Goal: Entertainment & Leisure: Consume media (video, audio)

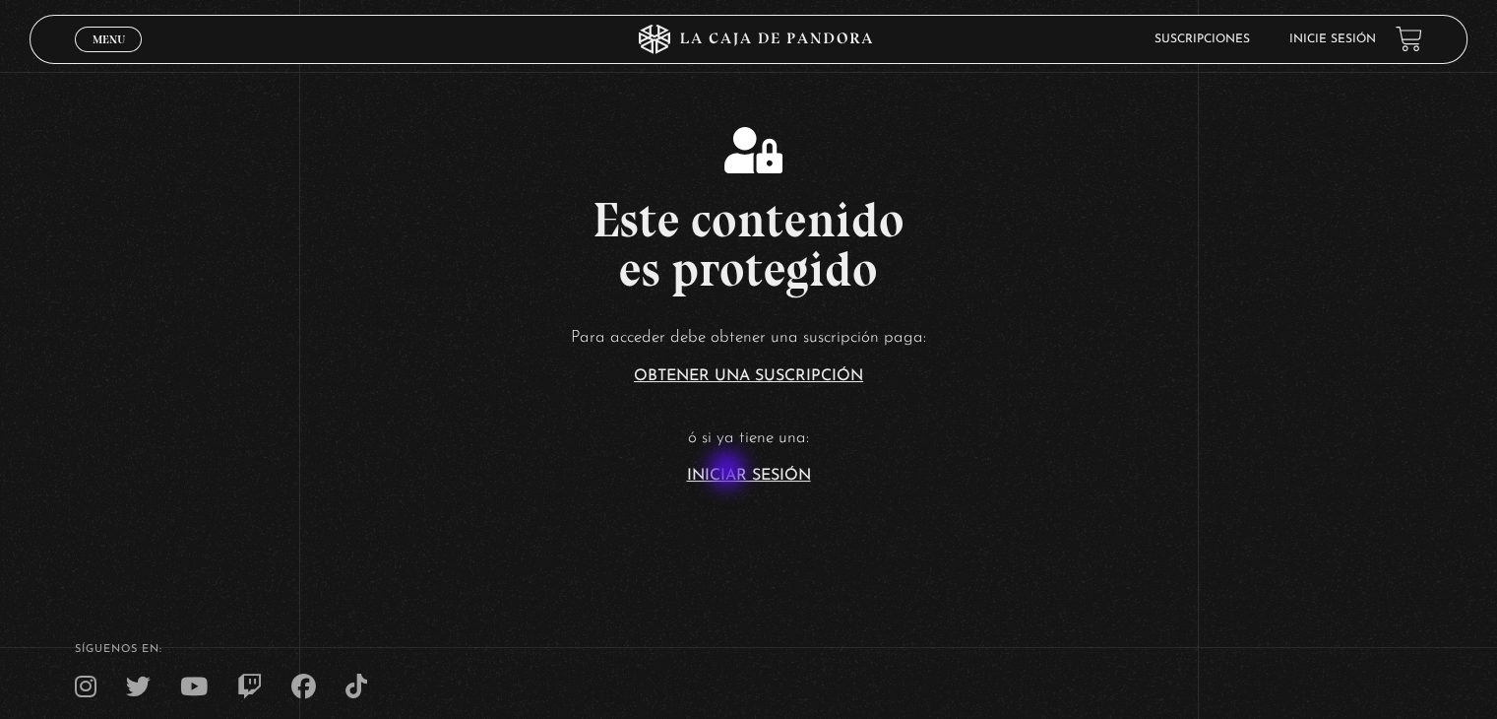
click at [729, 472] on link "Iniciar Sesión" at bounding box center [749, 476] width 124 height 16
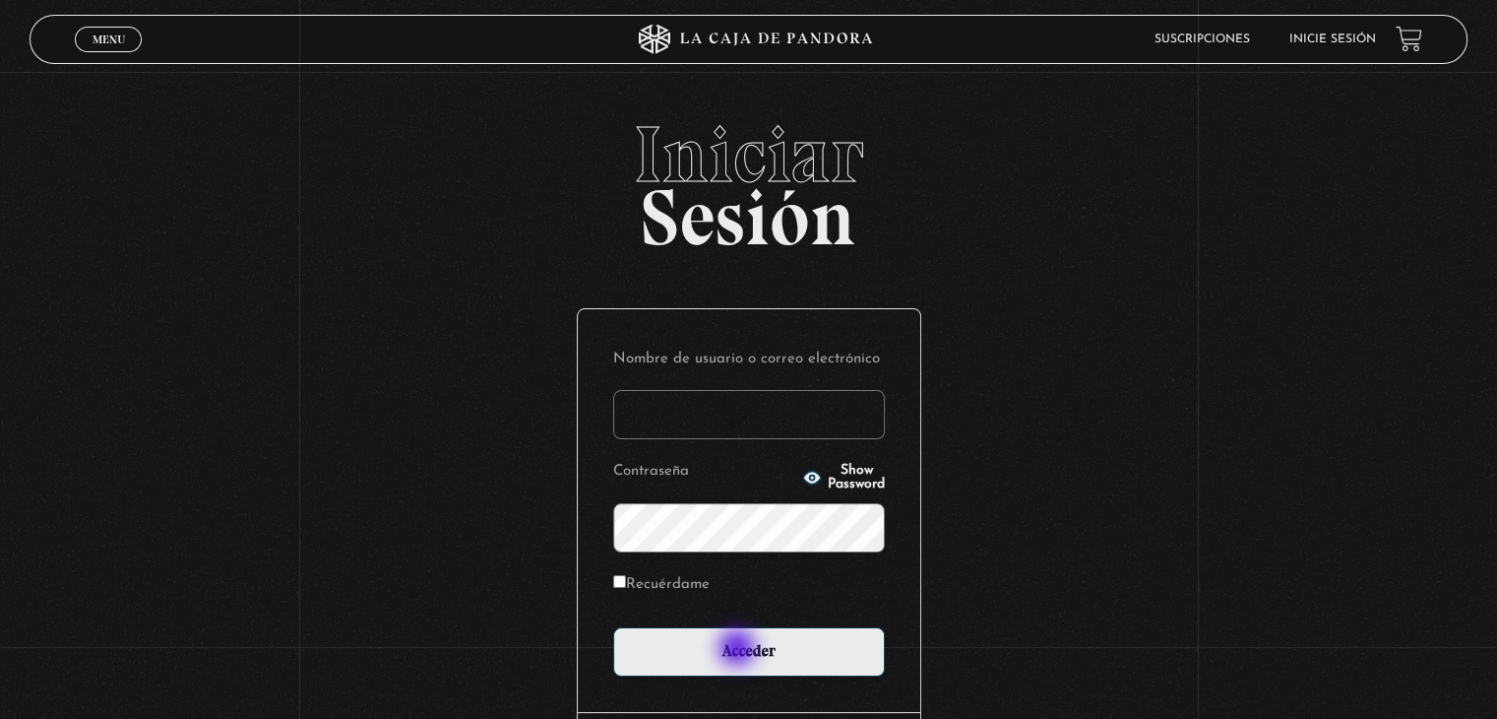
type input "srfortalezamia@hotmail.com"
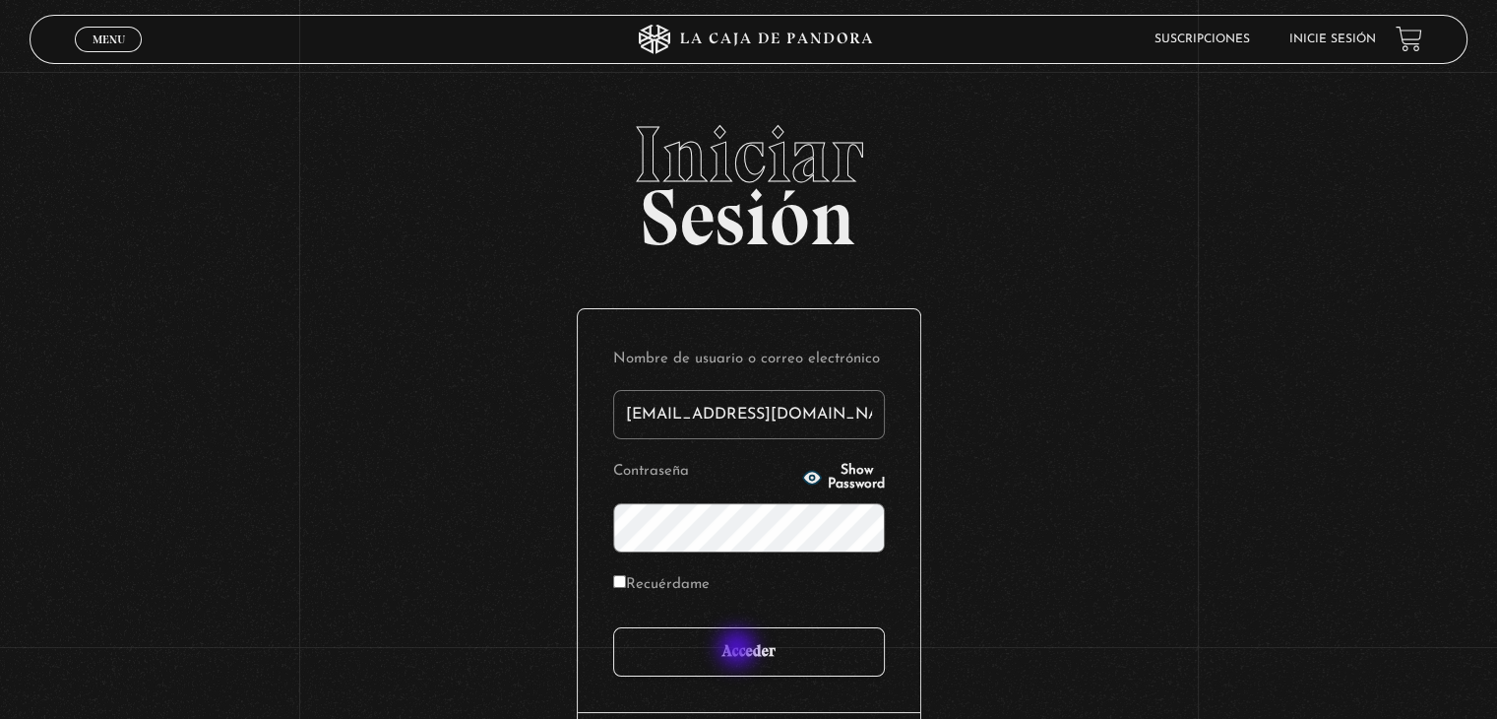
click at [739, 650] on input "Acceder" at bounding box center [749, 651] width 272 height 49
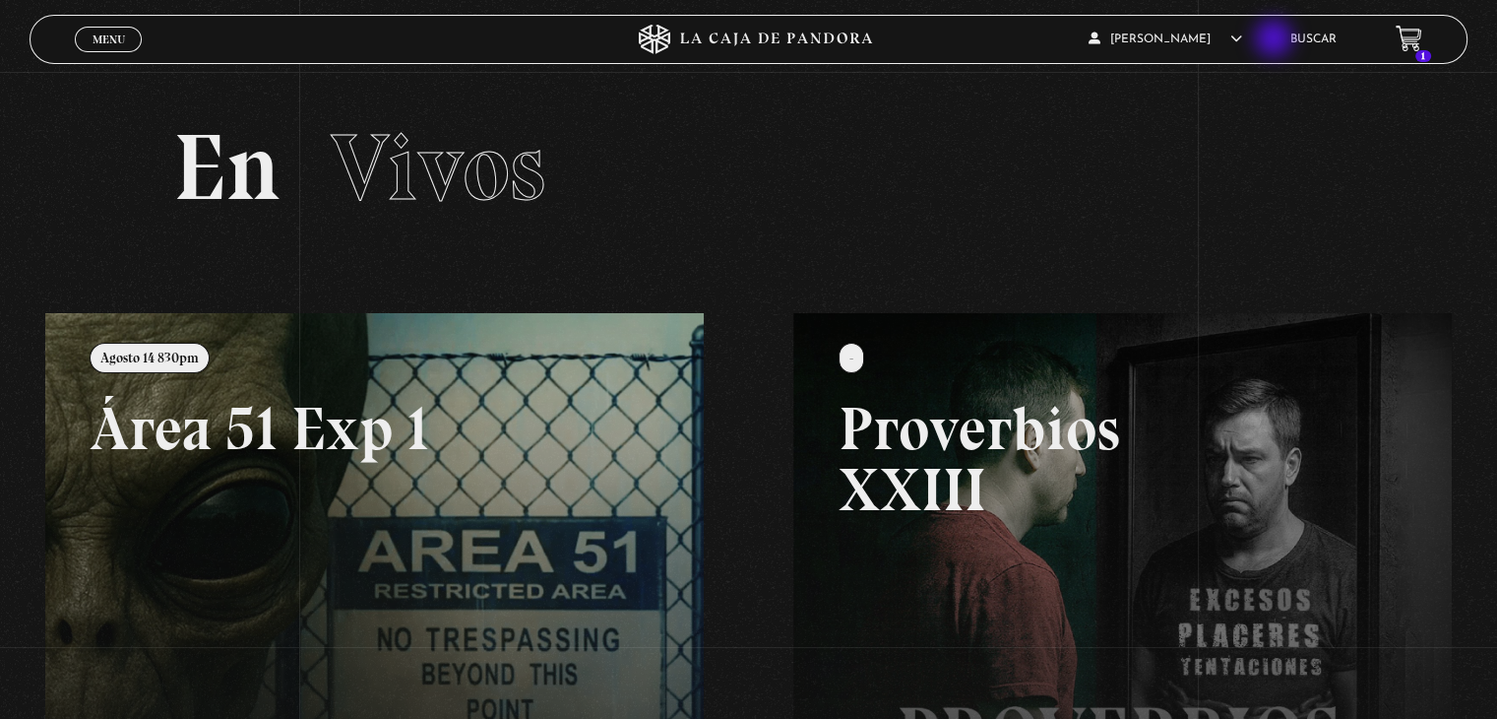
click at [1242, 40] on icon at bounding box center [1237, 38] width 12 height 12
click at [1116, 178] on link "Centinelas" at bounding box center [1159, 171] width 178 height 51
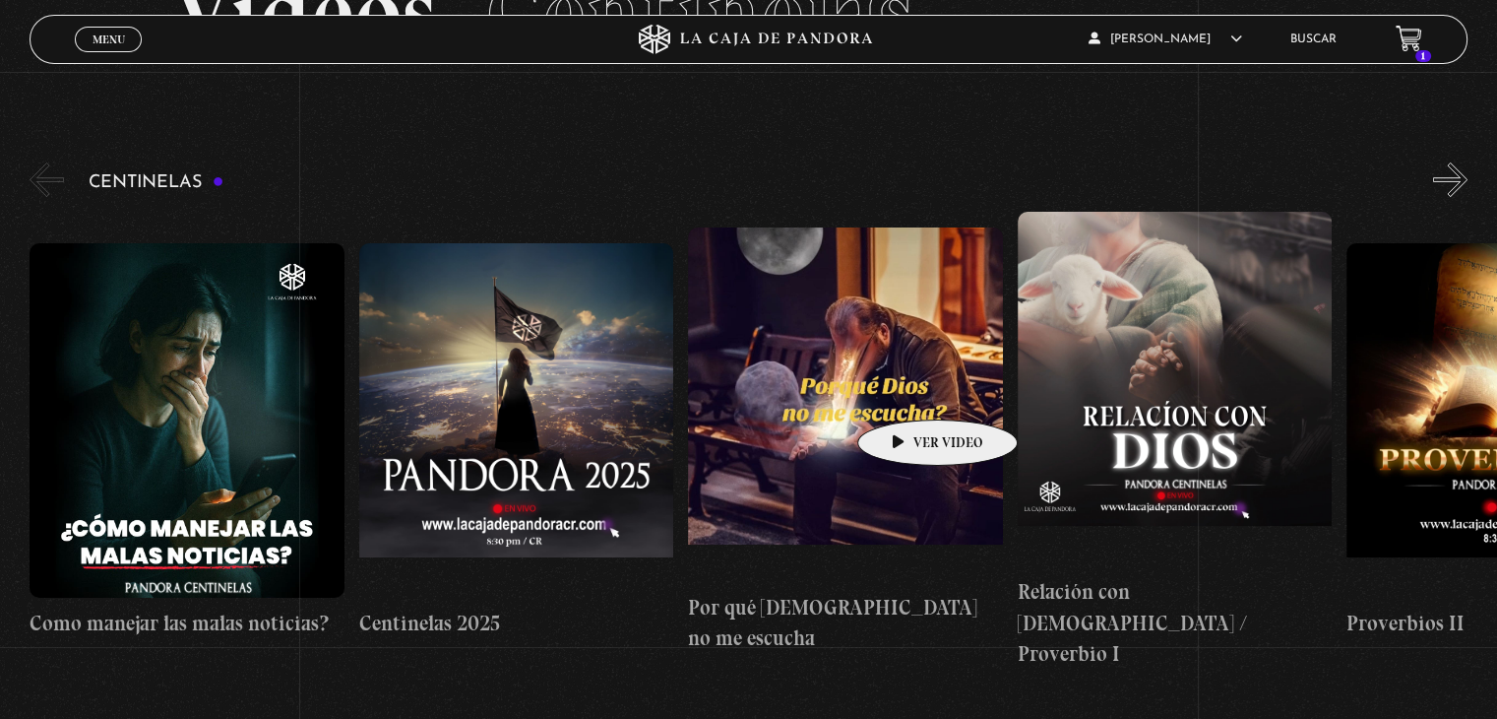
scroll to position [158, 0]
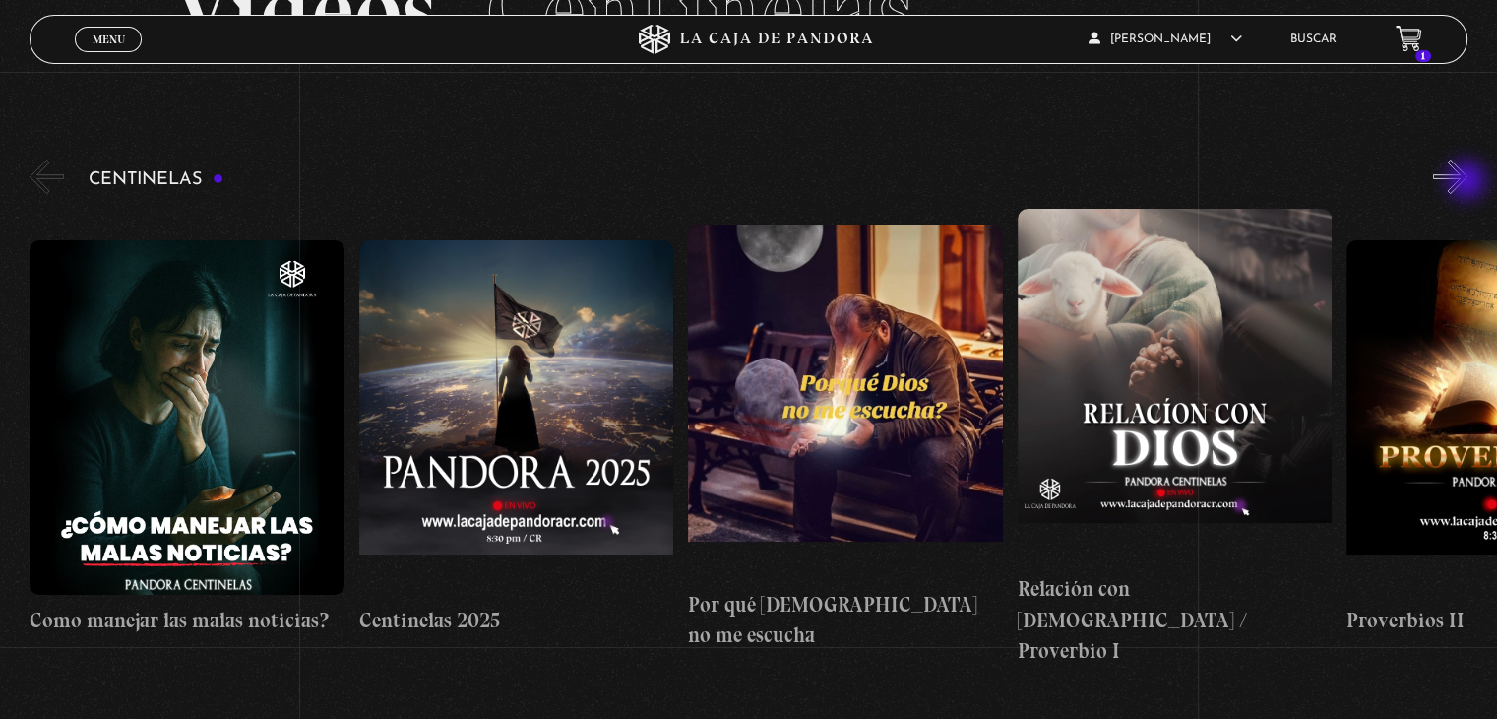
click at [1468, 182] on button "»" at bounding box center [1450, 176] width 34 height 34
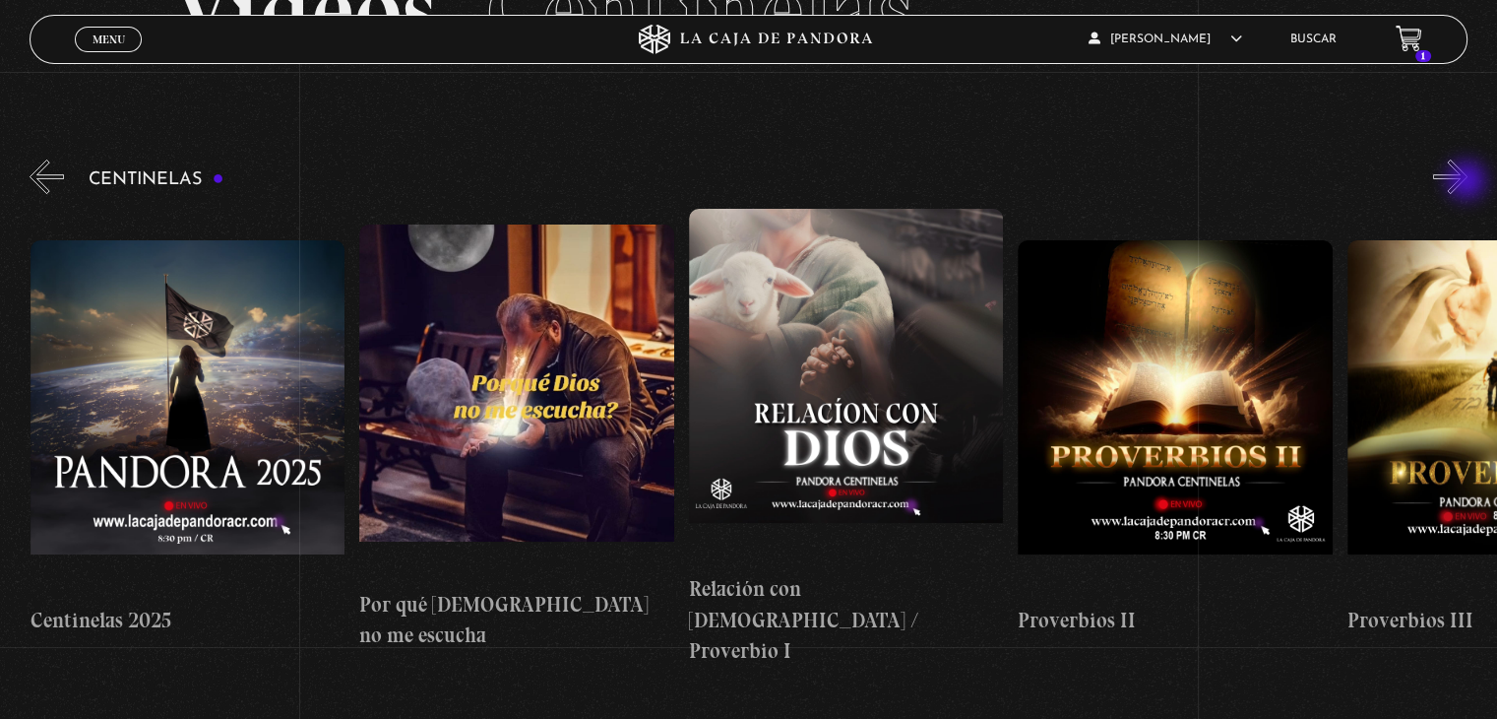
click at [1468, 182] on button "»" at bounding box center [1450, 176] width 34 height 34
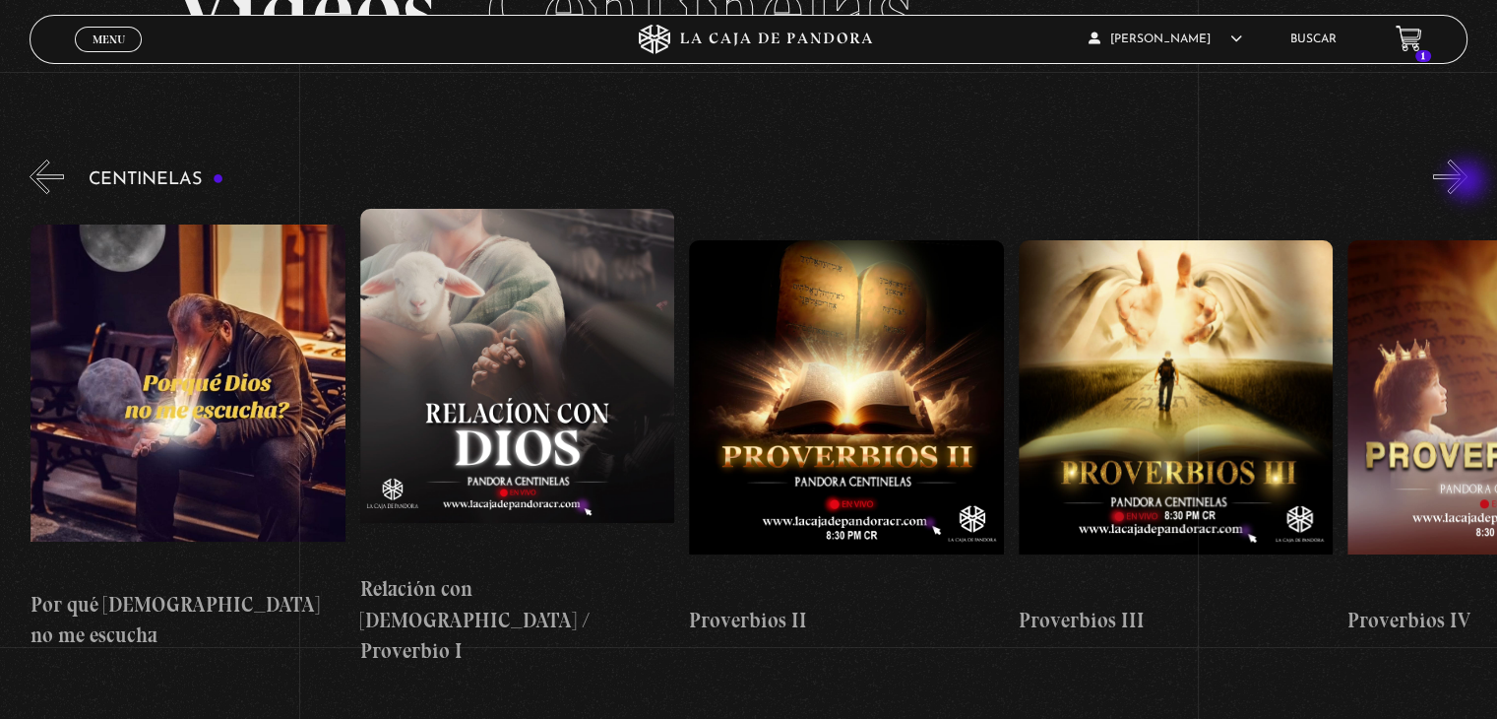
click at [1468, 182] on button "»" at bounding box center [1450, 176] width 34 height 34
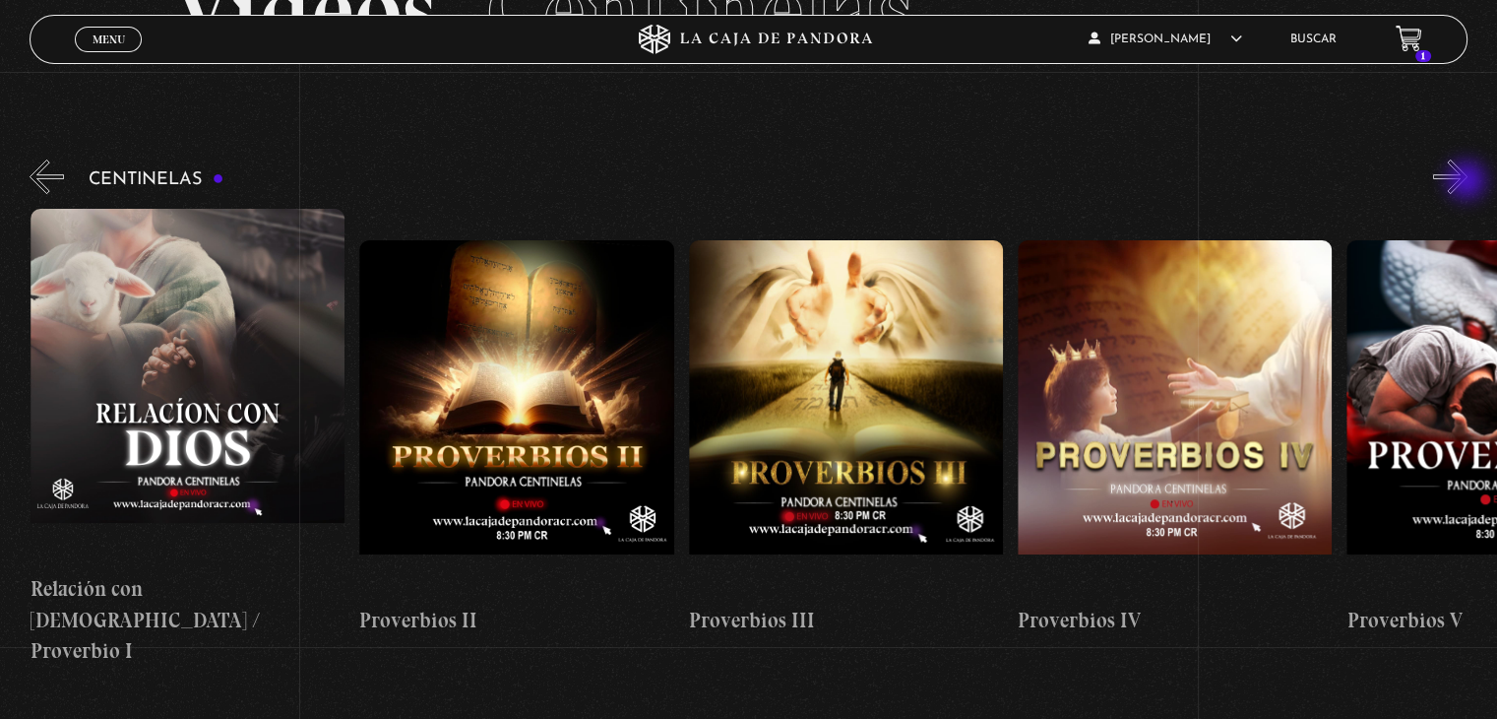
click at [1468, 182] on button "»" at bounding box center [1450, 176] width 34 height 34
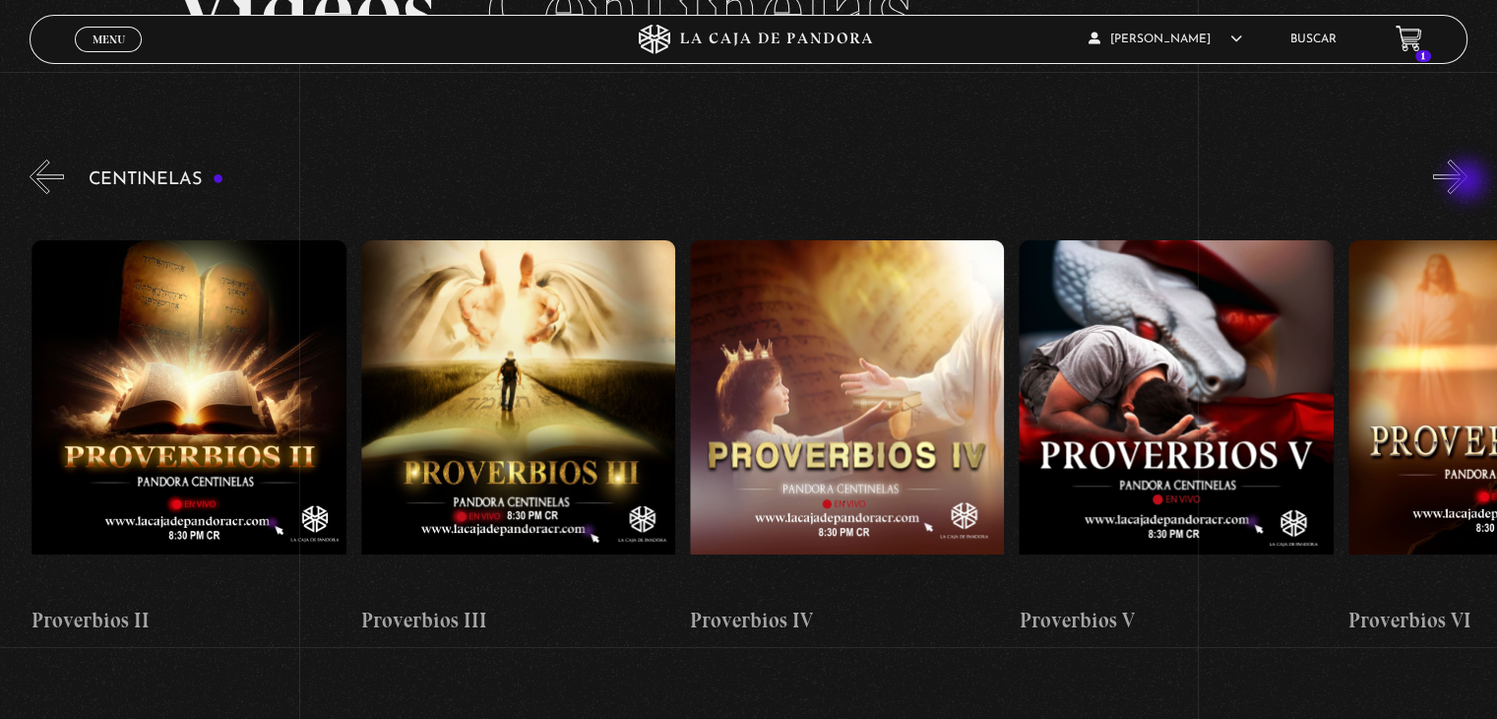
scroll to position [0, 1316]
click at [1468, 182] on button "»" at bounding box center [1450, 176] width 34 height 34
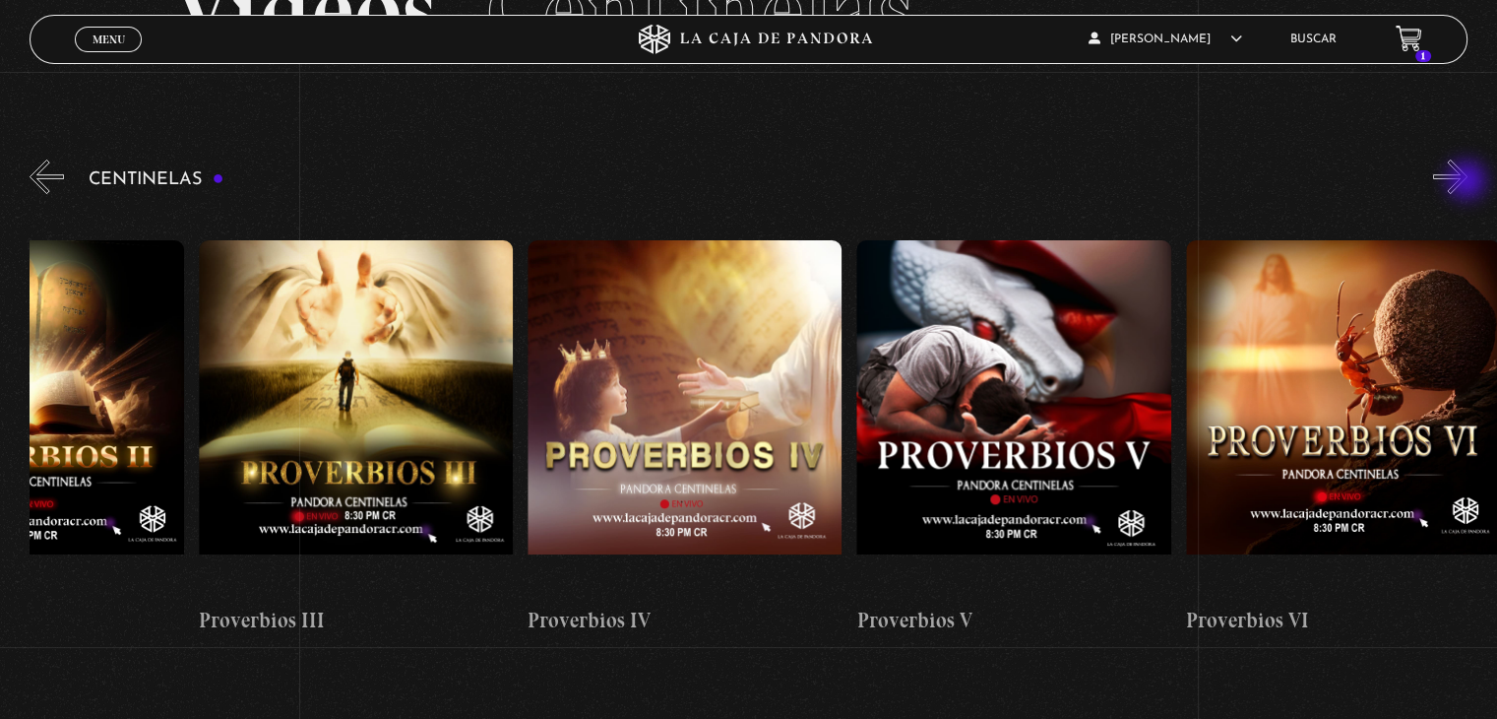
click at [1468, 182] on button "»" at bounding box center [1450, 176] width 34 height 34
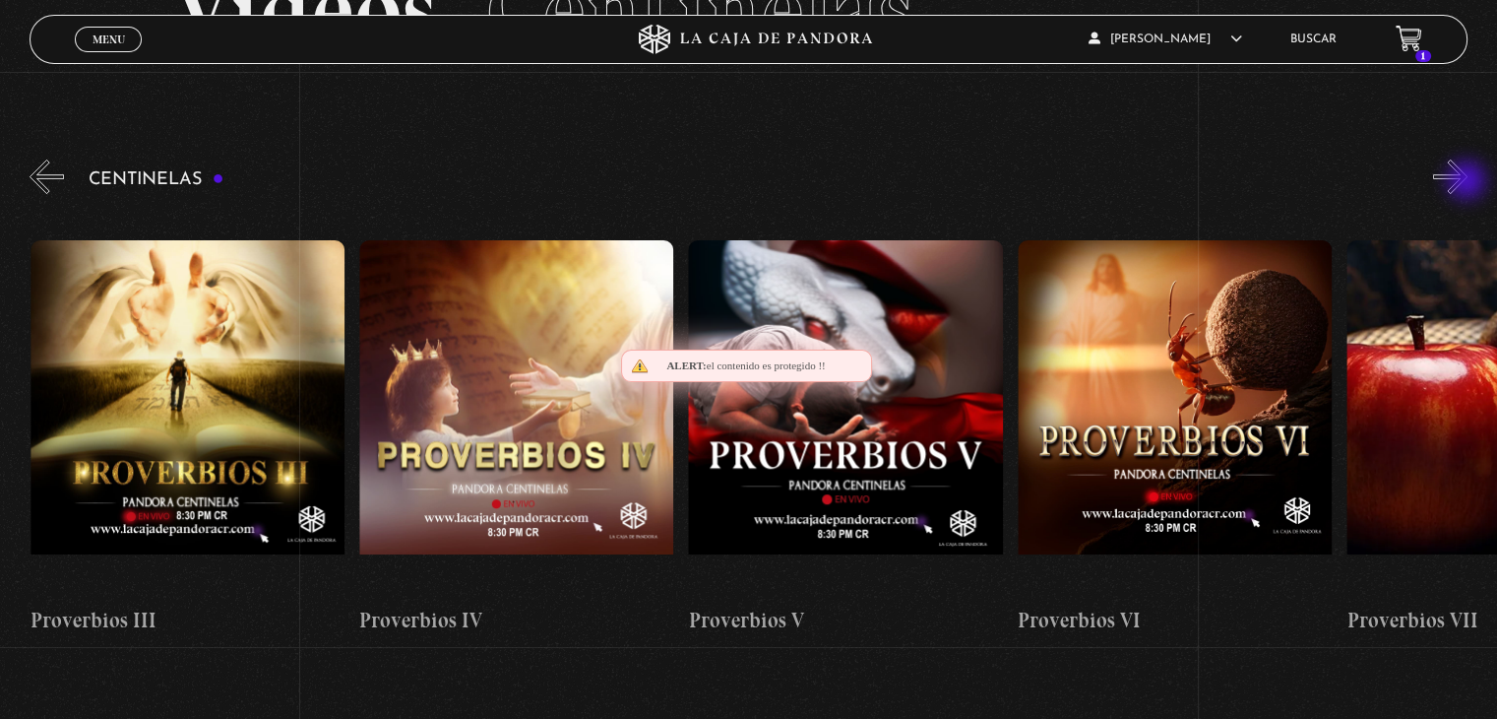
click at [1468, 182] on button "»" at bounding box center [1450, 176] width 34 height 34
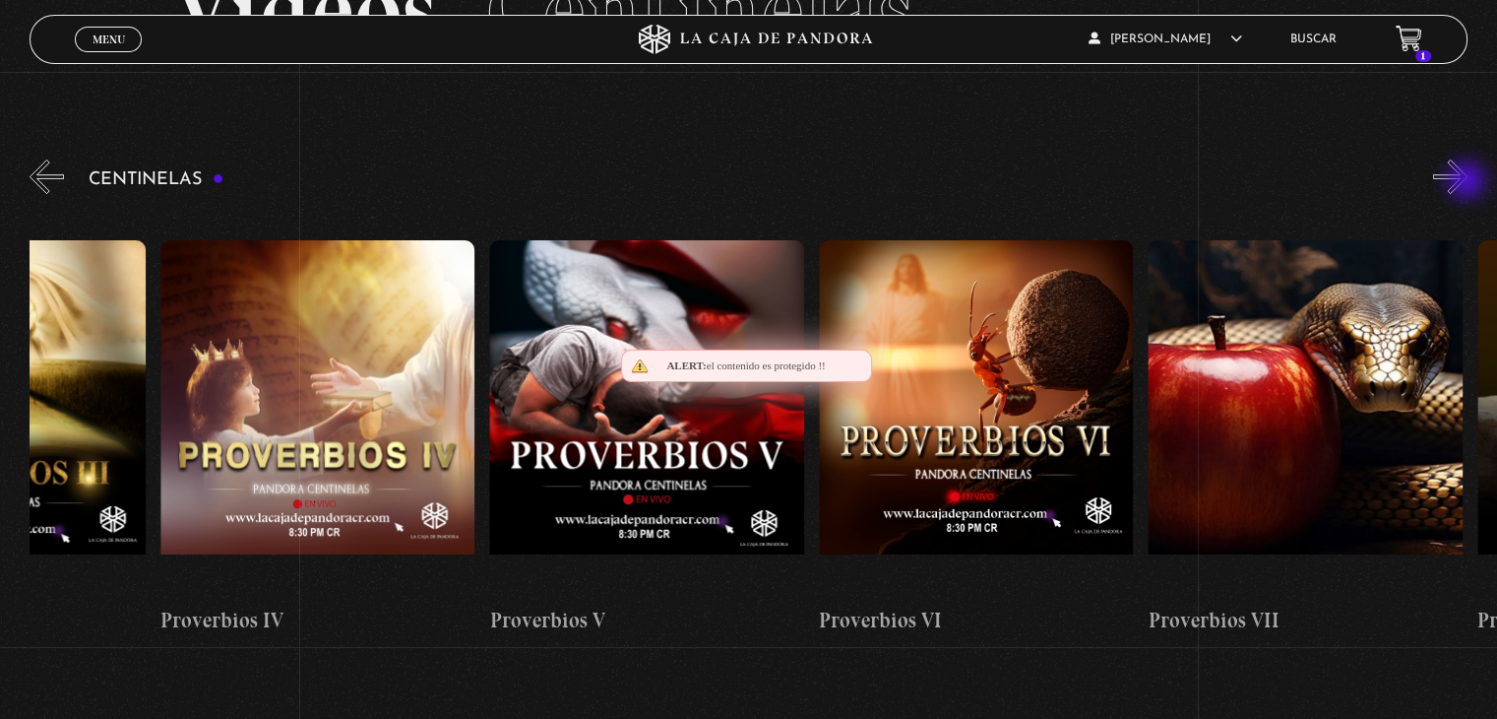
click at [1468, 182] on button "»" at bounding box center [1450, 176] width 34 height 34
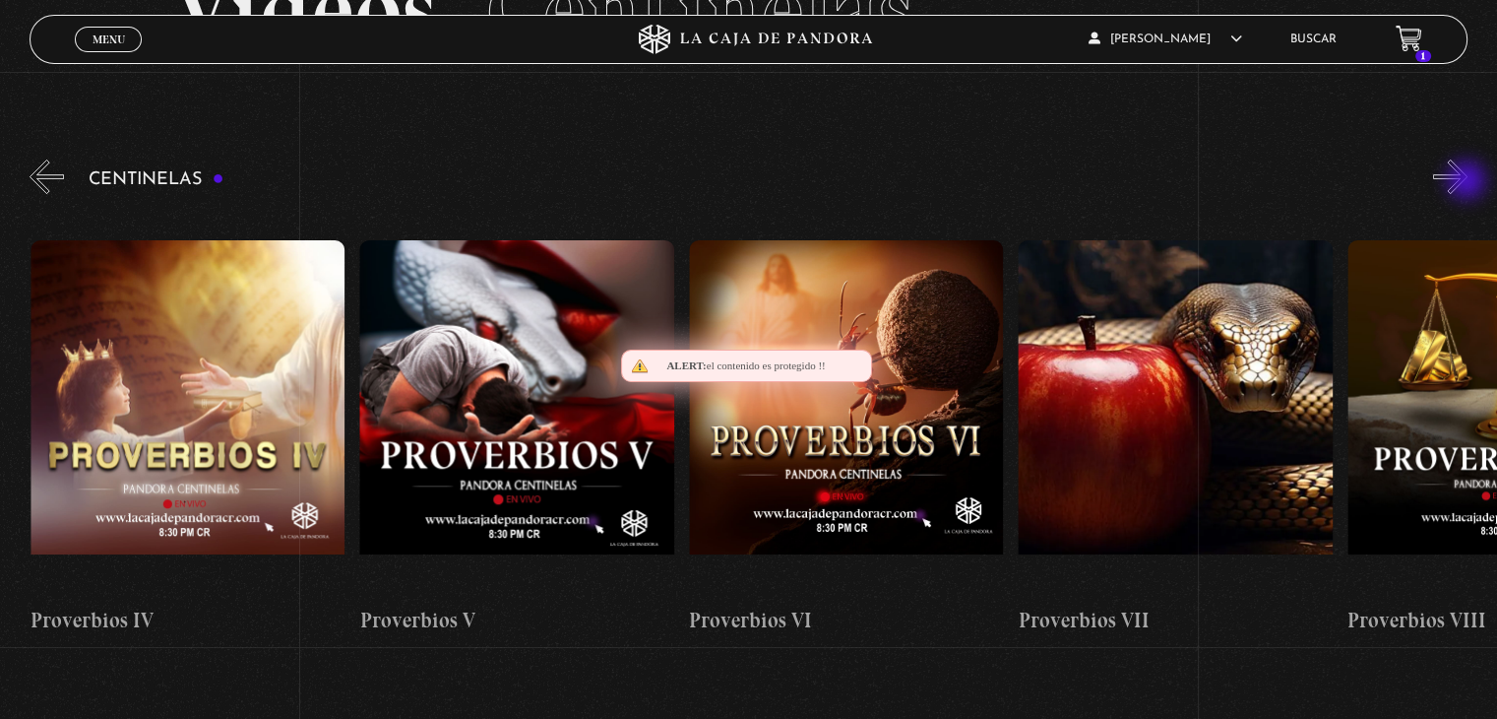
click at [1468, 182] on button "»" at bounding box center [1450, 176] width 34 height 34
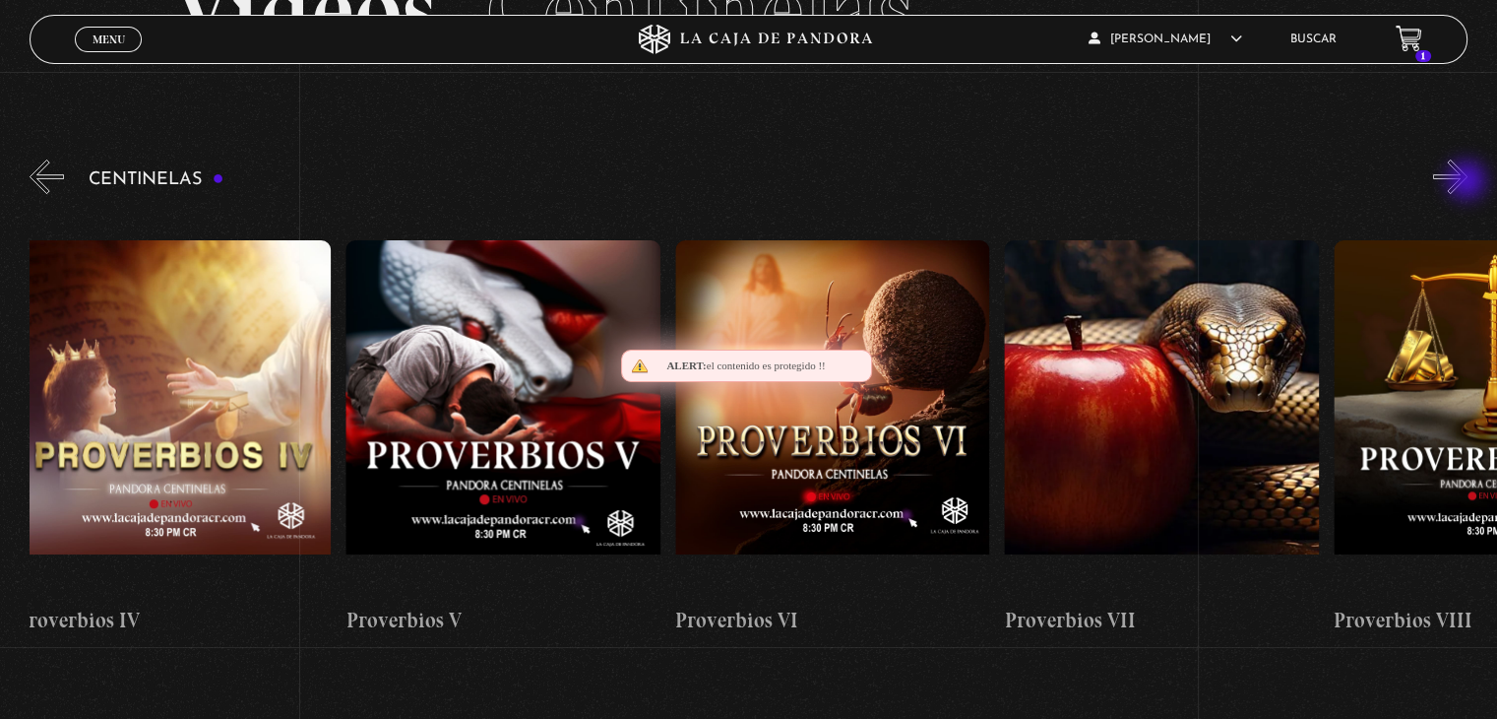
click at [1468, 182] on button "»" at bounding box center [1450, 176] width 34 height 34
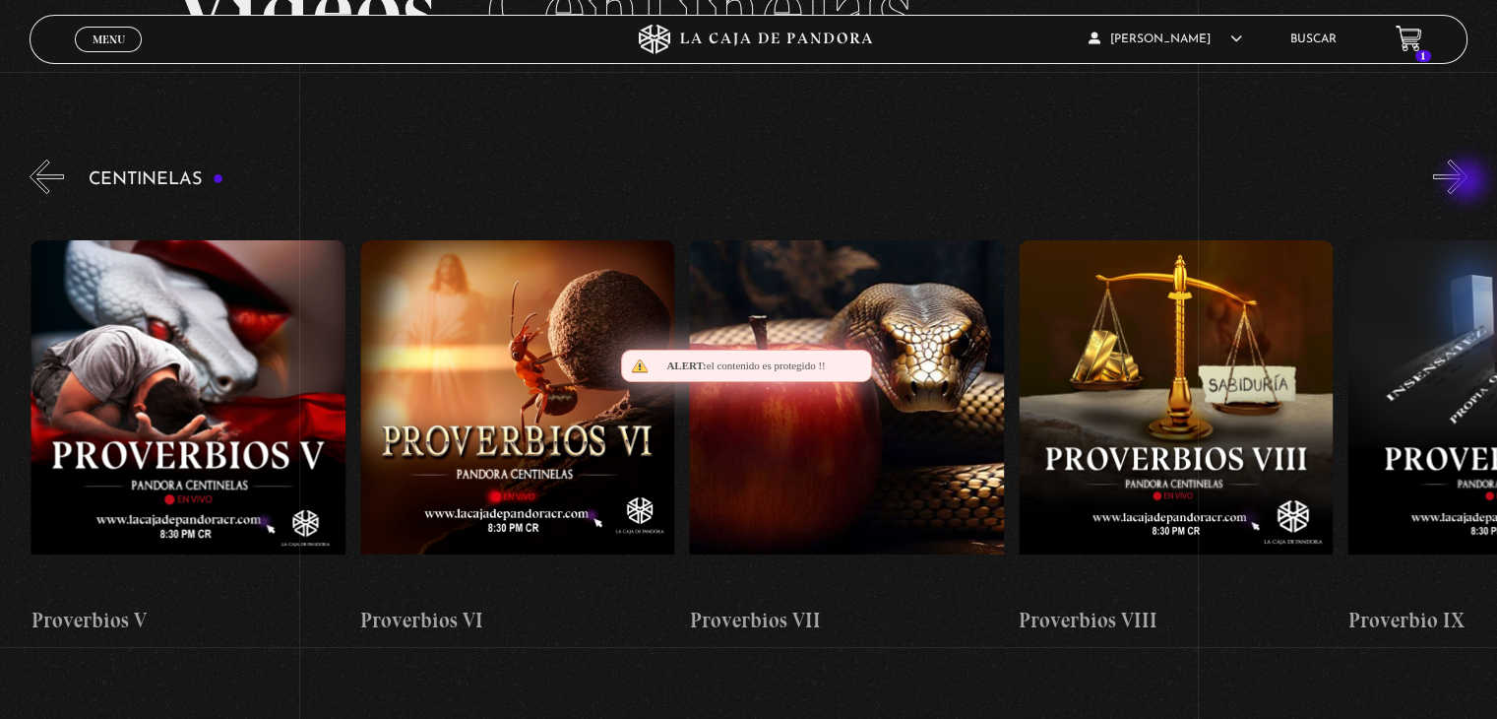
click at [1468, 182] on button "»" at bounding box center [1450, 176] width 34 height 34
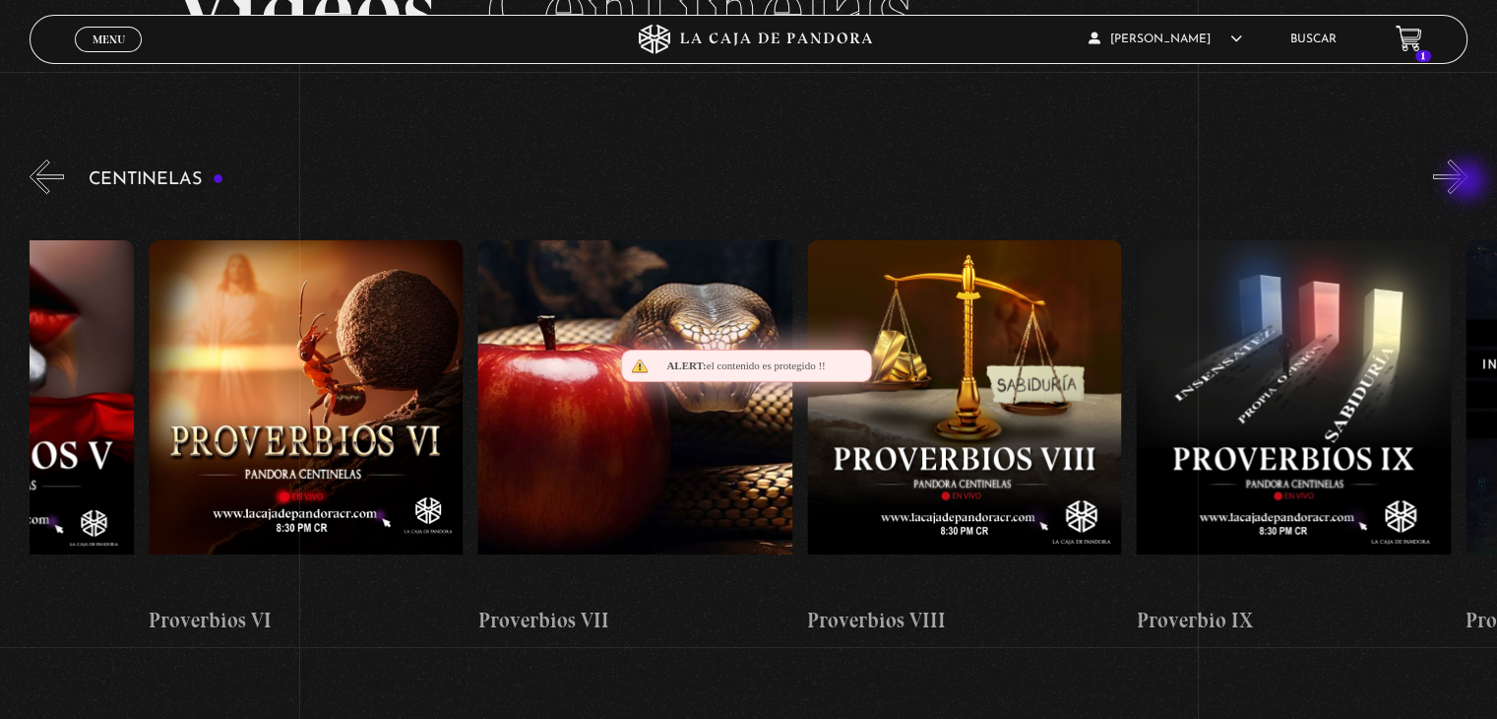
click at [1468, 182] on button "»" at bounding box center [1450, 176] width 34 height 34
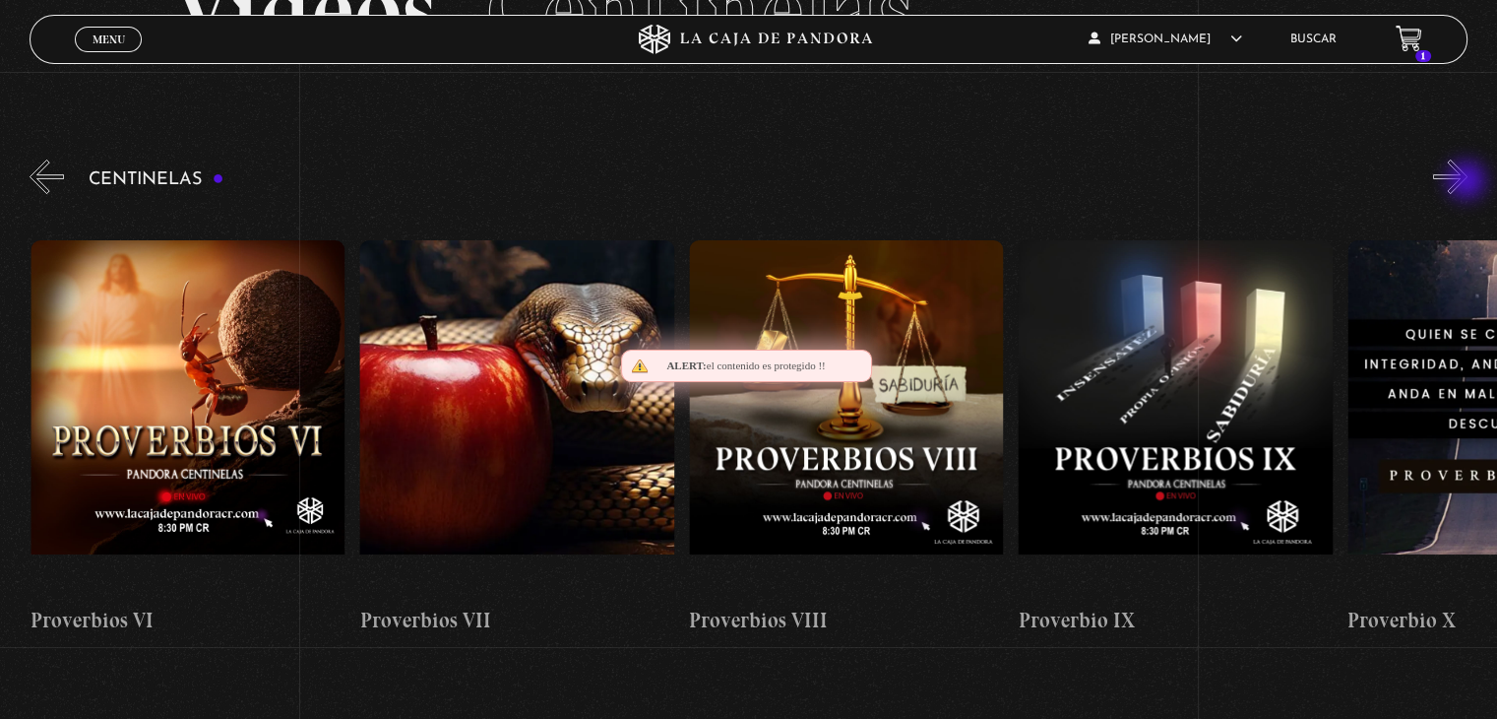
click at [1468, 182] on button "»" at bounding box center [1450, 176] width 34 height 34
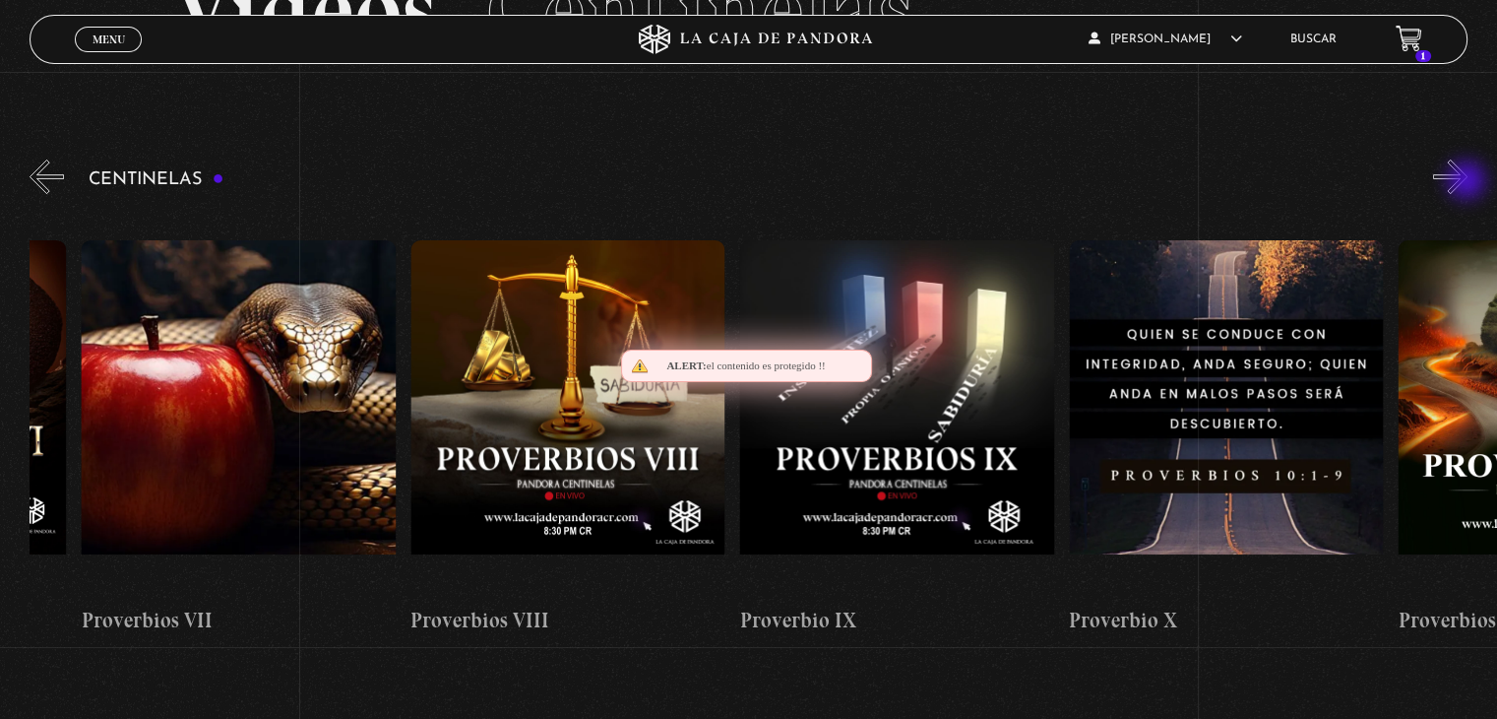
click at [1468, 182] on button "»" at bounding box center [1450, 176] width 34 height 34
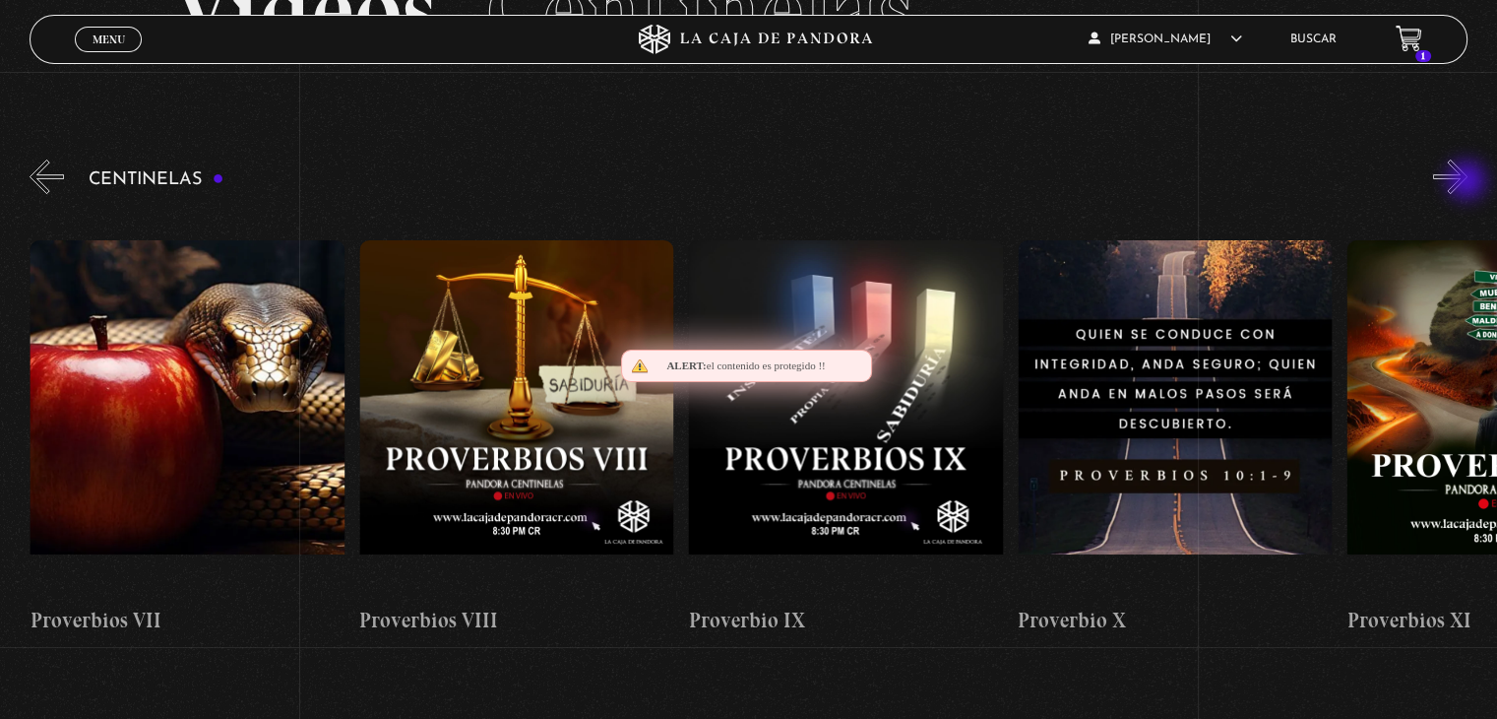
click at [1468, 182] on button "»" at bounding box center [1450, 176] width 34 height 34
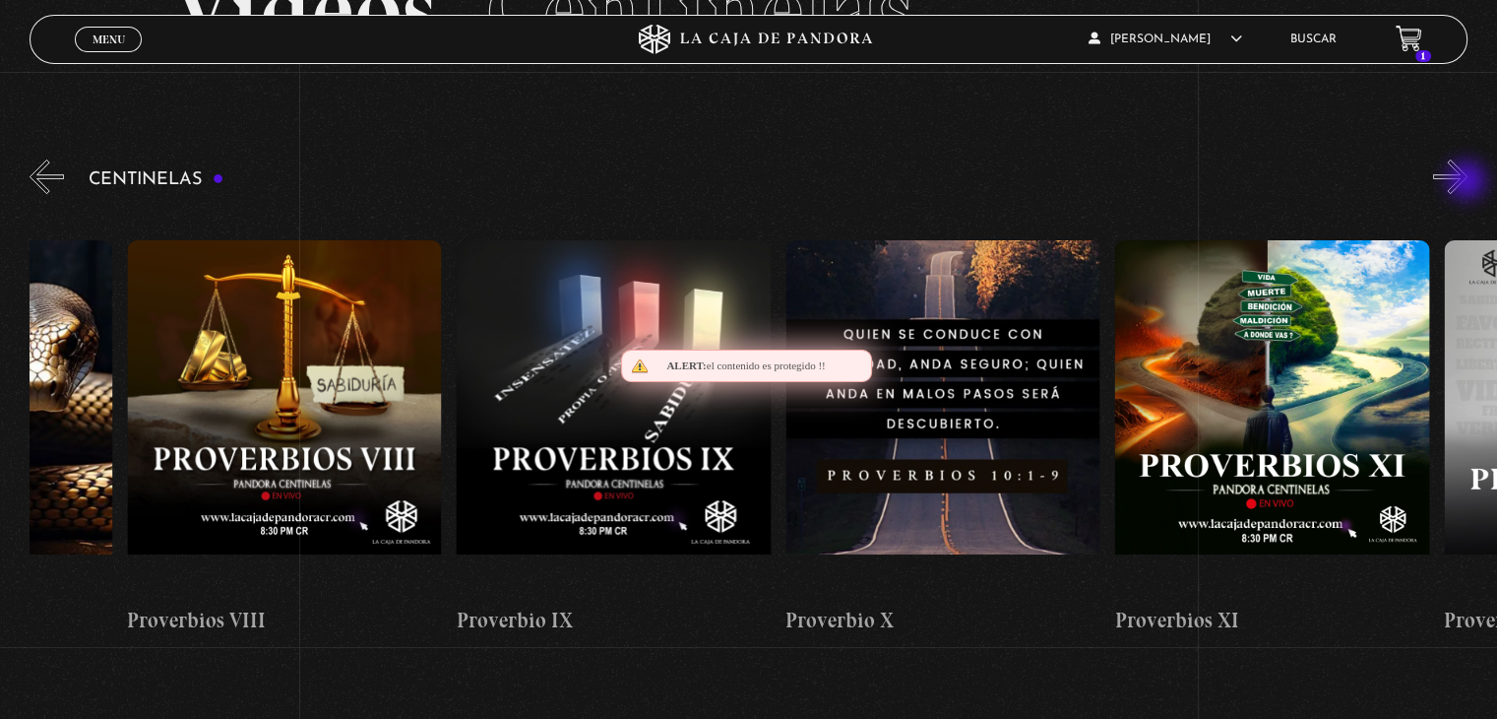
click at [1468, 182] on button "»" at bounding box center [1450, 176] width 34 height 34
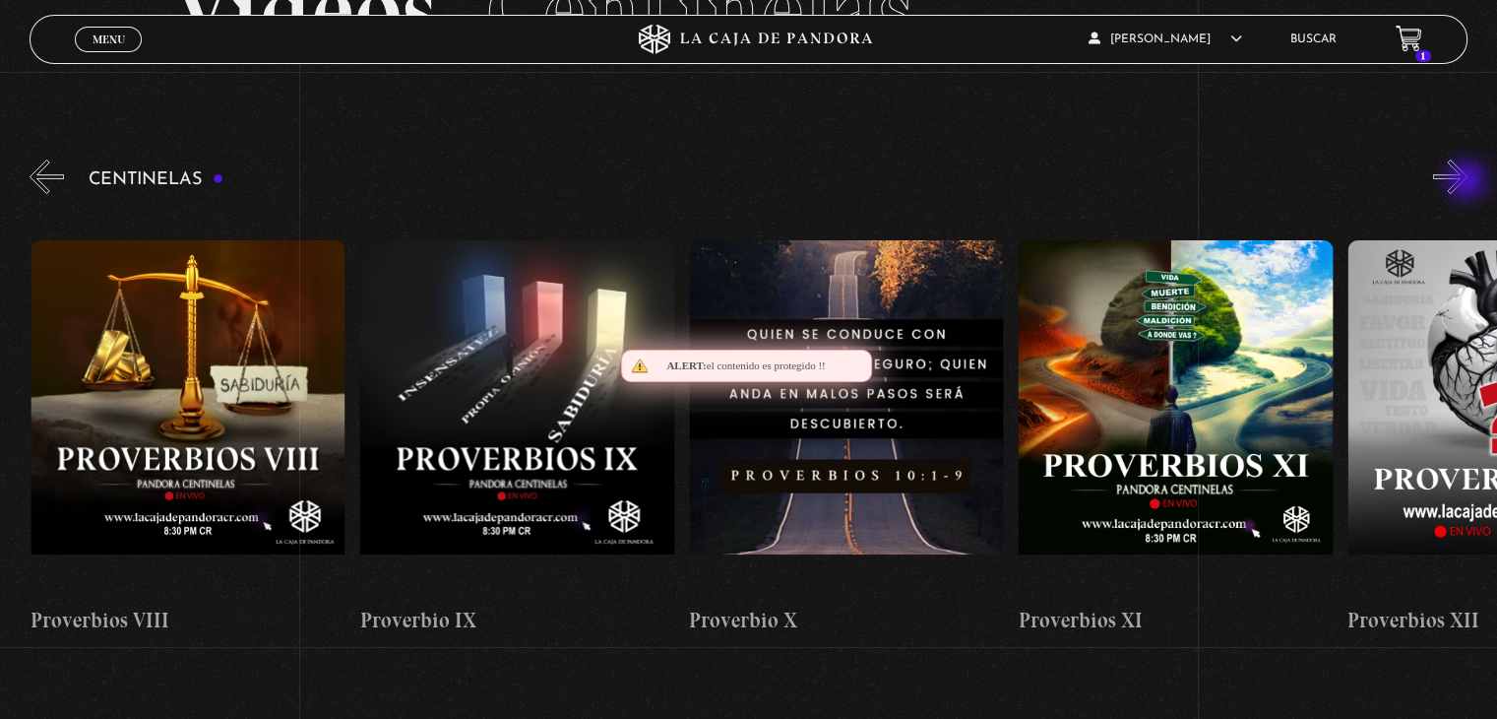
click at [1468, 182] on button "»" at bounding box center [1450, 176] width 34 height 34
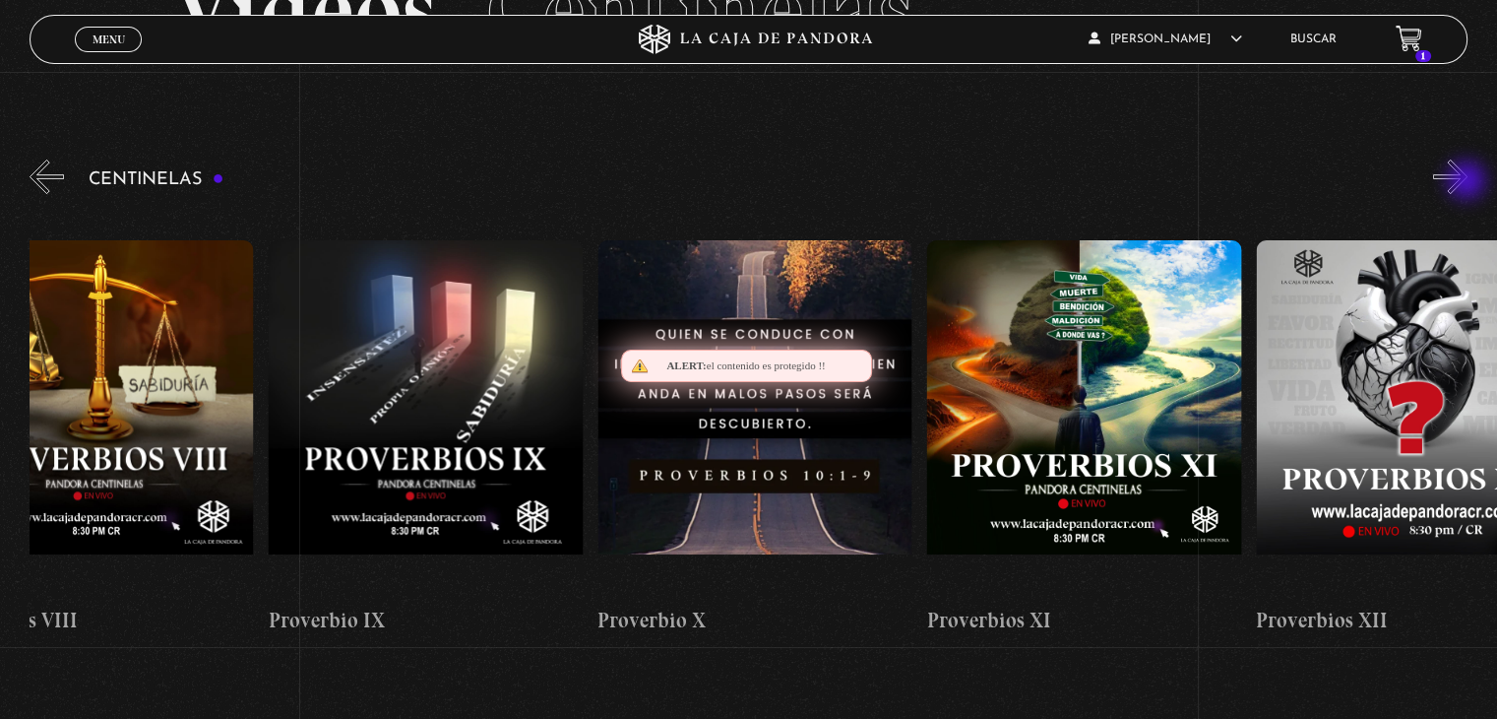
click at [1468, 182] on button "»" at bounding box center [1450, 176] width 34 height 34
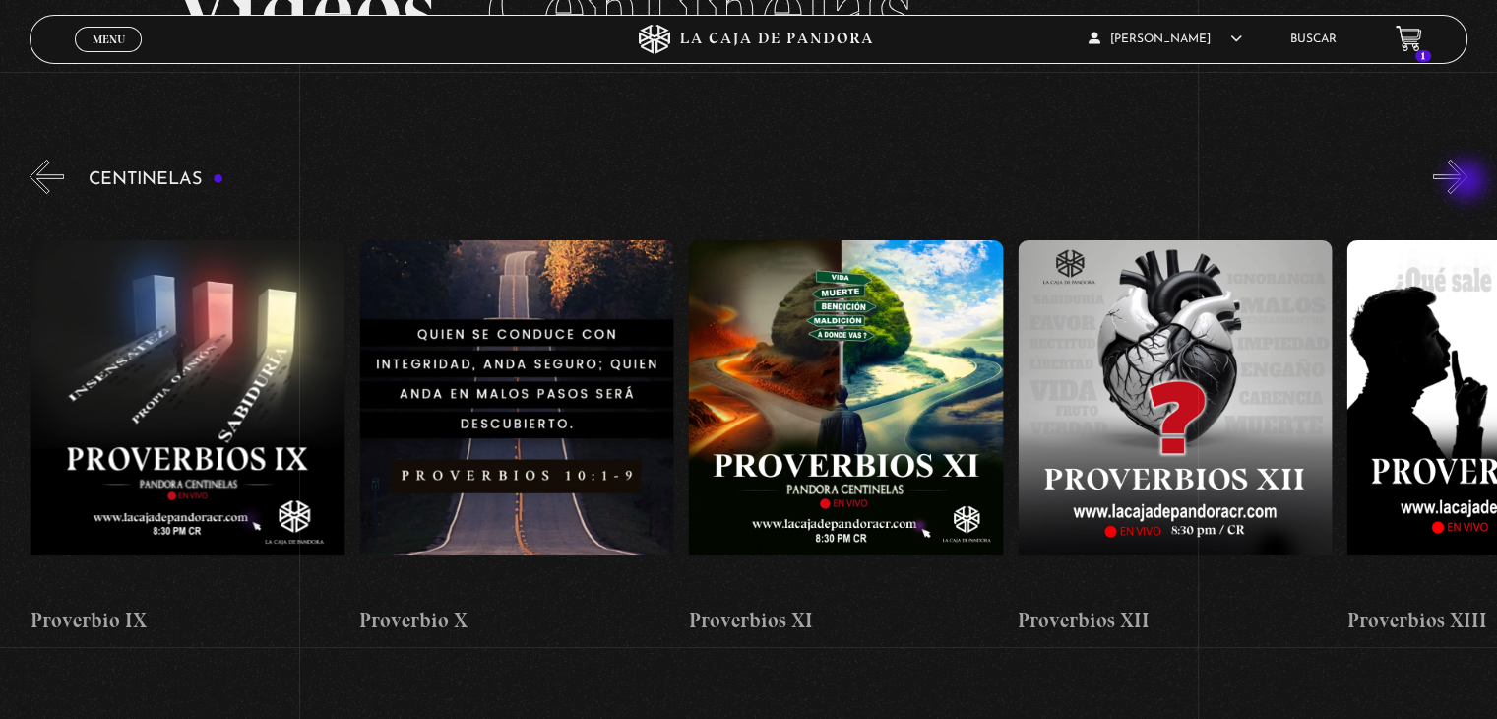
click at [1468, 182] on button "»" at bounding box center [1450, 176] width 34 height 34
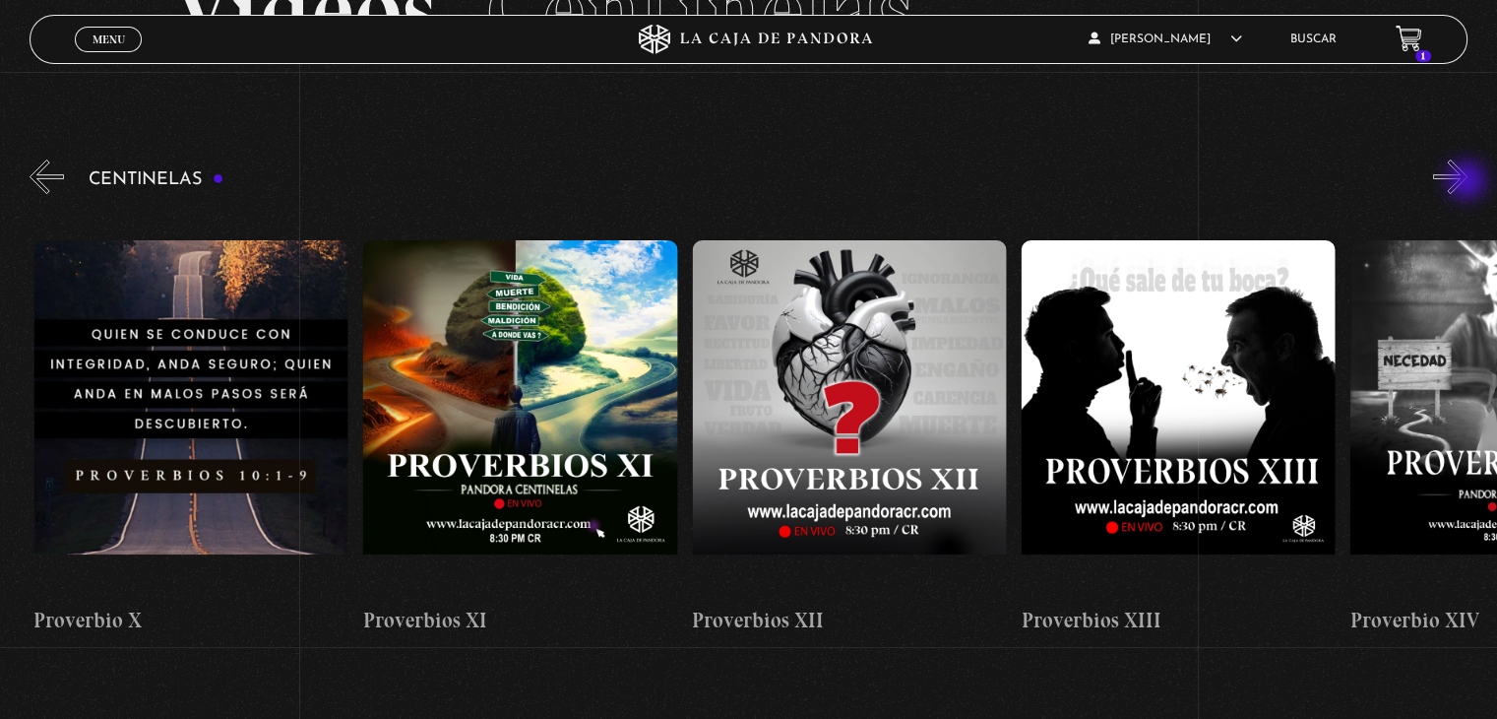
click at [1468, 182] on button "»" at bounding box center [1450, 176] width 34 height 34
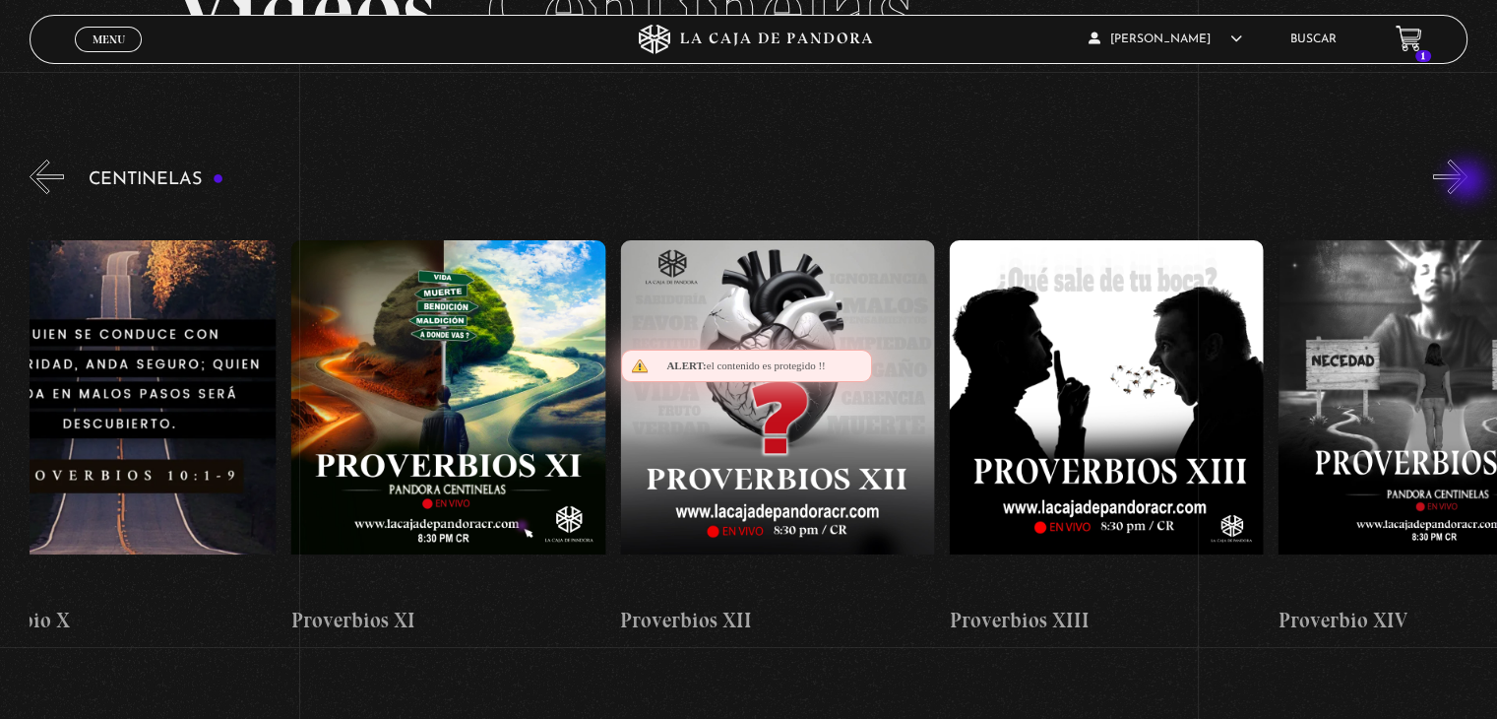
click at [1468, 182] on button "»" at bounding box center [1450, 176] width 34 height 34
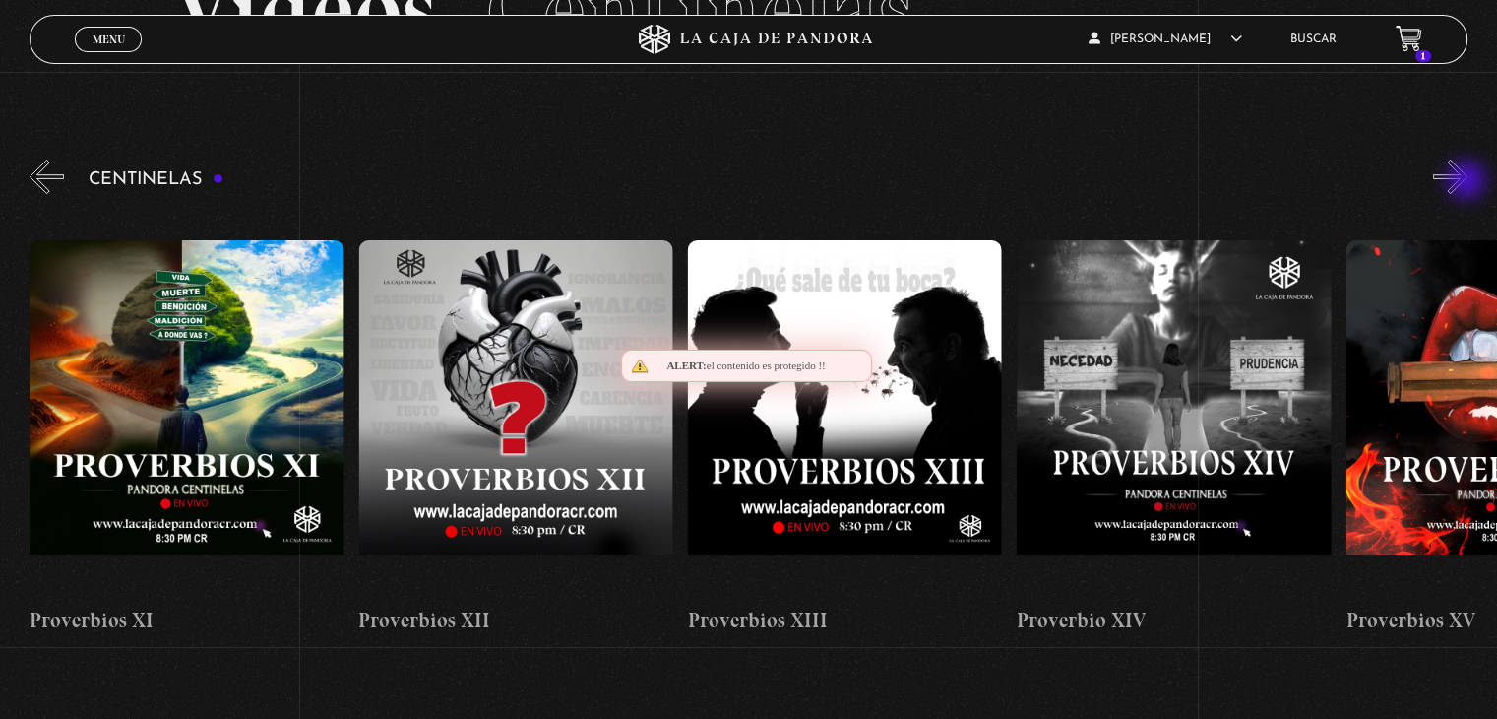
click at [1468, 182] on button "»" at bounding box center [1450, 176] width 34 height 34
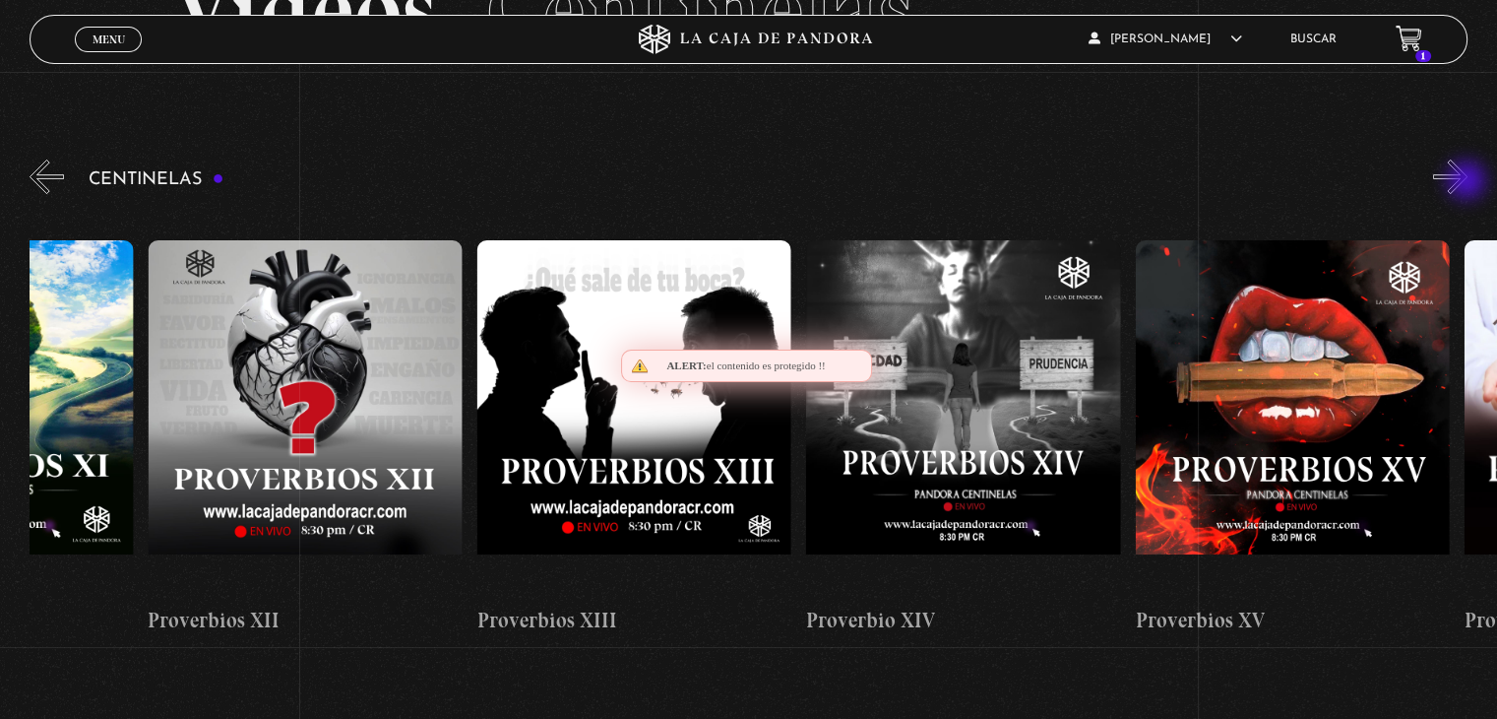
click at [1468, 182] on button "»" at bounding box center [1450, 176] width 34 height 34
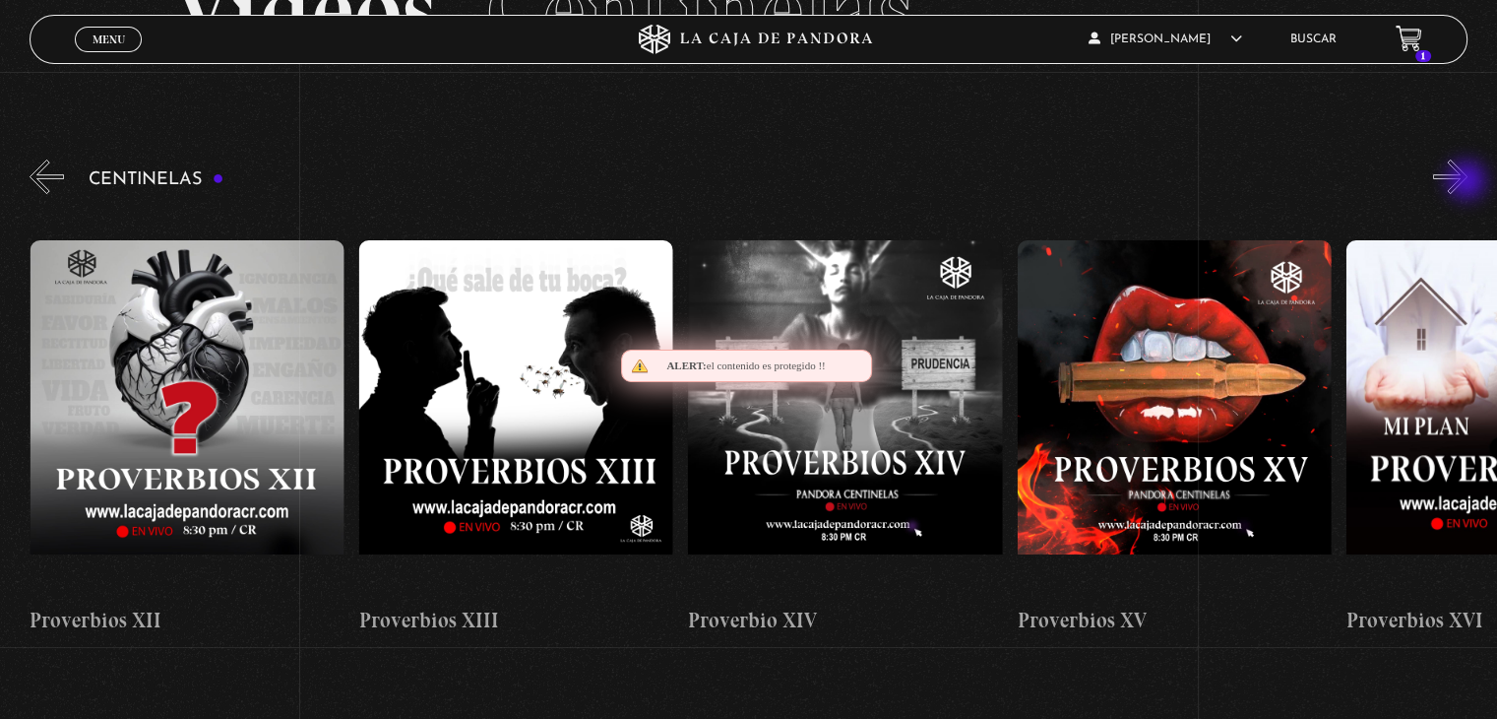
click at [1468, 182] on button "»" at bounding box center [1450, 176] width 34 height 34
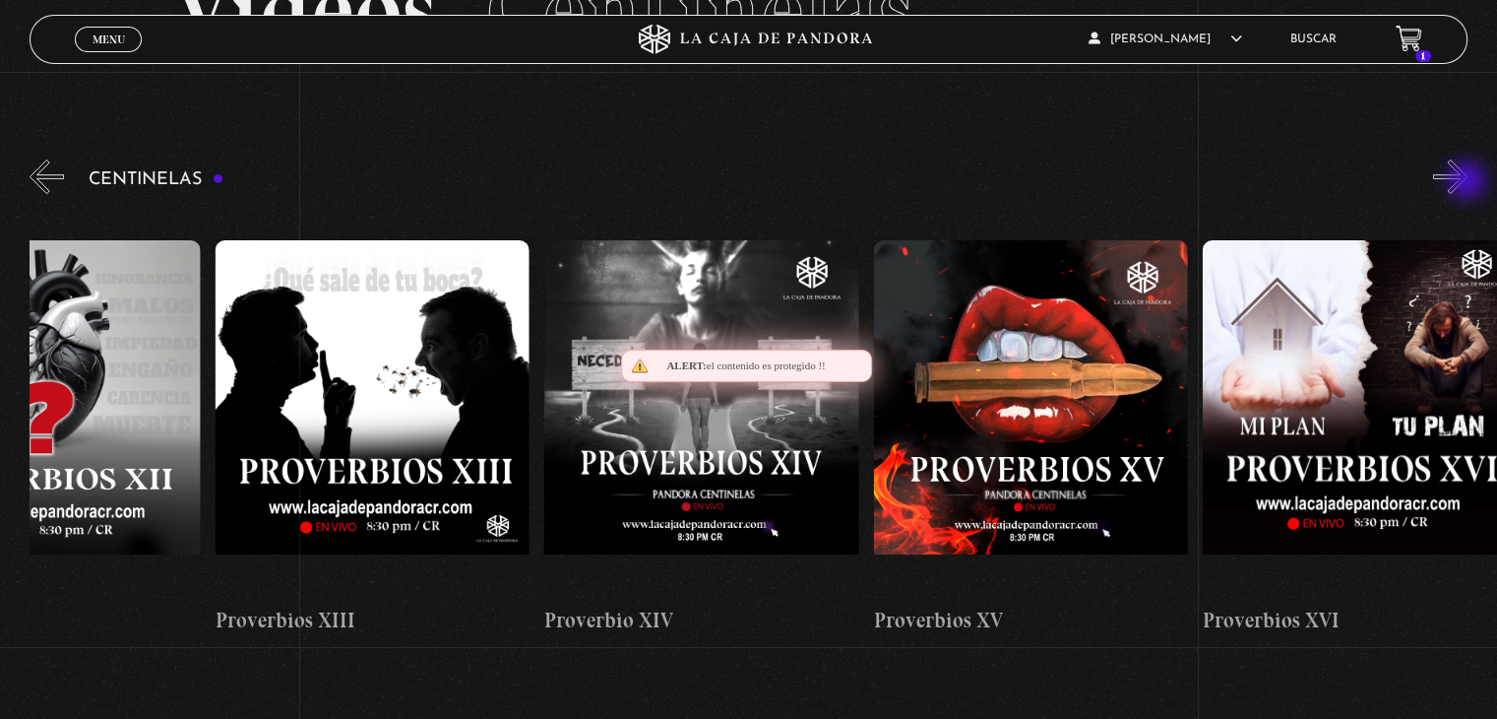
click at [1468, 182] on button "»" at bounding box center [1450, 176] width 34 height 34
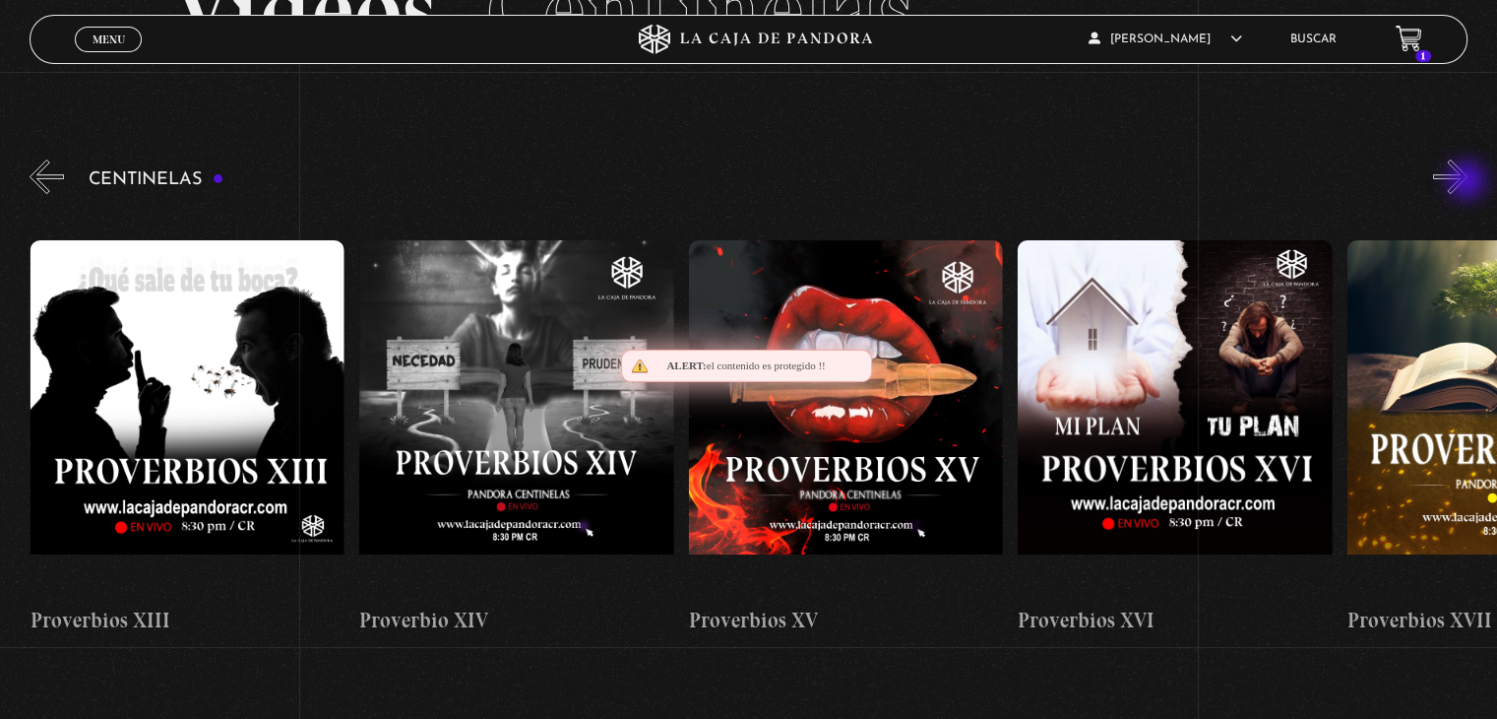
click at [1468, 182] on button "»" at bounding box center [1450, 176] width 34 height 34
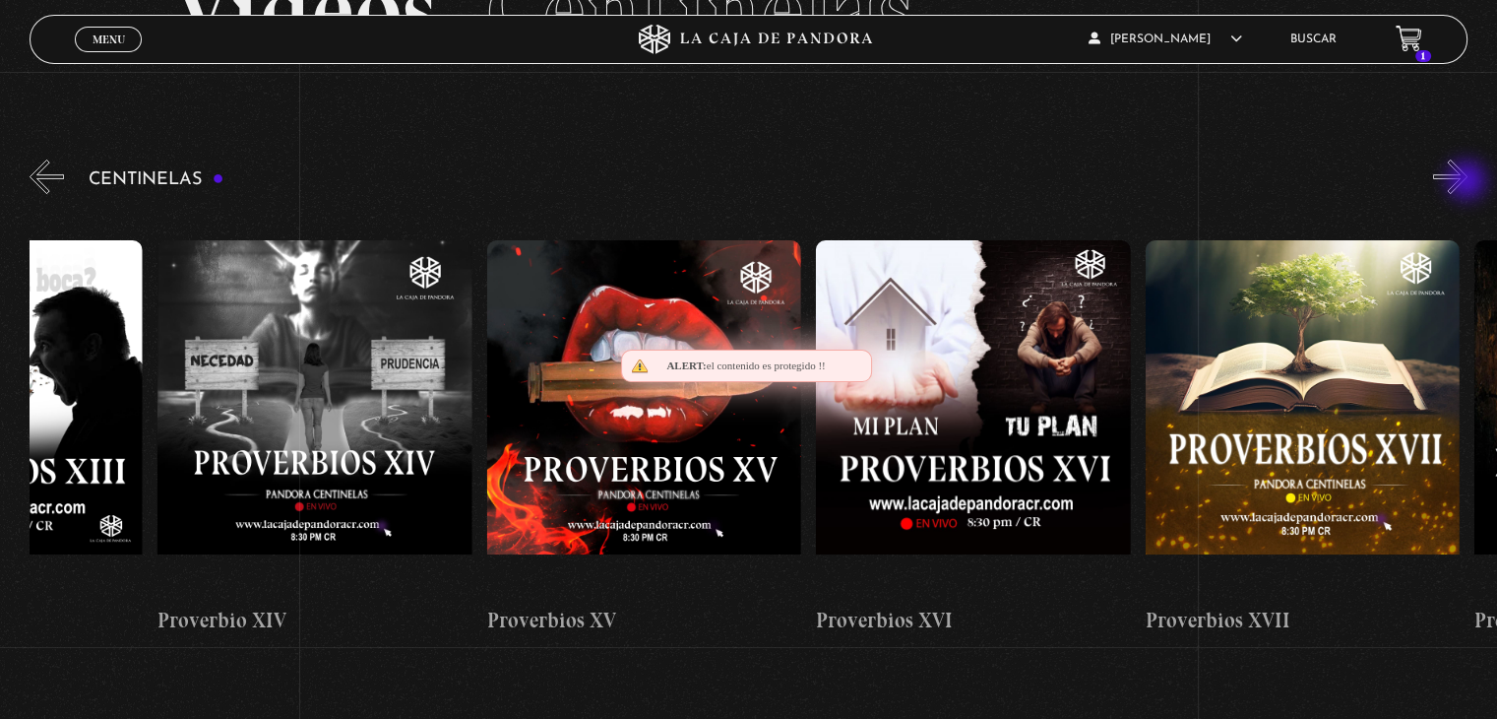
click at [1468, 182] on button "»" at bounding box center [1450, 176] width 34 height 34
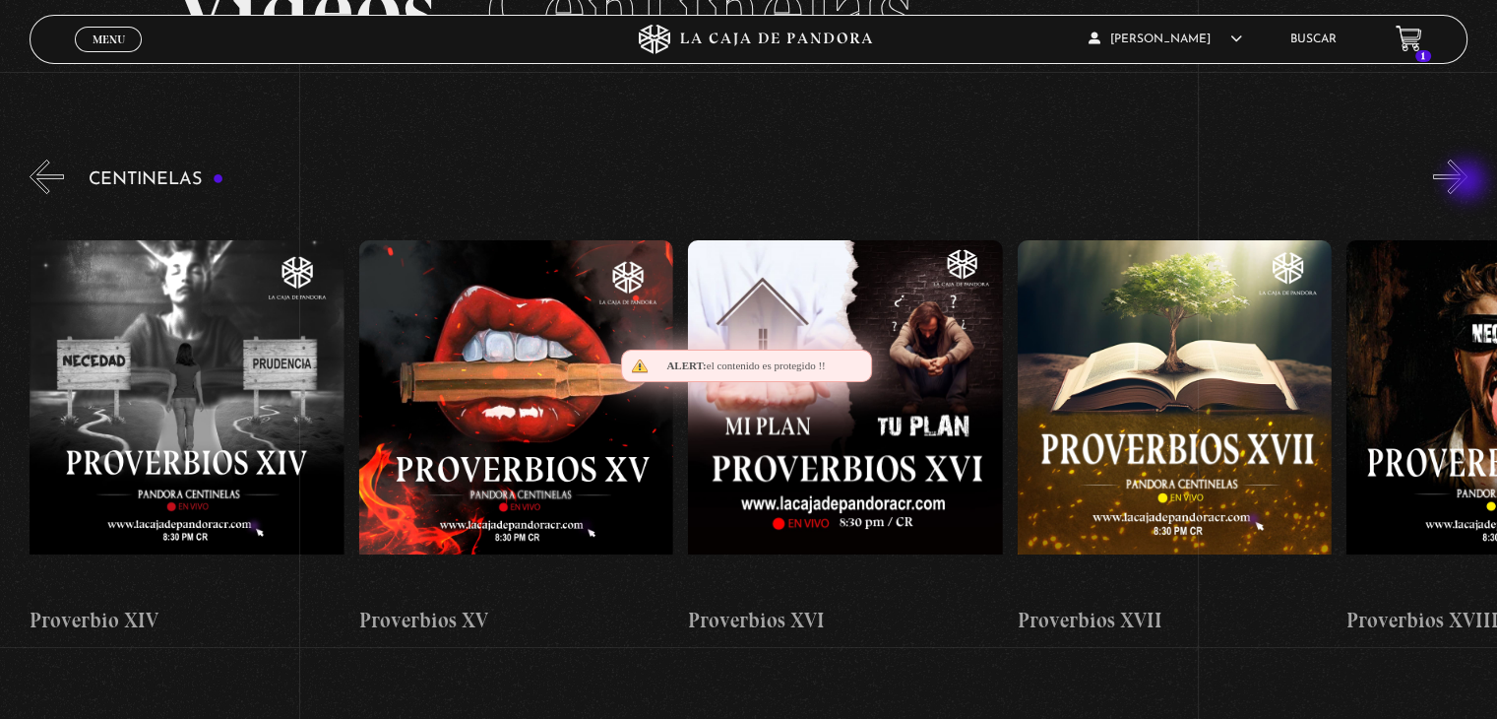
click at [1468, 182] on button "»" at bounding box center [1450, 176] width 34 height 34
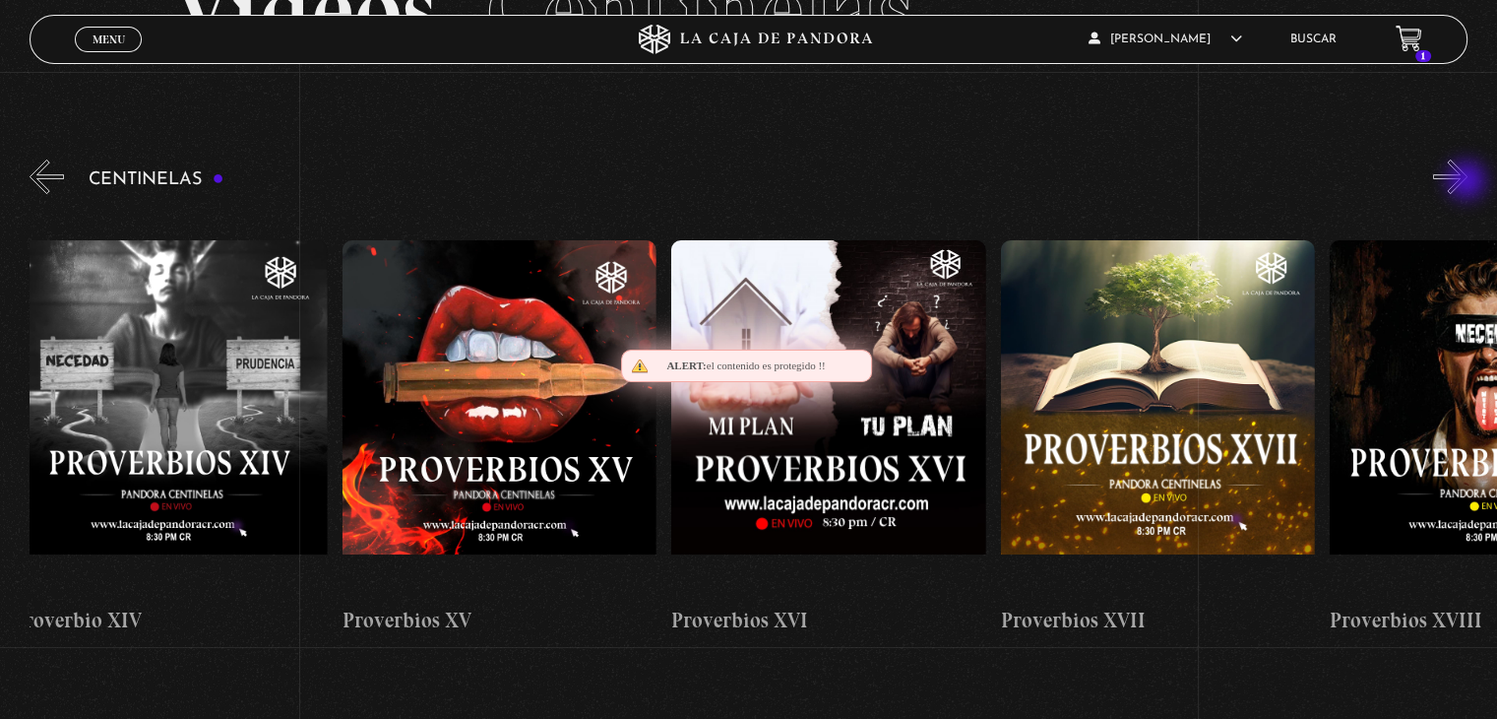
click at [1468, 182] on button "»" at bounding box center [1450, 176] width 34 height 34
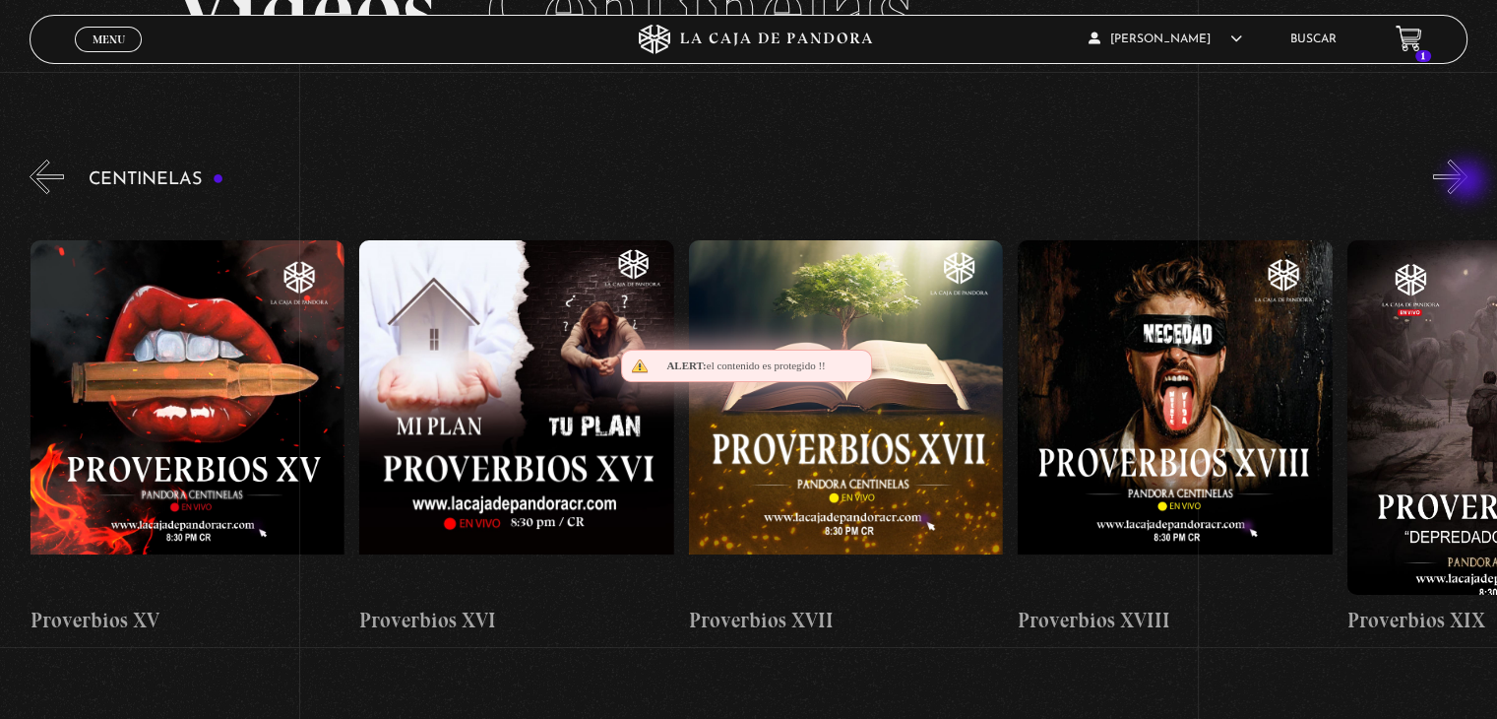
click at [1468, 182] on button "»" at bounding box center [1450, 176] width 34 height 34
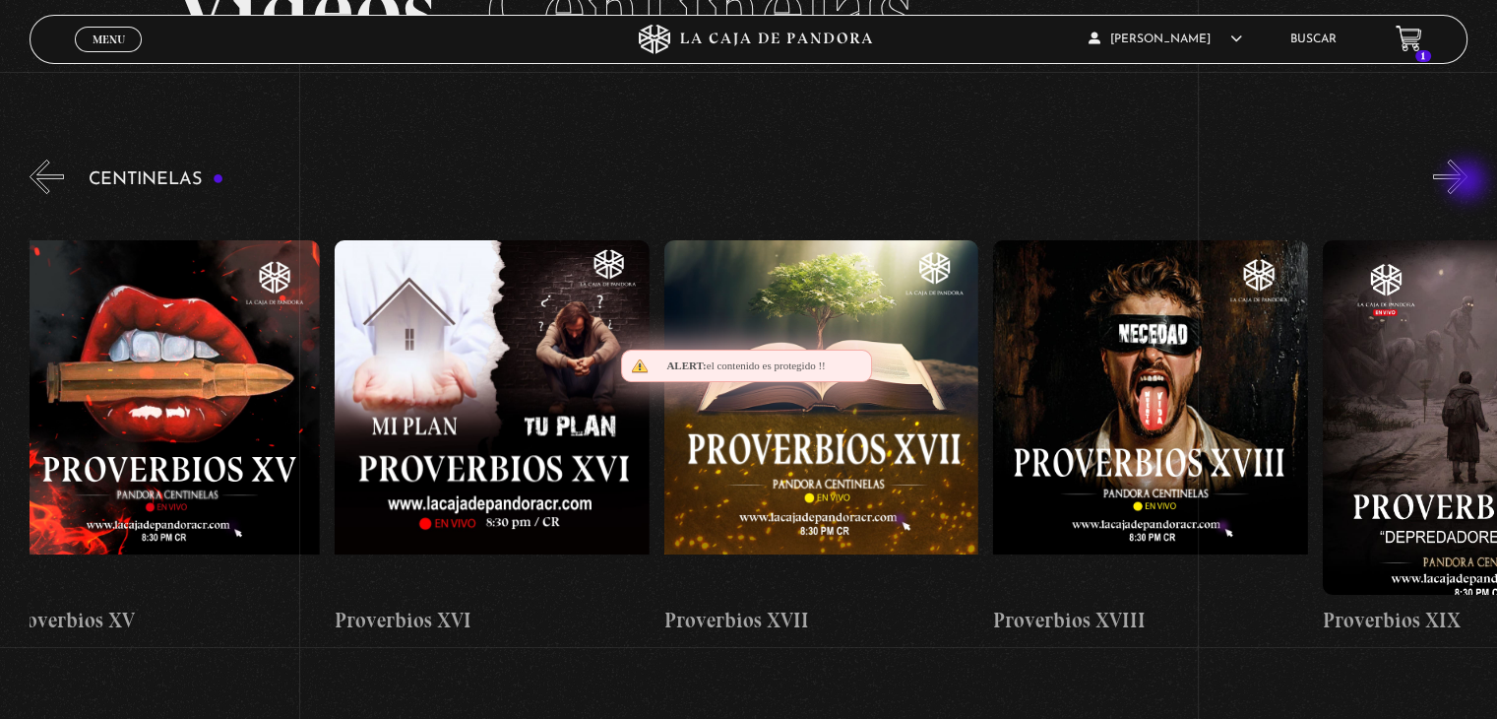
click at [1468, 182] on button "»" at bounding box center [1450, 176] width 34 height 34
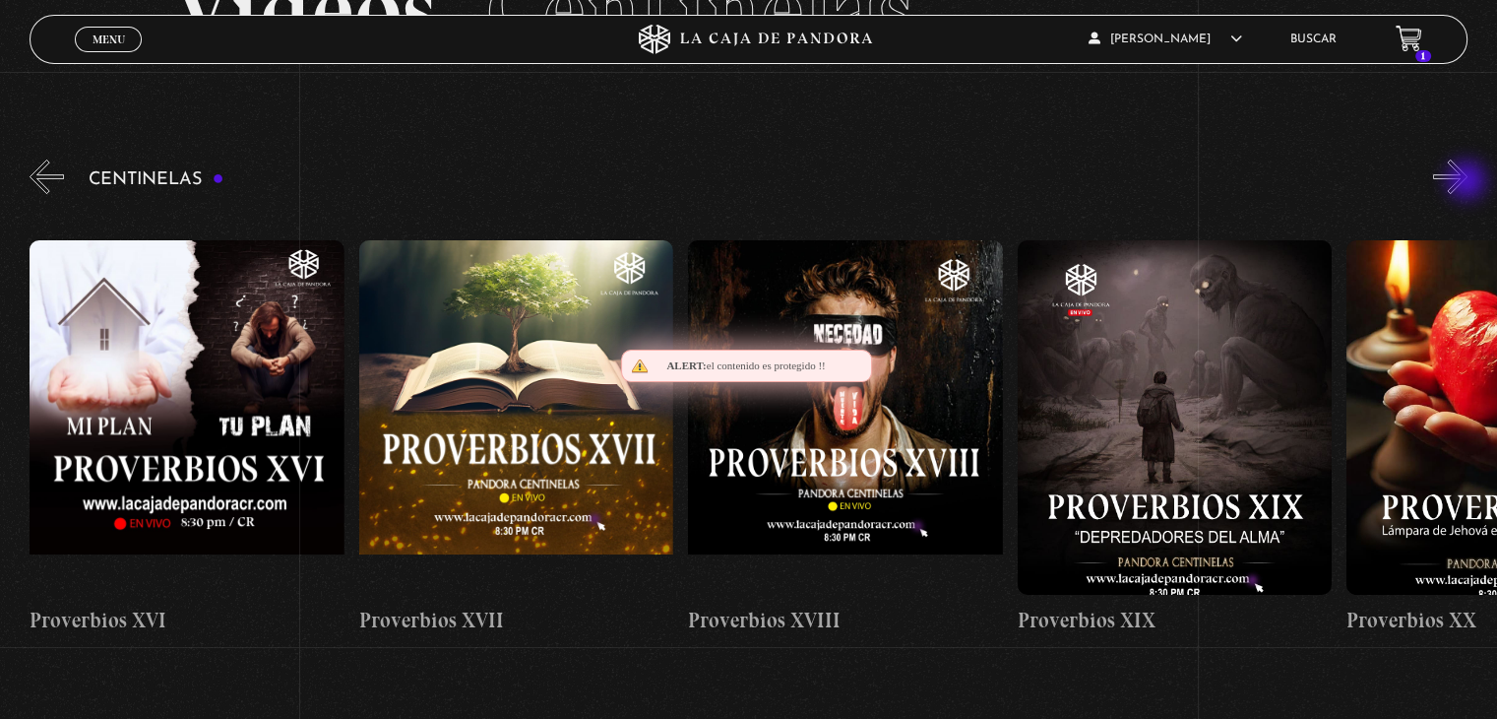
click at [1468, 182] on button "»" at bounding box center [1450, 176] width 34 height 34
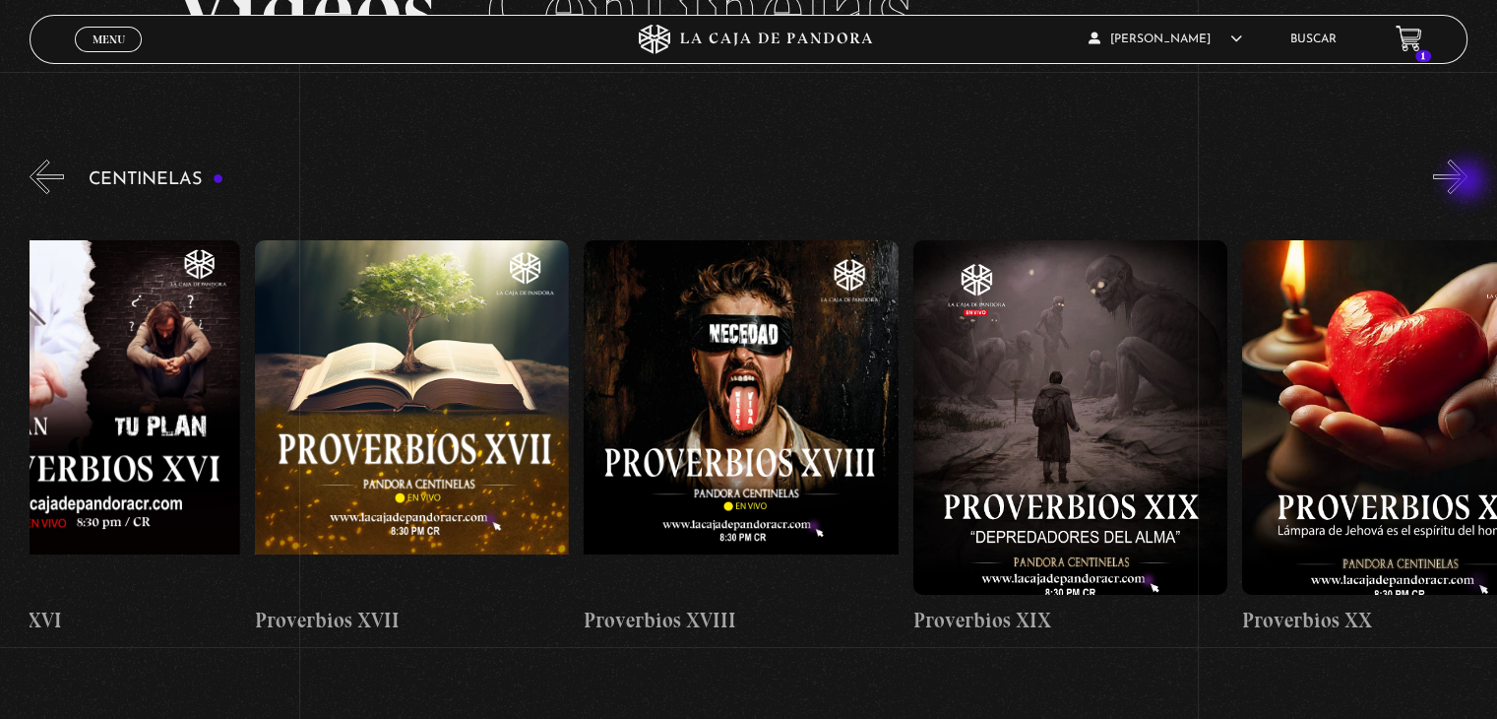
click at [1468, 182] on button "»" at bounding box center [1450, 176] width 34 height 34
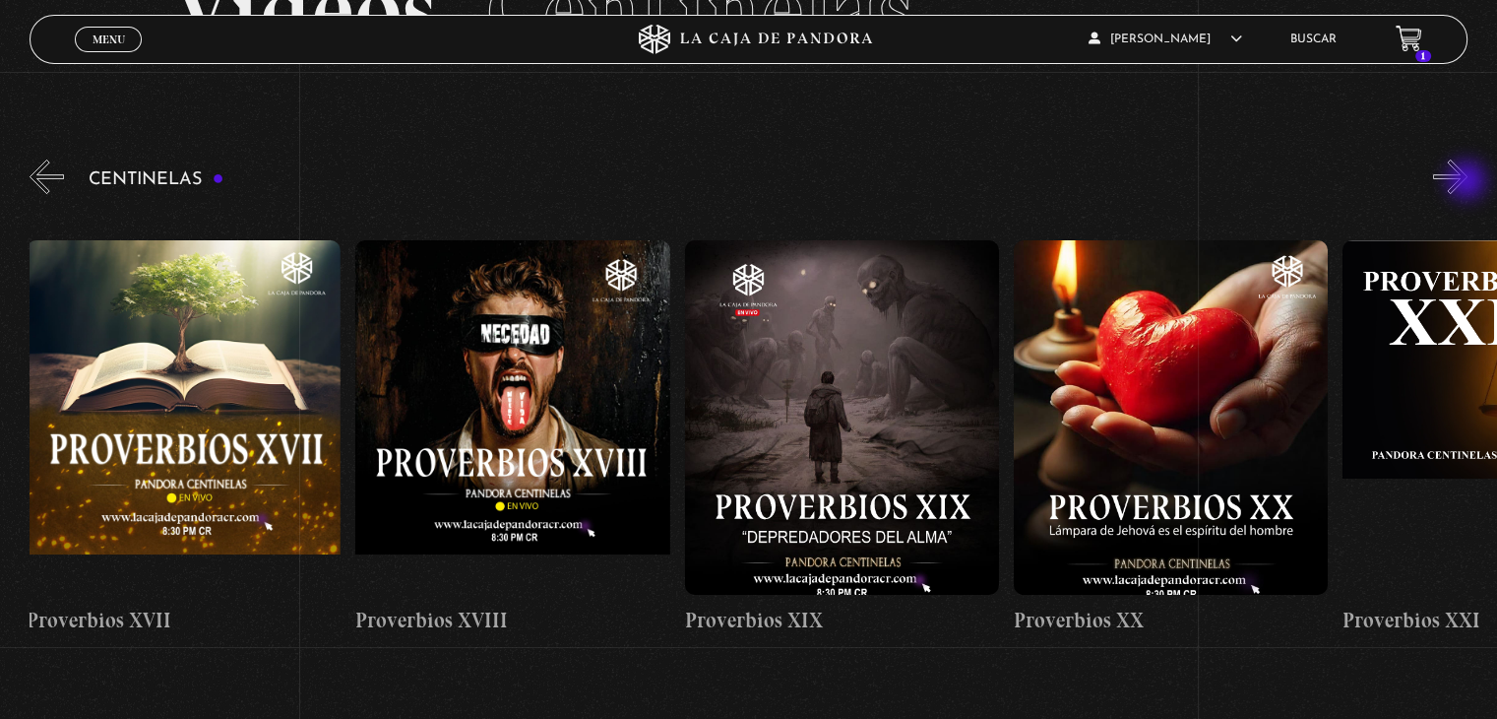
click at [1468, 182] on button "»" at bounding box center [1450, 176] width 34 height 34
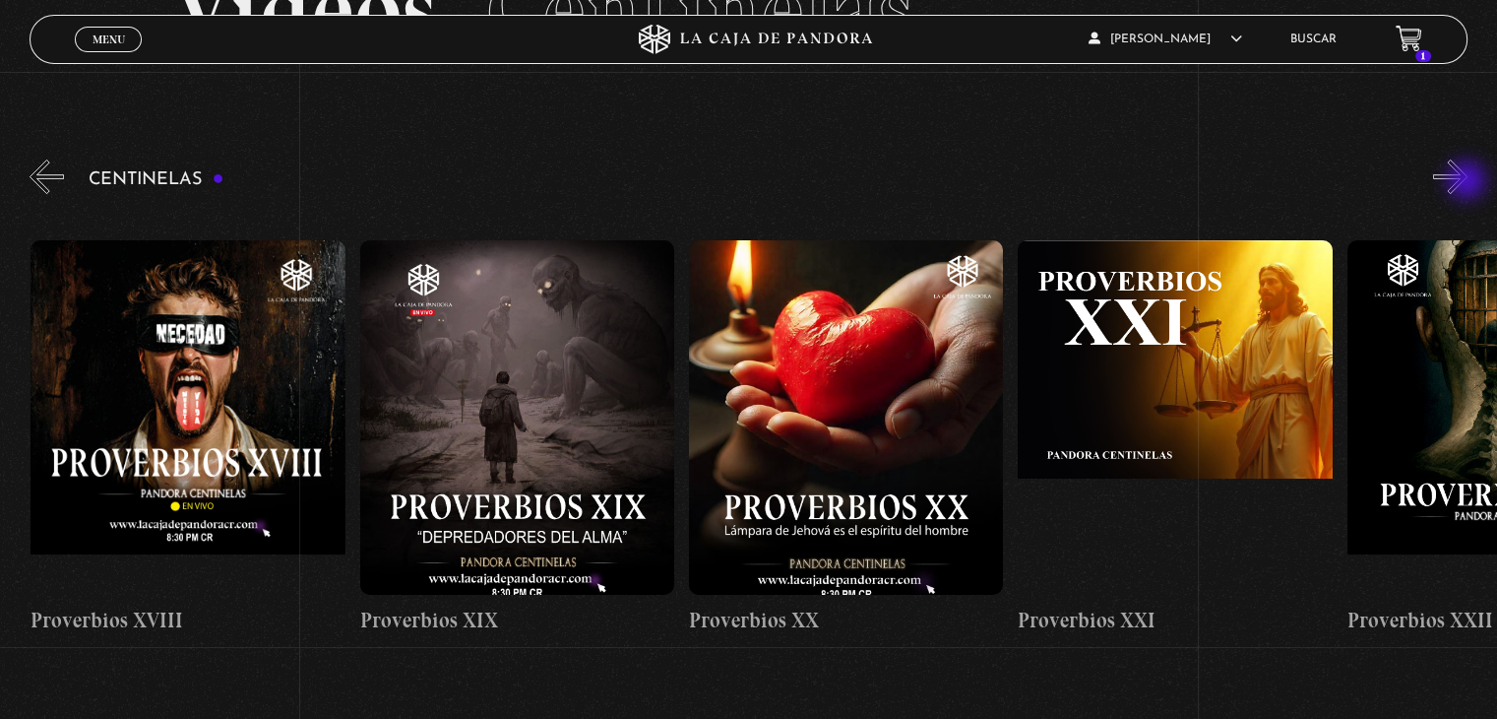
click at [1468, 182] on button "»" at bounding box center [1450, 176] width 34 height 34
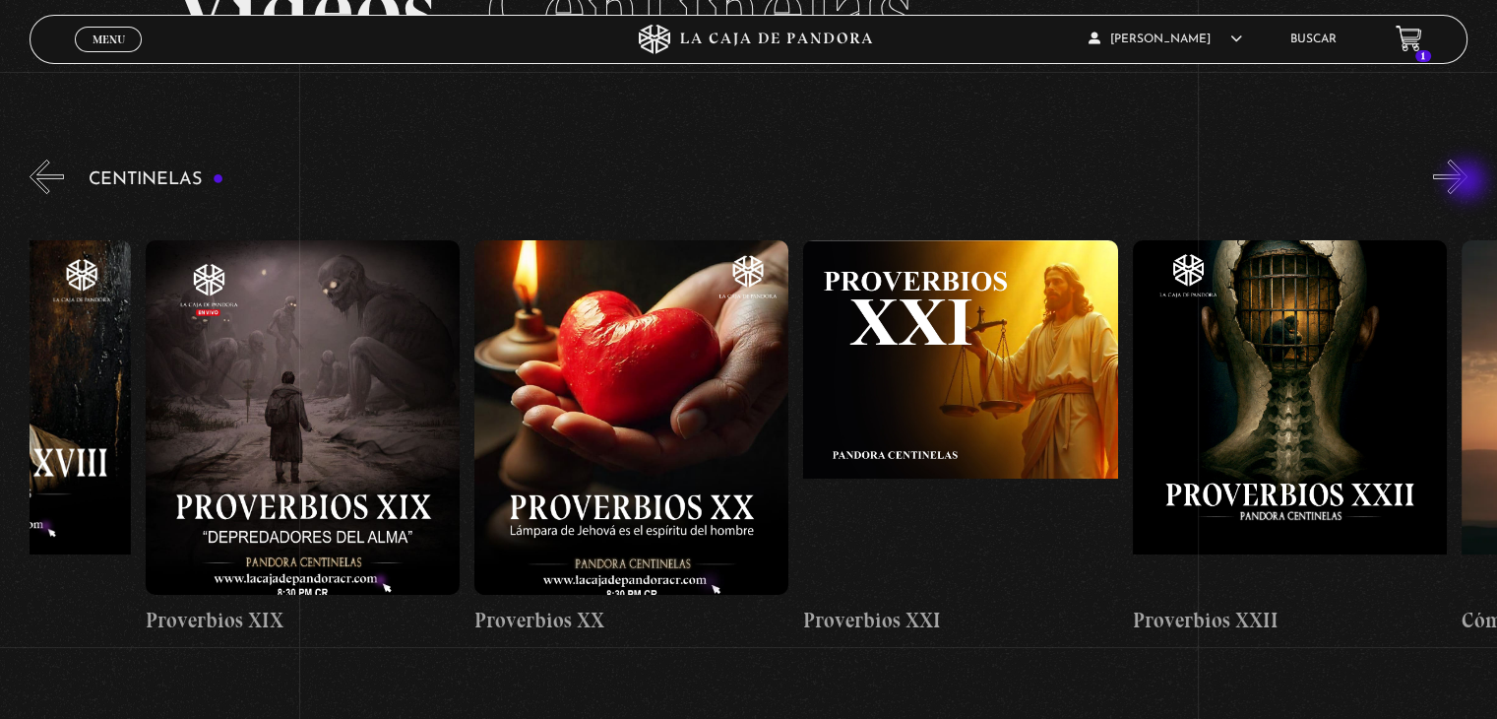
click at [1468, 182] on button "»" at bounding box center [1450, 176] width 34 height 34
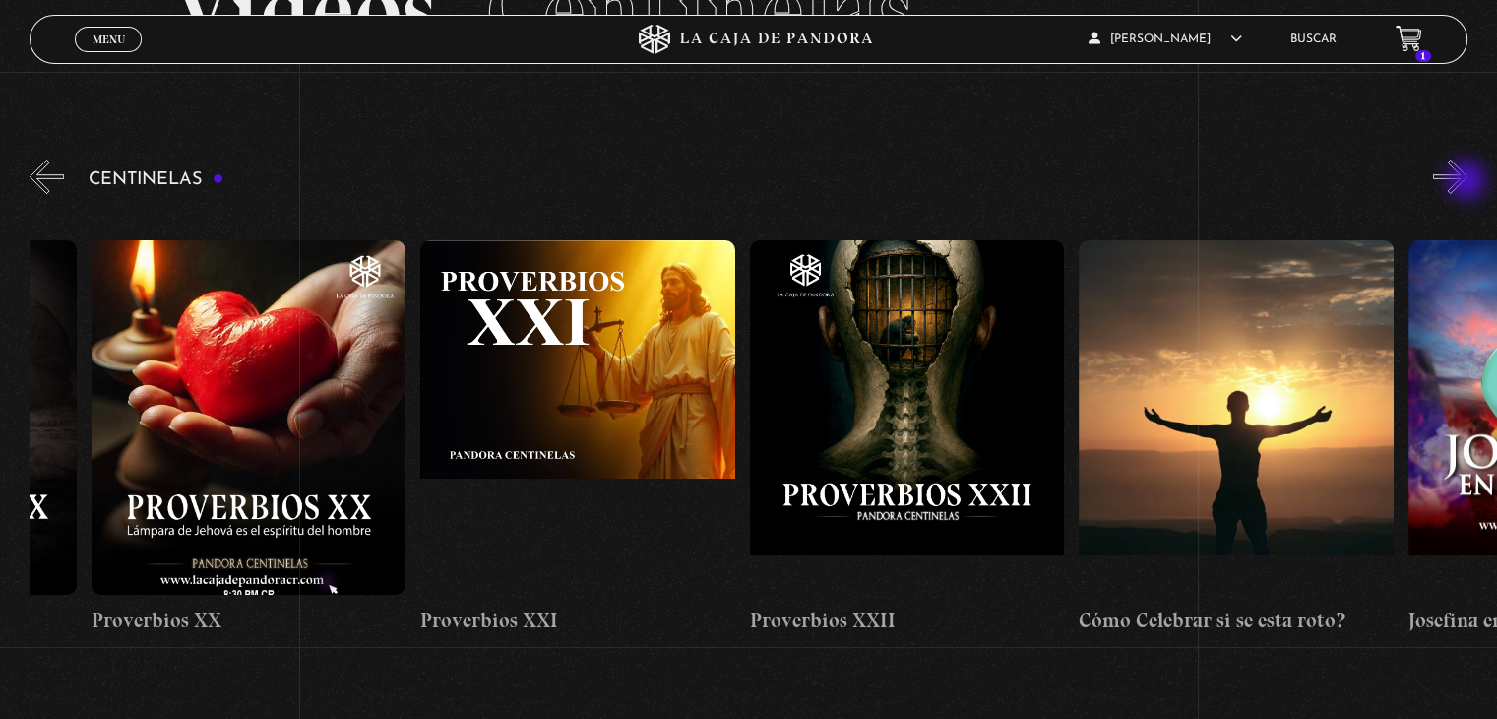
click at [1468, 182] on button "»" at bounding box center [1450, 176] width 34 height 34
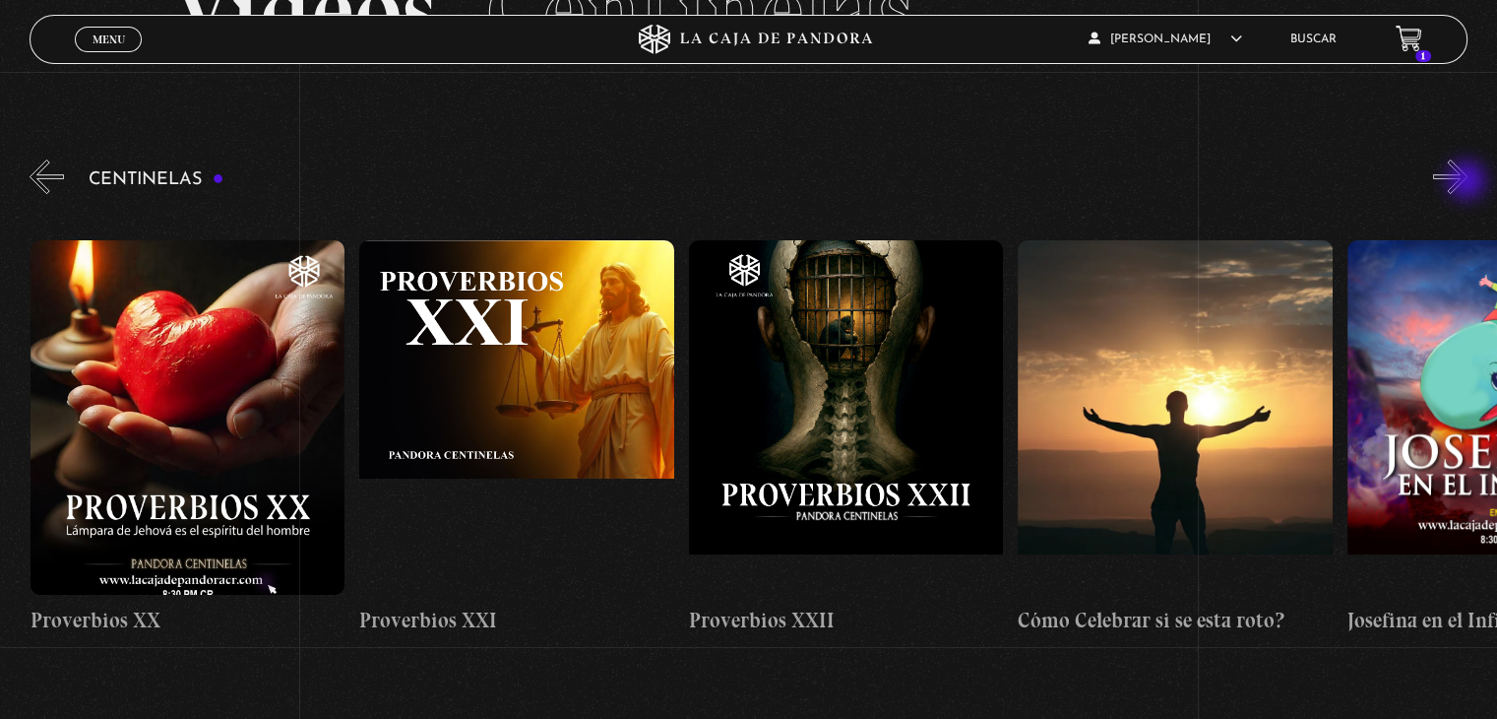
click at [1468, 182] on button "»" at bounding box center [1450, 176] width 34 height 34
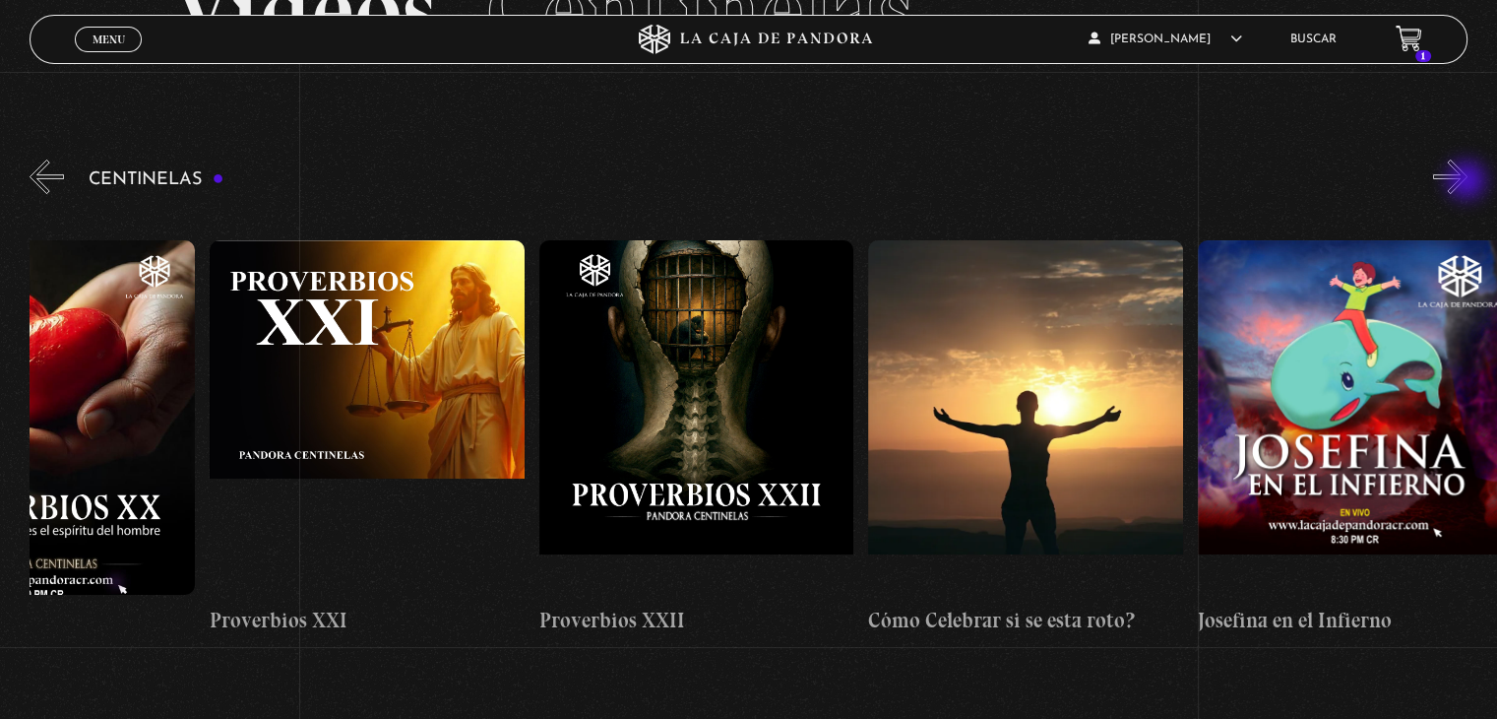
click at [1468, 182] on button "»" at bounding box center [1450, 176] width 34 height 34
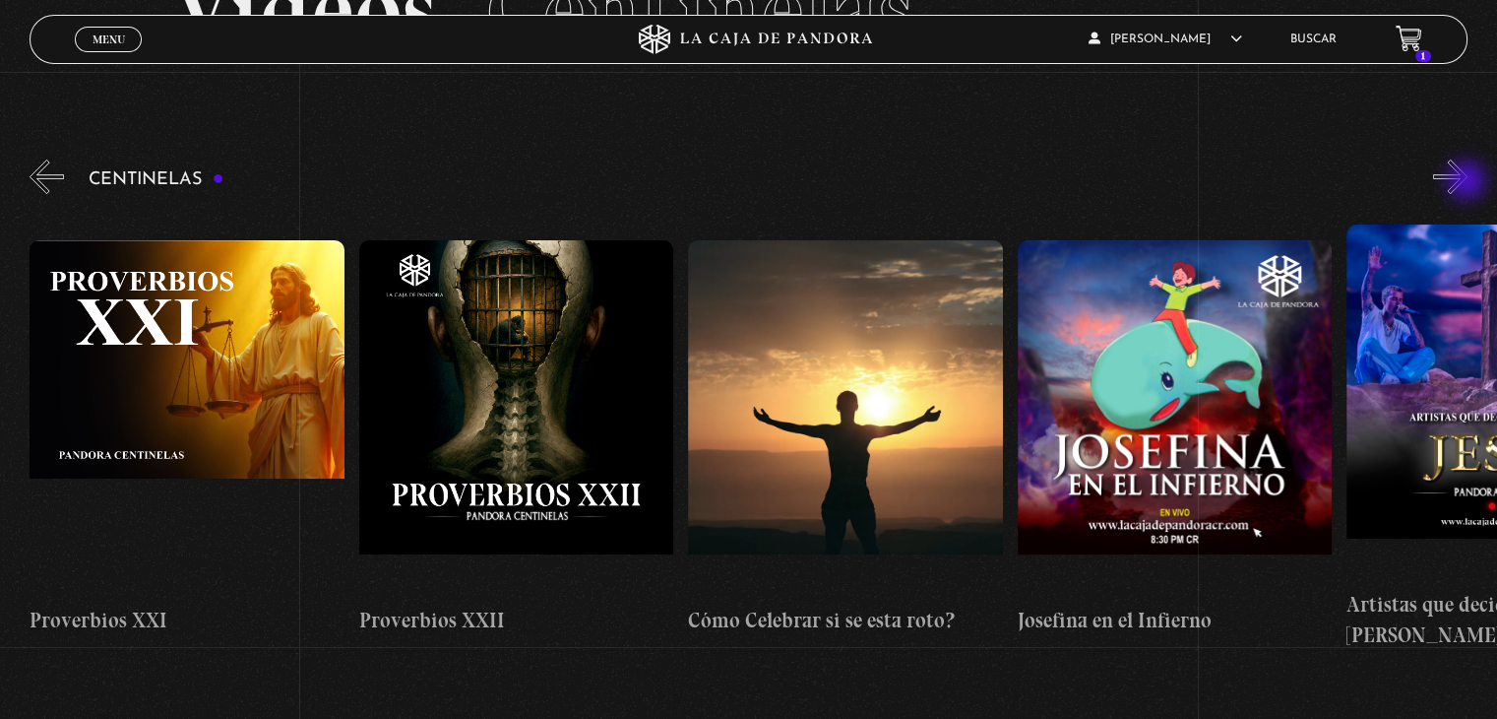
click at [1468, 182] on button "»" at bounding box center [1450, 176] width 34 height 34
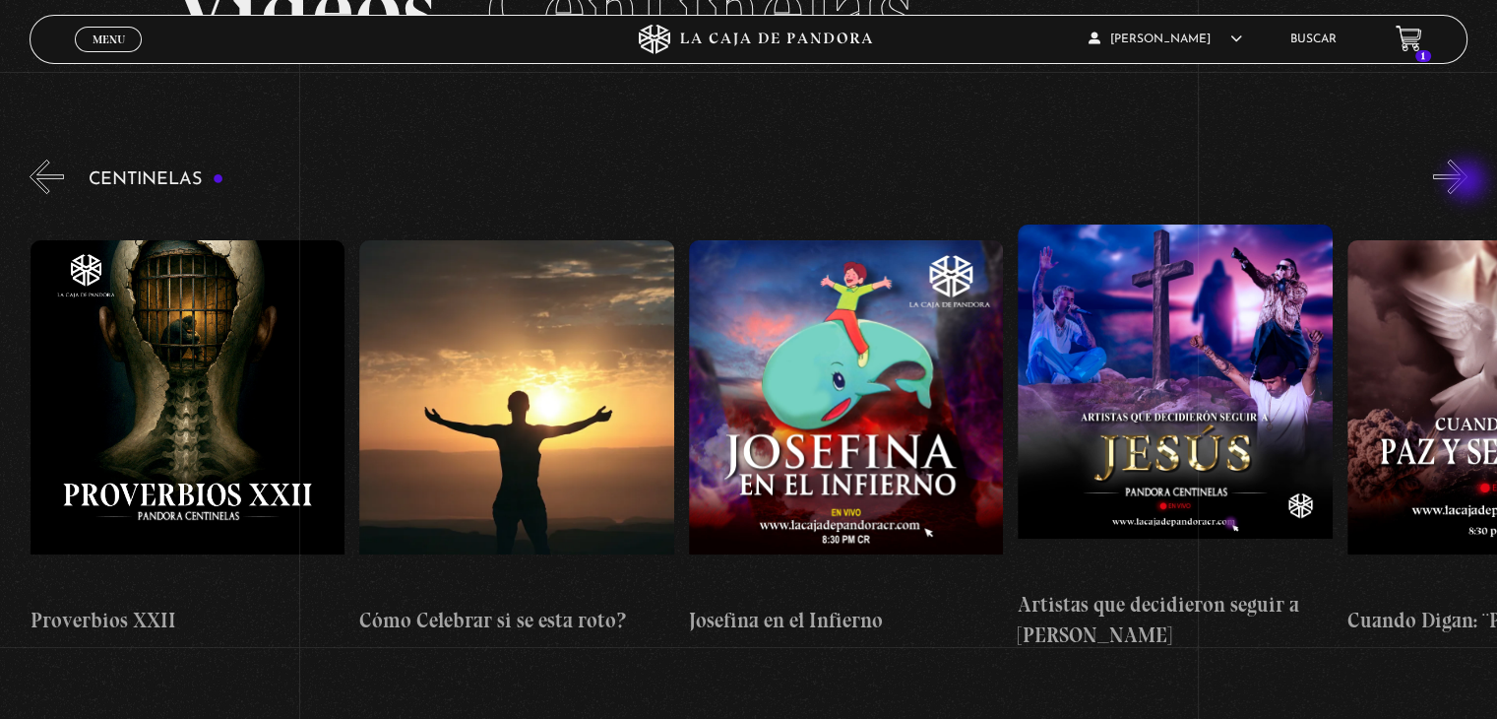
scroll to position [0, 7901]
click at [1468, 175] on button "»" at bounding box center [1450, 176] width 34 height 34
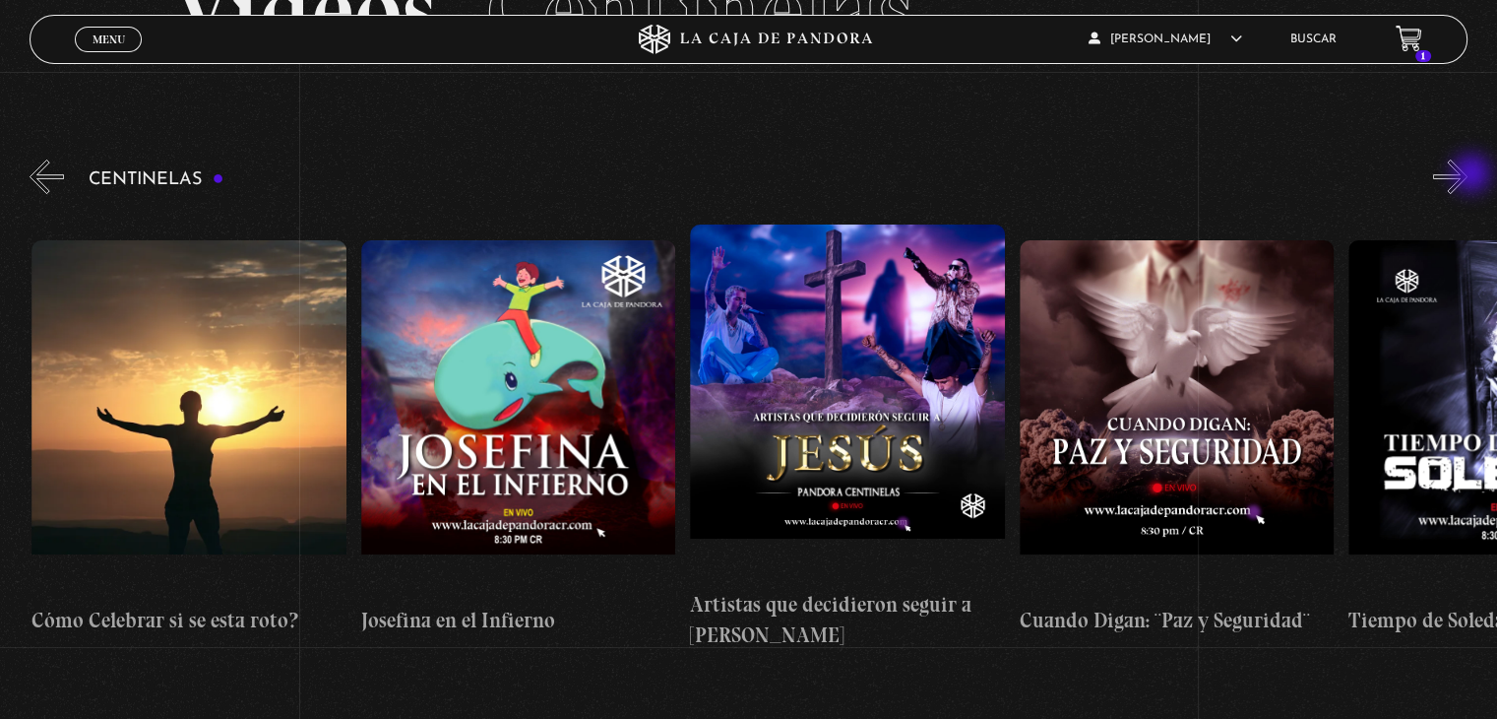
scroll to position [0, 8230]
click at [1468, 175] on button "»" at bounding box center [1450, 176] width 34 height 34
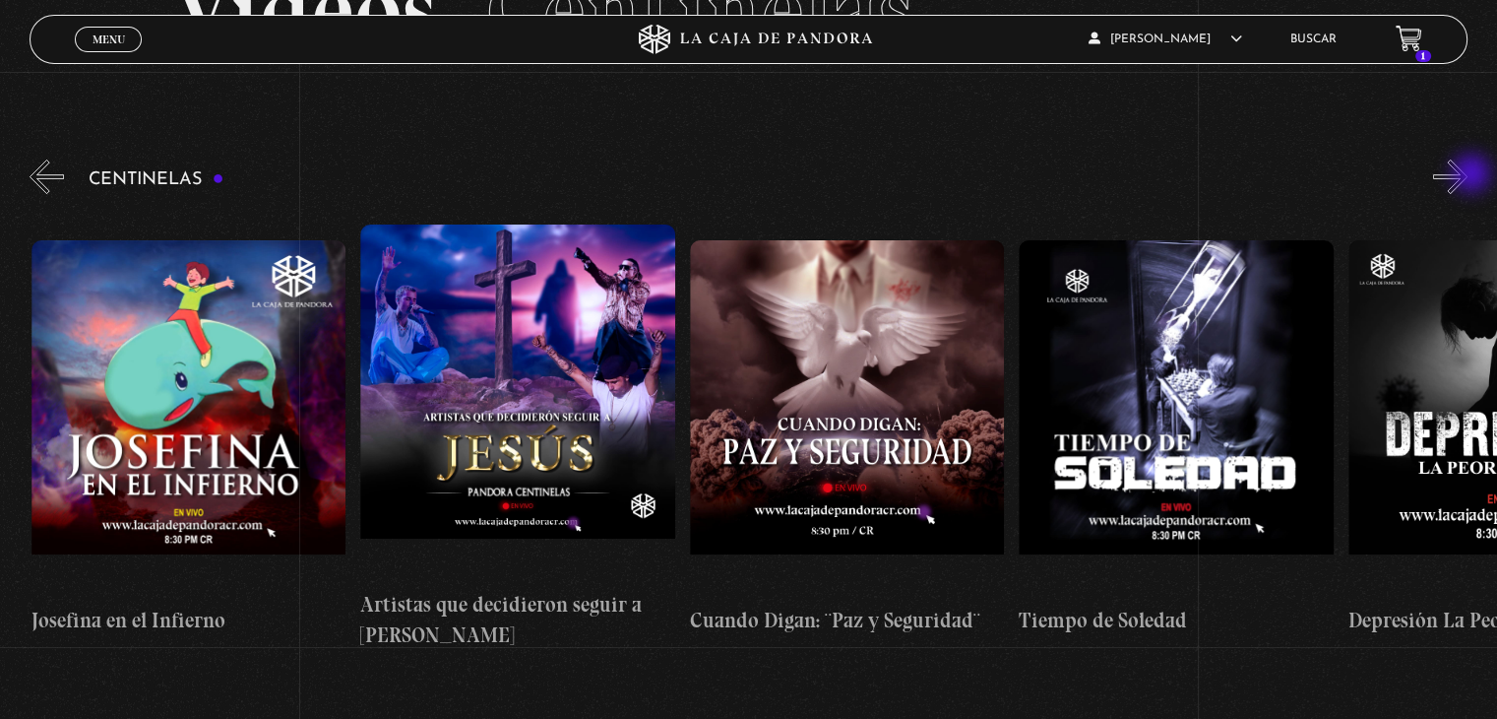
scroll to position [0, 8560]
click at [1468, 175] on button "»" at bounding box center [1450, 176] width 34 height 34
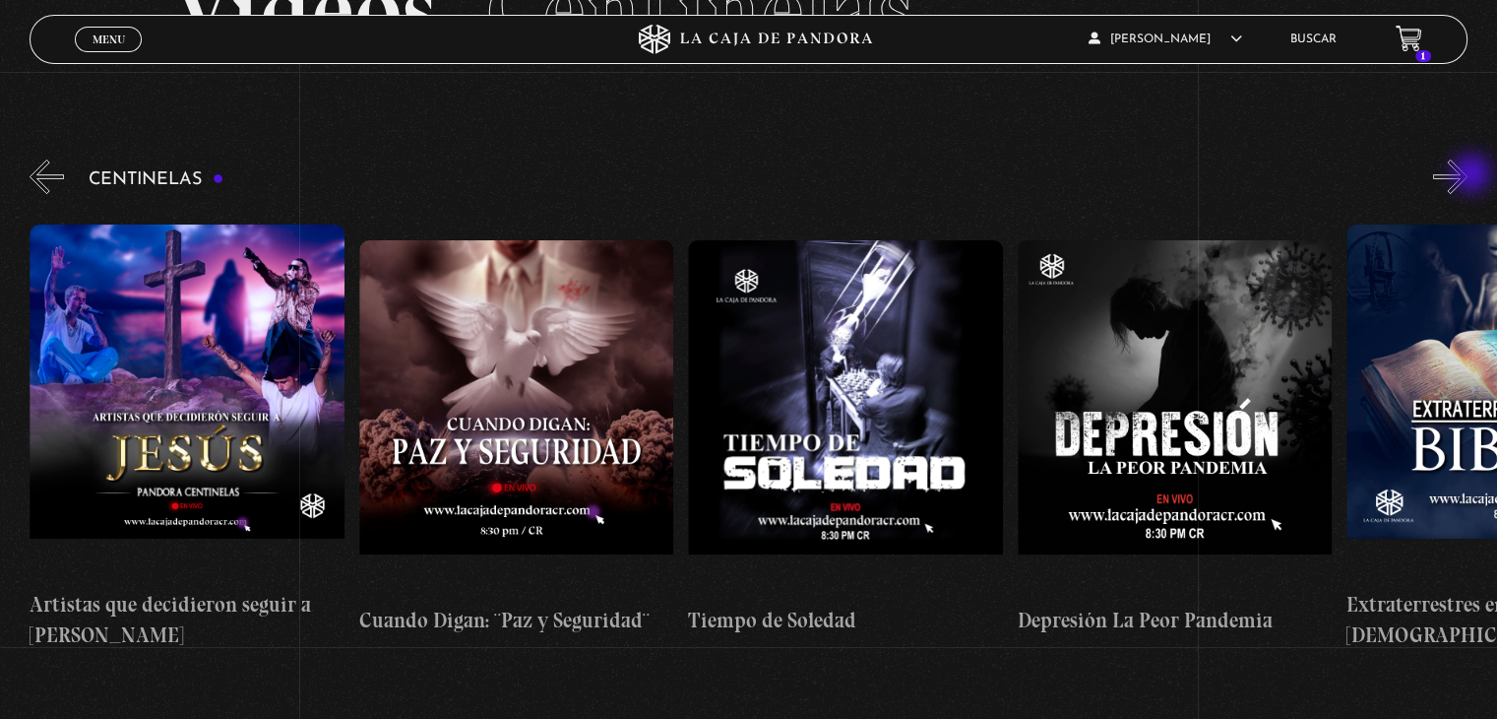
click at [1468, 175] on button "»" at bounding box center [1450, 176] width 34 height 34
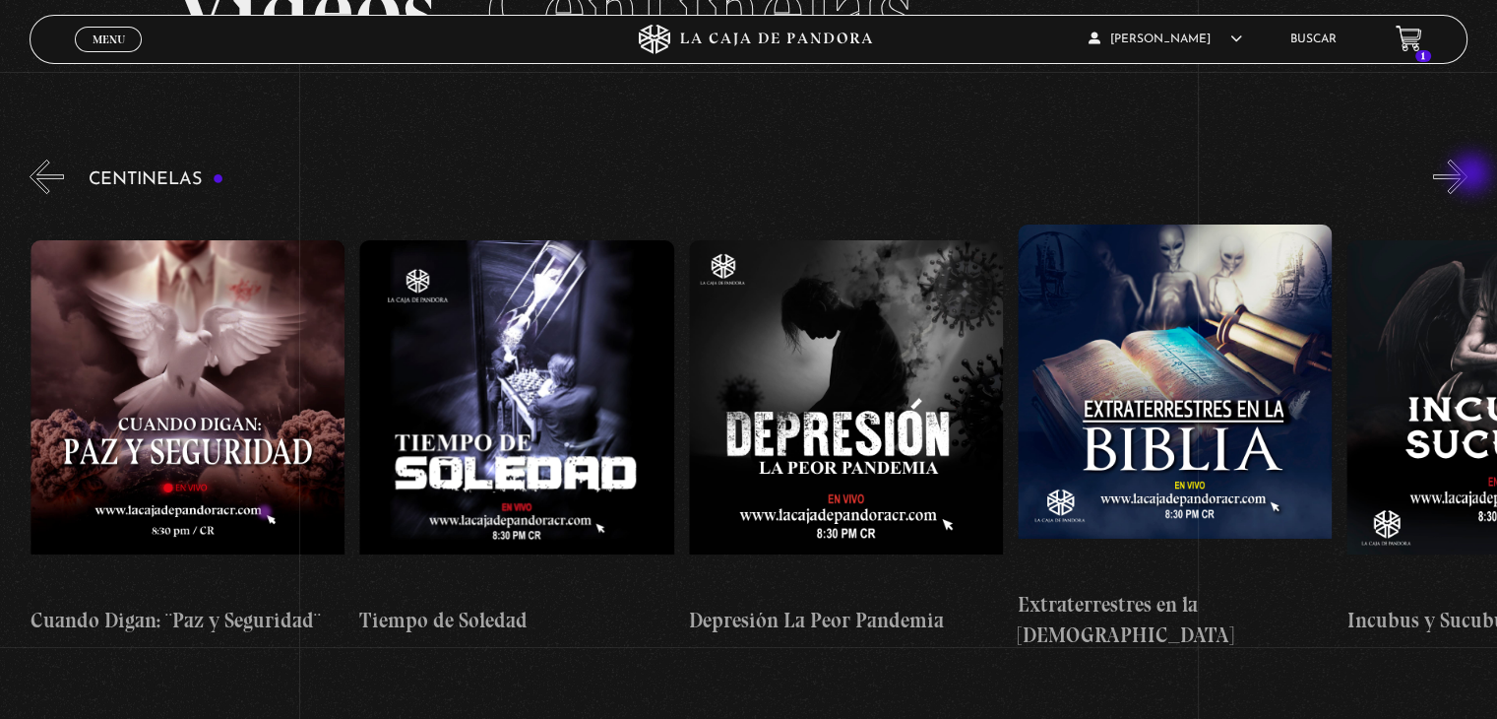
click at [1468, 175] on button "»" at bounding box center [1450, 176] width 34 height 34
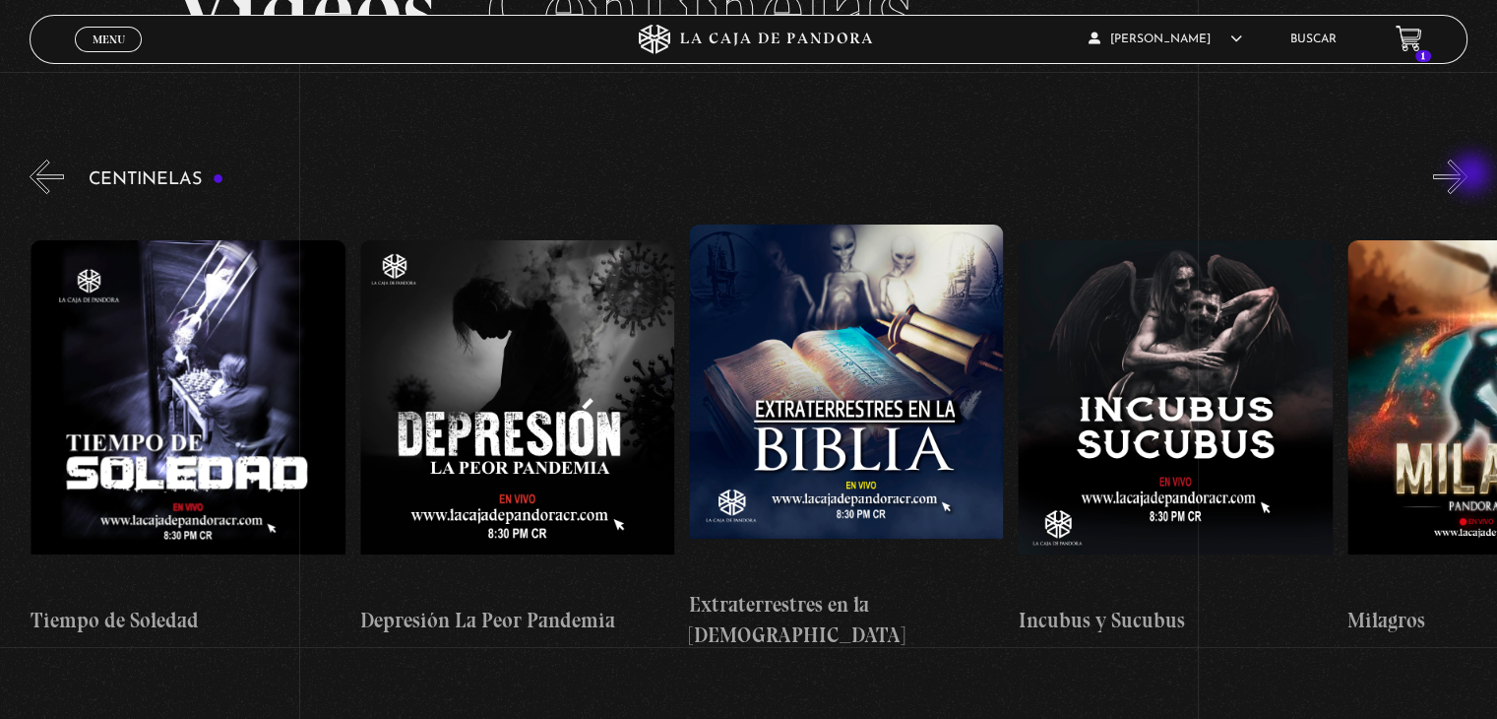
scroll to position [0, 9548]
click at [1468, 175] on button "»" at bounding box center [1450, 176] width 34 height 34
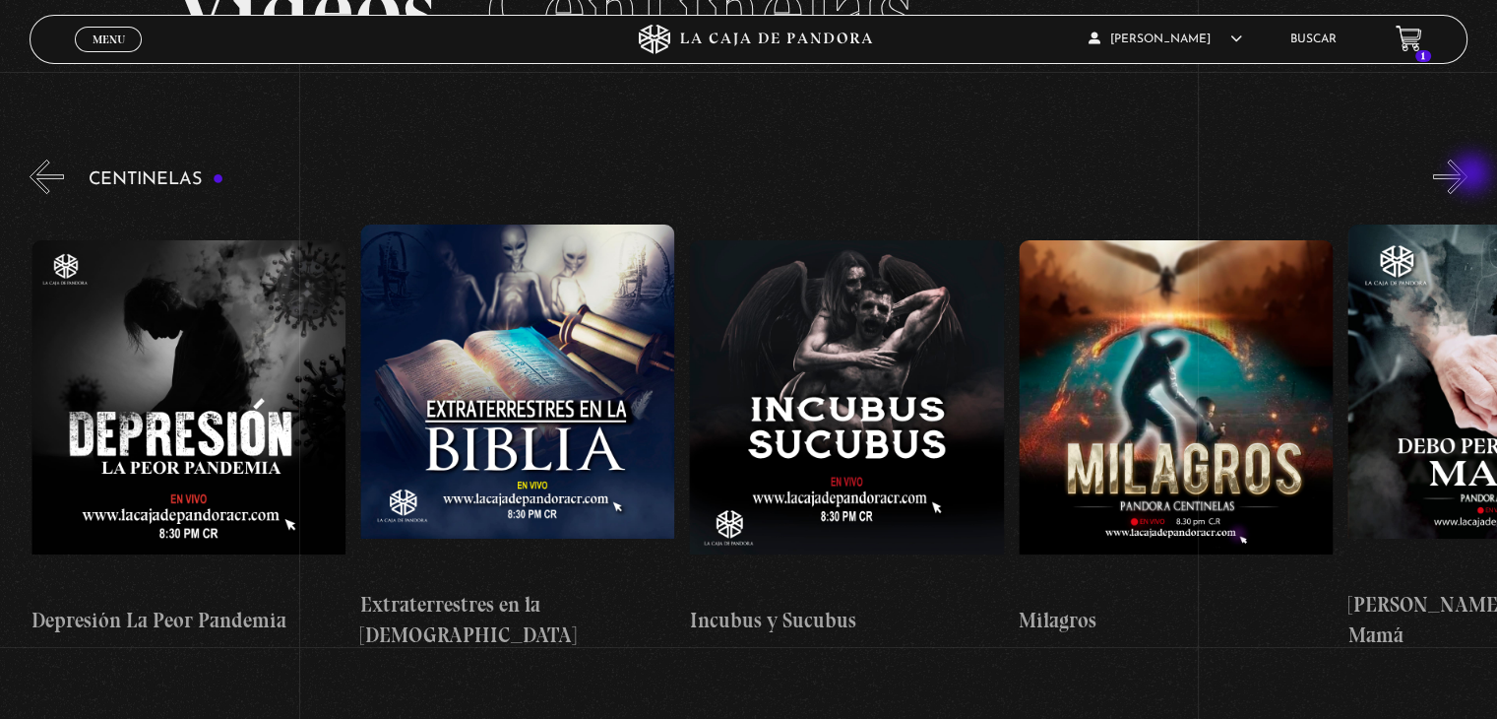
scroll to position [0, 9877]
click at [1468, 175] on button "»" at bounding box center [1450, 176] width 34 height 34
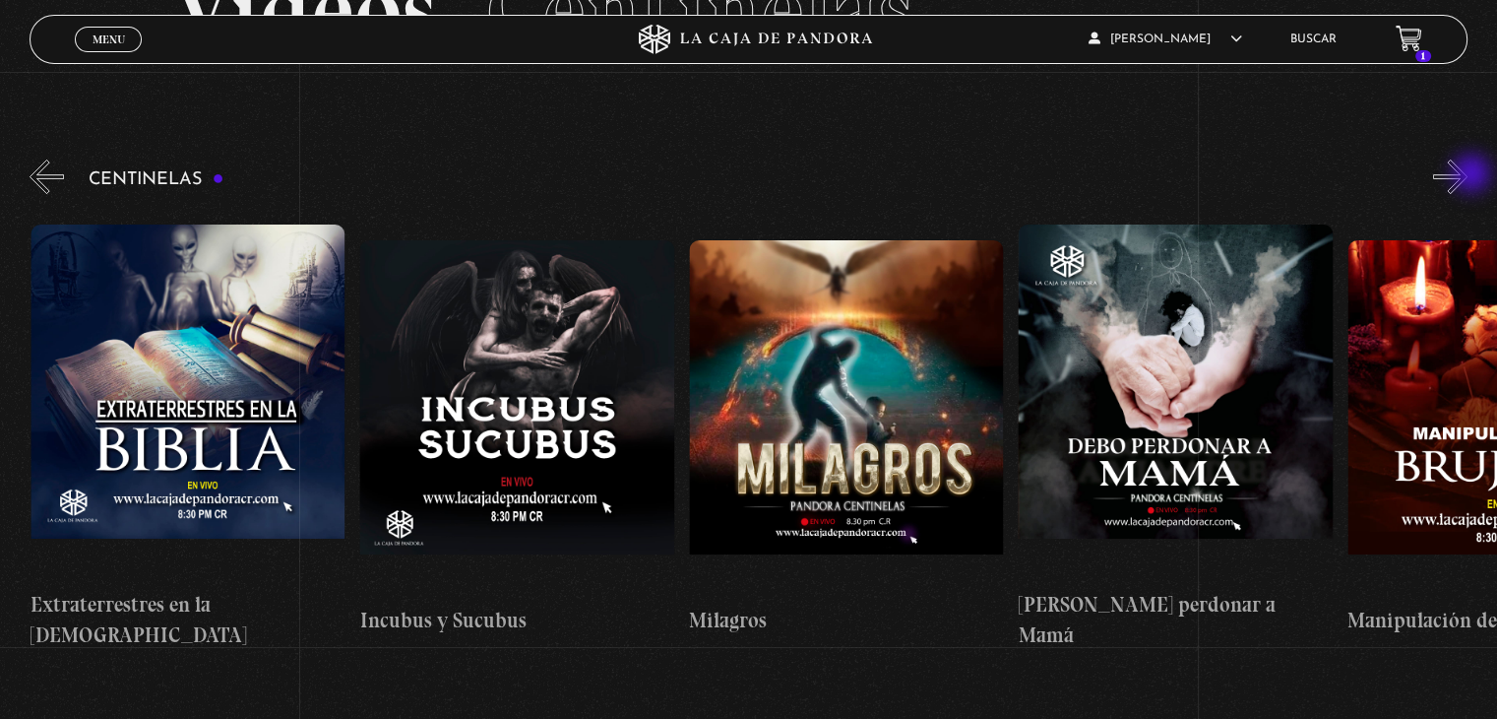
scroll to position [0, 10207]
click at [1468, 175] on button "»" at bounding box center [1450, 176] width 34 height 34
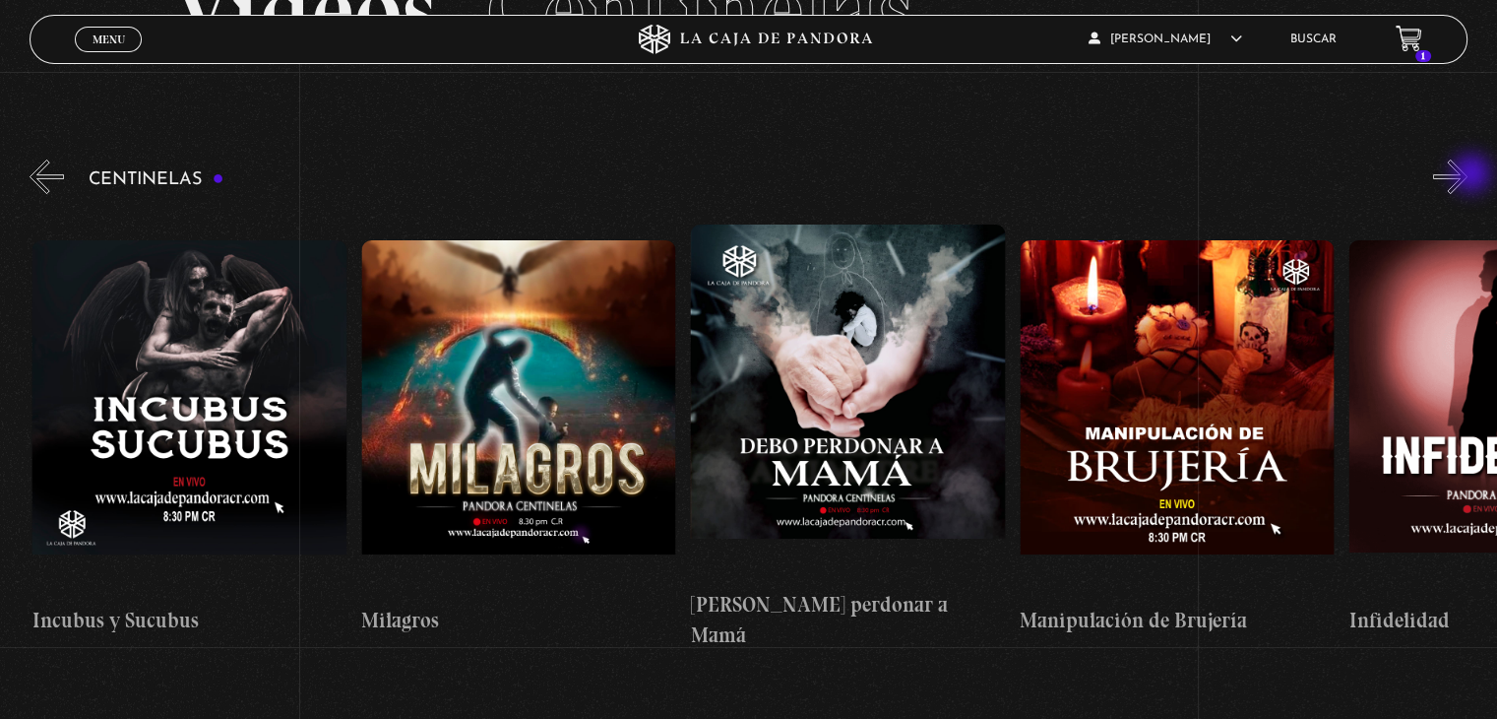
click at [1468, 175] on button "»" at bounding box center [1450, 176] width 34 height 34
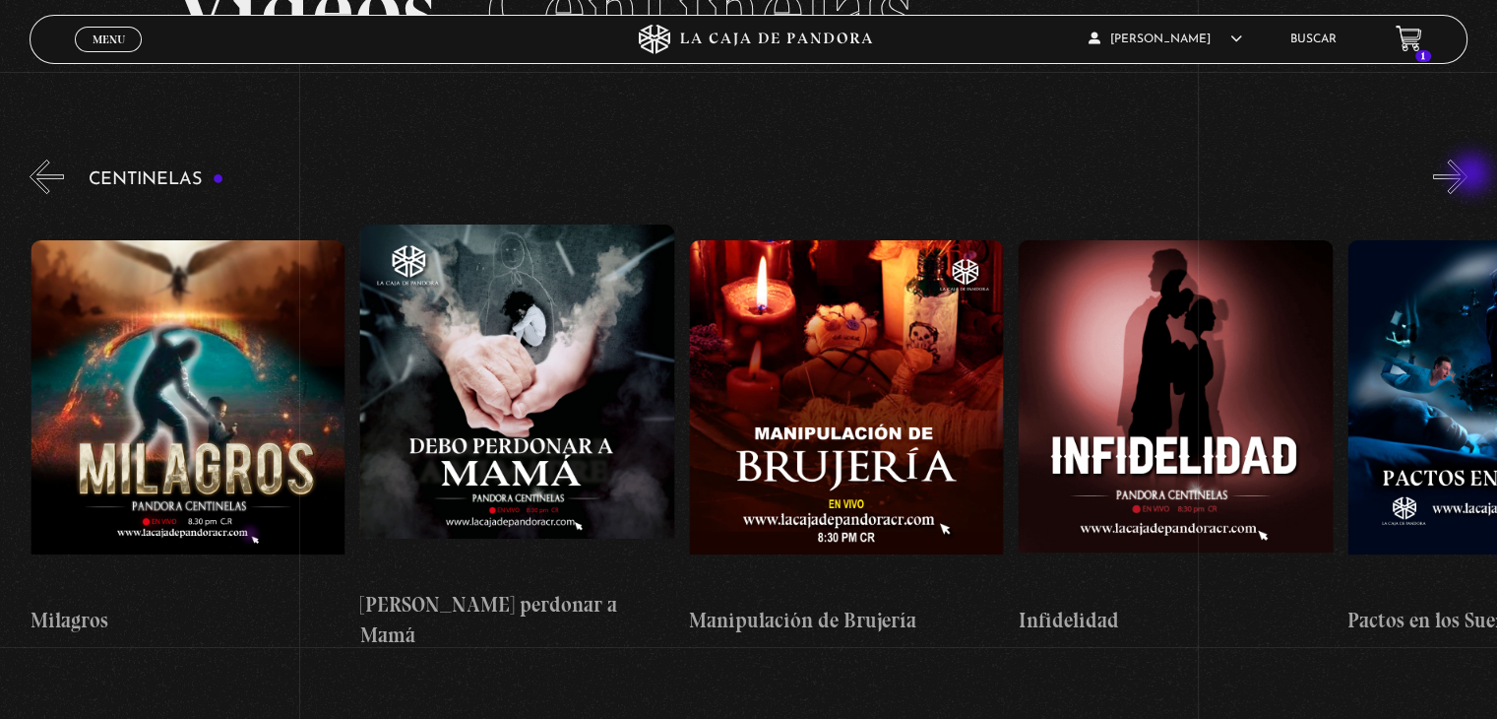
scroll to position [0, 10865]
click at [1461, 173] on button "»" at bounding box center [1450, 176] width 34 height 34
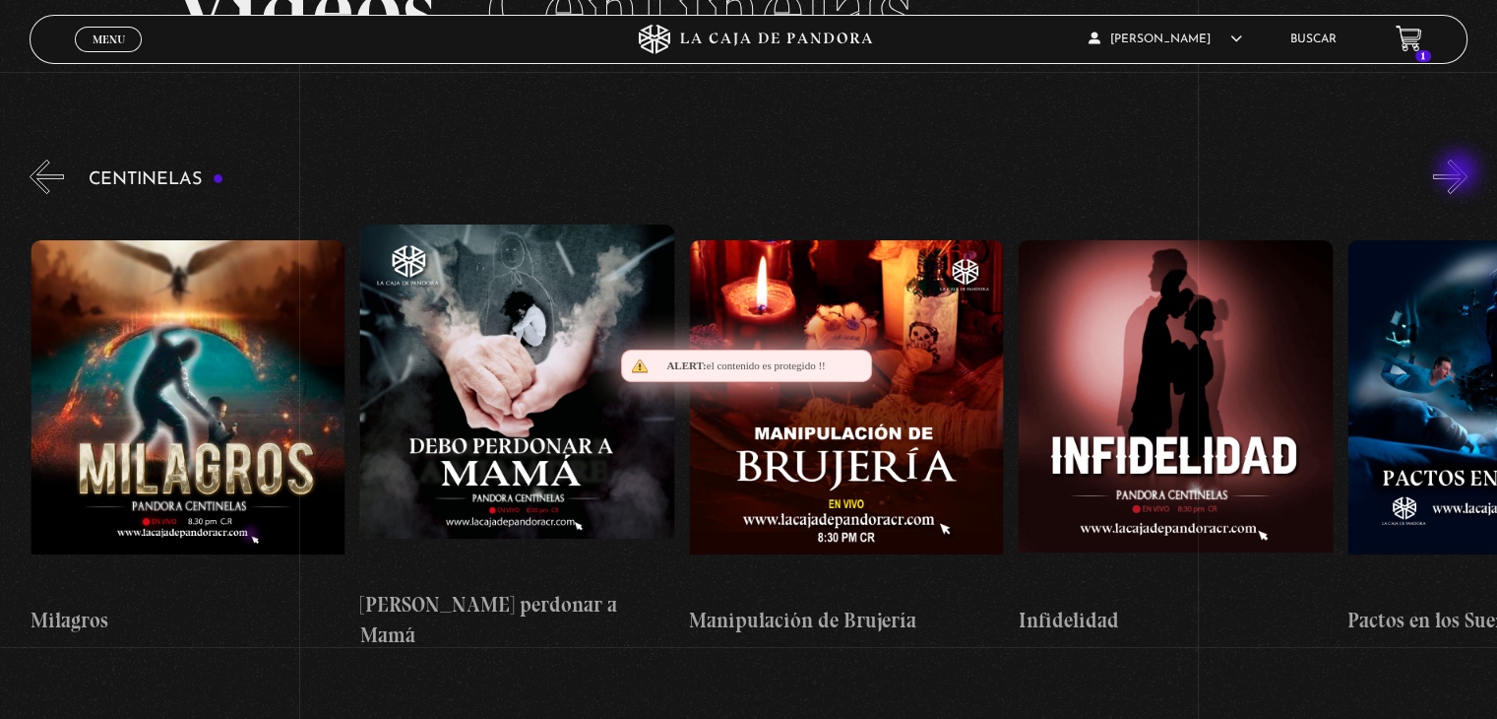
scroll to position [0, 11194]
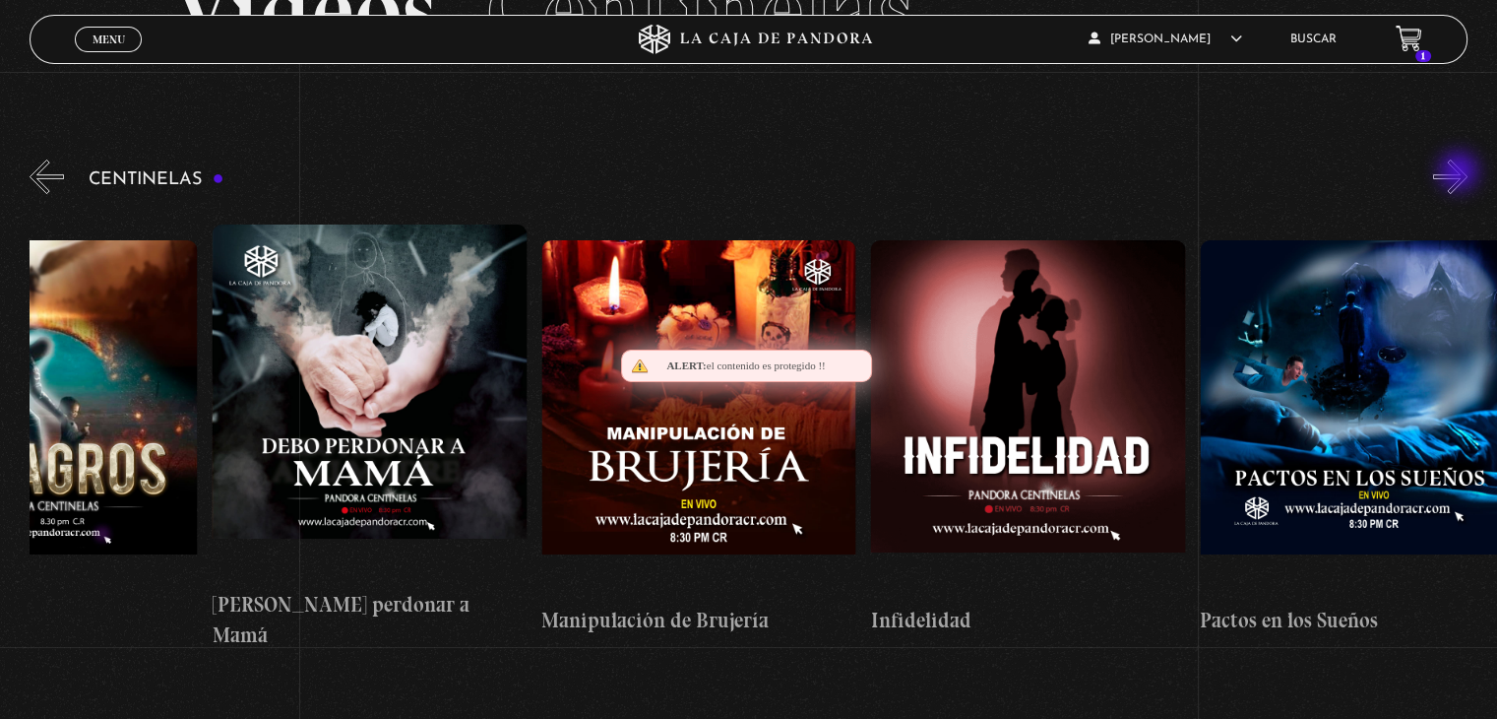
click at [1461, 173] on button "»" at bounding box center [1450, 176] width 34 height 34
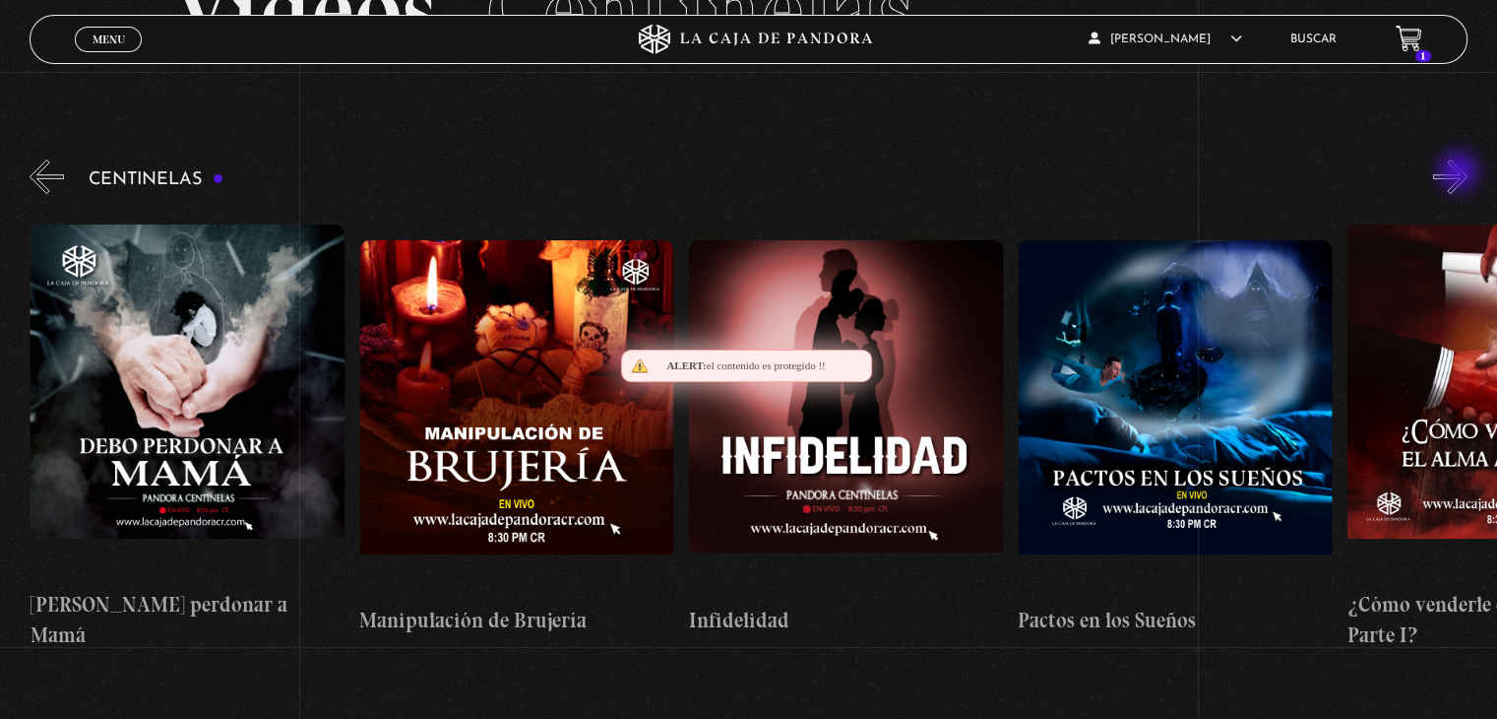
click at [1461, 173] on button "»" at bounding box center [1450, 176] width 34 height 34
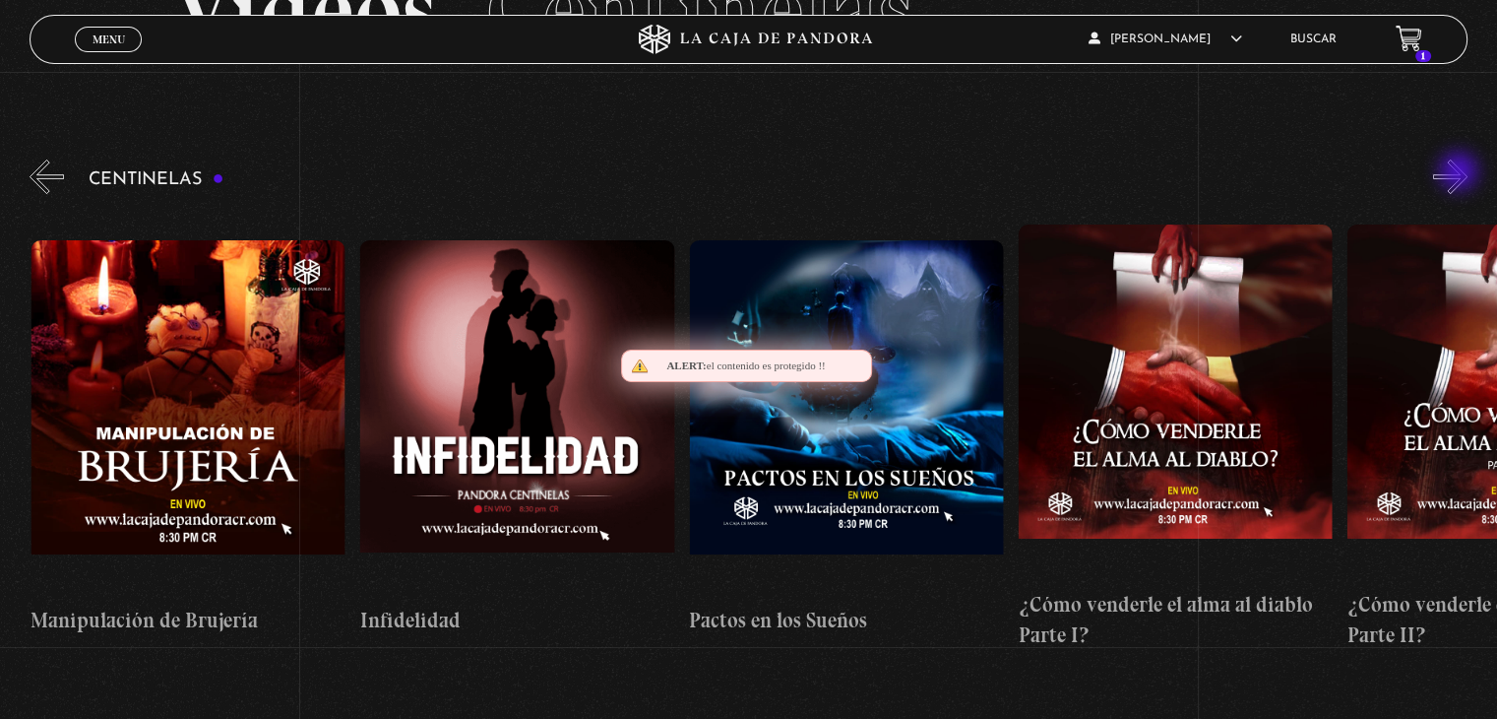
scroll to position [0, 11523]
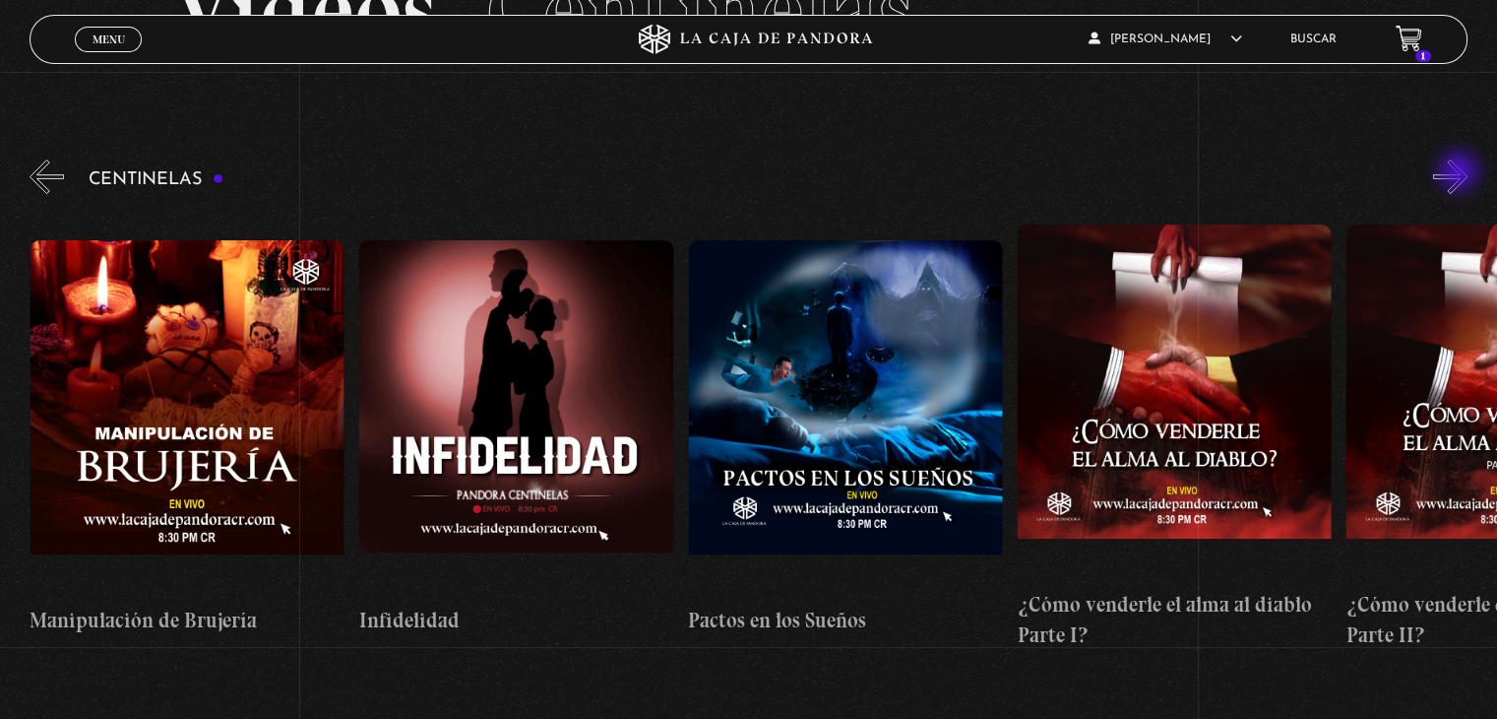
click at [1461, 173] on button "»" at bounding box center [1450, 176] width 34 height 34
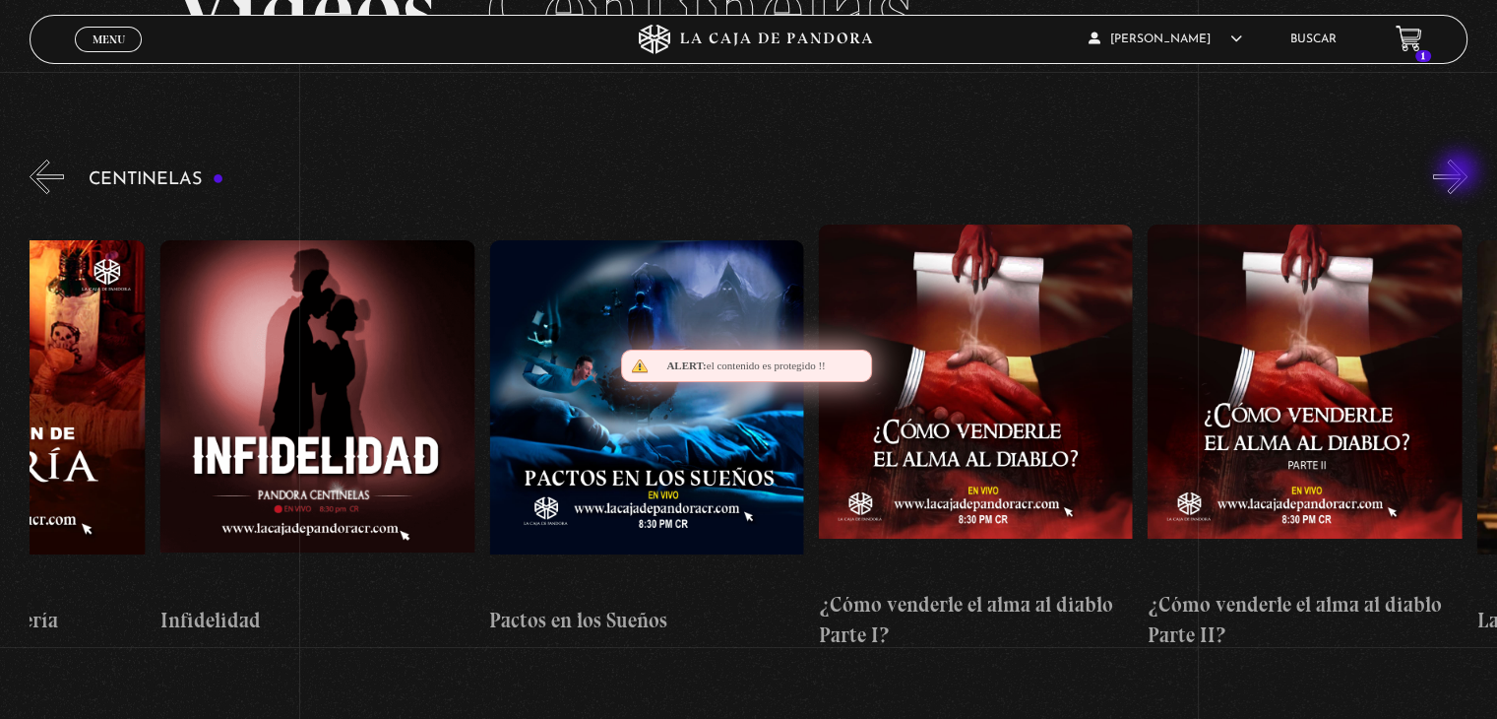
click at [1461, 173] on button "»" at bounding box center [1450, 176] width 34 height 34
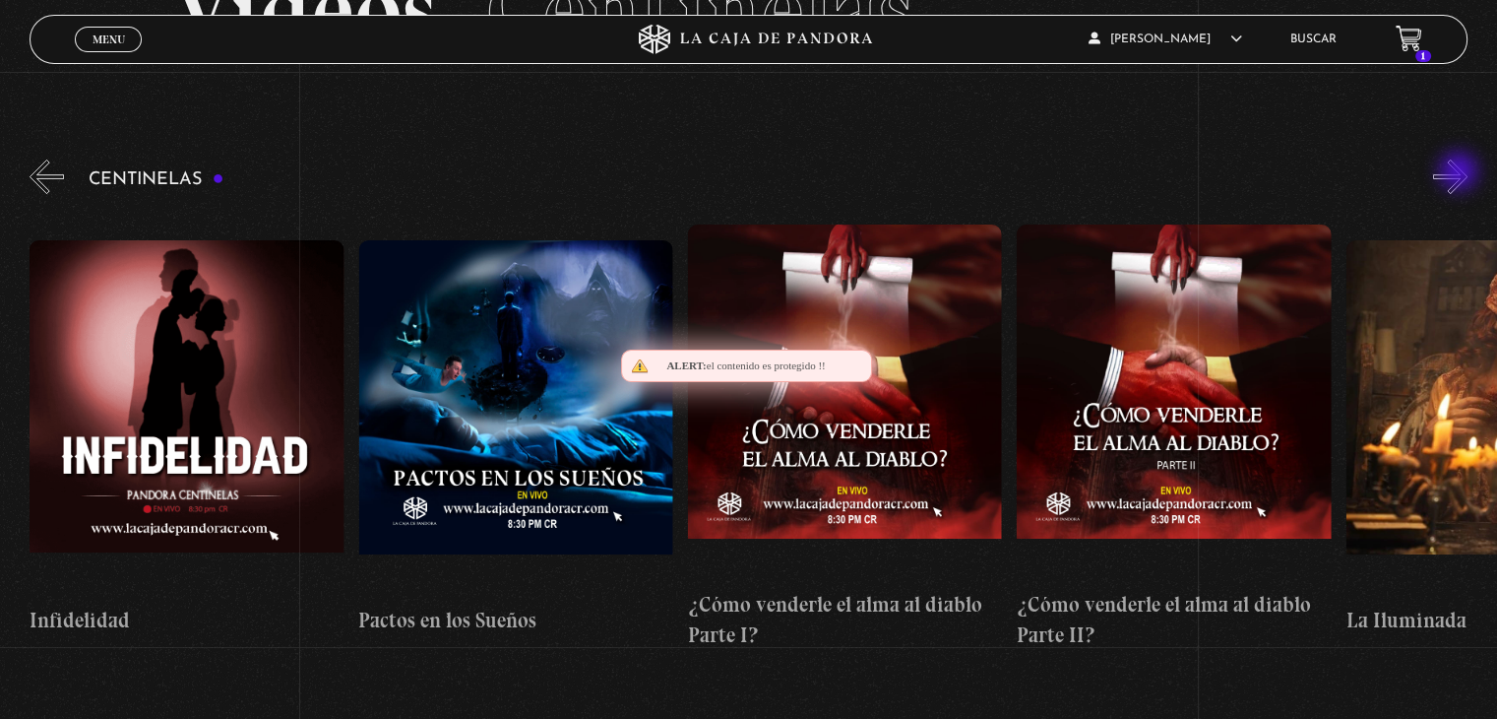
click at [1461, 173] on button "»" at bounding box center [1450, 176] width 34 height 34
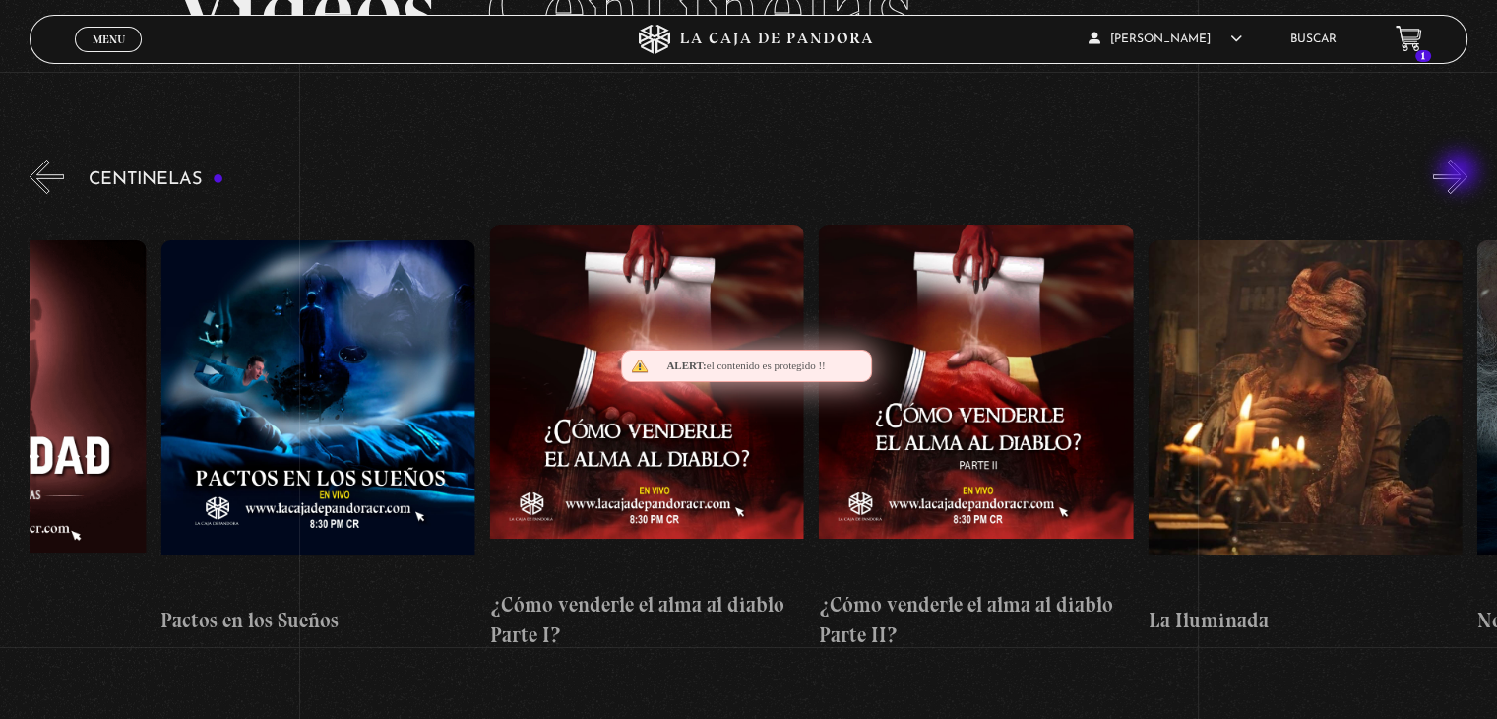
click at [1461, 173] on button "»" at bounding box center [1450, 176] width 34 height 34
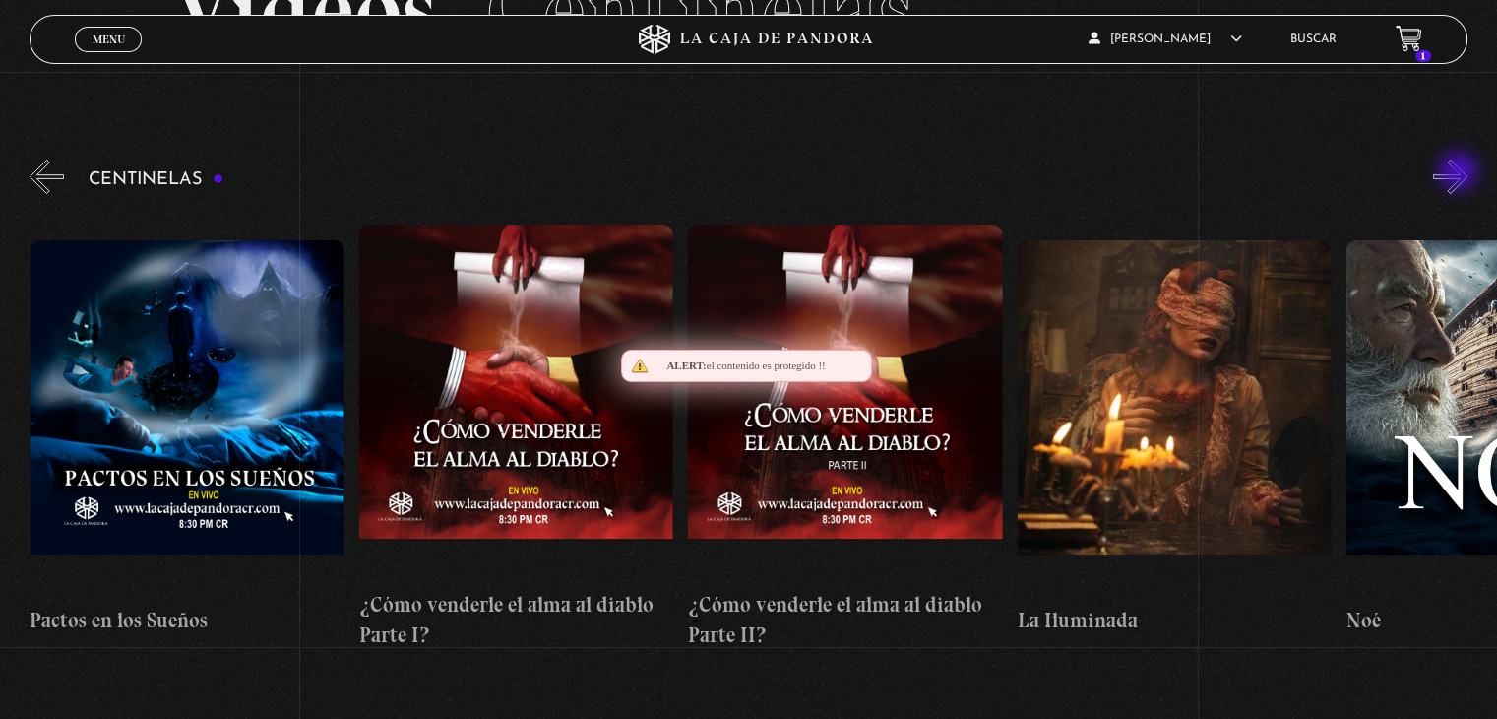
click at [1461, 173] on button "»" at bounding box center [1450, 176] width 34 height 34
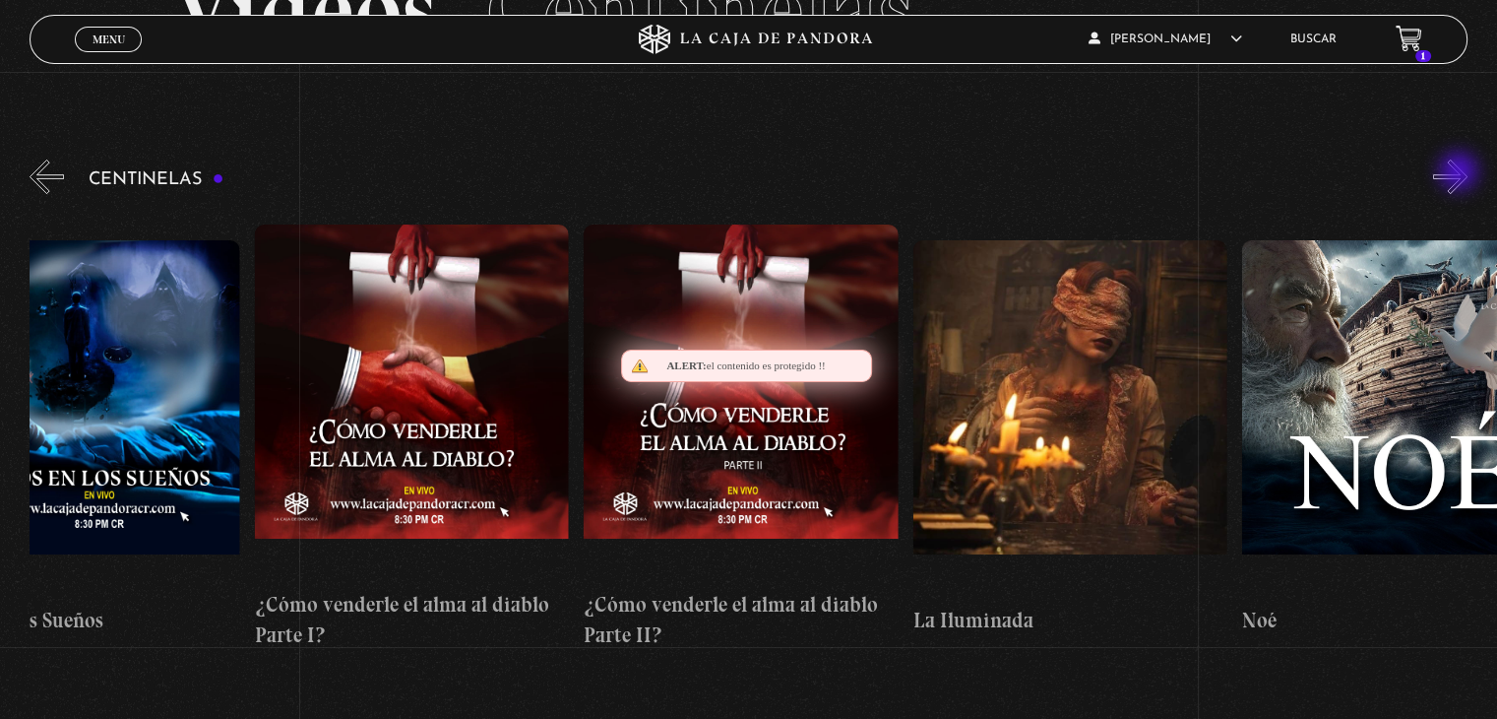
click at [1461, 173] on button "»" at bounding box center [1450, 176] width 34 height 34
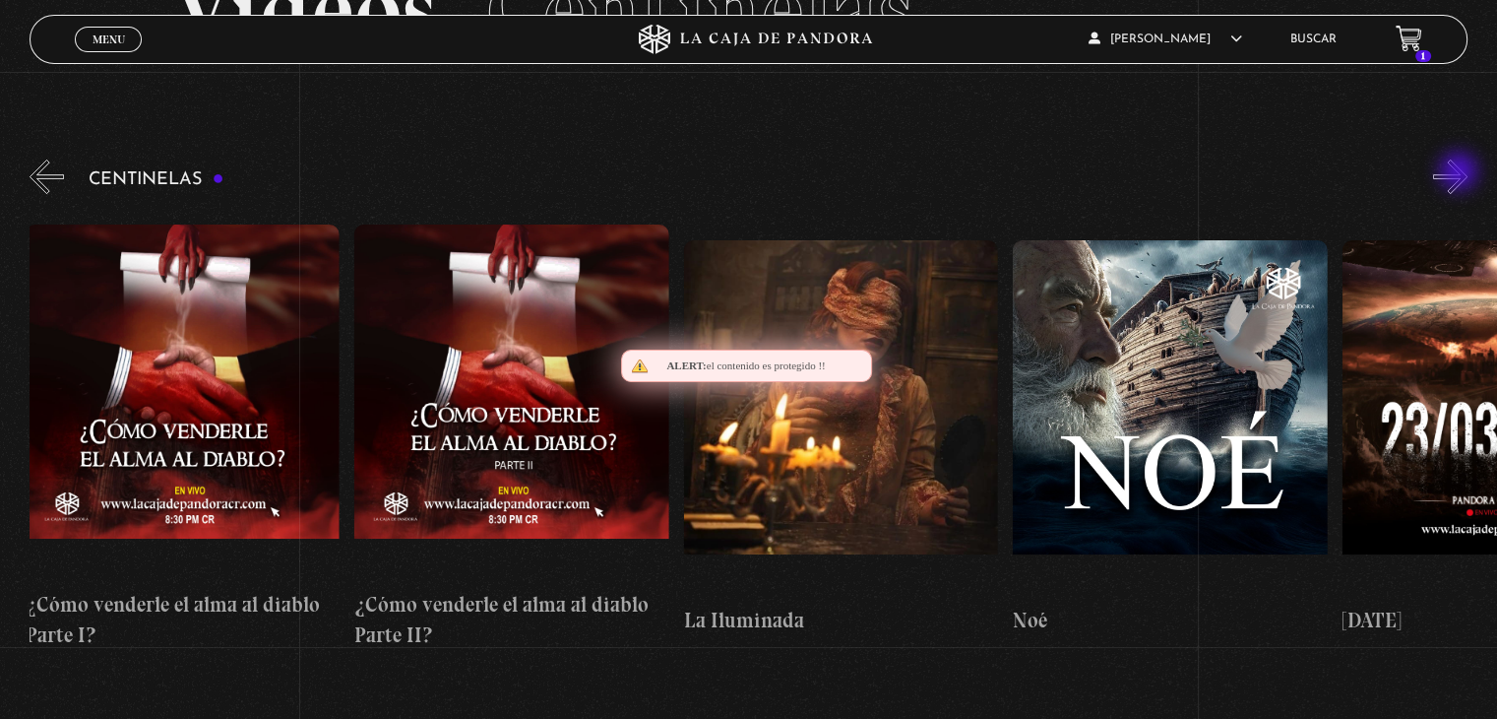
click at [1461, 173] on button "»" at bounding box center [1450, 176] width 34 height 34
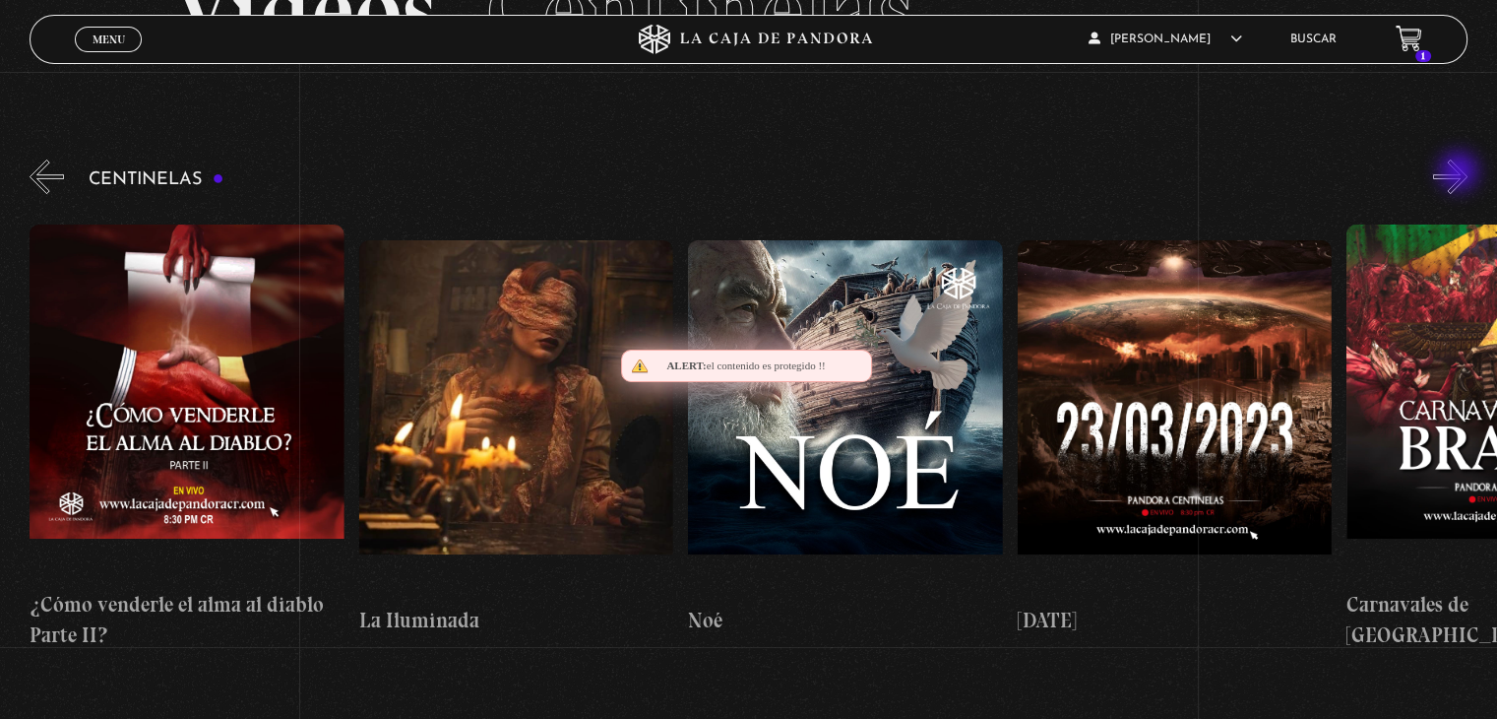
click at [1461, 173] on button "»" at bounding box center [1450, 176] width 34 height 34
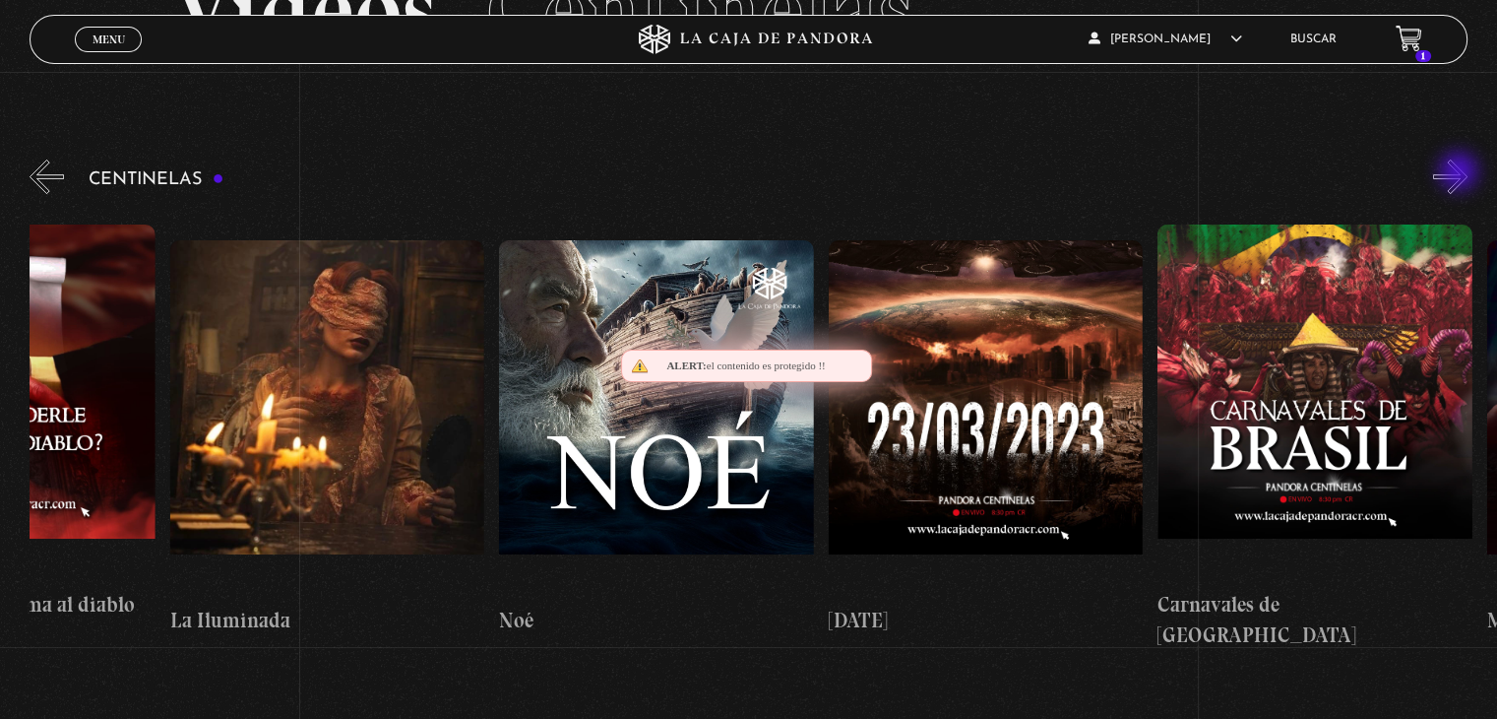
click at [1461, 173] on button "»" at bounding box center [1450, 176] width 34 height 34
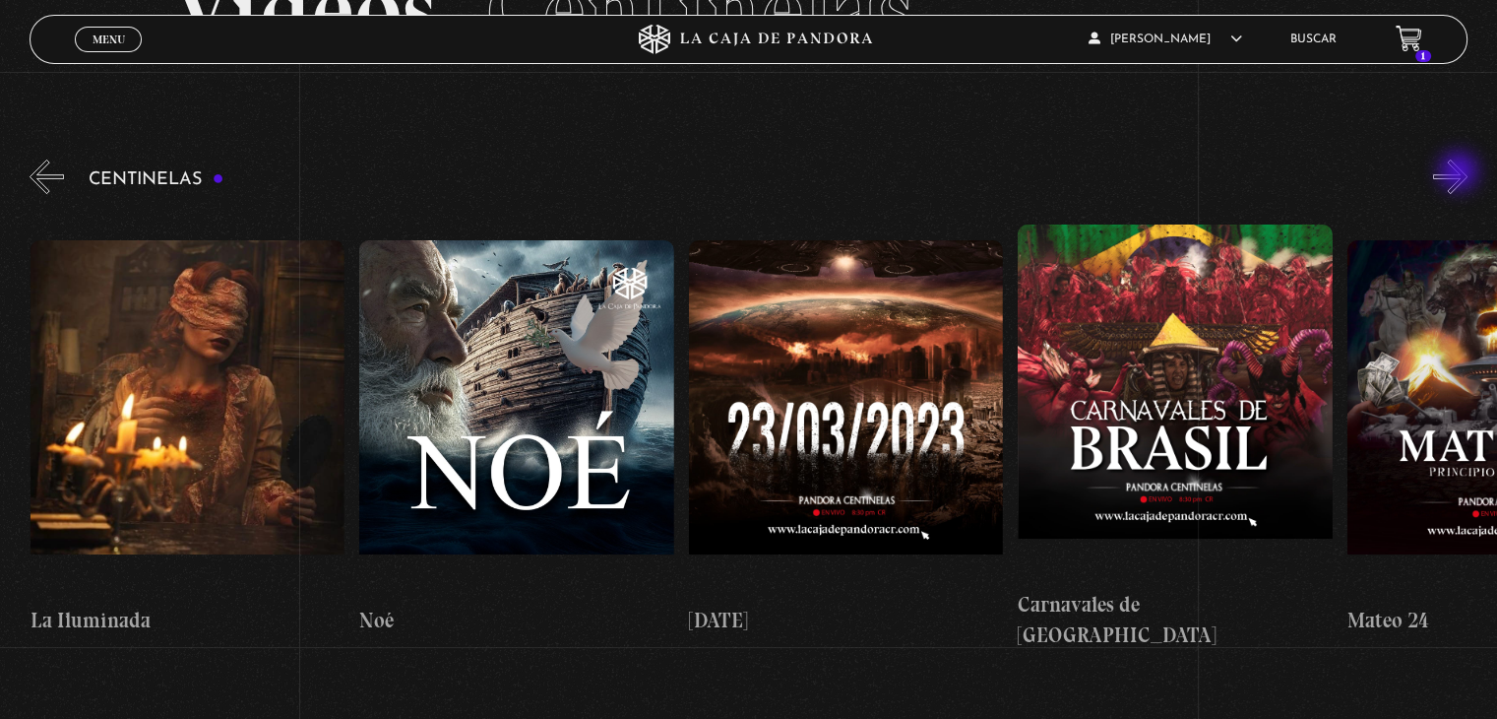
click at [1461, 173] on button "»" at bounding box center [1450, 176] width 34 height 34
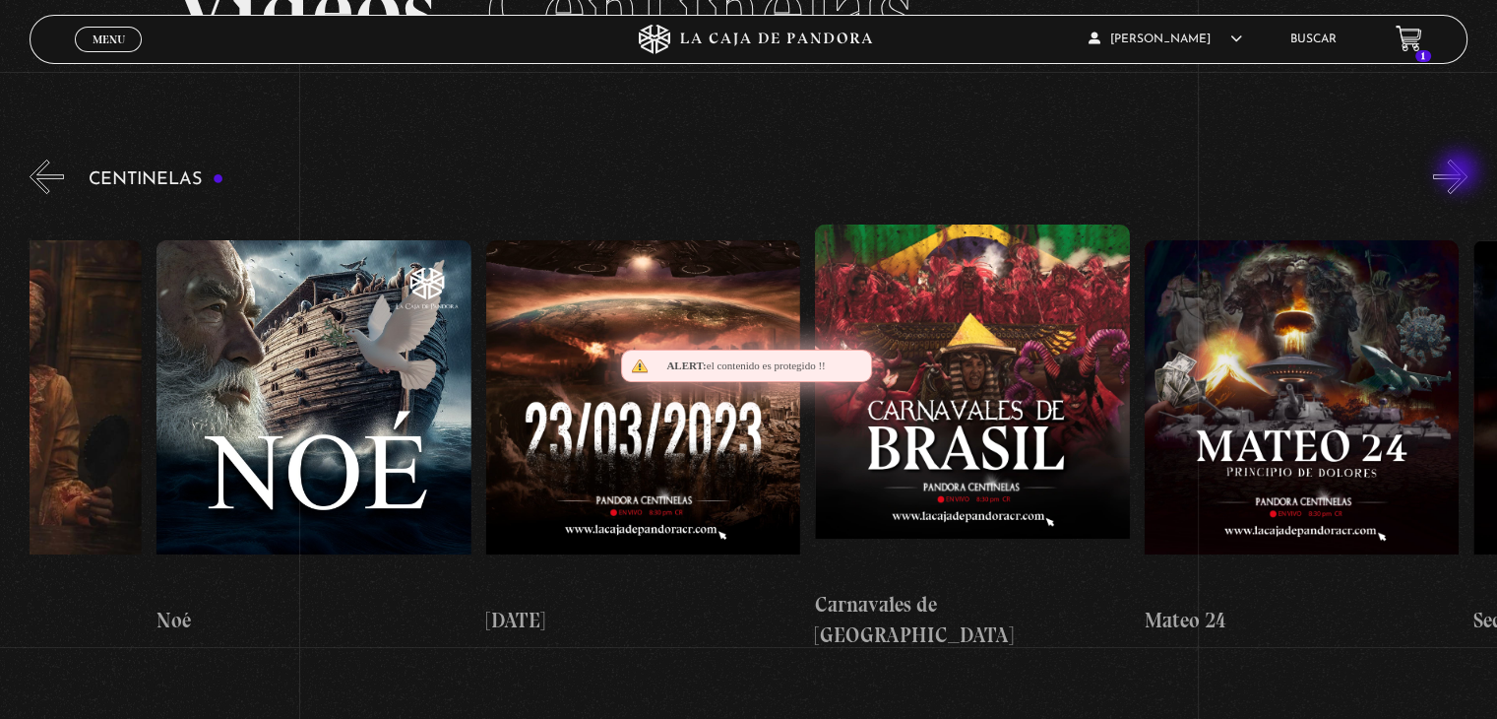
click at [1461, 173] on button "»" at bounding box center [1450, 176] width 34 height 34
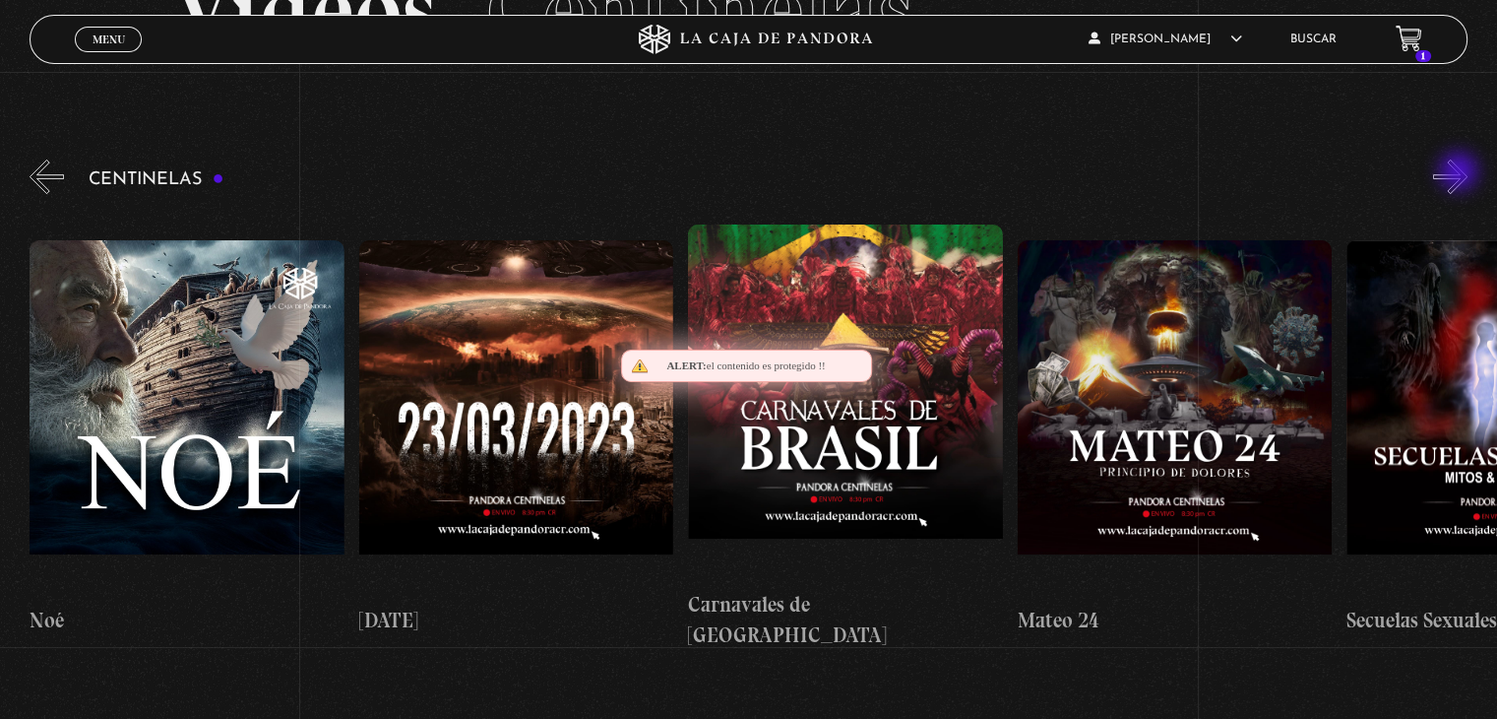
click at [1461, 173] on button "»" at bounding box center [1450, 176] width 34 height 34
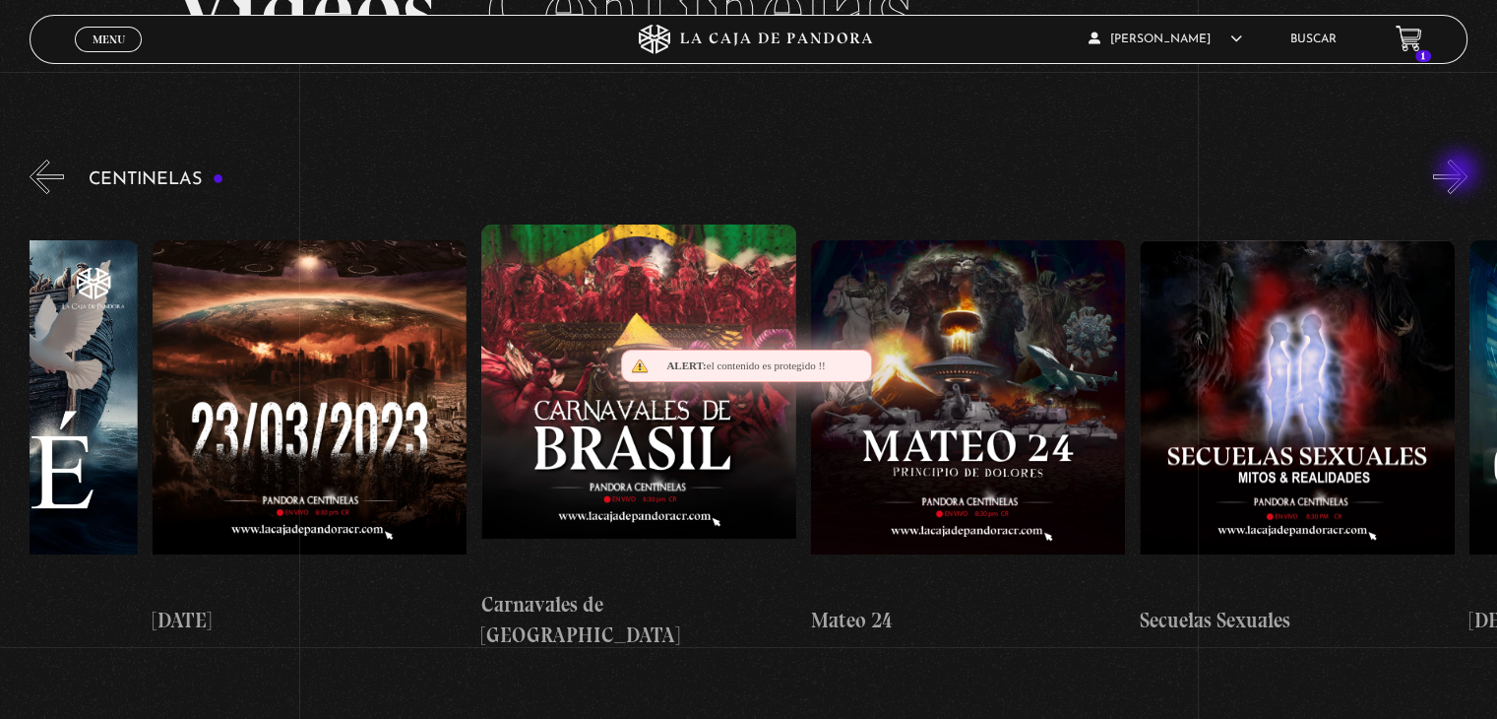
click at [1461, 173] on button "»" at bounding box center [1450, 176] width 34 height 34
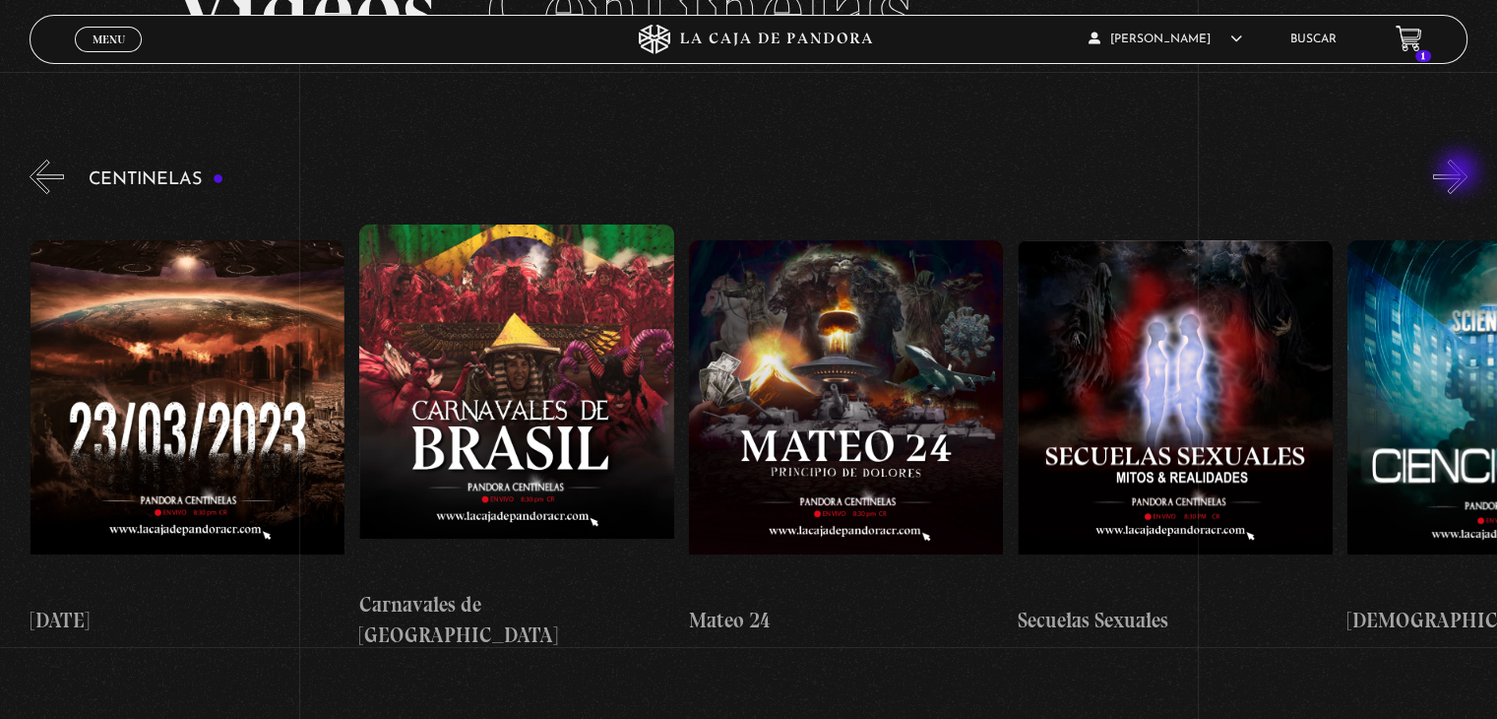
click at [1461, 173] on button "»" at bounding box center [1450, 176] width 34 height 34
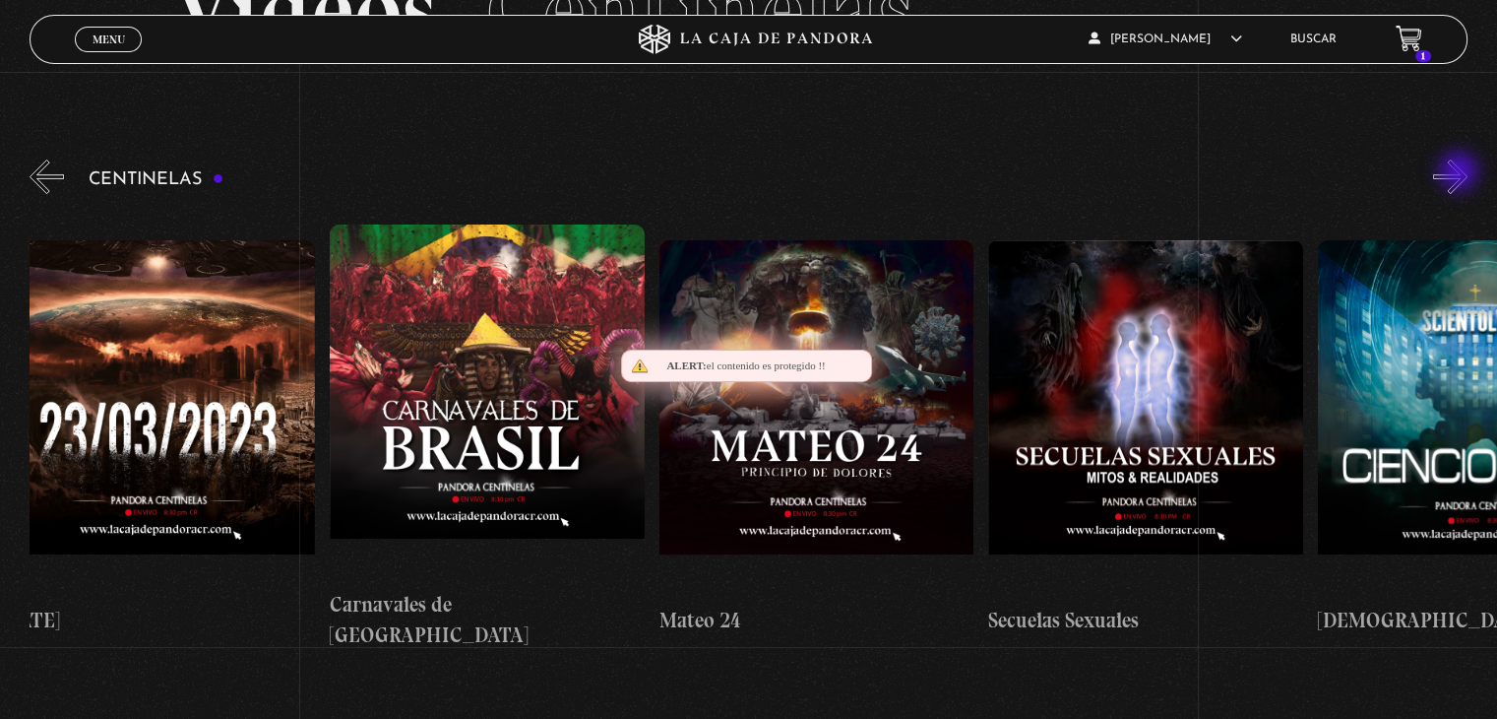
click at [1461, 173] on button "»" at bounding box center [1450, 176] width 34 height 34
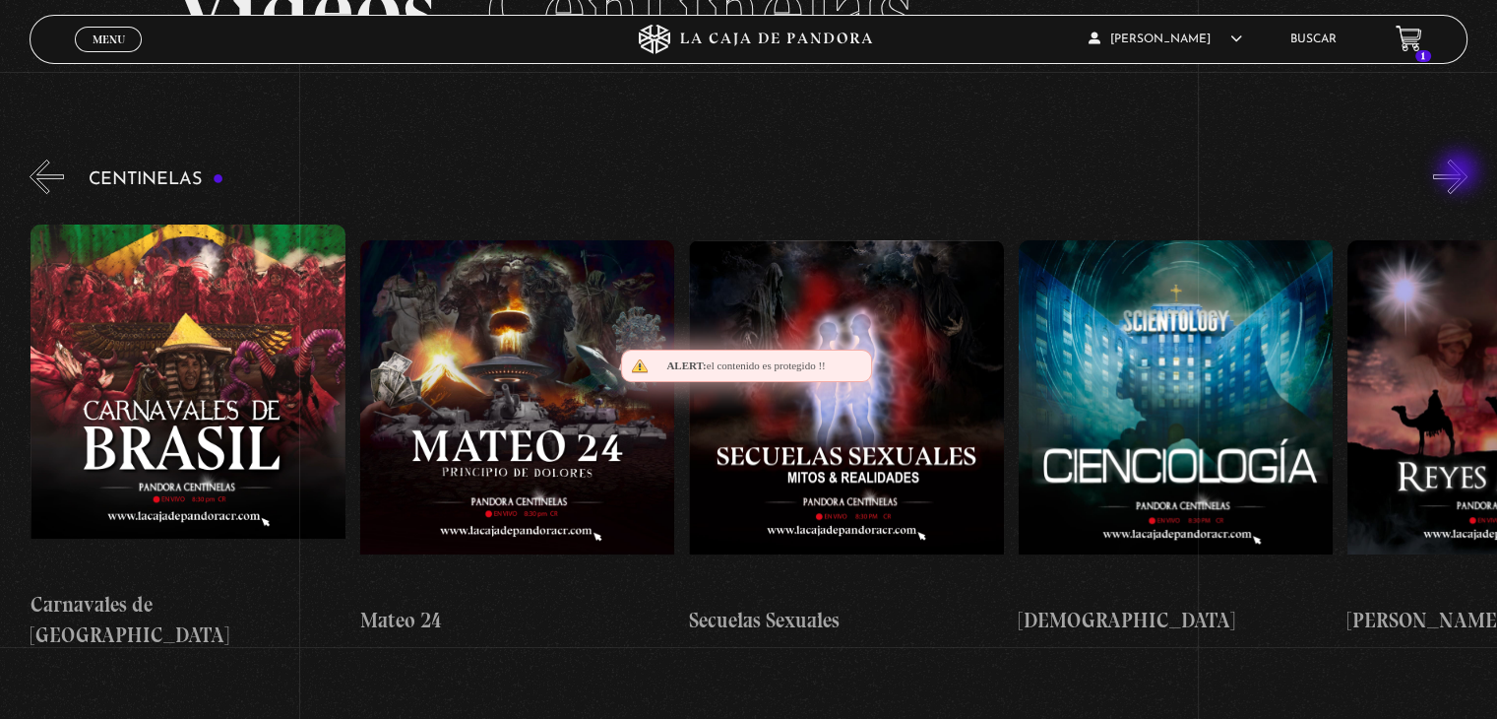
click at [1461, 173] on button "»" at bounding box center [1450, 176] width 34 height 34
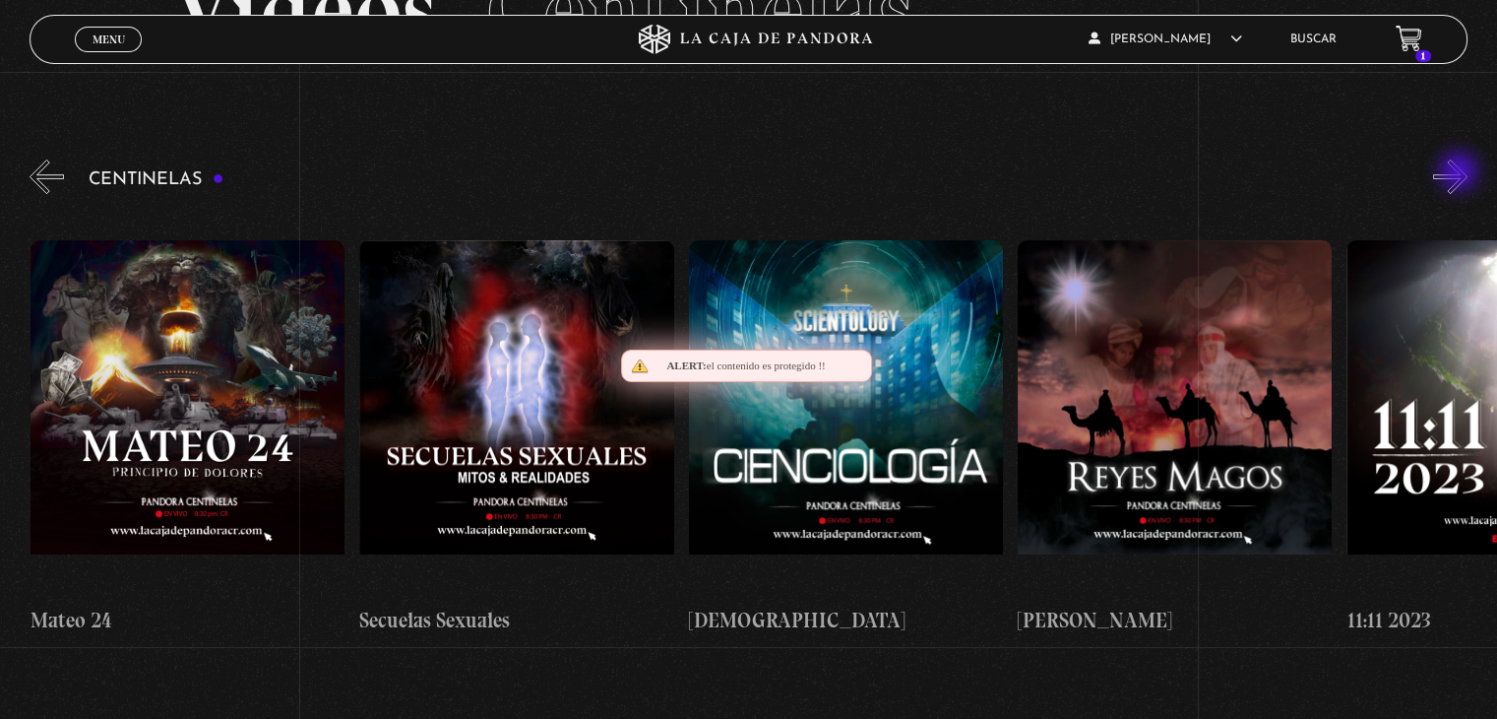
click at [1461, 173] on button "»" at bounding box center [1450, 176] width 34 height 34
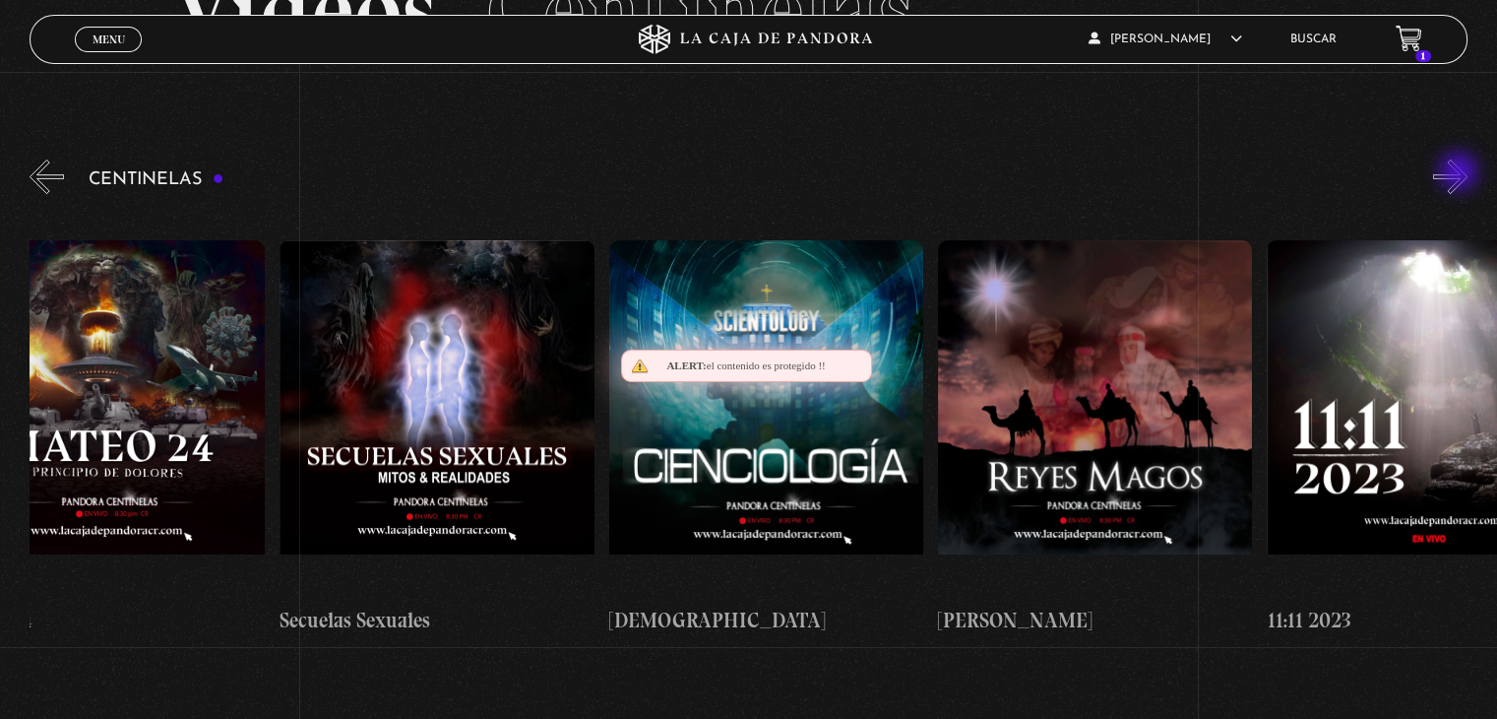
click at [1461, 173] on button "»" at bounding box center [1450, 176] width 34 height 34
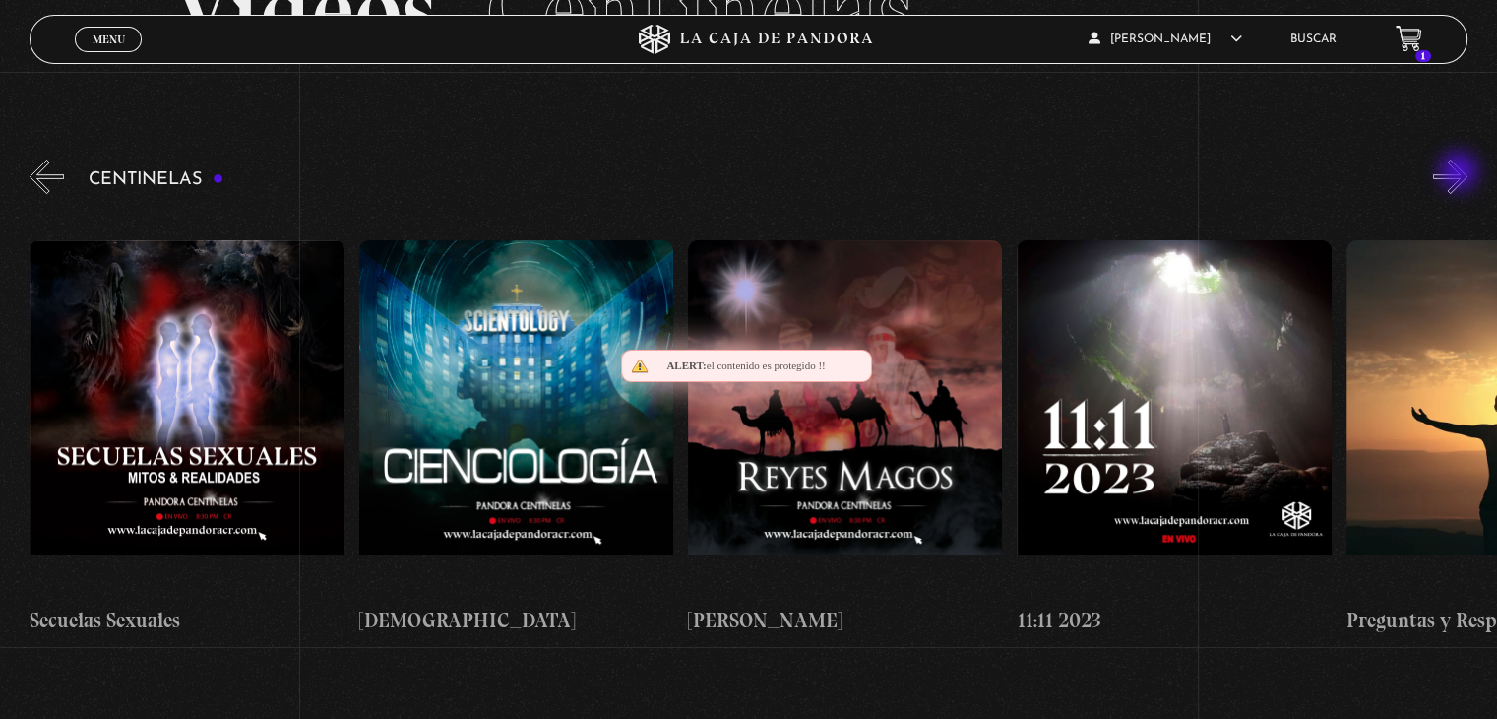
click at [1461, 173] on button "»" at bounding box center [1450, 176] width 34 height 34
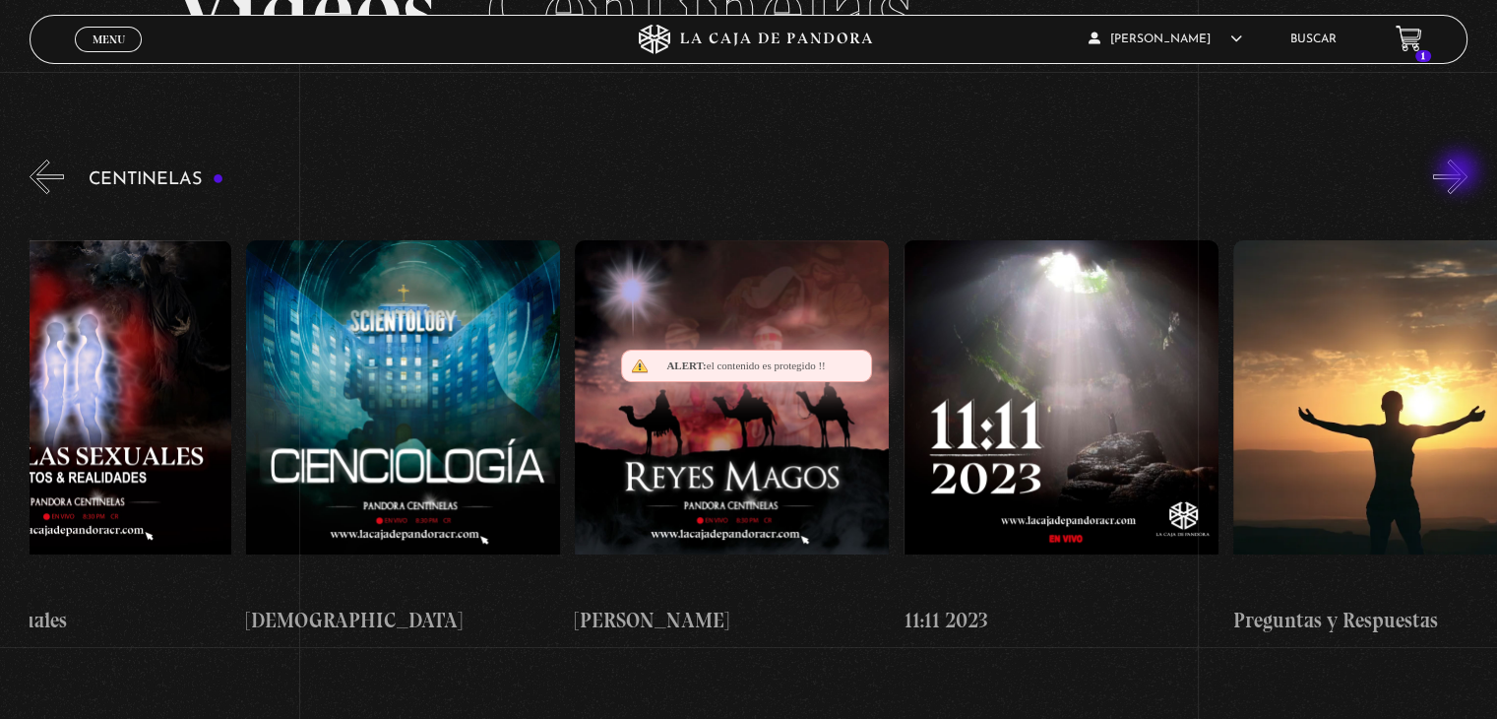
click at [1461, 173] on button "»" at bounding box center [1450, 176] width 34 height 34
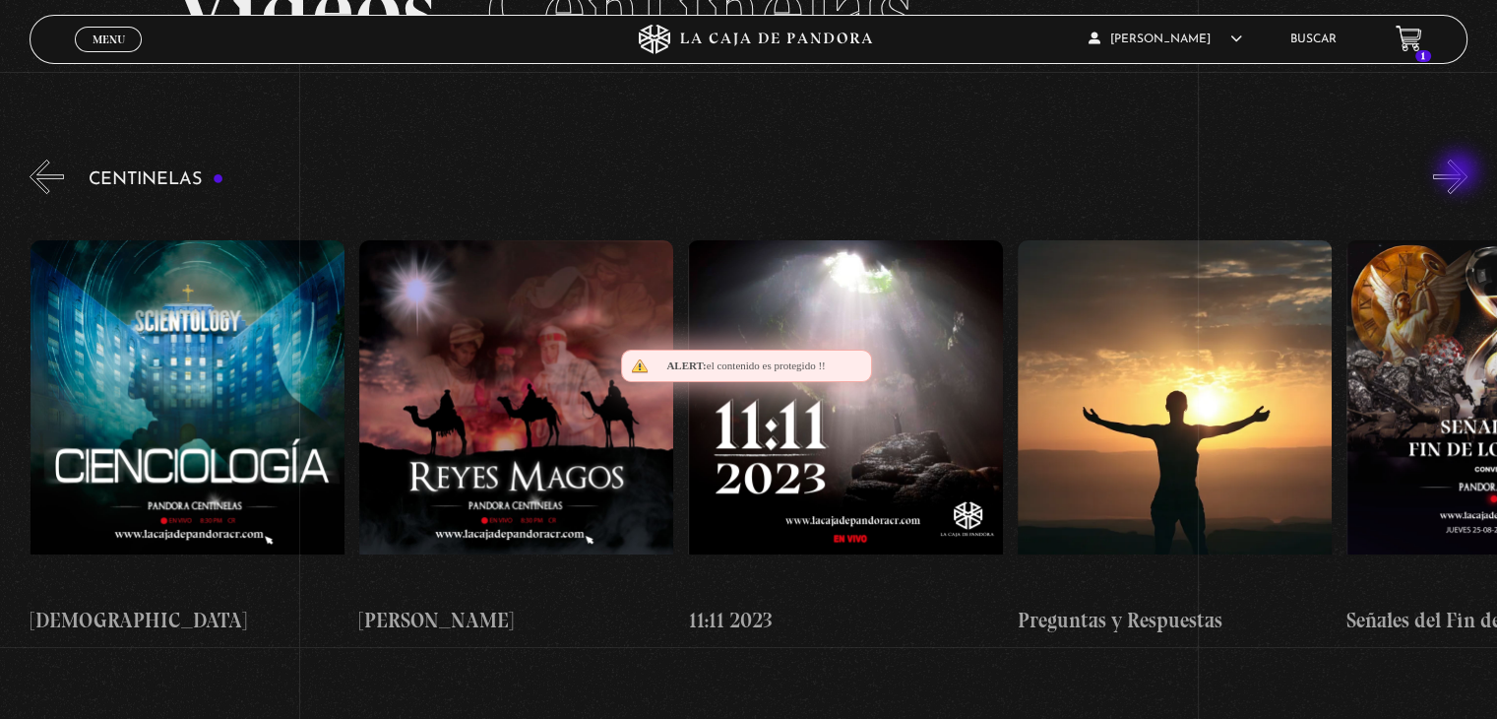
click at [1461, 173] on button "»" at bounding box center [1450, 176] width 34 height 34
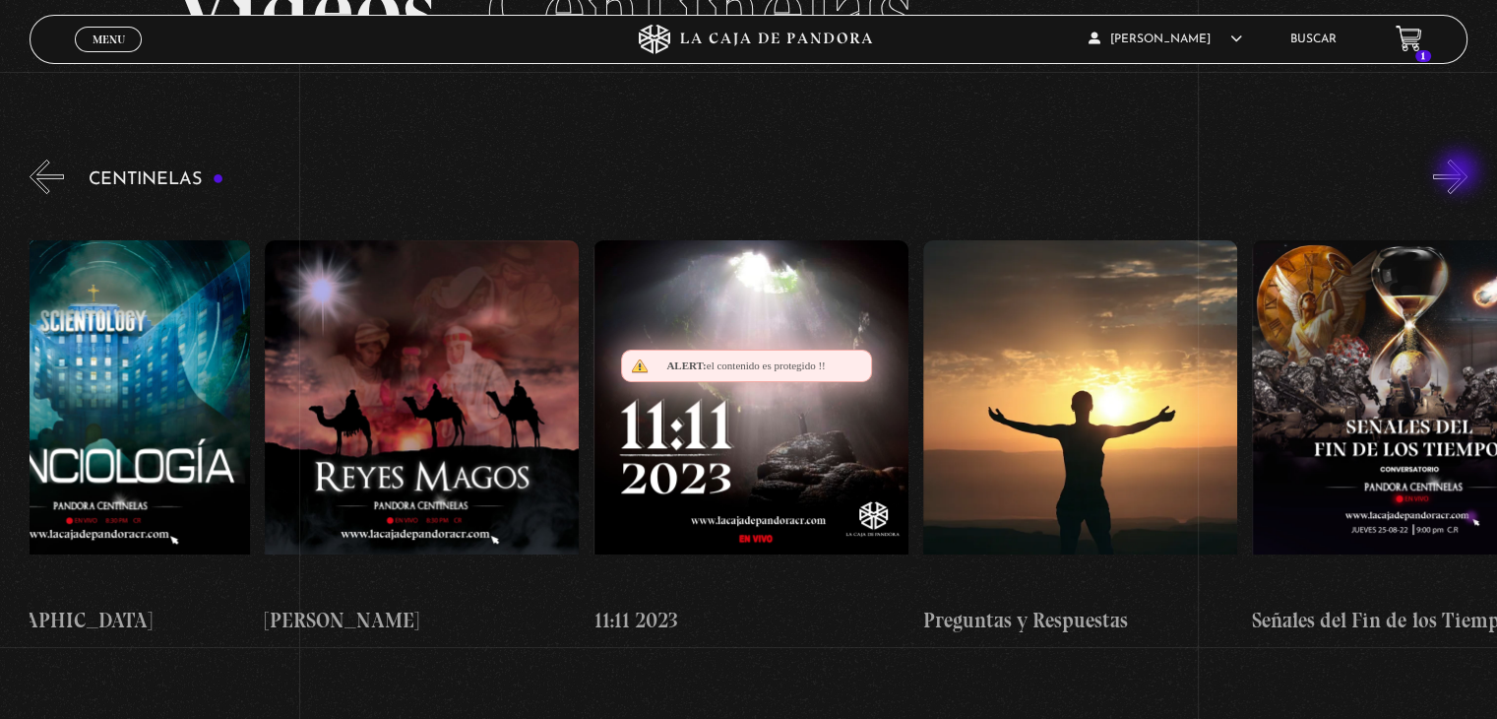
click at [1461, 173] on button "»" at bounding box center [1450, 176] width 34 height 34
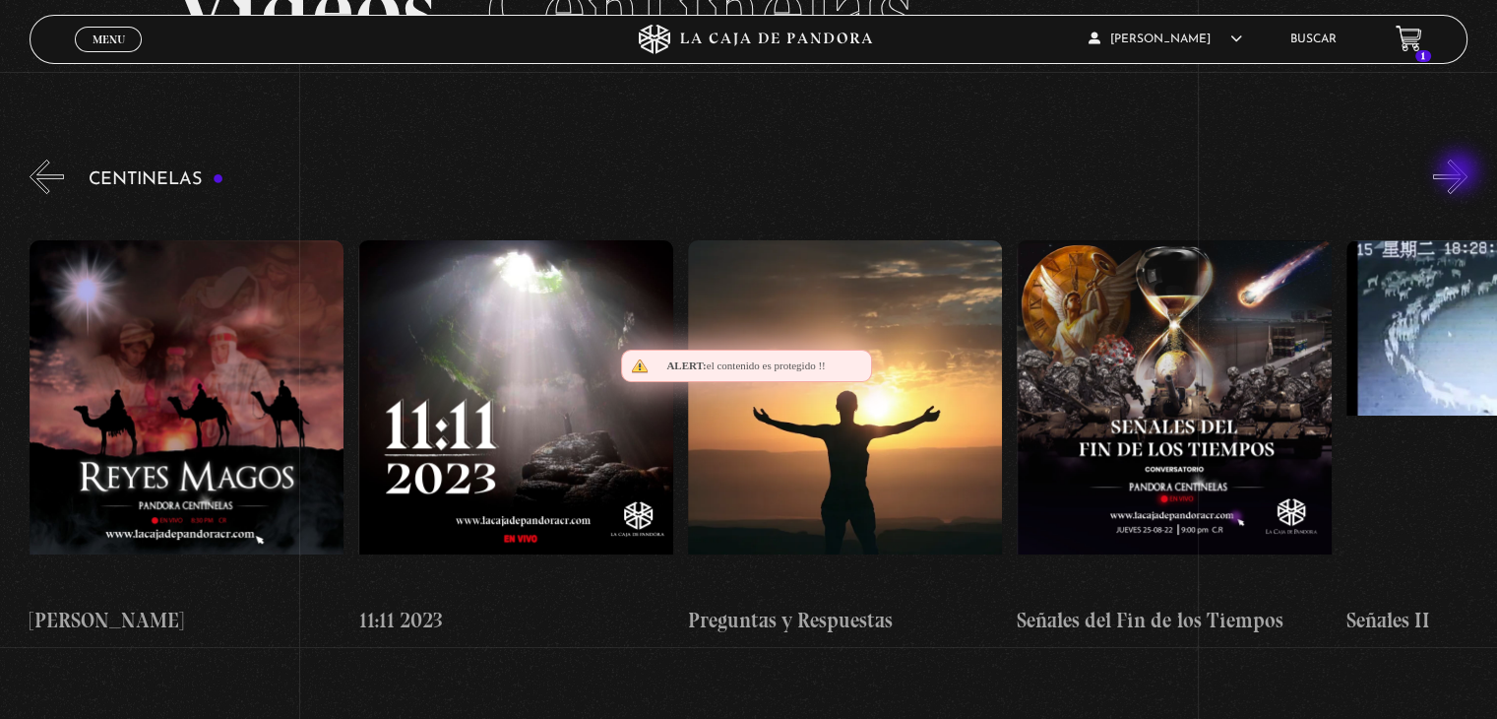
scroll to position [0, 15804]
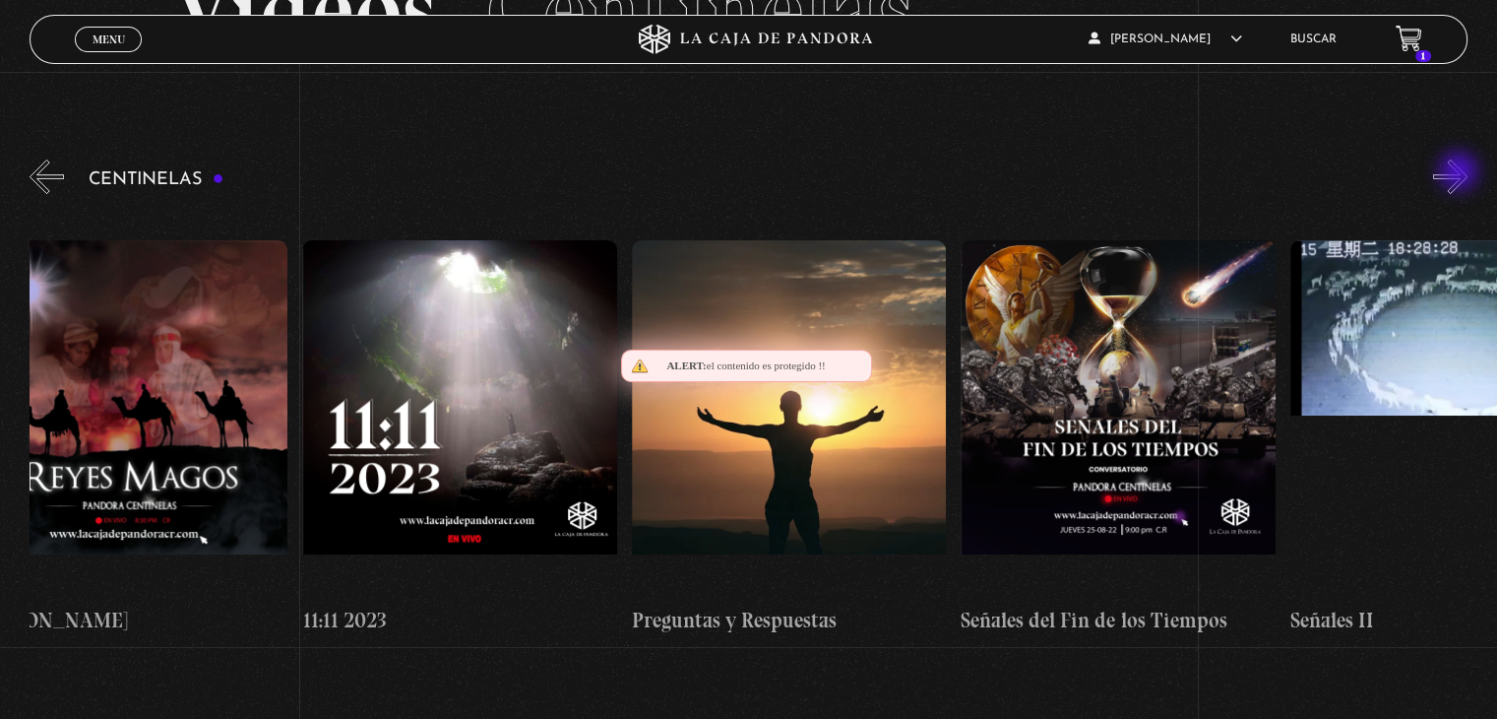
click at [1461, 173] on button "»" at bounding box center [1450, 176] width 34 height 34
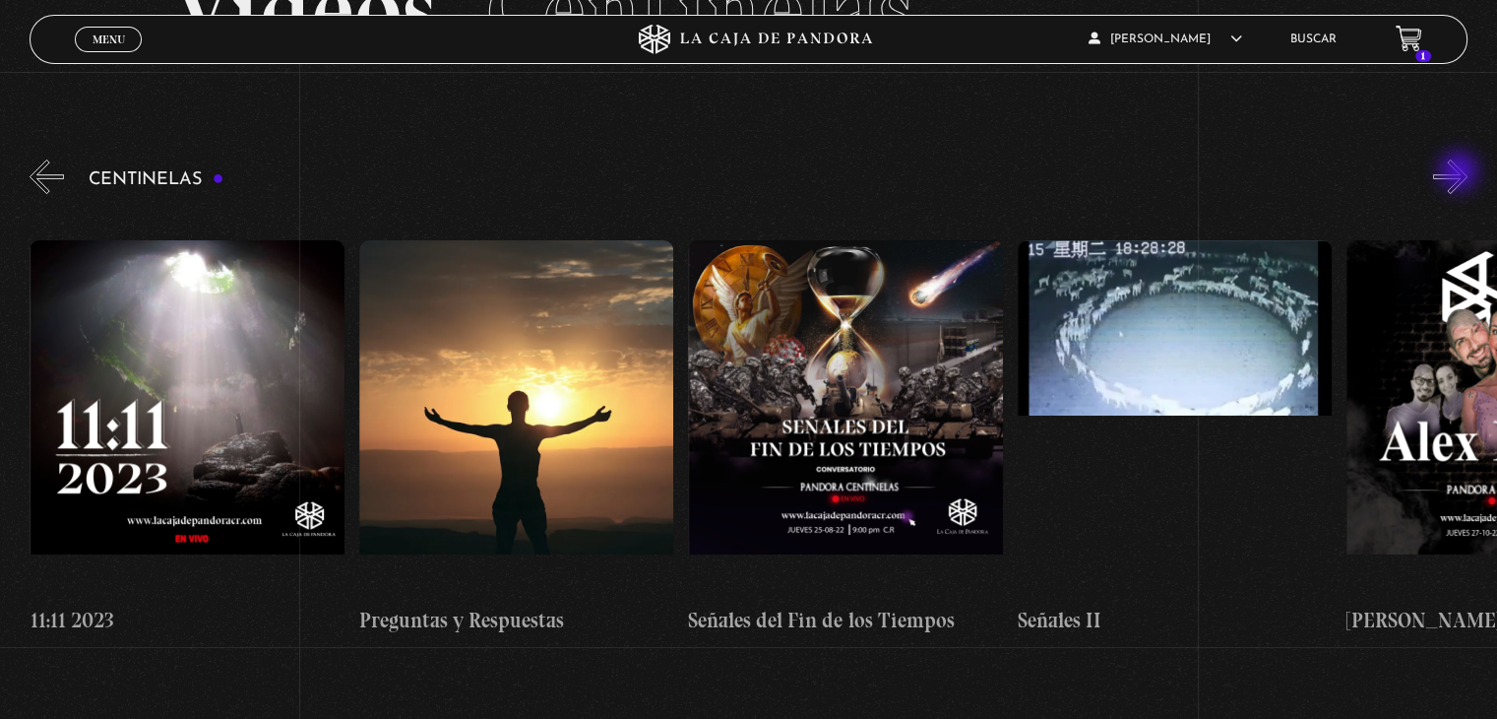
click at [1461, 173] on button "»" at bounding box center [1450, 176] width 34 height 34
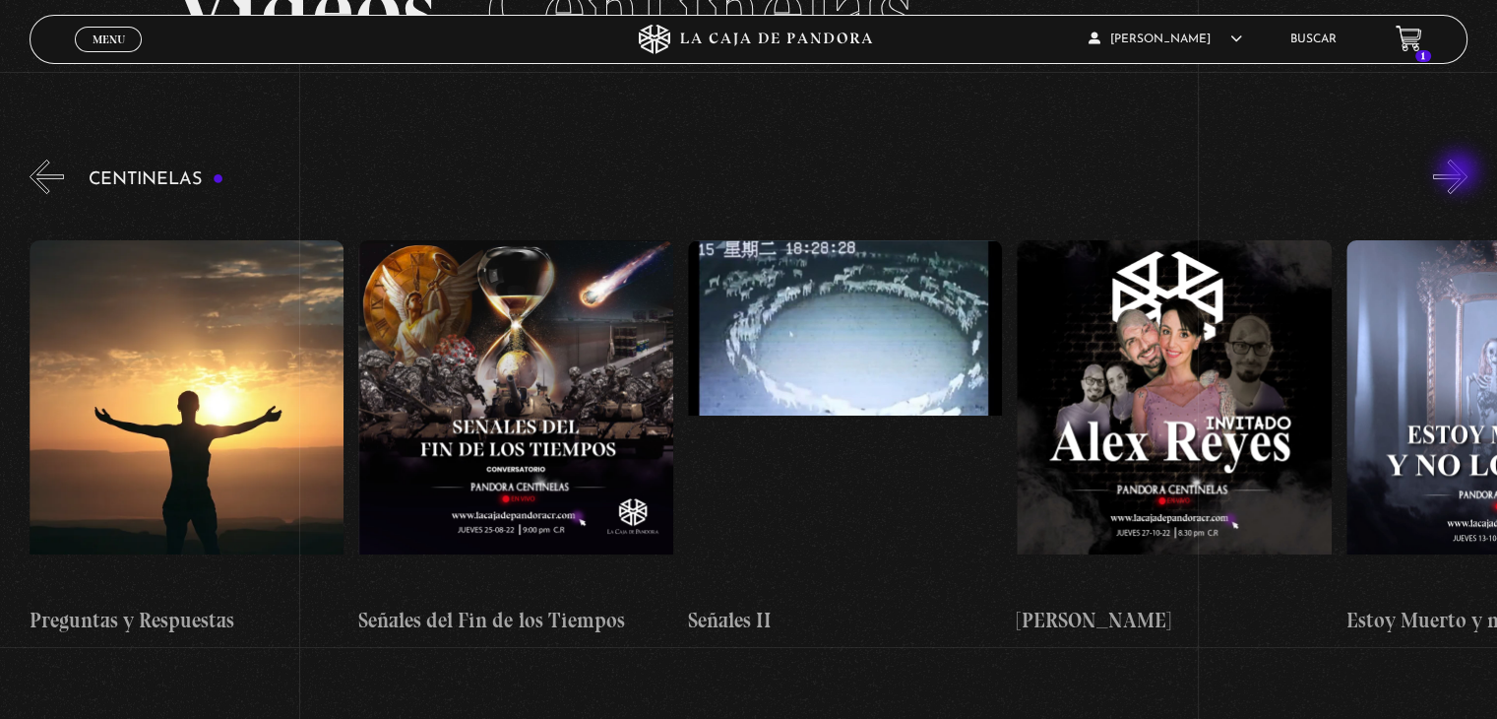
click at [1461, 173] on button "»" at bounding box center [1450, 176] width 34 height 34
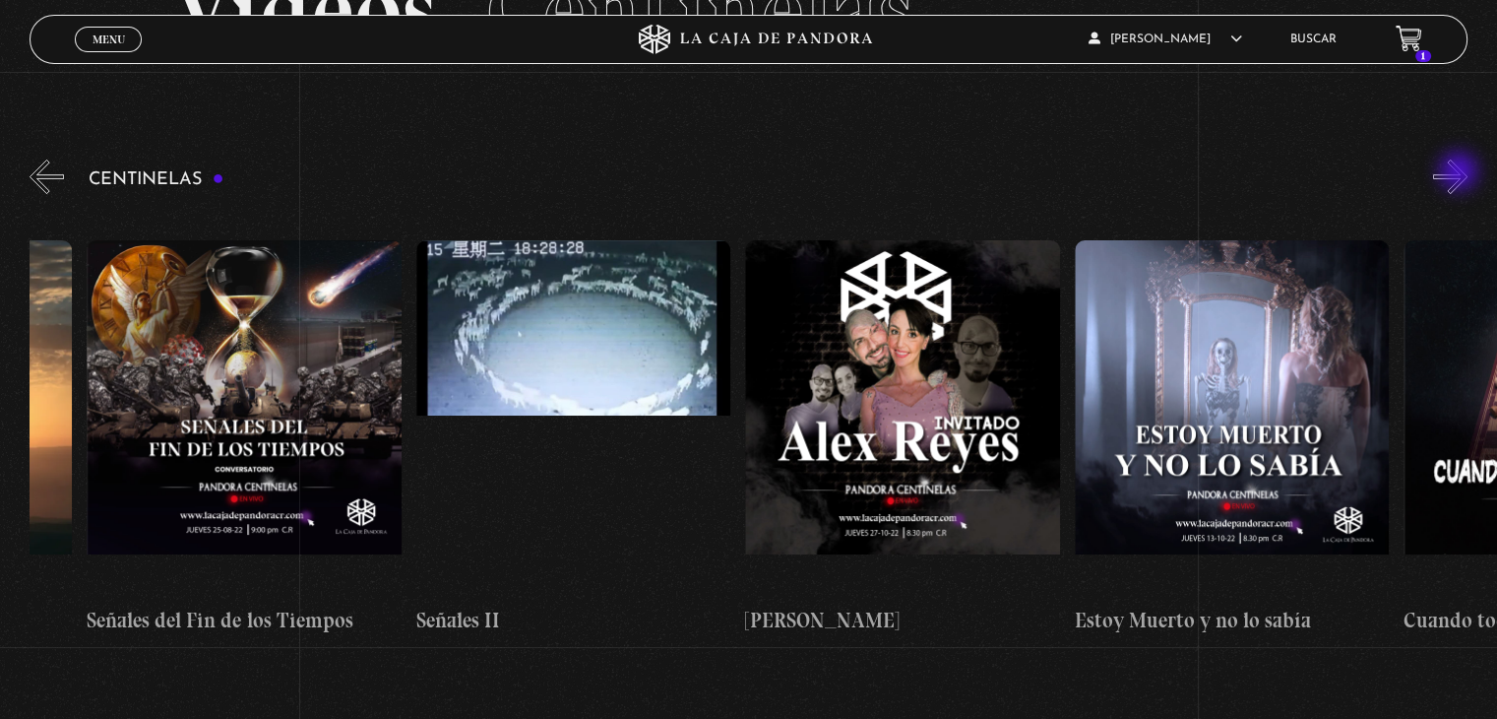
click at [1461, 173] on button "»" at bounding box center [1450, 176] width 34 height 34
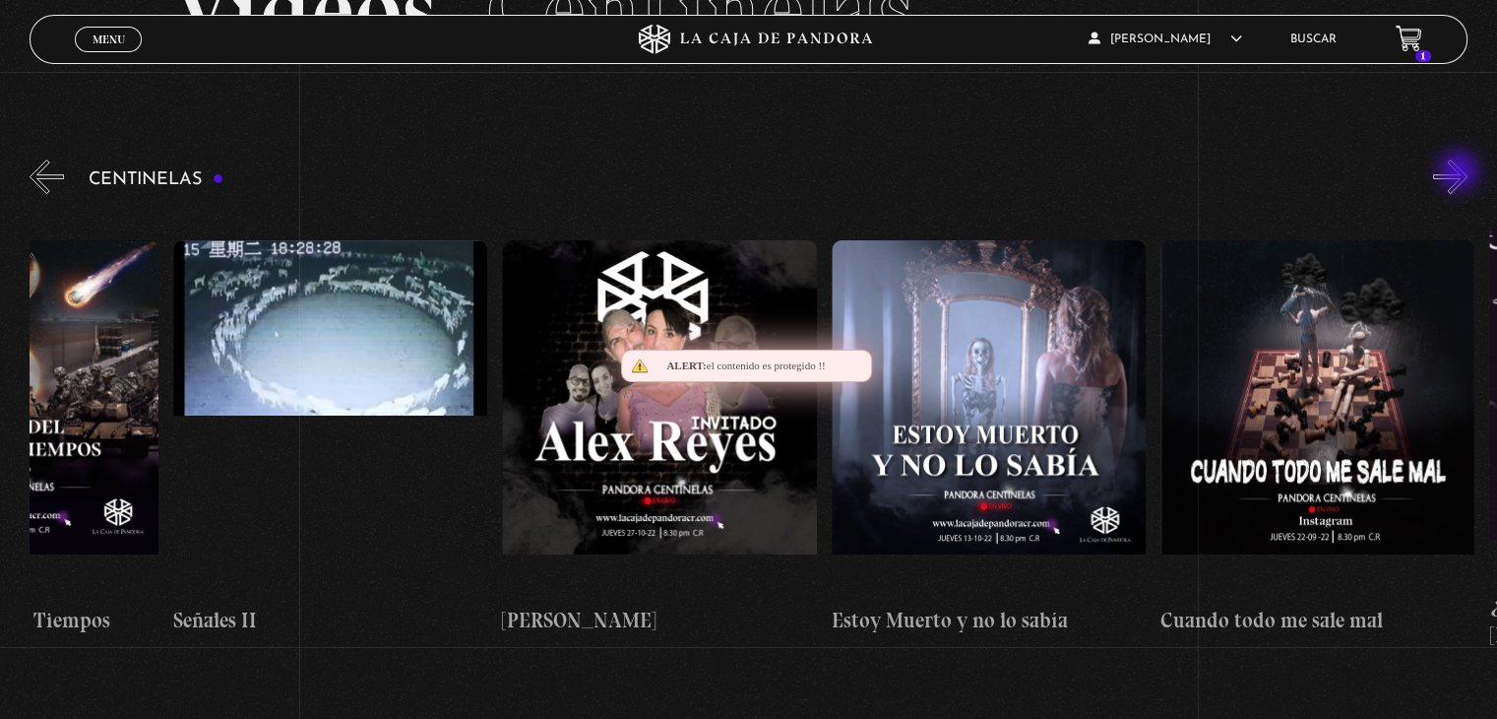
click at [1461, 173] on button "»" at bounding box center [1450, 176] width 34 height 34
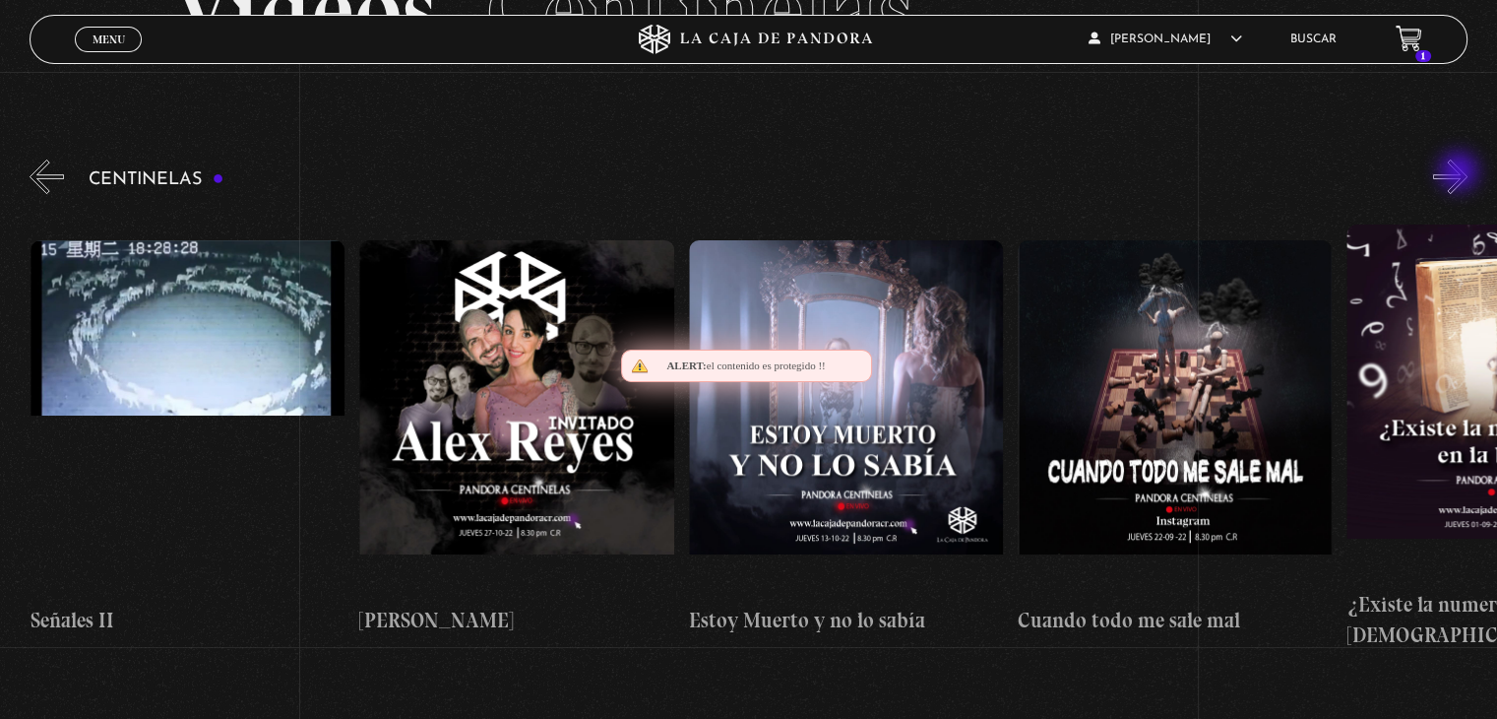
click at [1461, 173] on button "»" at bounding box center [1450, 176] width 34 height 34
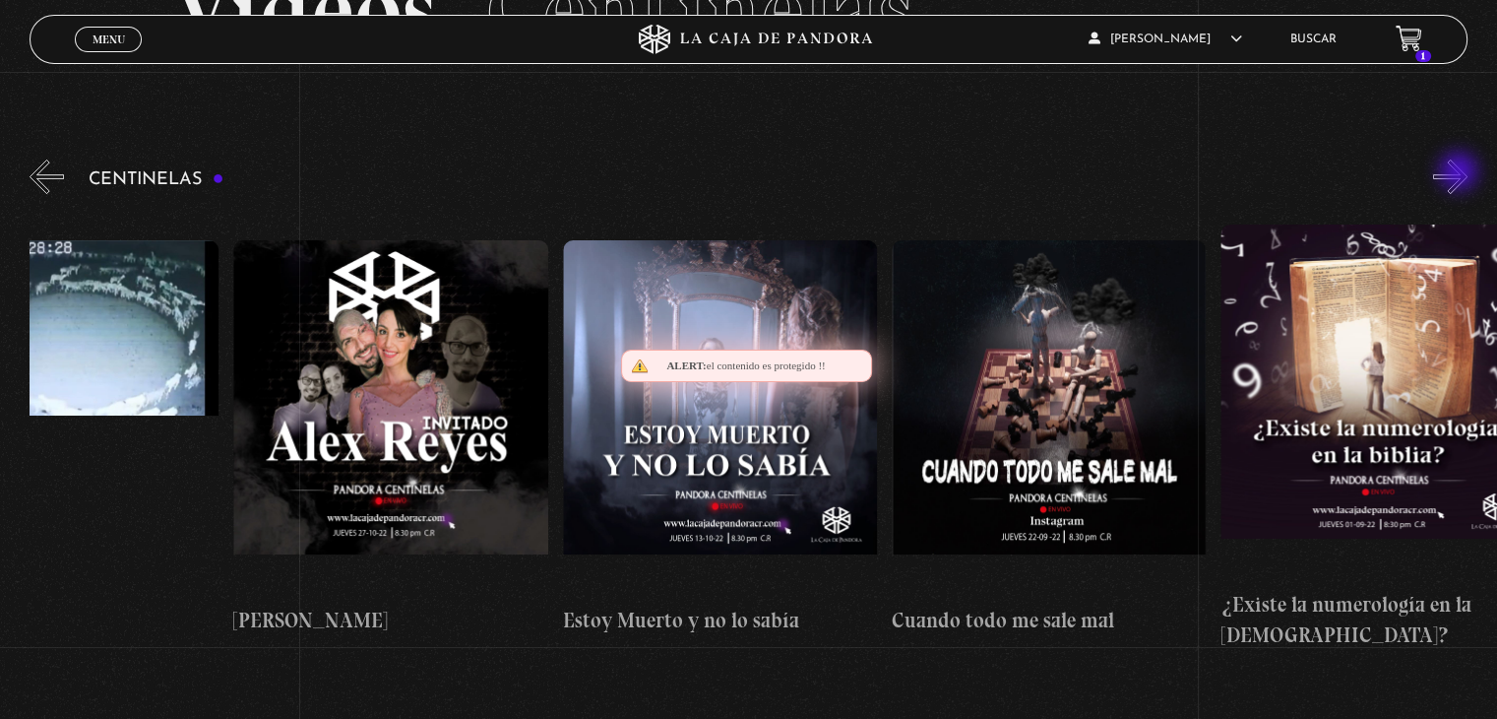
click at [1461, 173] on button "»" at bounding box center [1450, 176] width 34 height 34
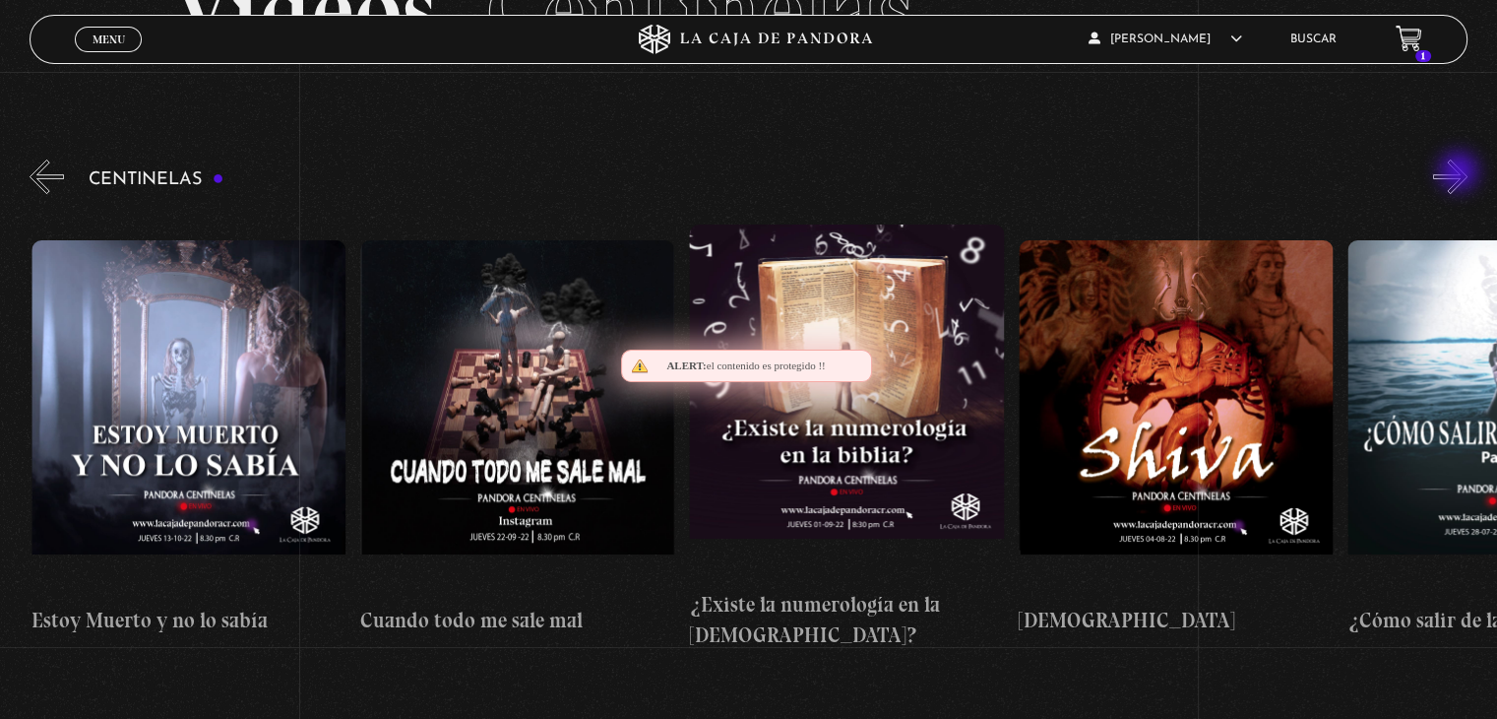
scroll to position [0, 17450]
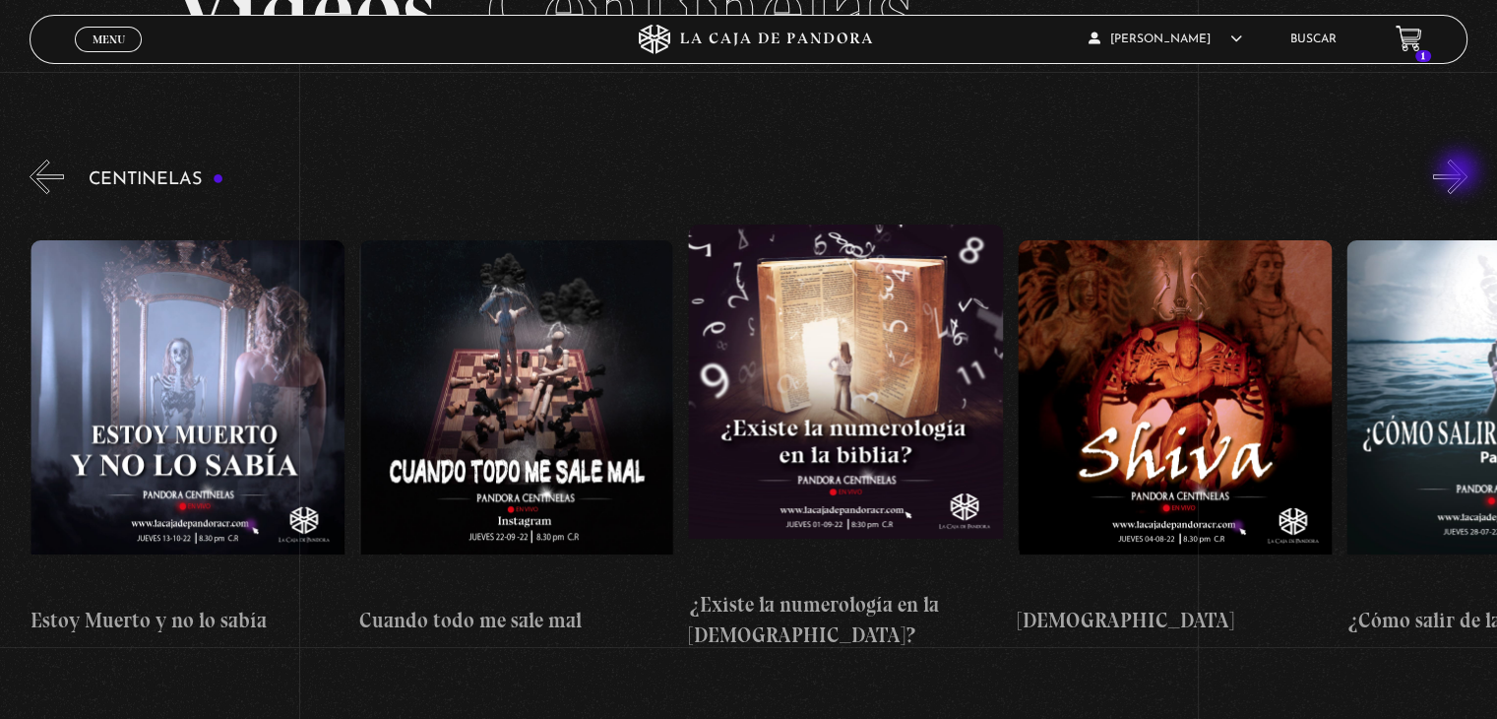
click at [1461, 173] on button "»" at bounding box center [1450, 176] width 34 height 34
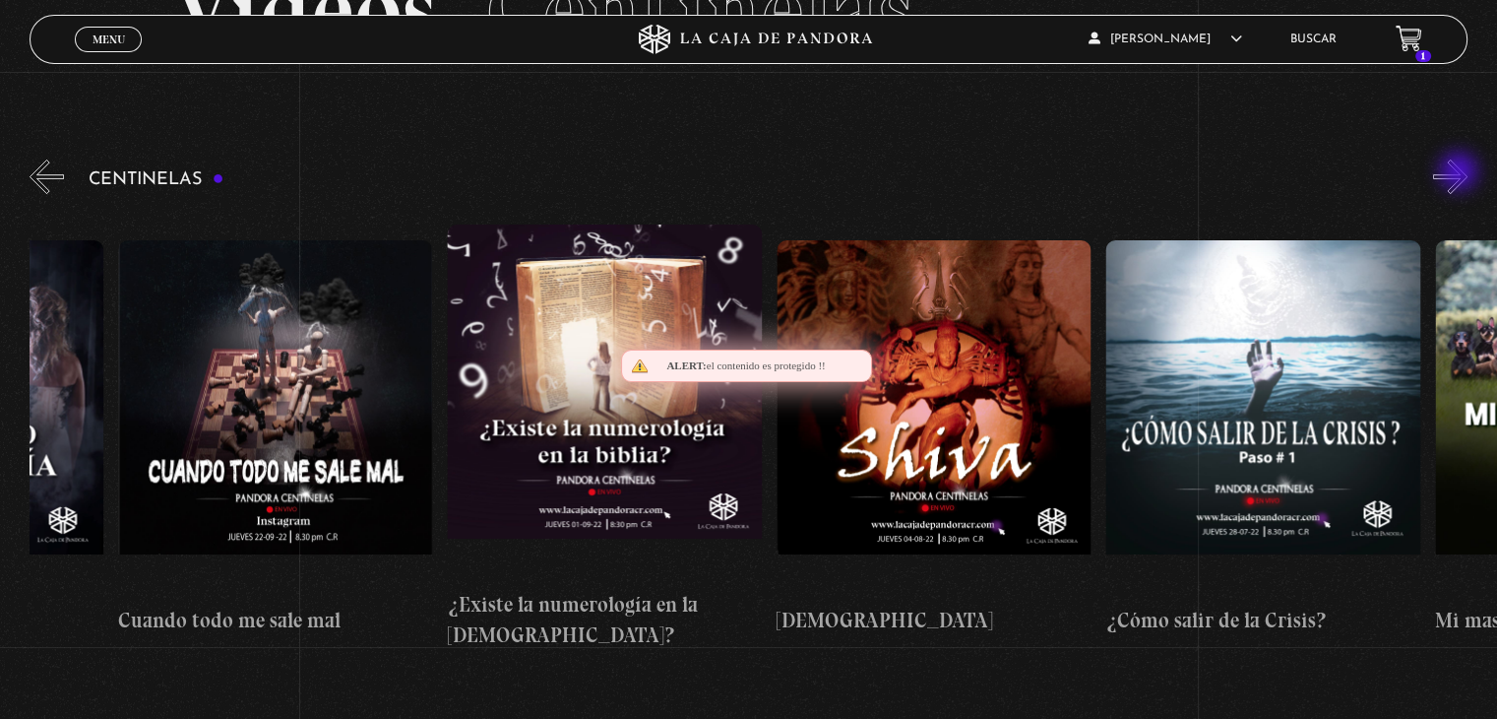
click at [1461, 173] on button "»" at bounding box center [1450, 176] width 34 height 34
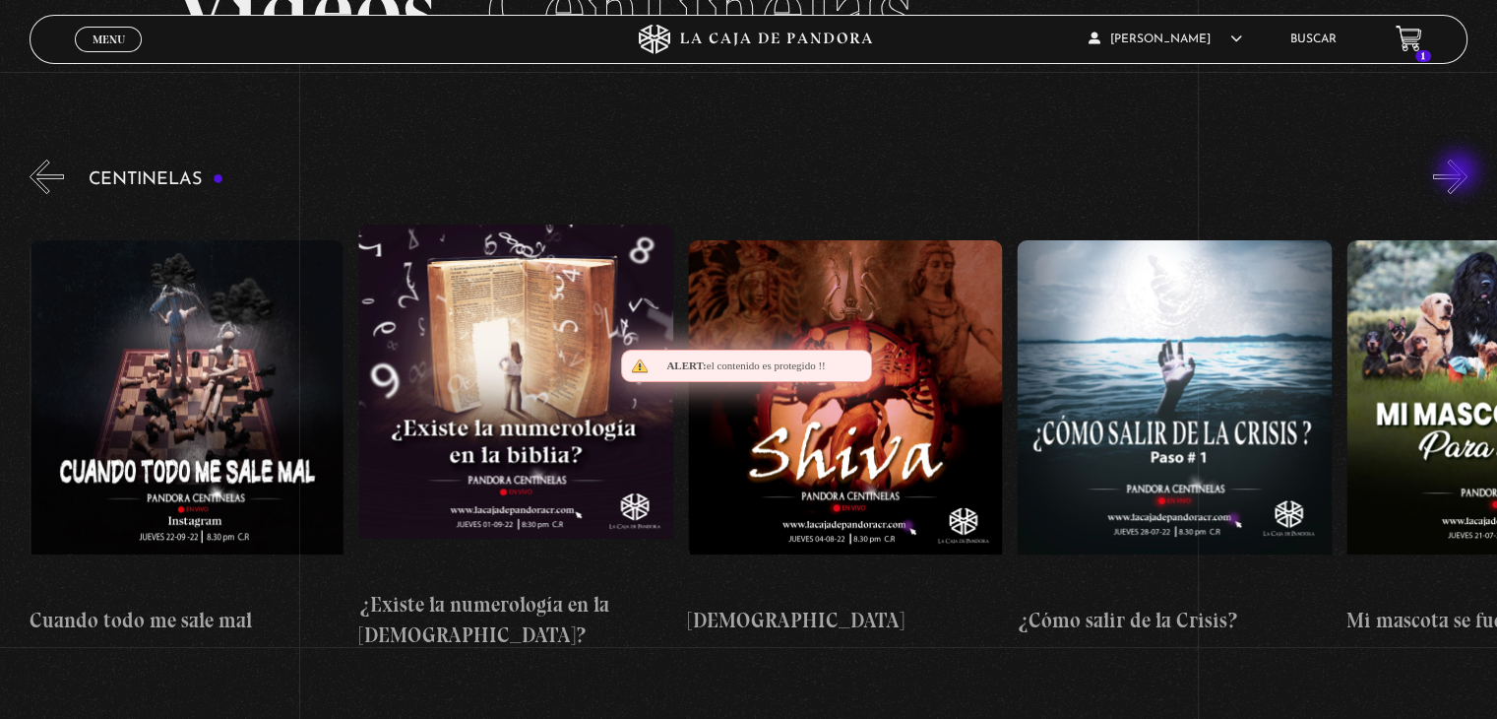
click at [1461, 173] on button "»" at bounding box center [1450, 176] width 34 height 34
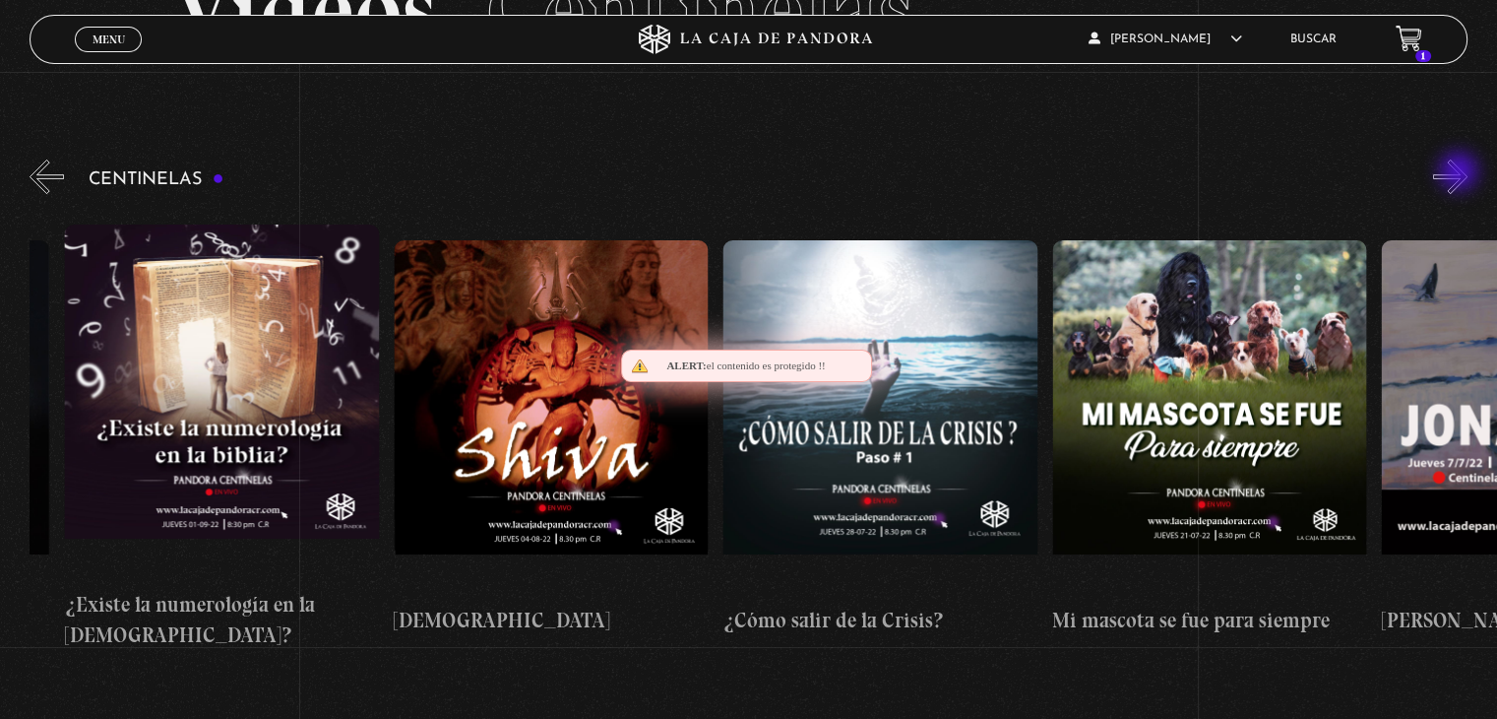
click at [1461, 173] on button "»" at bounding box center [1450, 176] width 34 height 34
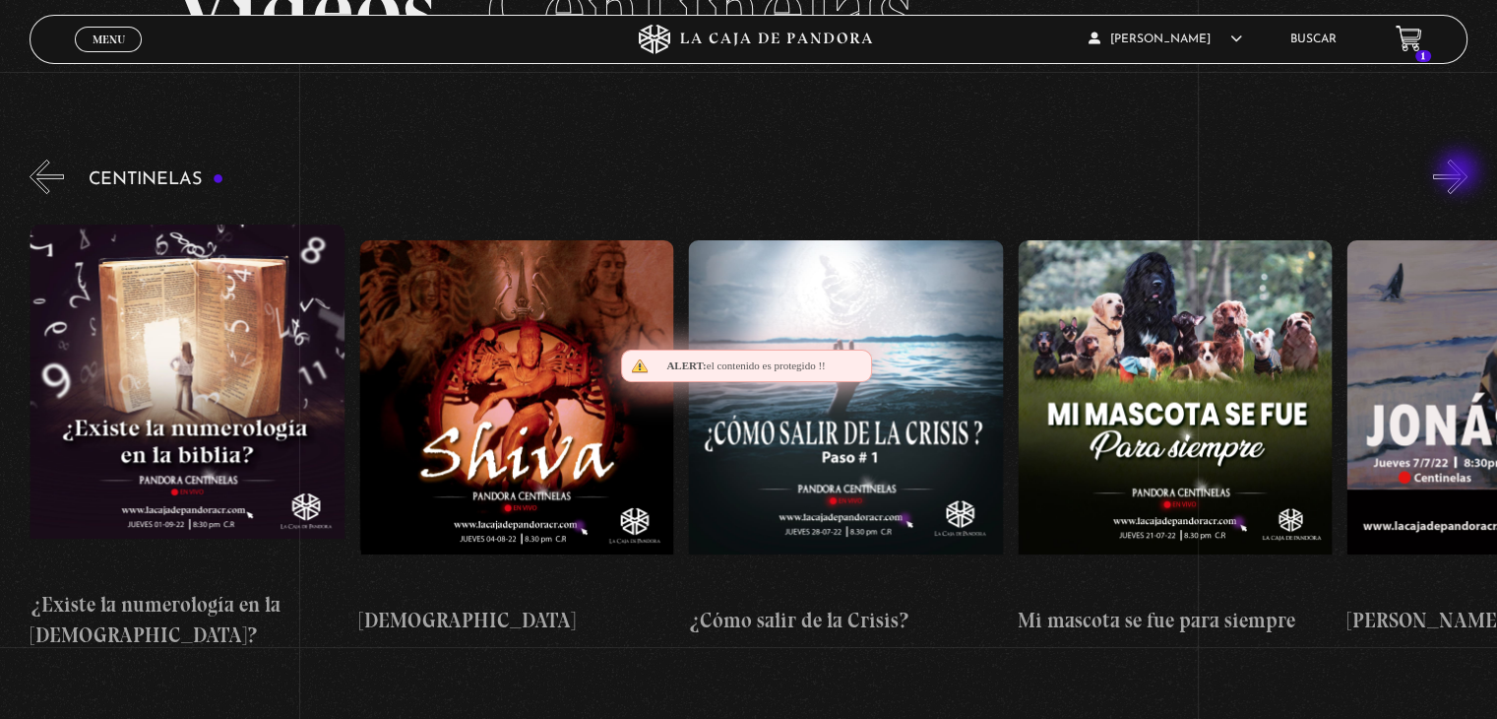
click at [1461, 173] on button "»" at bounding box center [1450, 176] width 34 height 34
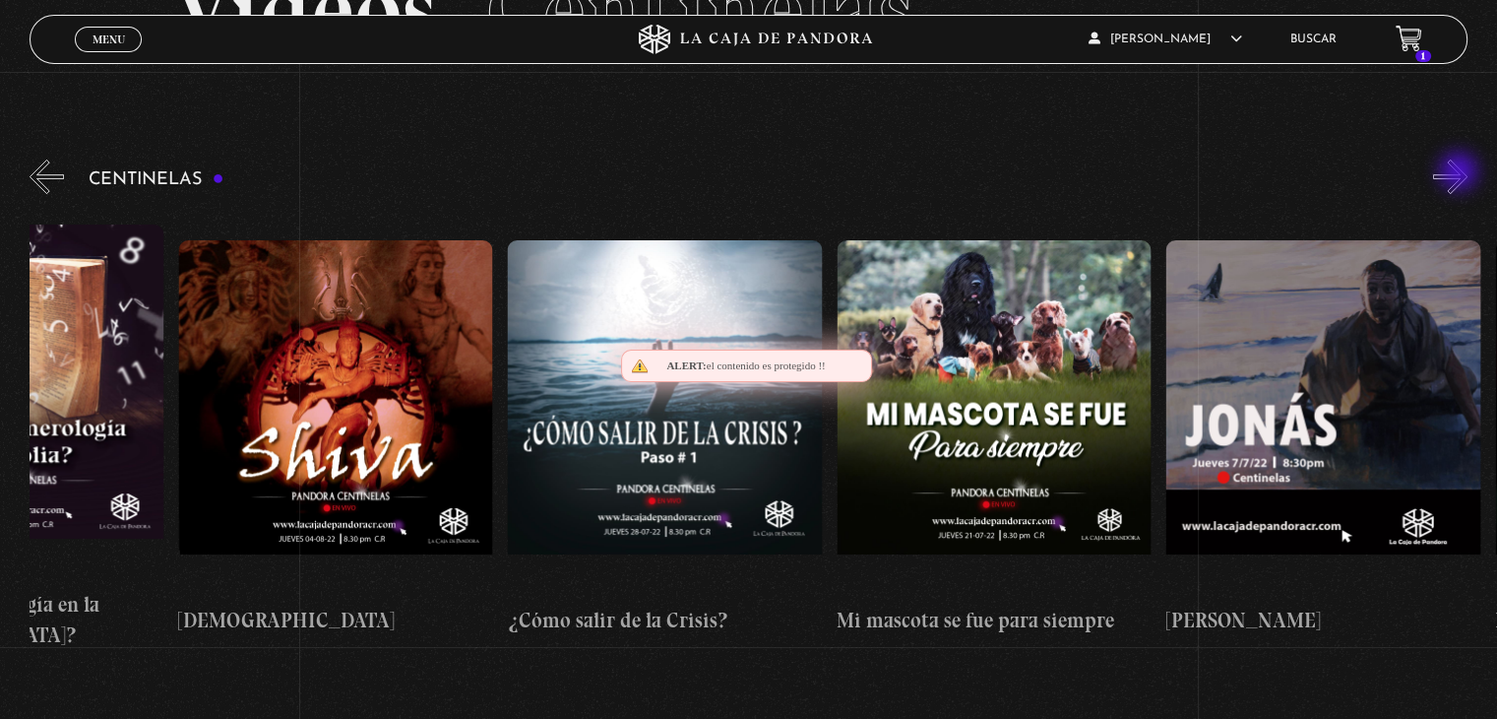
click at [1461, 173] on button "»" at bounding box center [1450, 176] width 34 height 34
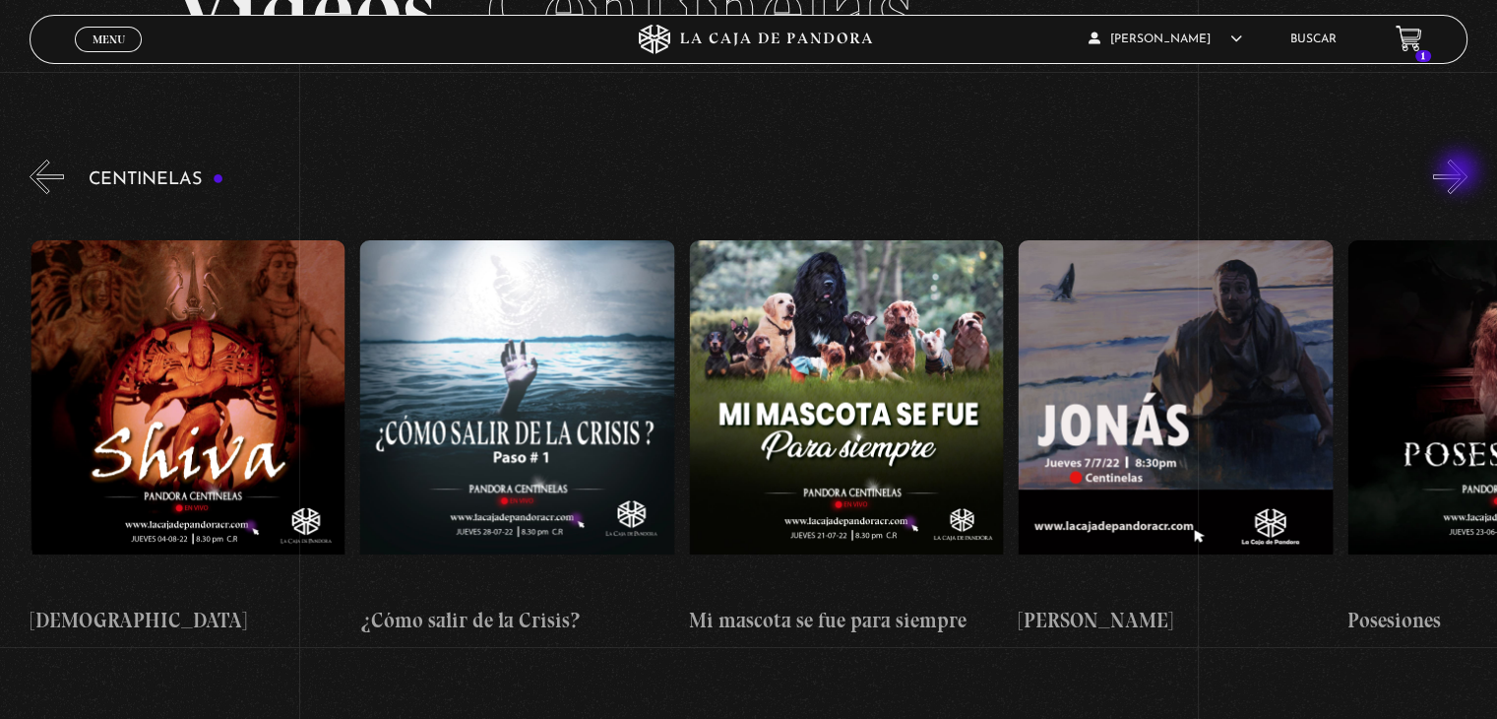
click at [1461, 173] on button "»" at bounding box center [1450, 176] width 34 height 34
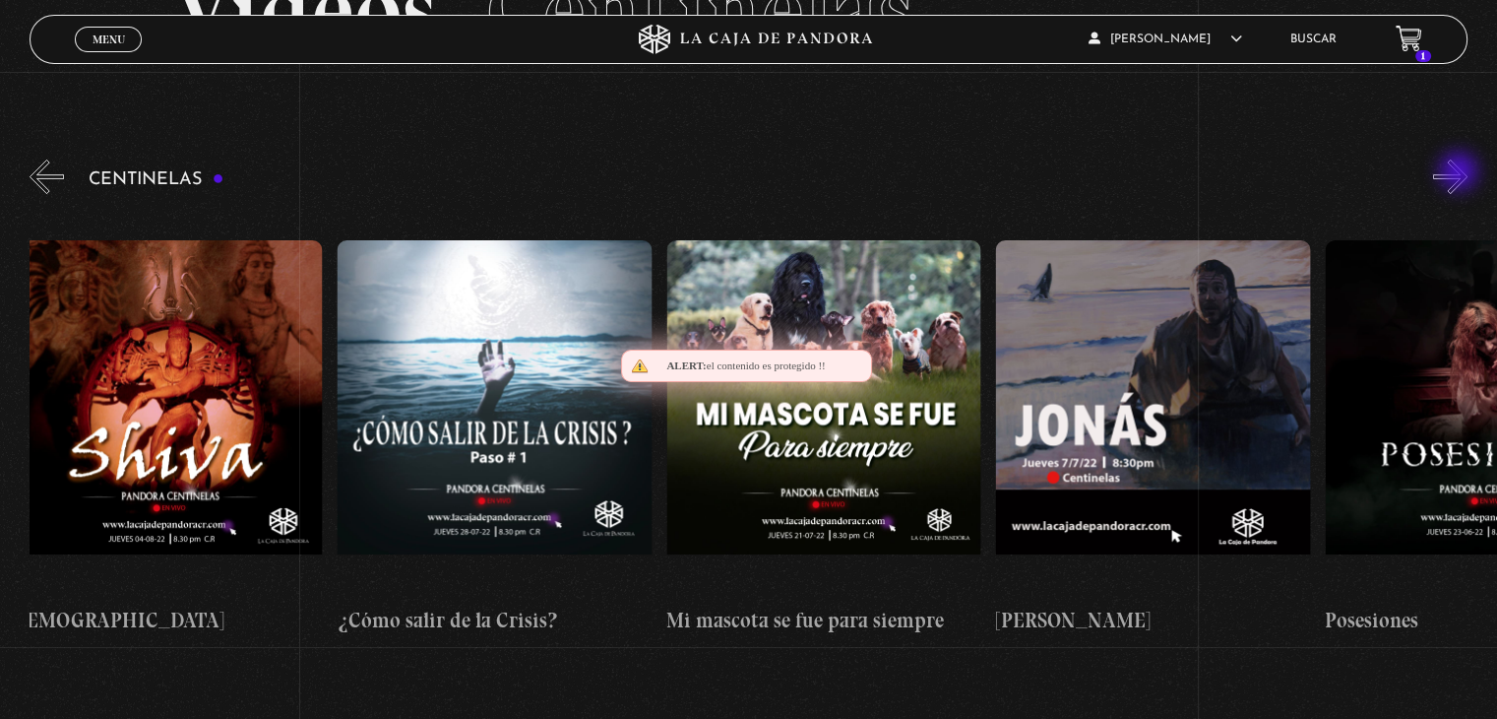
click at [1461, 173] on button "»" at bounding box center [1450, 176] width 34 height 34
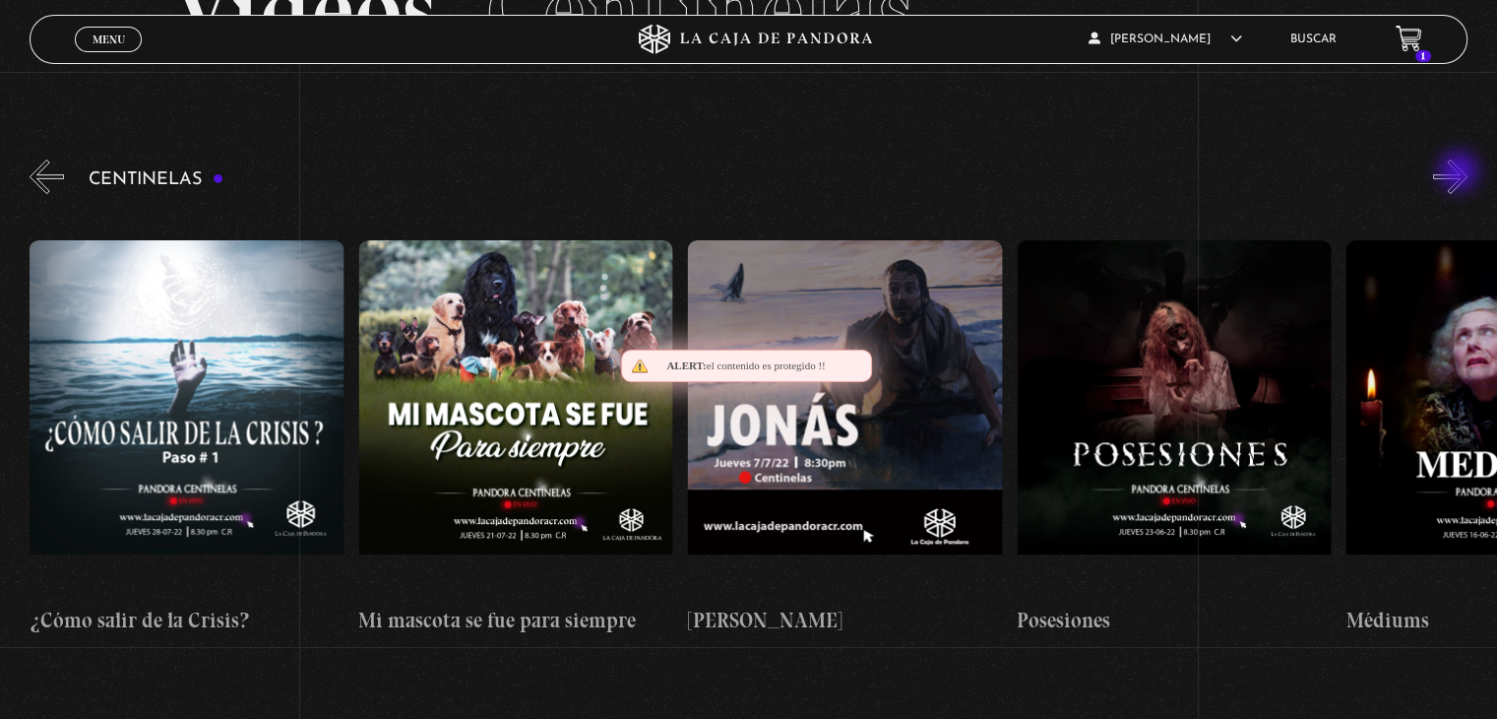
click at [1461, 173] on button "»" at bounding box center [1450, 176] width 34 height 34
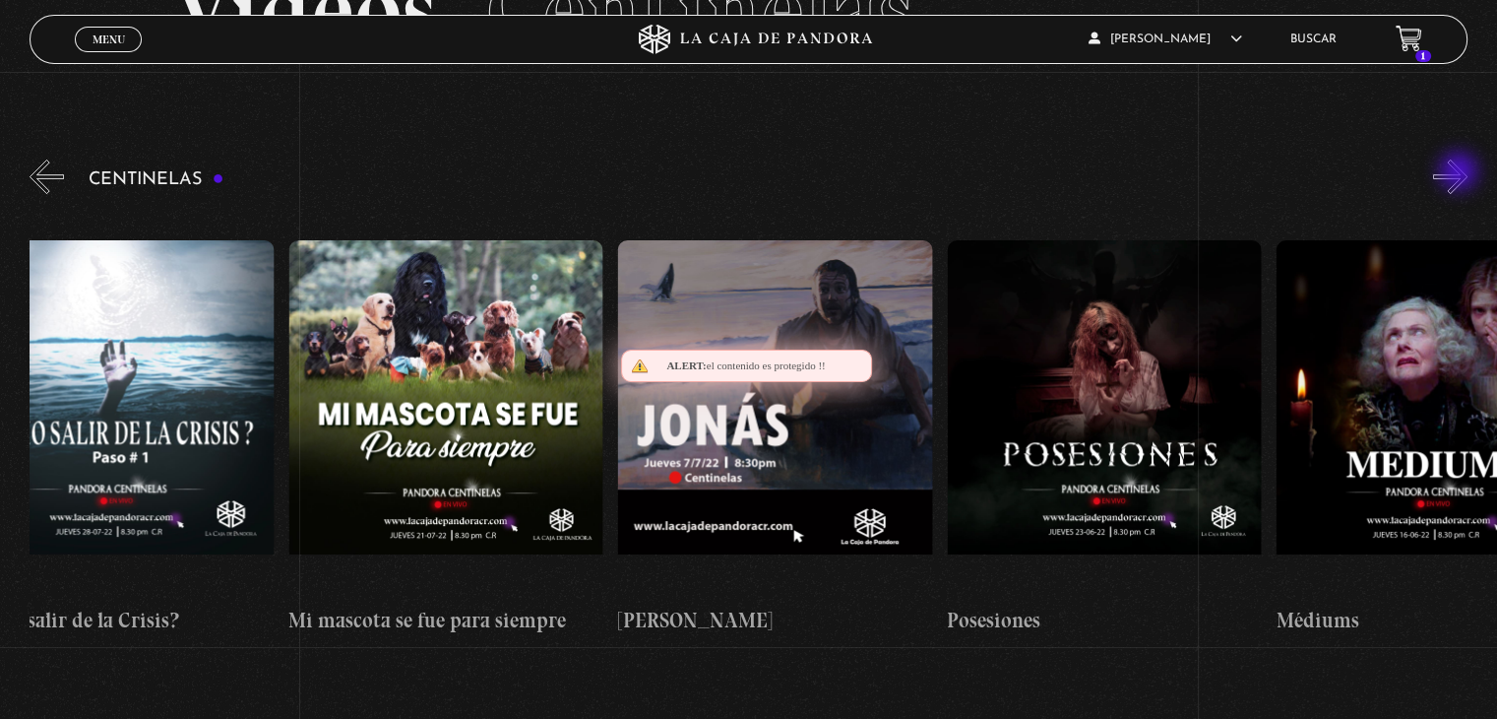
click at [1461, 173] on button "»" at bounding box center [1450, 176] width 34 height 34
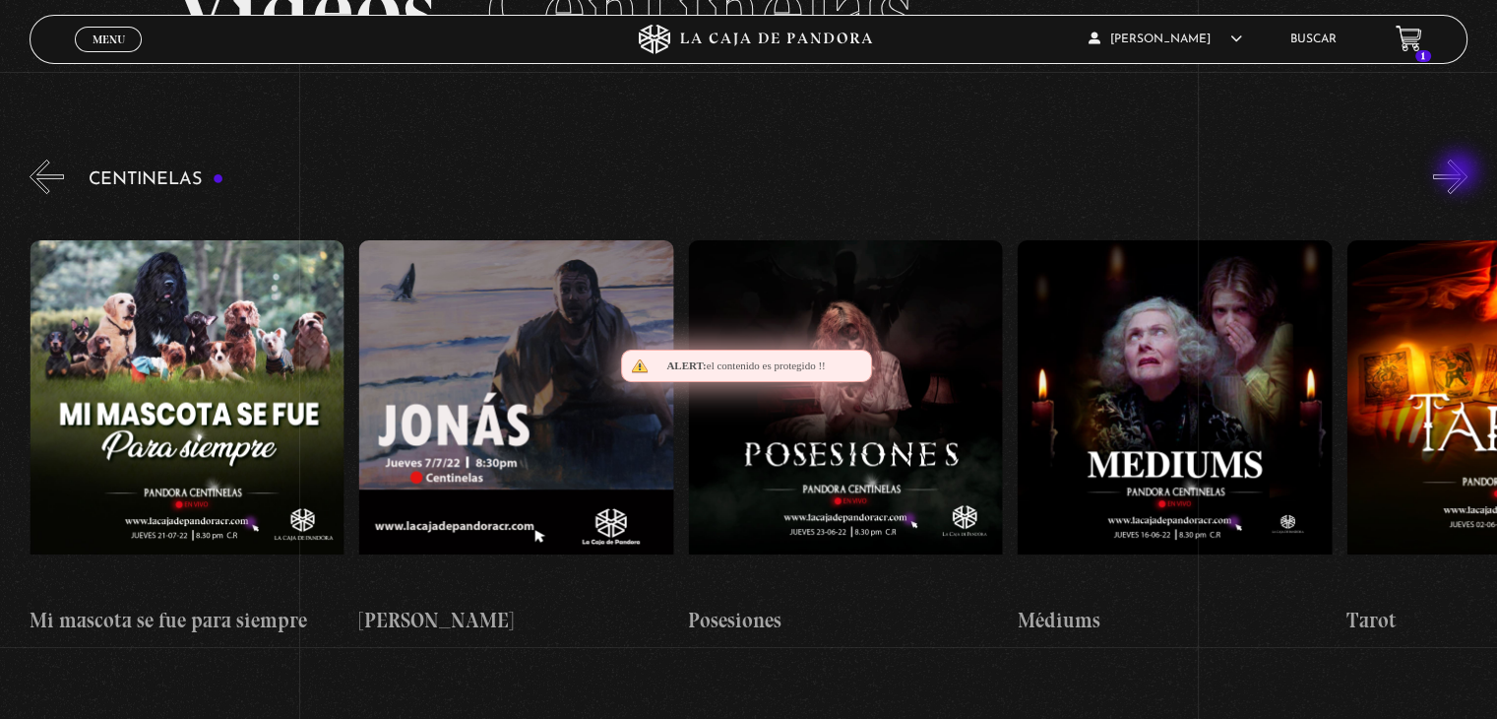
click at [1461, 173] on button "»" at bounding box center [1450, 176] width 34 height 34
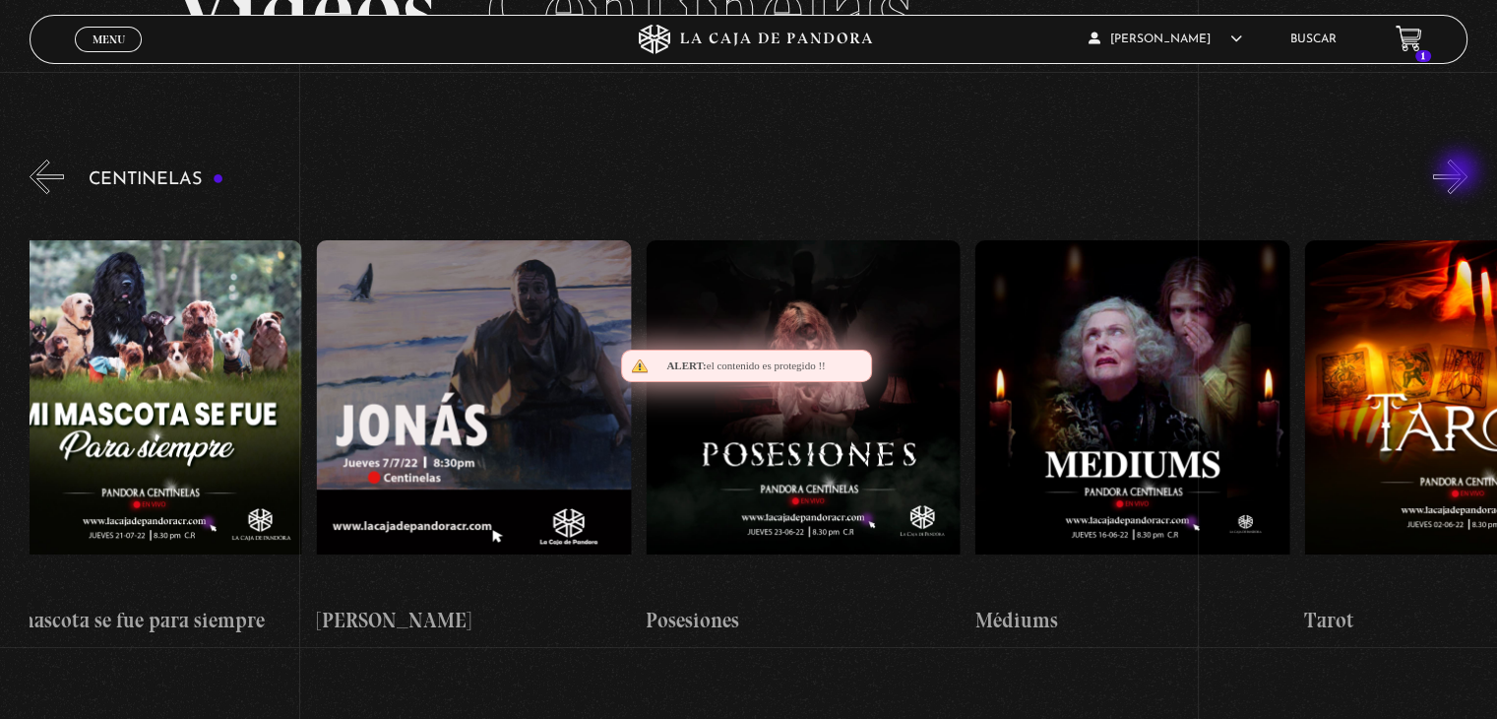
click at [1461, 173] on button "»" at bounding box center [1450, 176] width 34 height 34
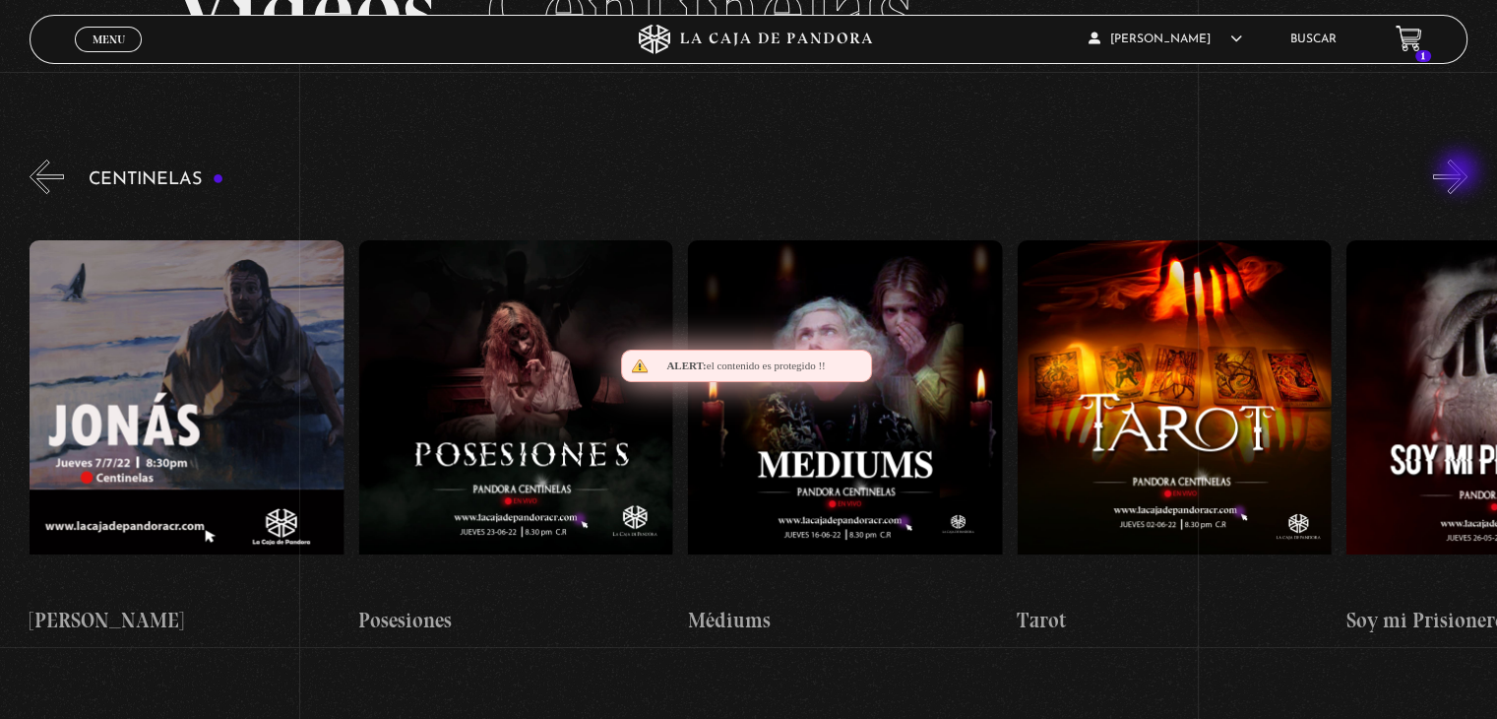
click at [1461, 173] on button "»" at bounding box center [1450, 176] width 34 height 34
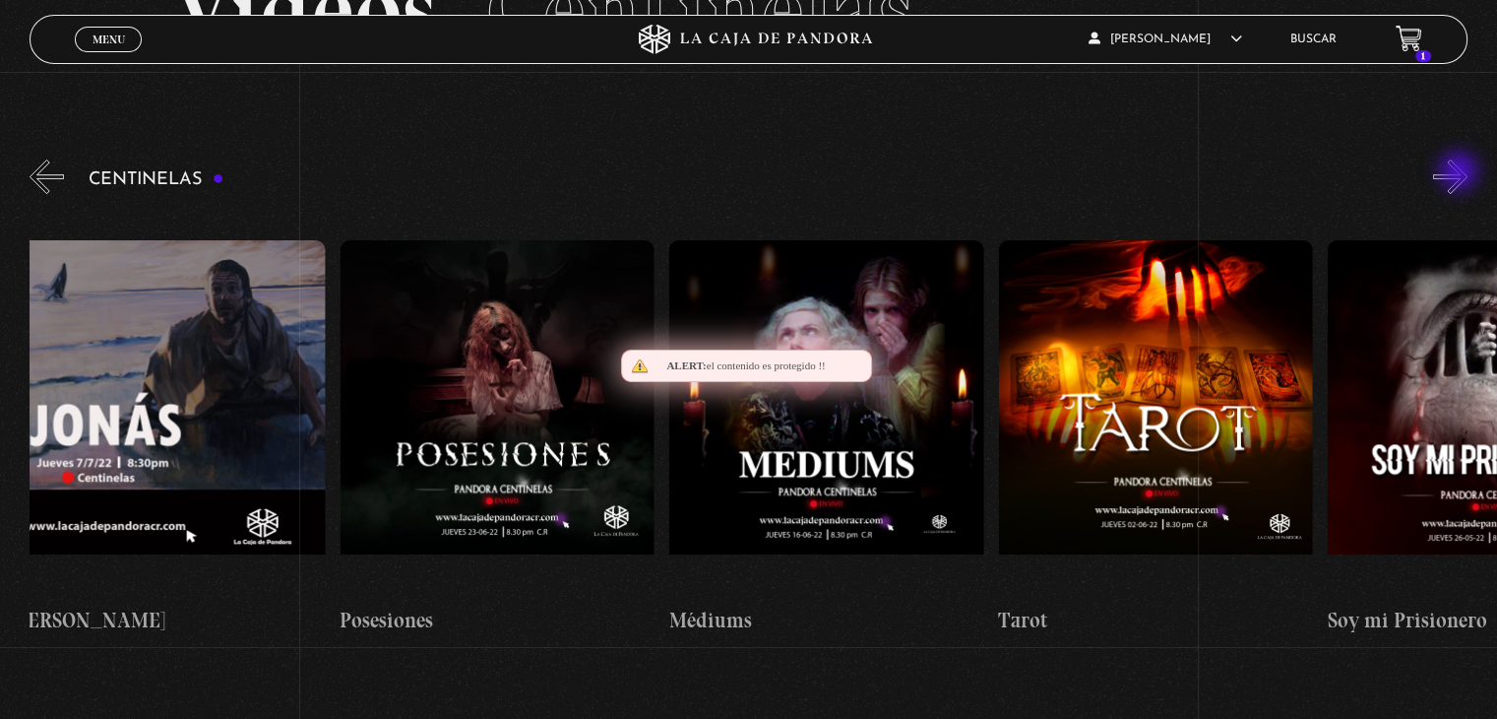
click at [1461, 173] on button "»" at bounding box center [1450, 176] width 34 height 34
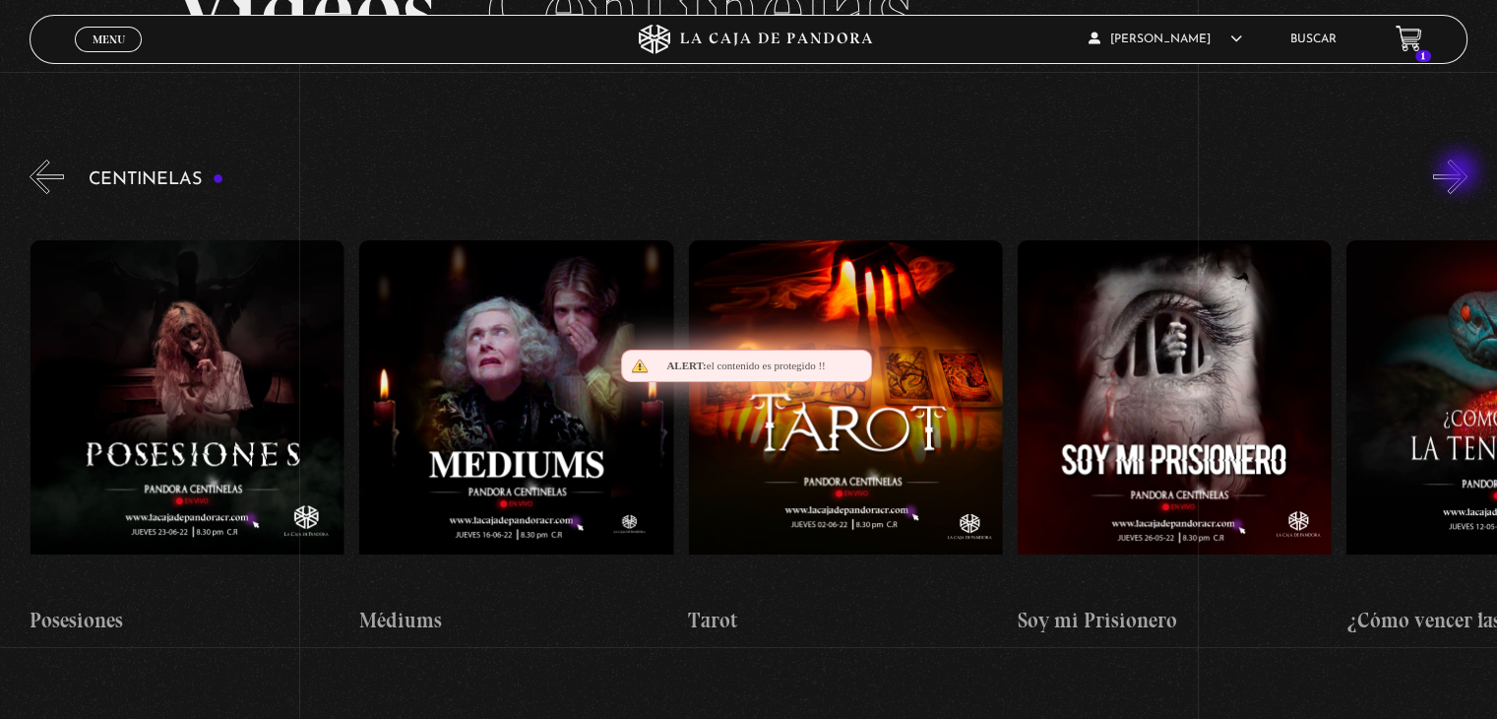
click at [1461, 173] on button "»" at bounding box center [1450, 176] width 34 height 34
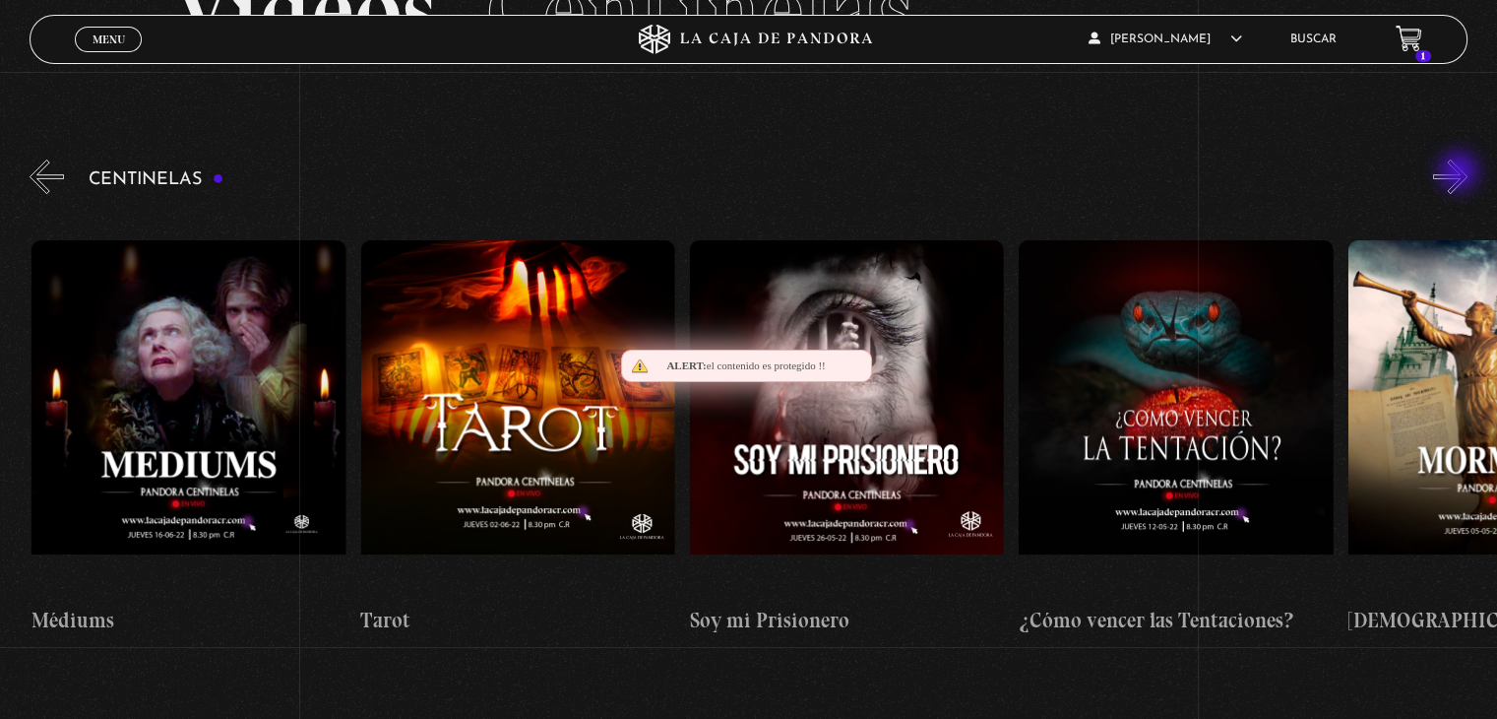
scroll to position [0, 20083]
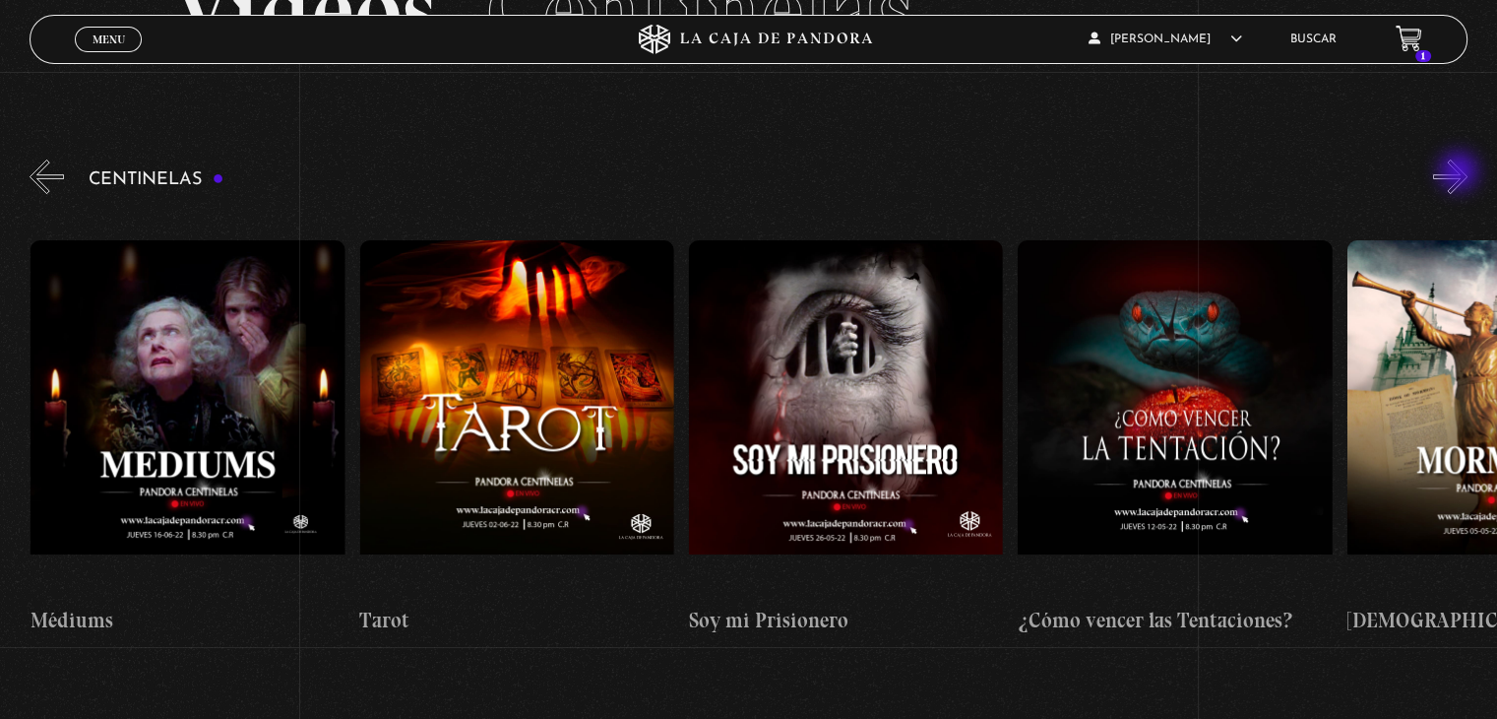
click at [1461, 173] on button "»" at bounding box center [1450, 176] width 34 height 34
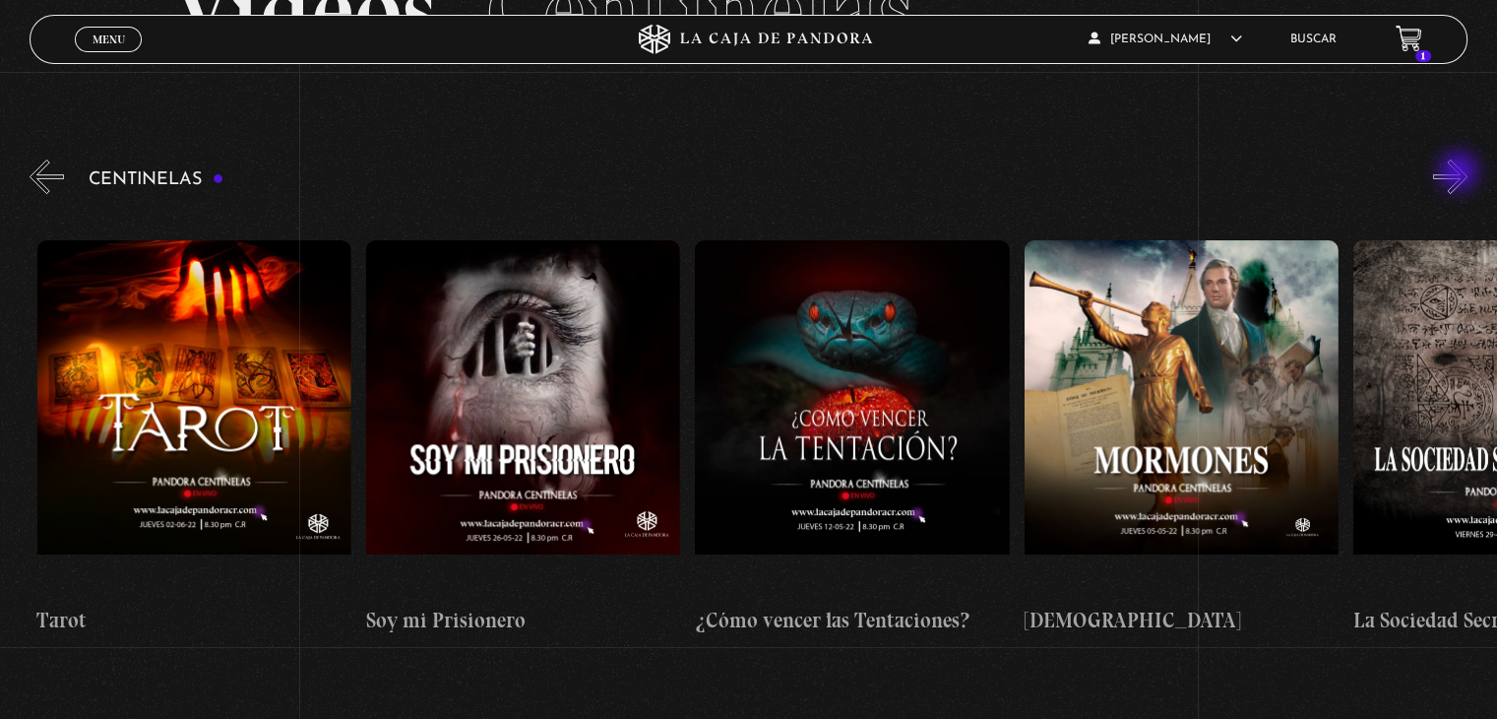
click at [1461, 173] on button "»" at bounding box center [1450, 176] width 34 height 34
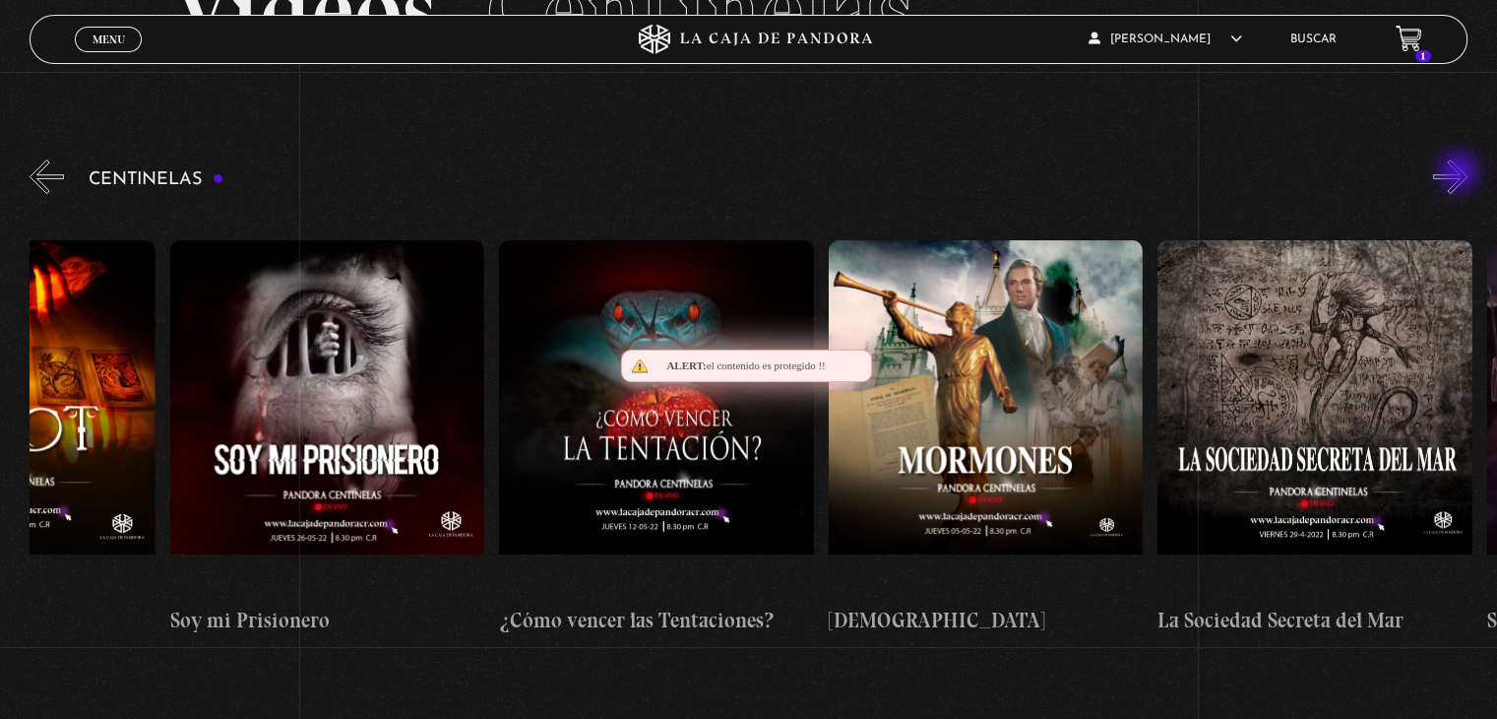
click at [1461, 173] on button "»" at bounding box center [1450, 176] width 34 height 34
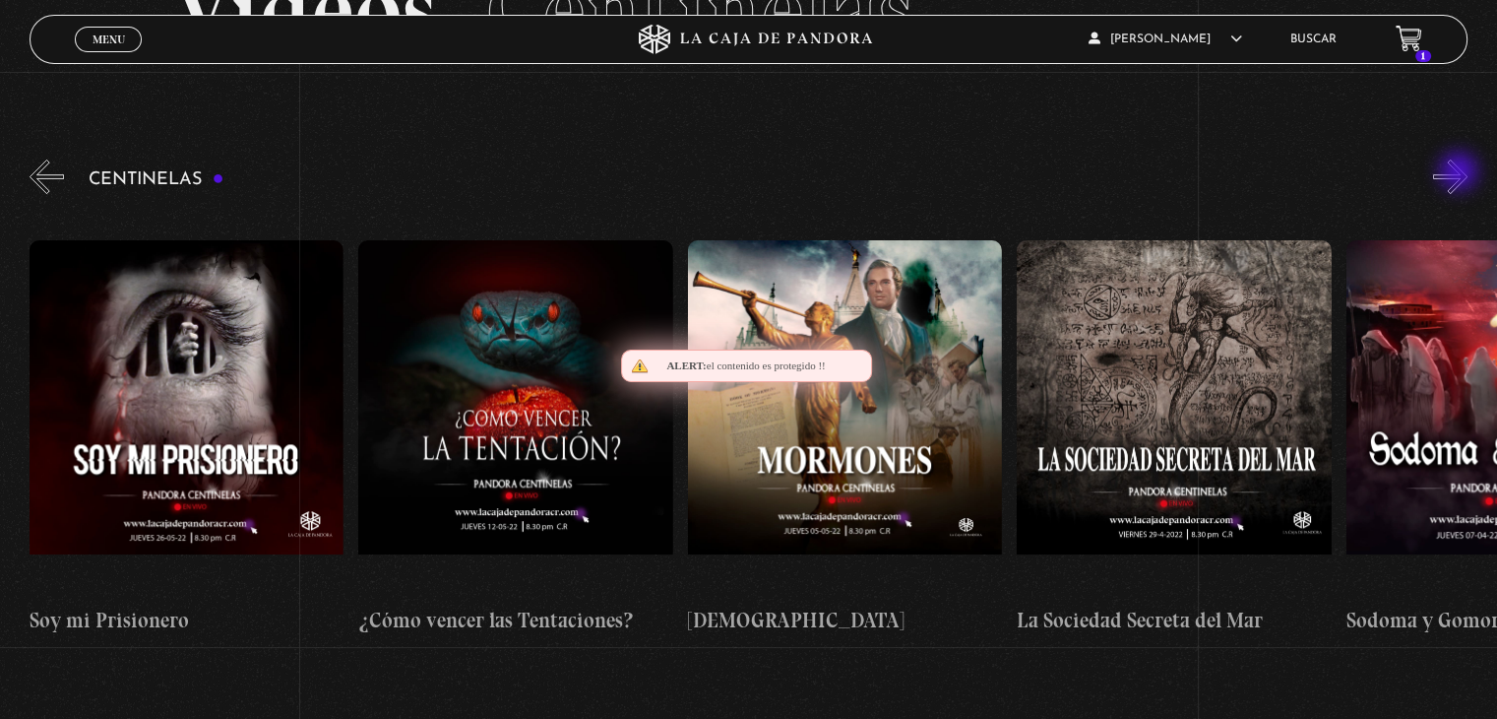
click at [1461, 173] on button "»" at bounding box center [1450, 176] width 34 height 34
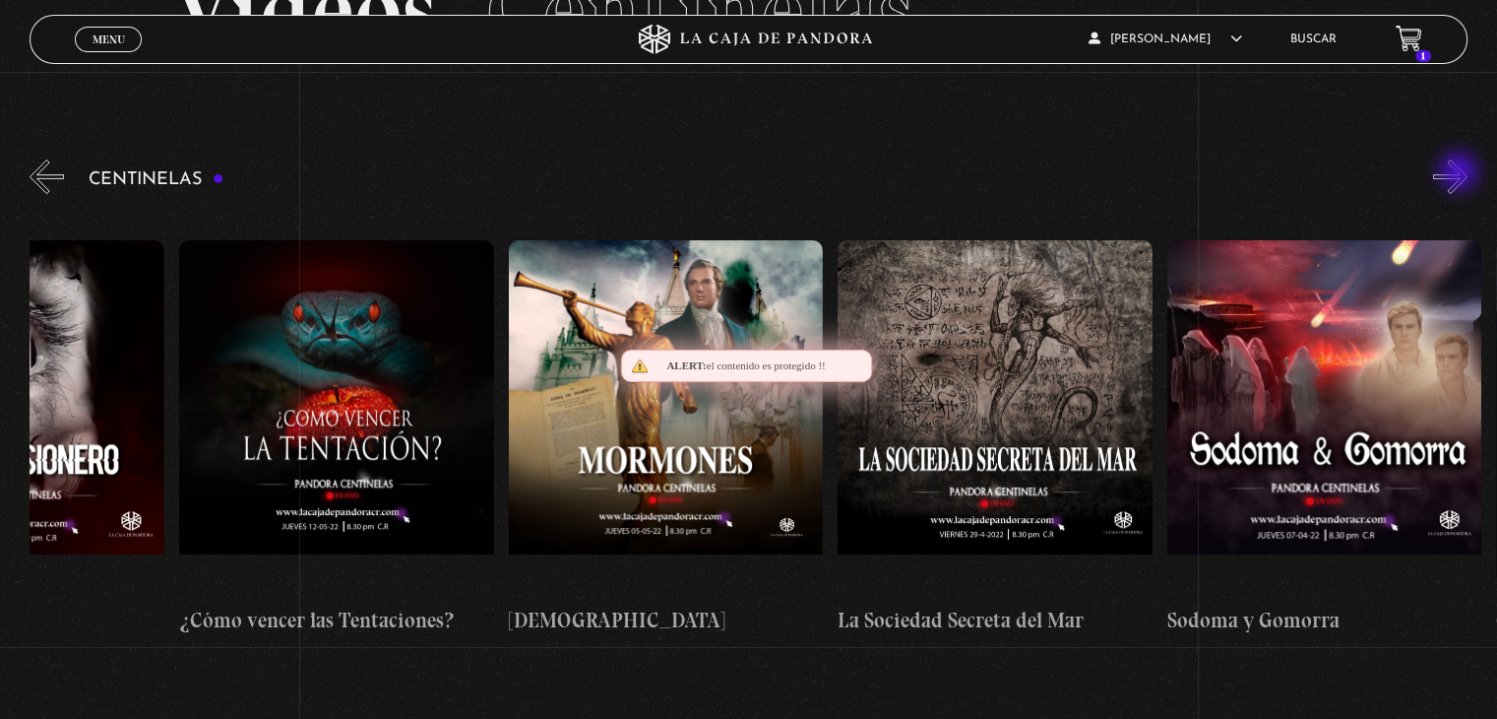
click at [1461, 173] on button "»" at bounding box center [1450, 176] width 34 height 34
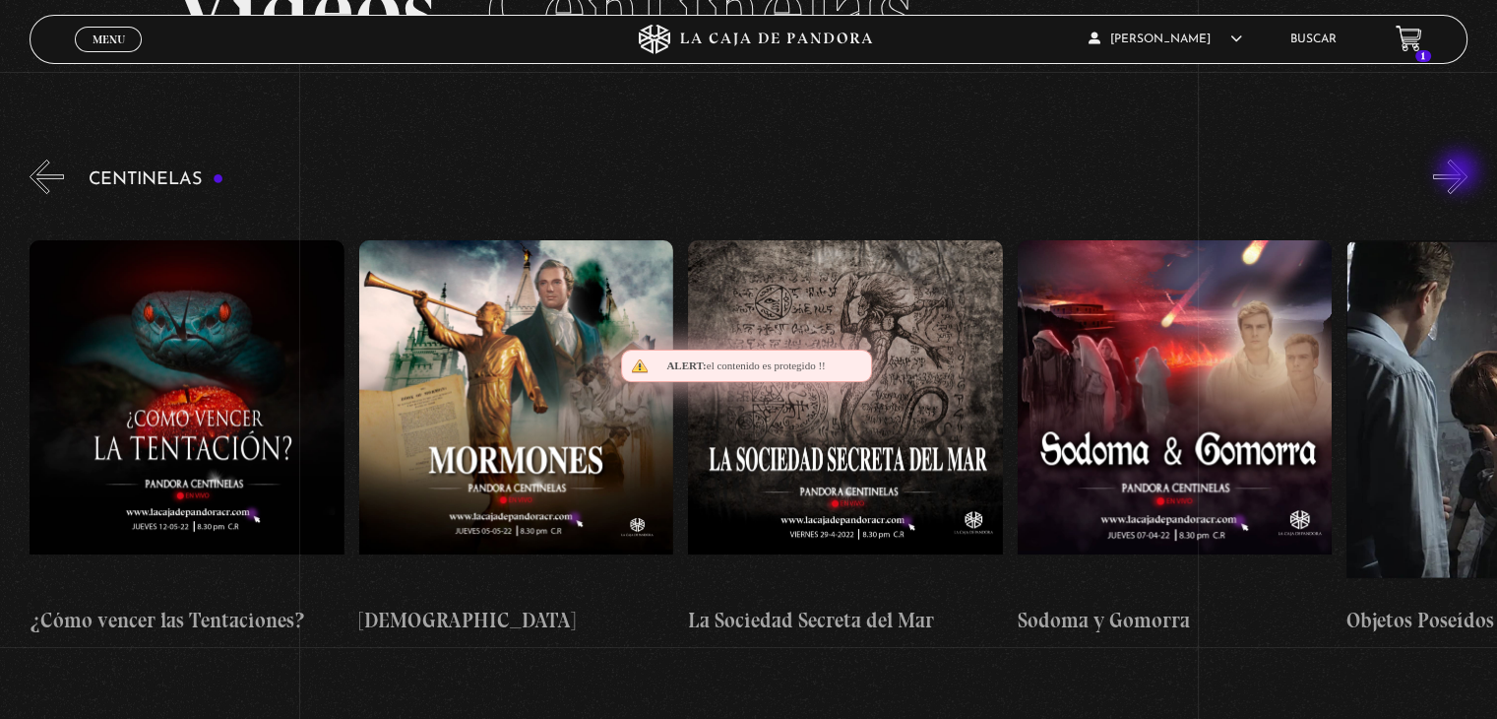
click at [1461, 173] on button "»" at bounding box center [1450, 176] width 34 height 34
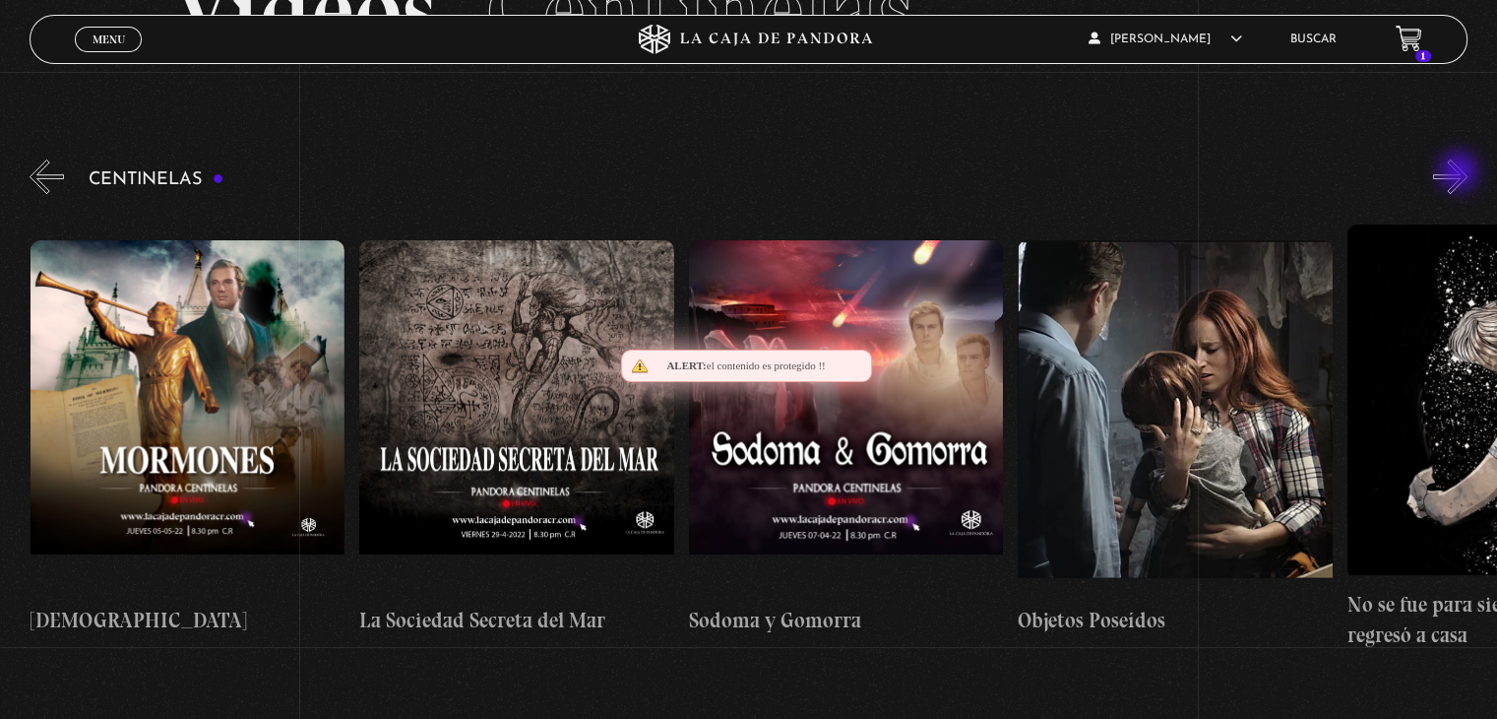
click at [1461, 173] on button "»" at bounding box center [1450, 176] width 34 height 34
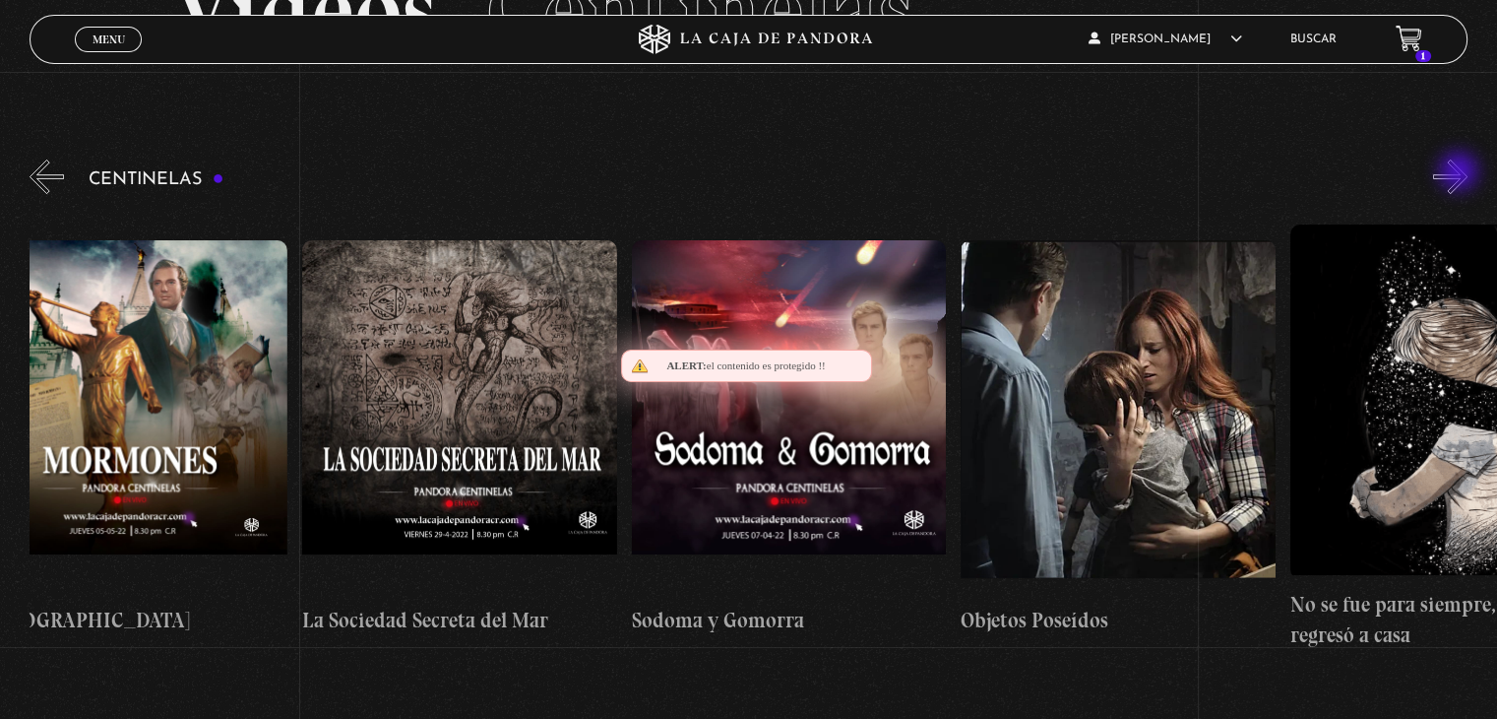
click at [1461, 173] on button "»" at bounding box center [1450, 176] width 34 height 34
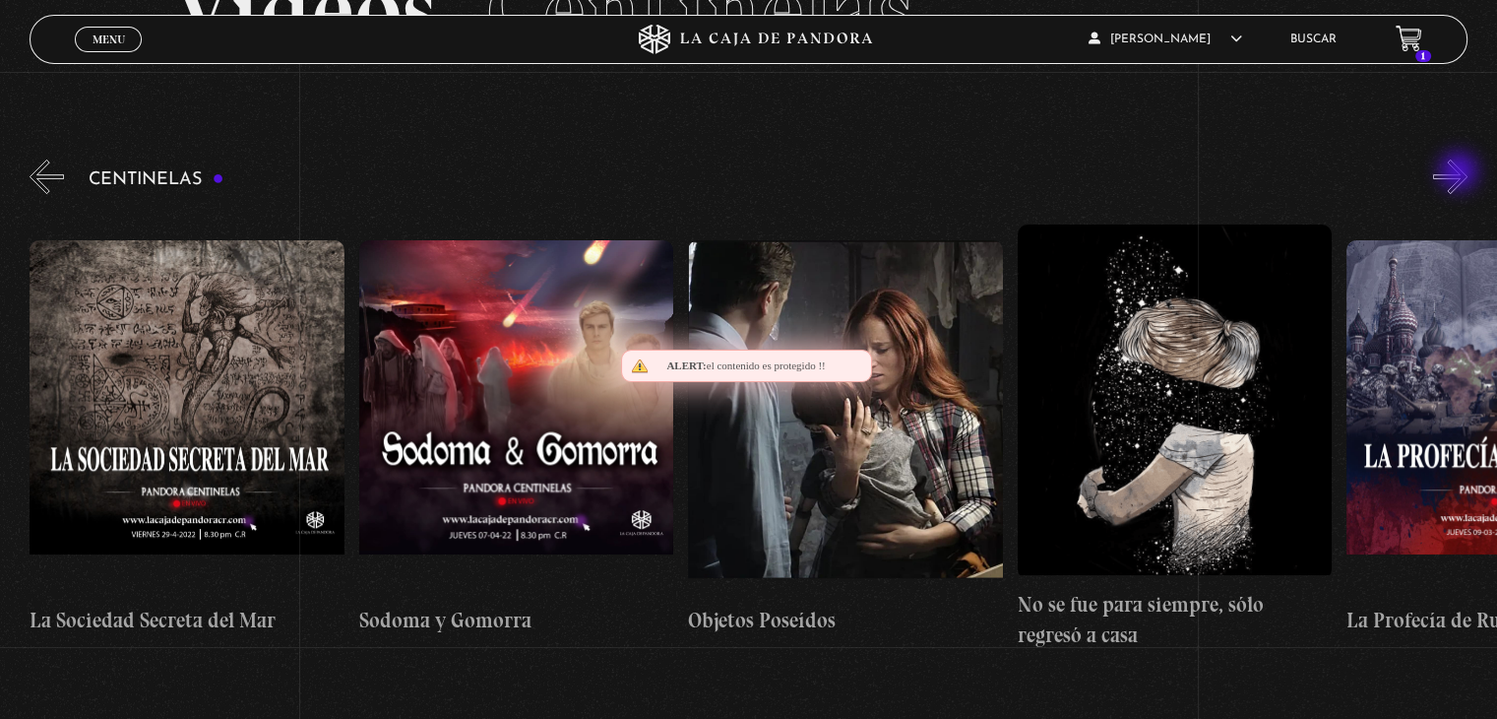
click at [1461, 173] on button "»" at bounding box center [1450, 176] width 34 height 34
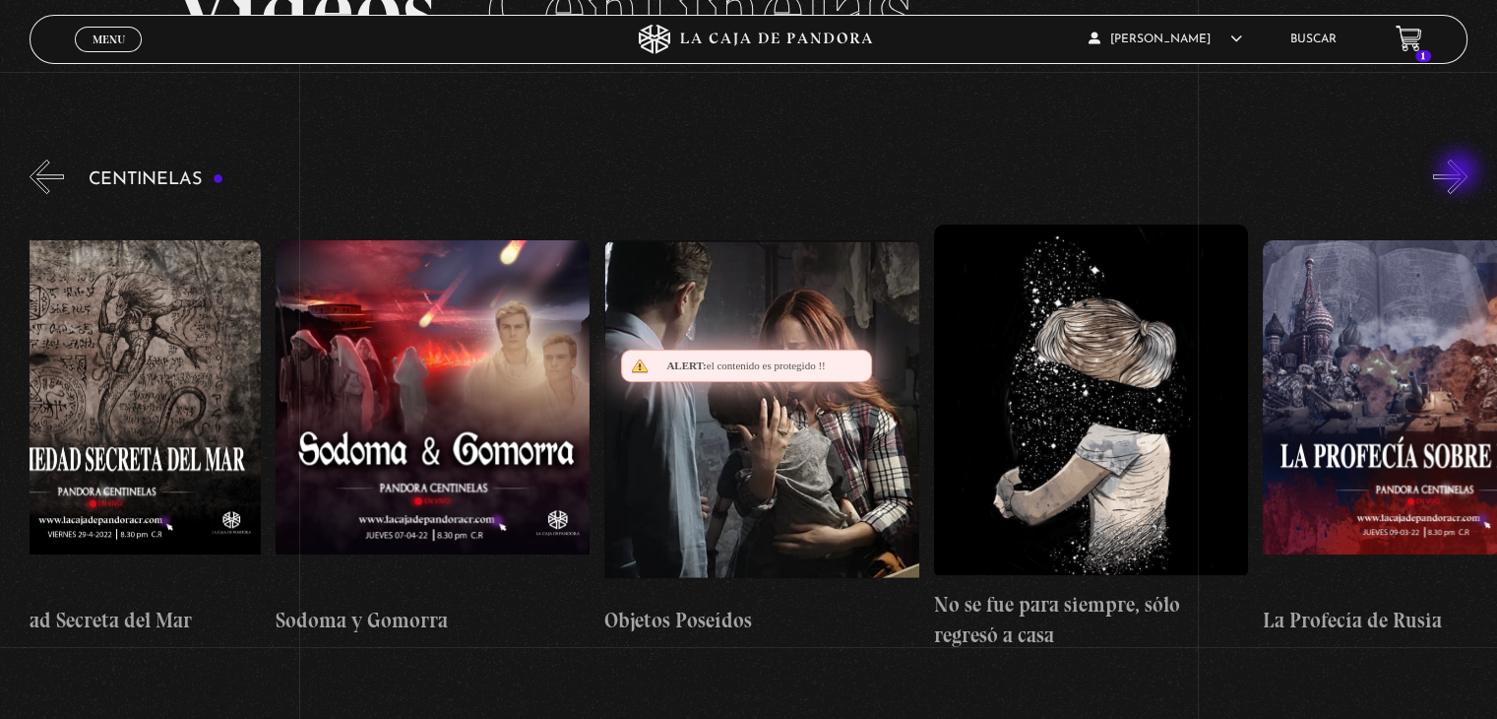
click at [1461, 173] on button "»" at bounding box center [1450, 176] width 34 height 34
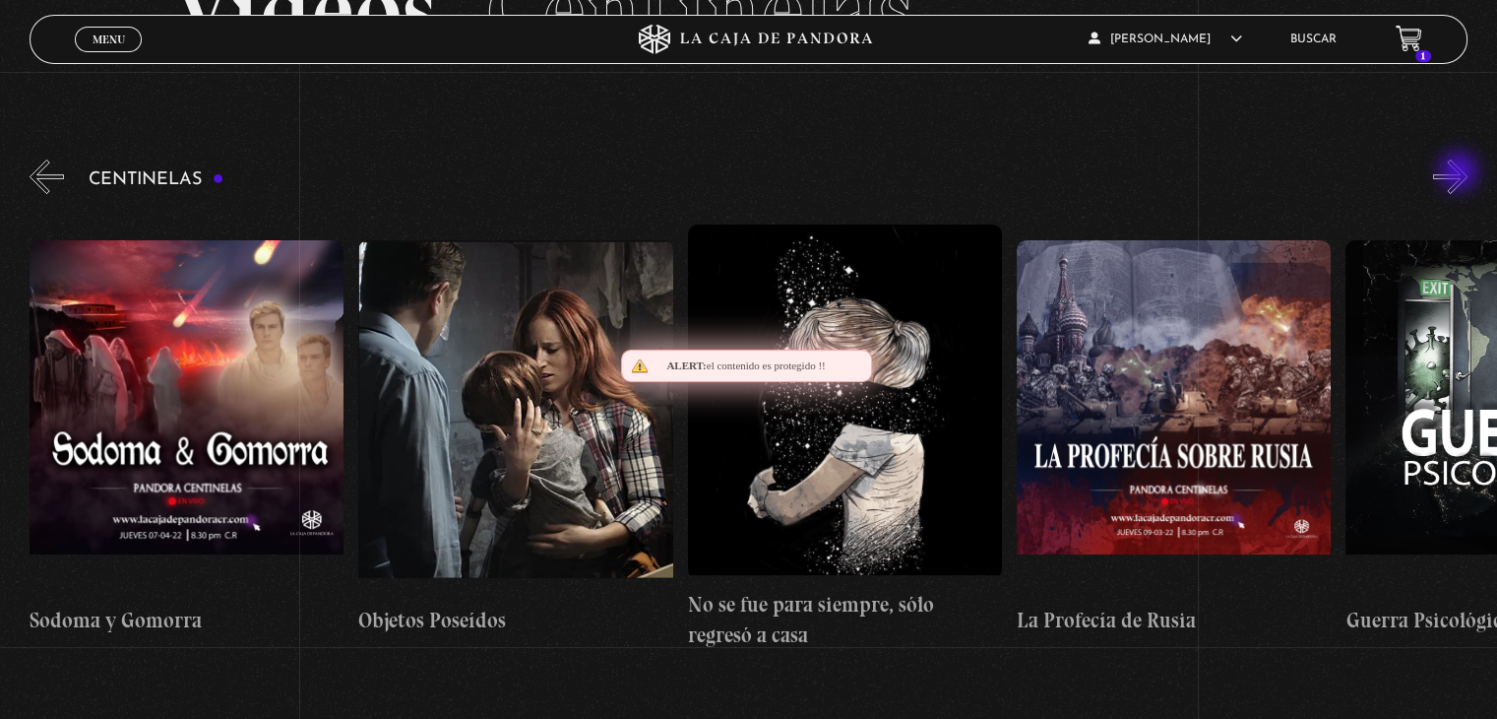
click at [1461, 173] on button "»" at bounding box center [1450, 176] width 34 height 34
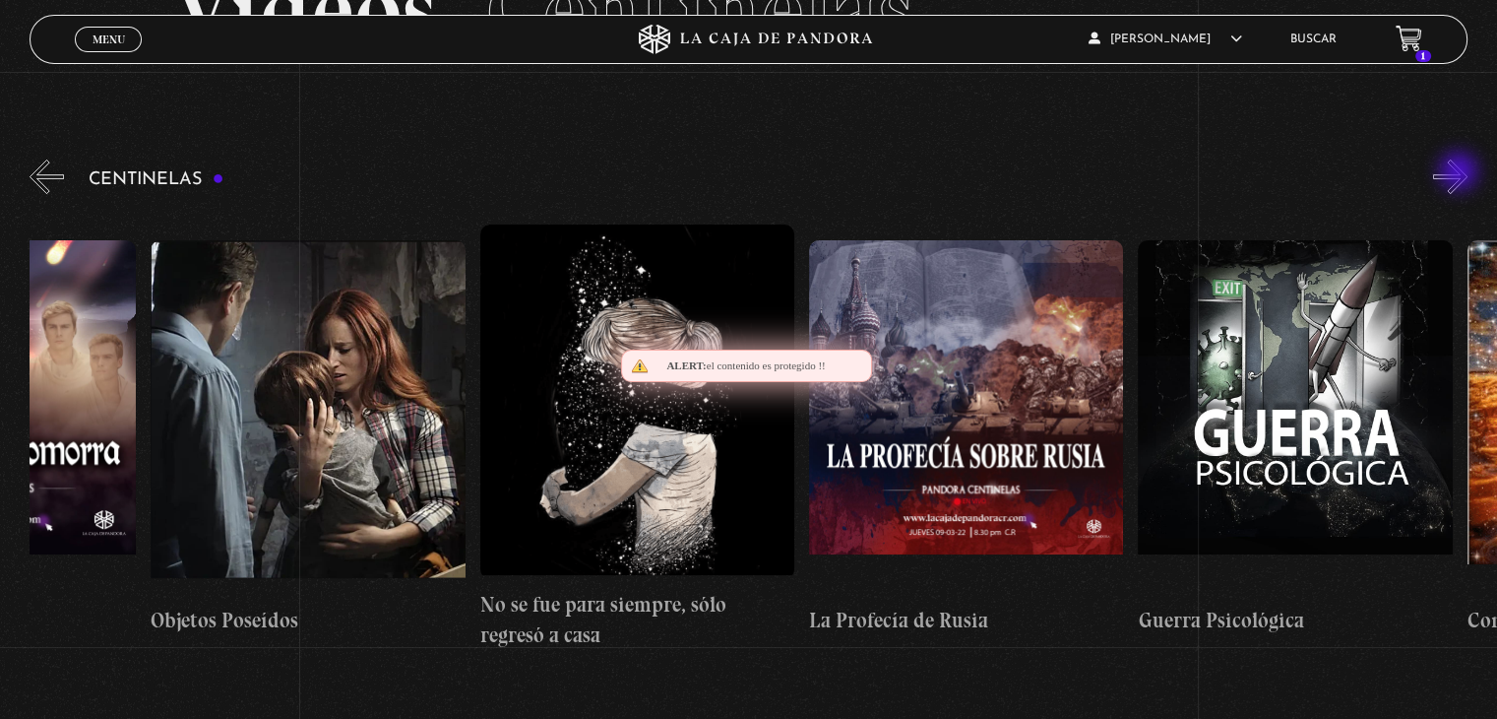
click at [1461, 173] on button "»" at bounding box center [1450, 176] width 34 height 34
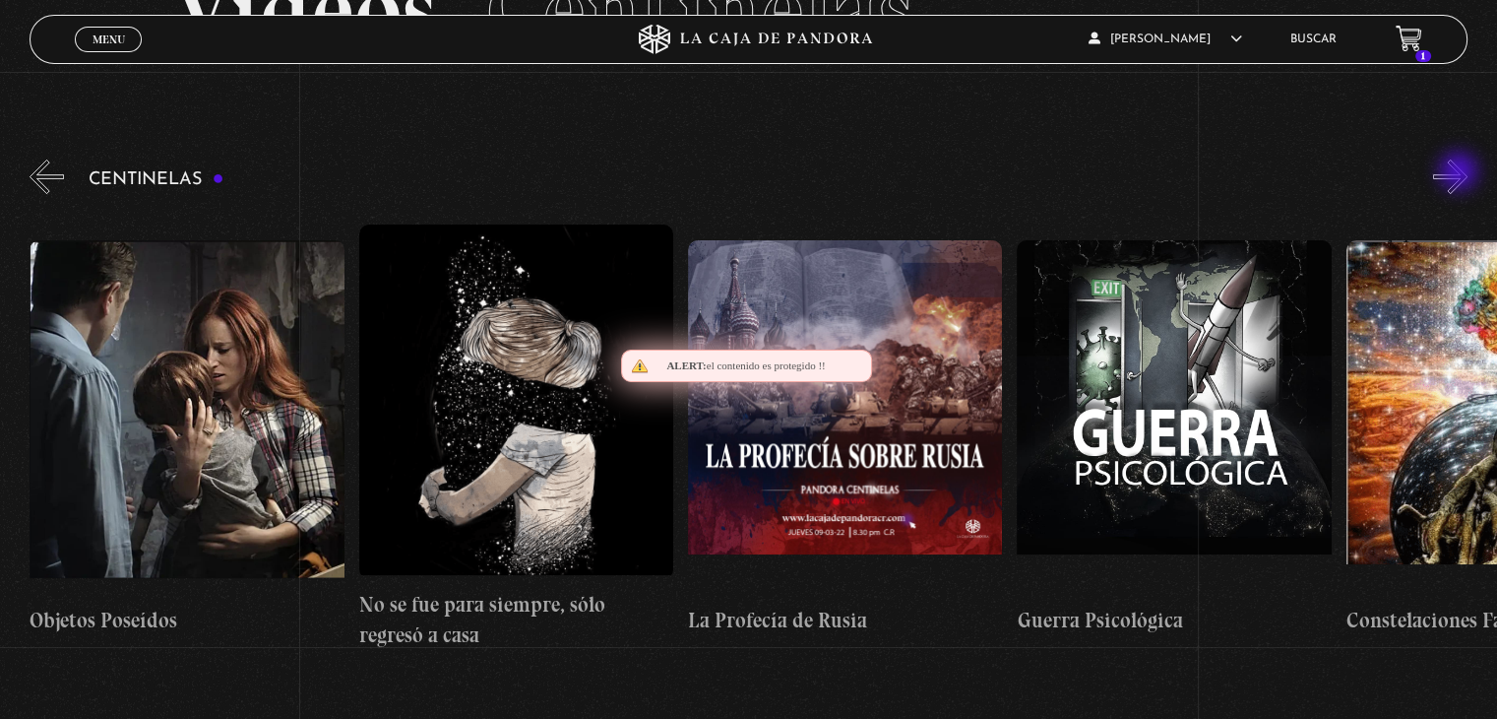
click at [1461, 173] on button "»" at bounding box center [1450, 176] width 34 height 34
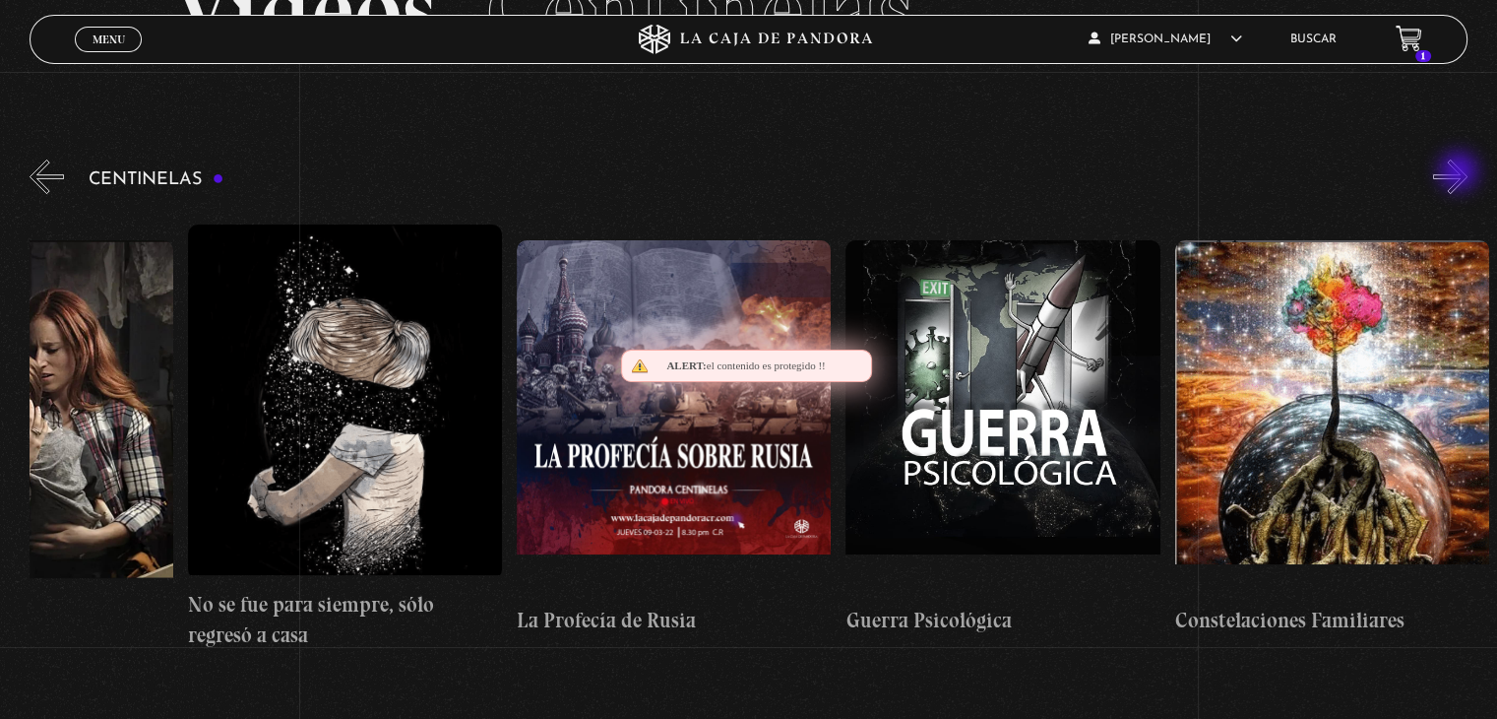
click at [1461, 173] on button "»" at bounding box center [1450, 176] width 34 height 34
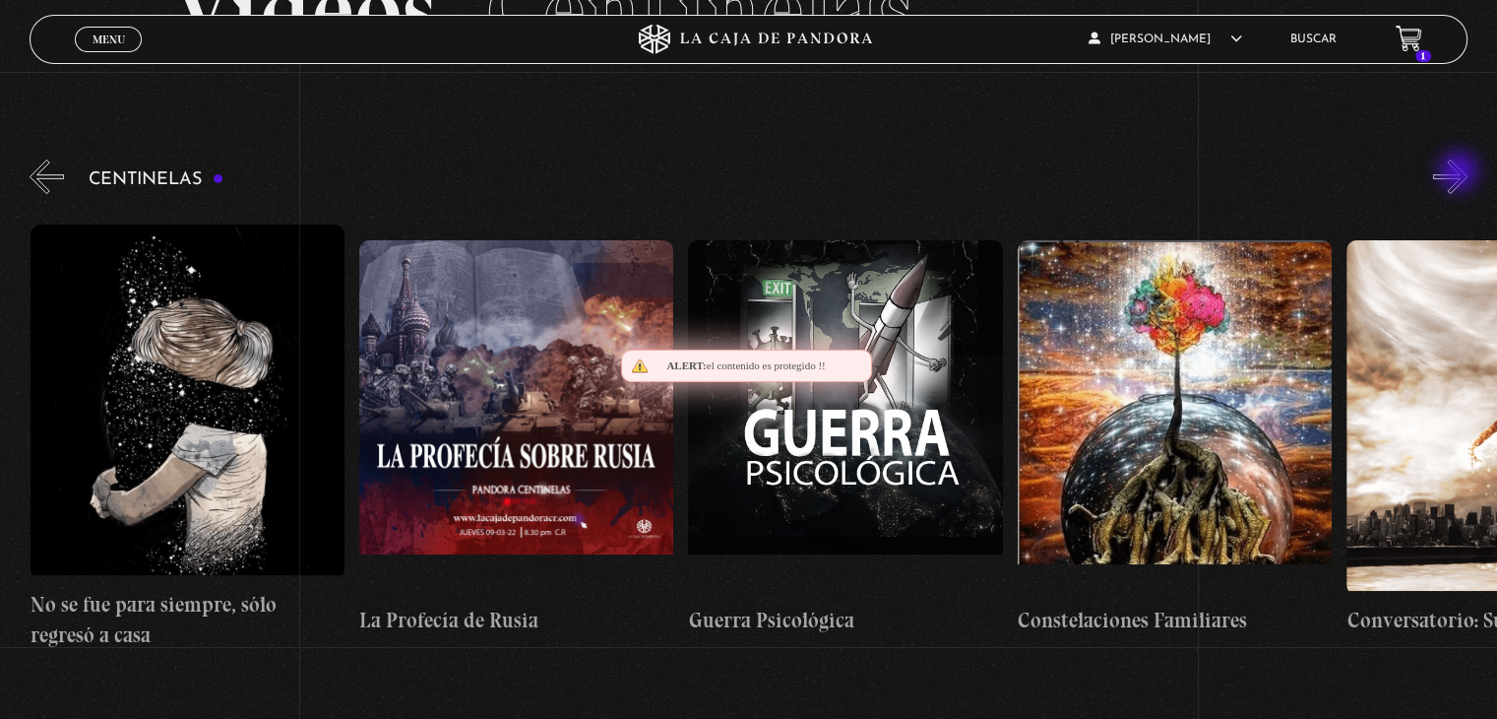
click at [1461, 173] on button "»" at bounding box center [1450, 176] width 34 height 34
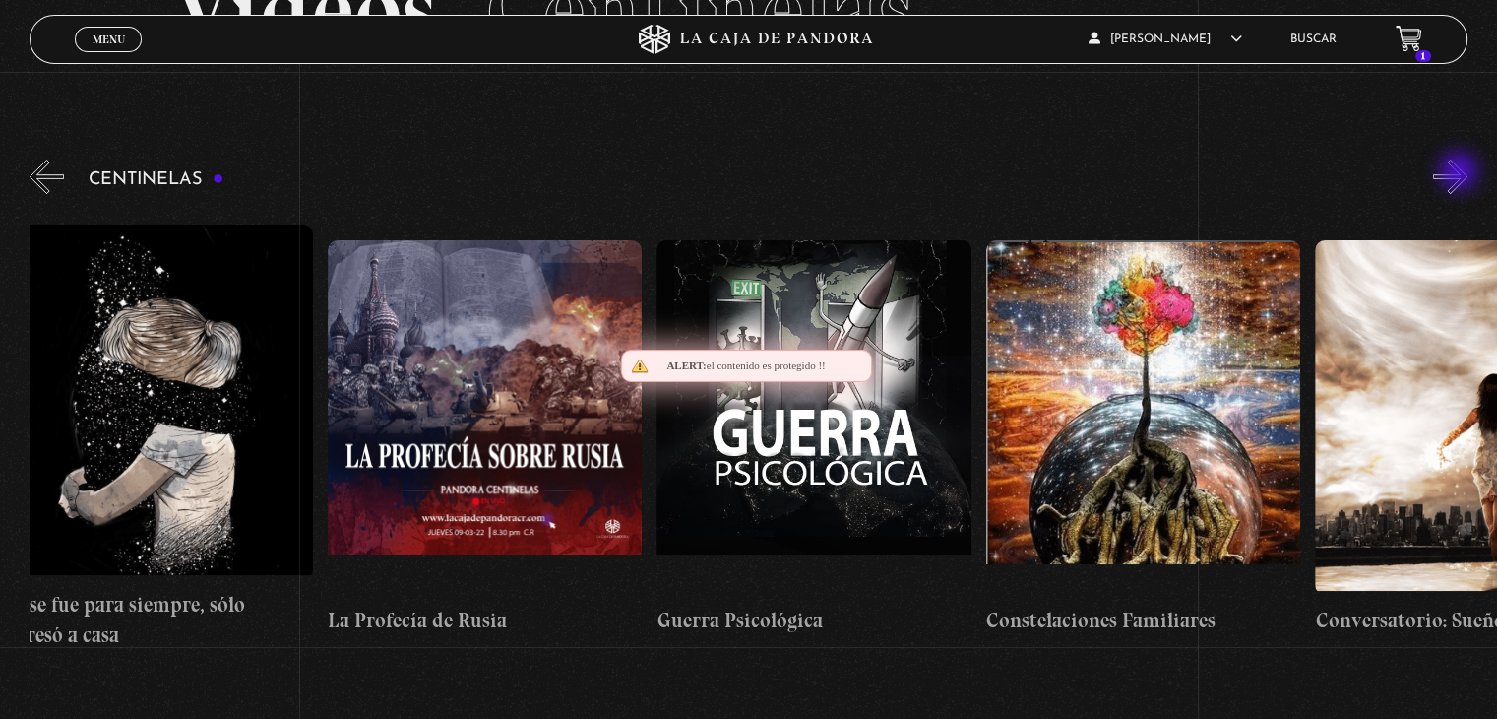
click at [1461, 173] on button "»" at bounding box center [1450, 176] width 34 height 34
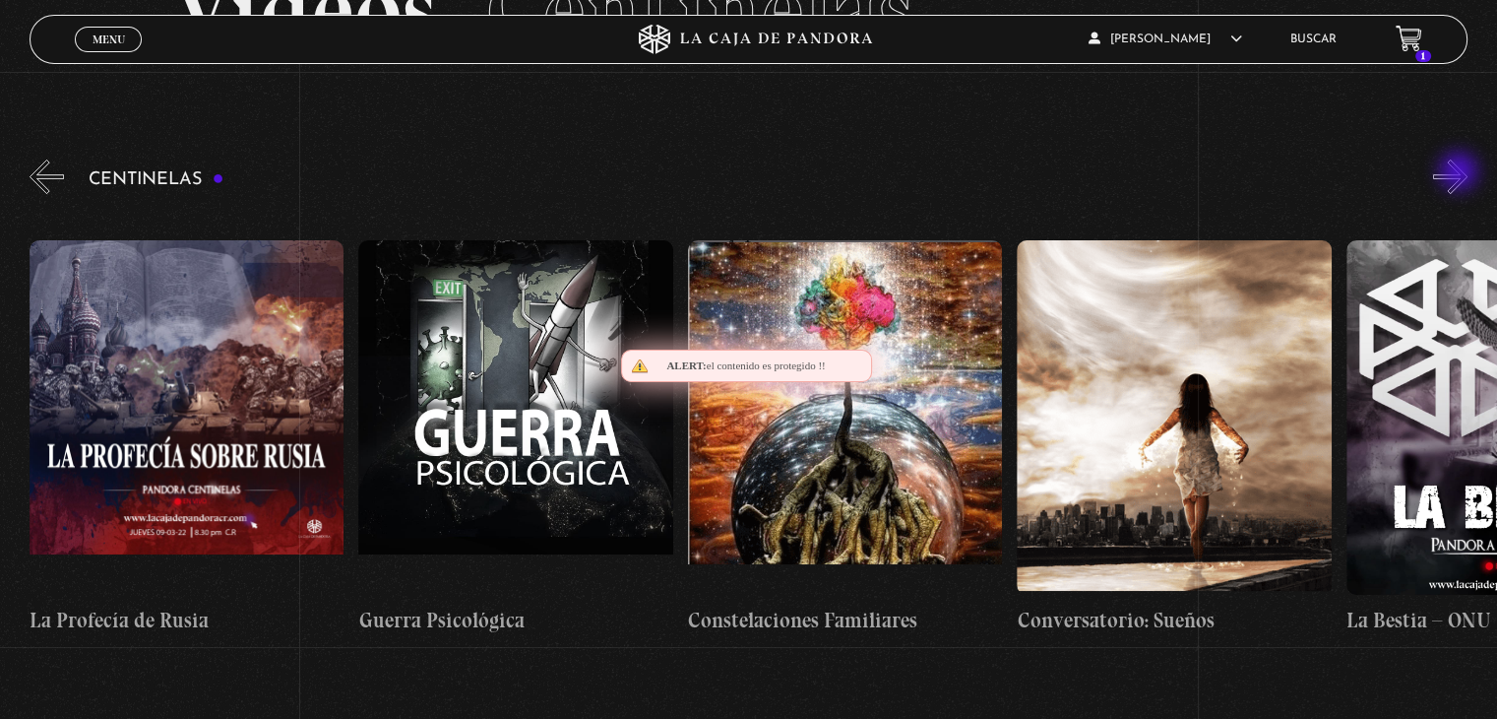
click at [1461, 173] on button "»" at bounding box center [1450, 176] width 34 height 34
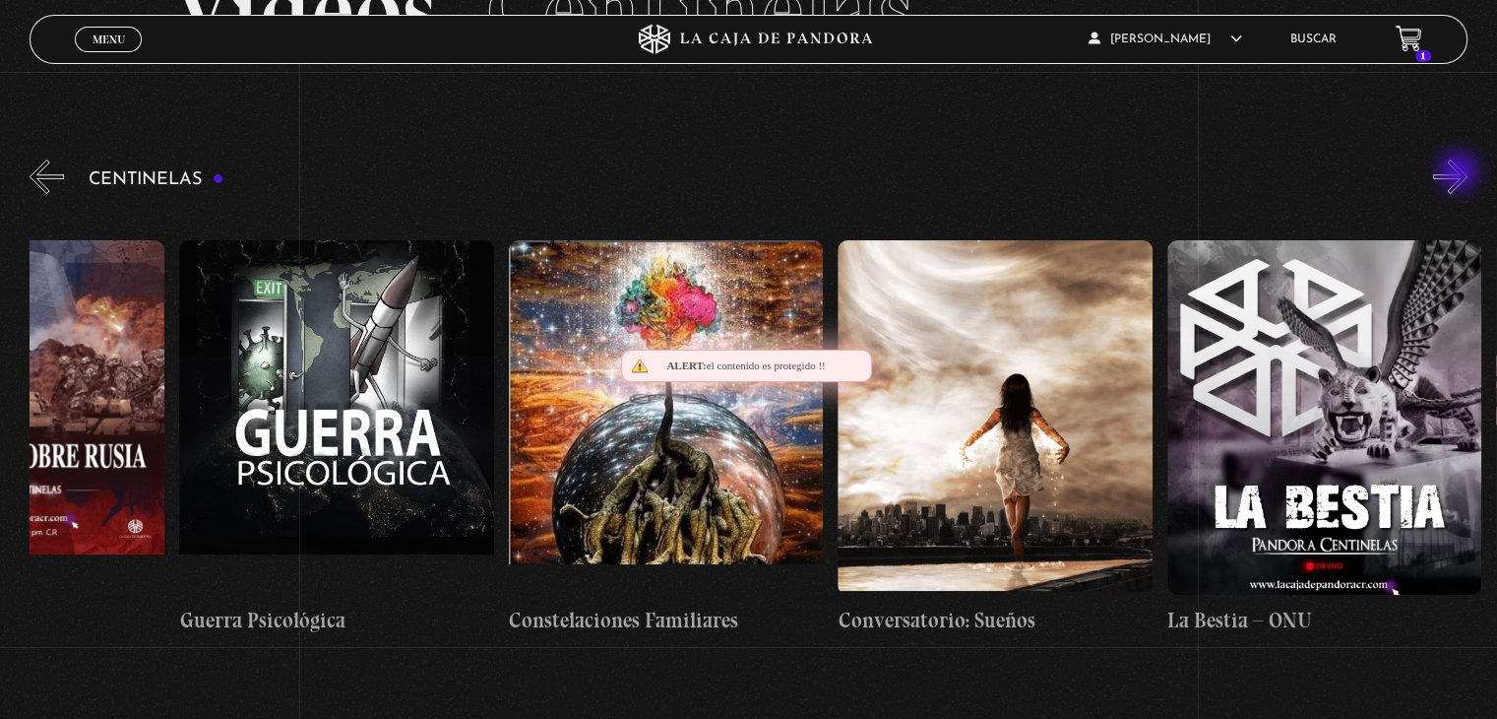
click at [1461, 173] on button "»" at bounding box center [1450, 176] width 34 height 34
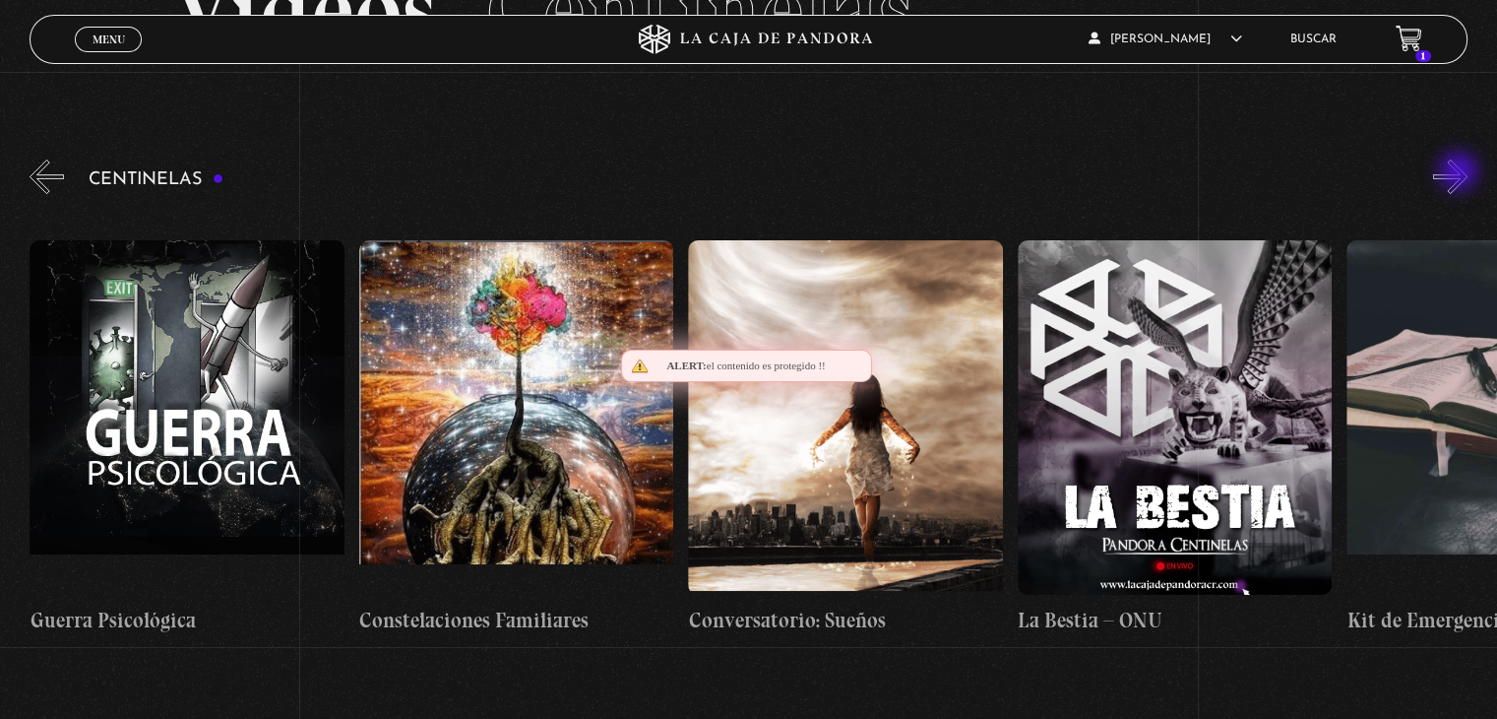
click at [1461, 173] on button "»" at bounding box center [1450, 176] width 34 height 34
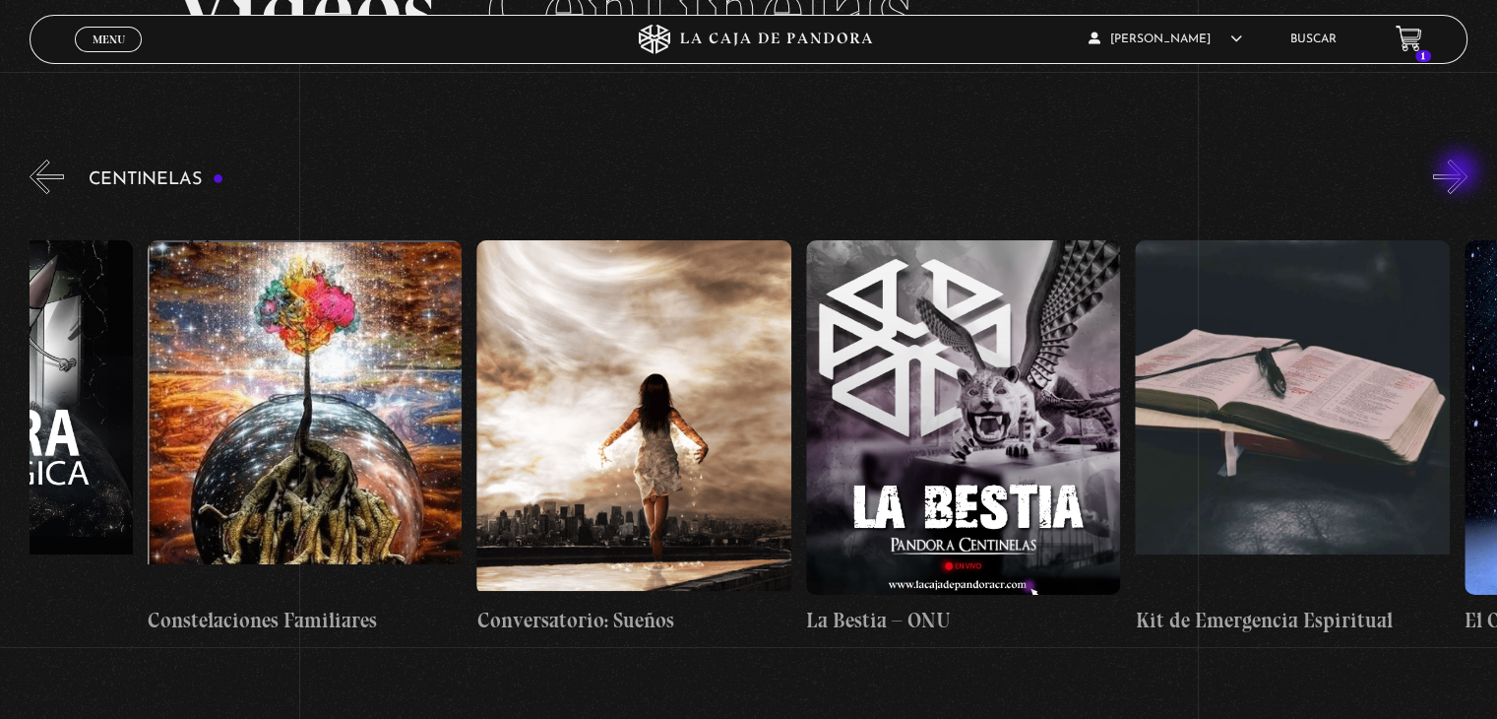
click at [1461, 173] on button "»" at bounding box center [1450, 176] width 34 height 34
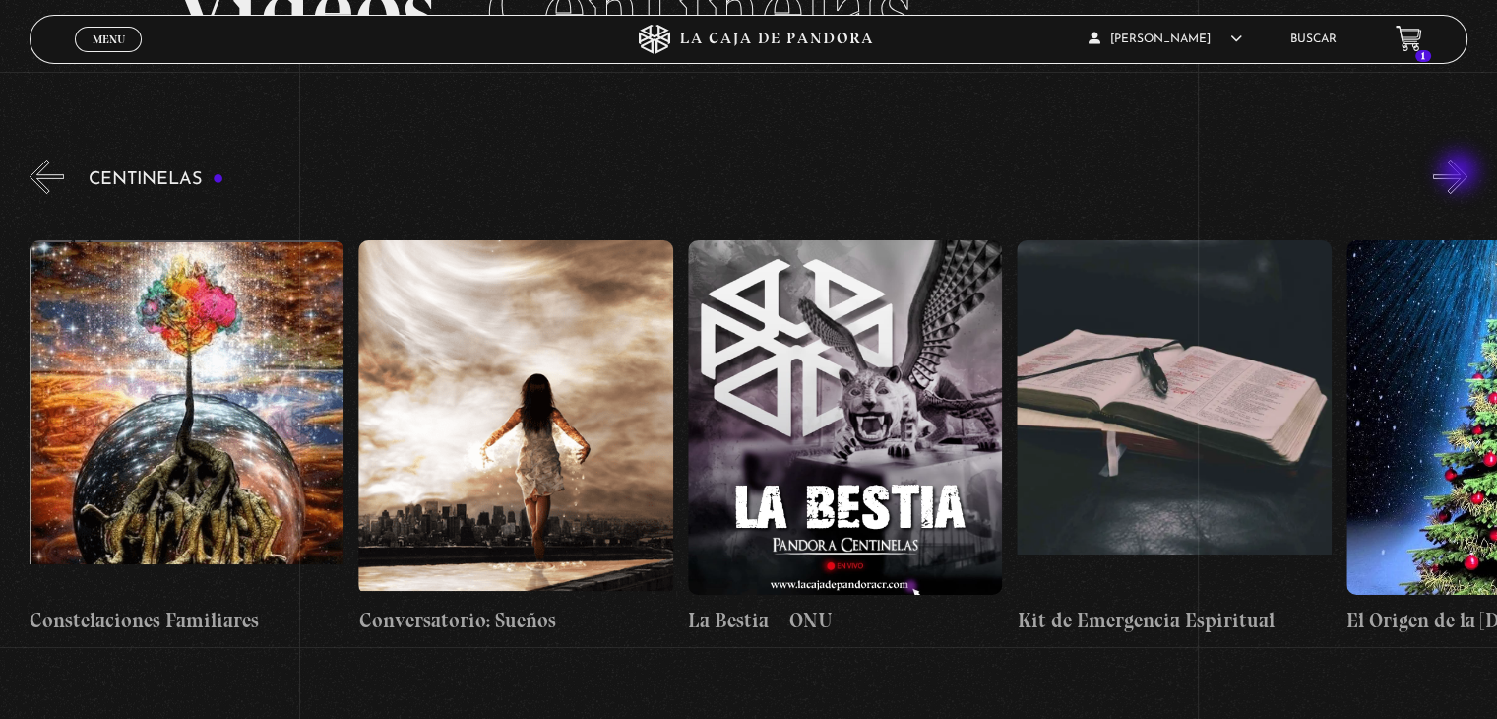
click at [1461, 173] on button "»" at bounding box center [1450, 176] width 34 height 34
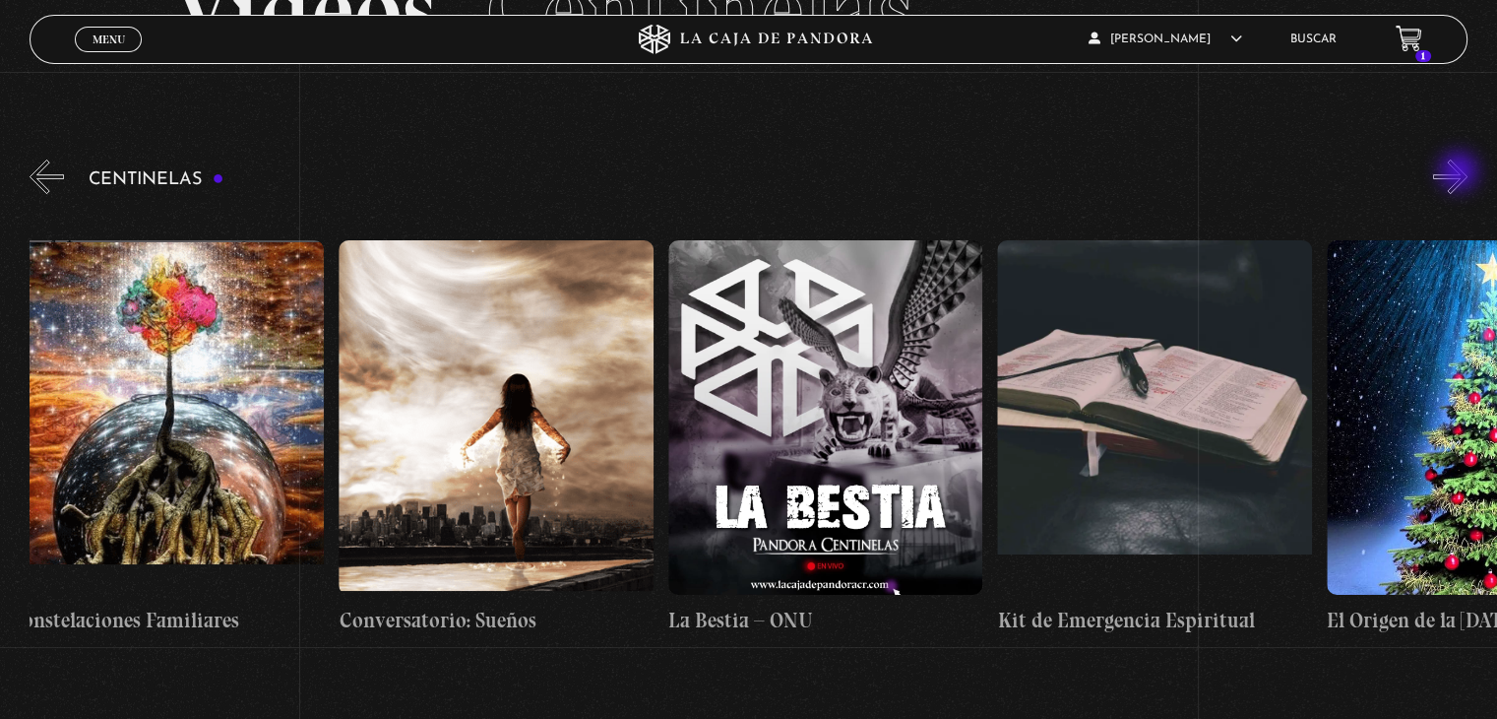
click at [1460, 173] on button "»" at bounding box center [1450, 176] width 34 height 34
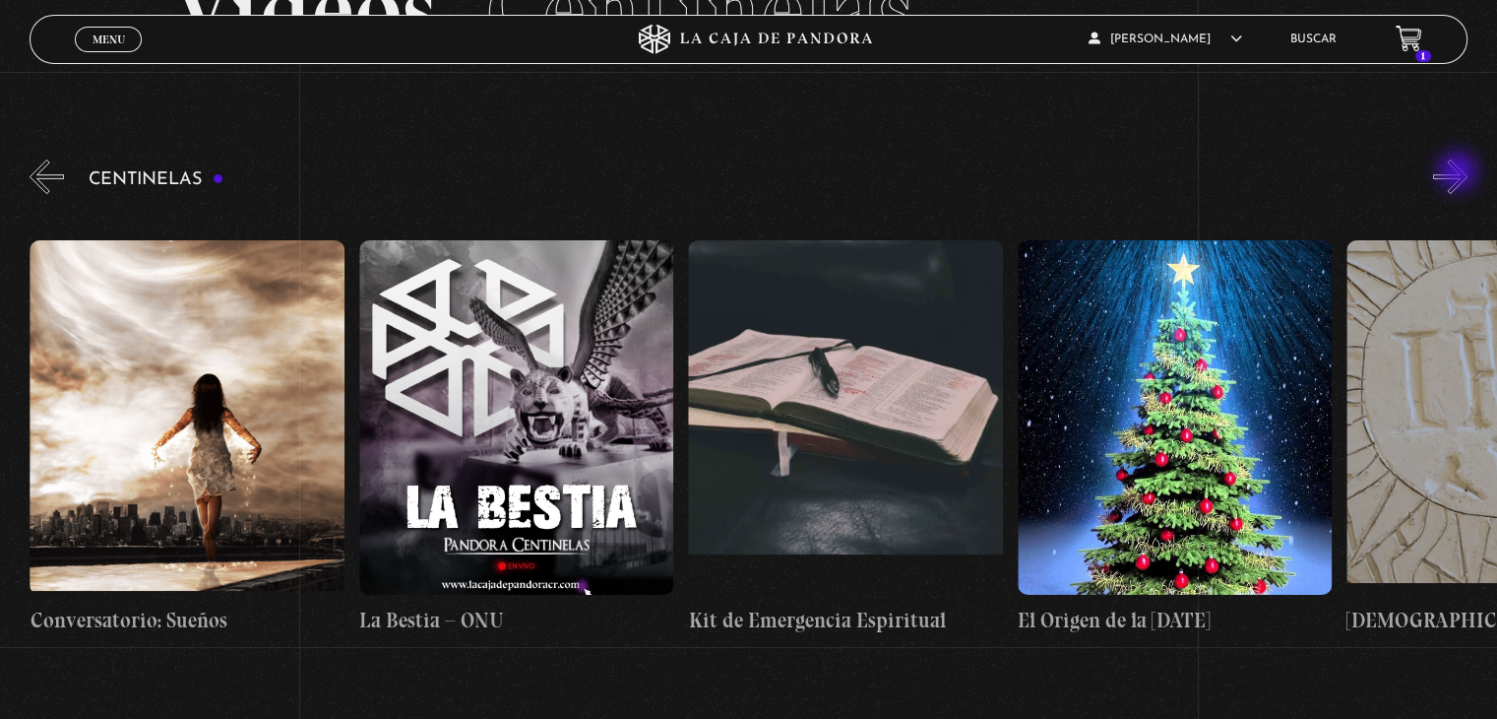
click at [1460, 173] on button "»" at bounding box center [1450, 176] width 34 height 34
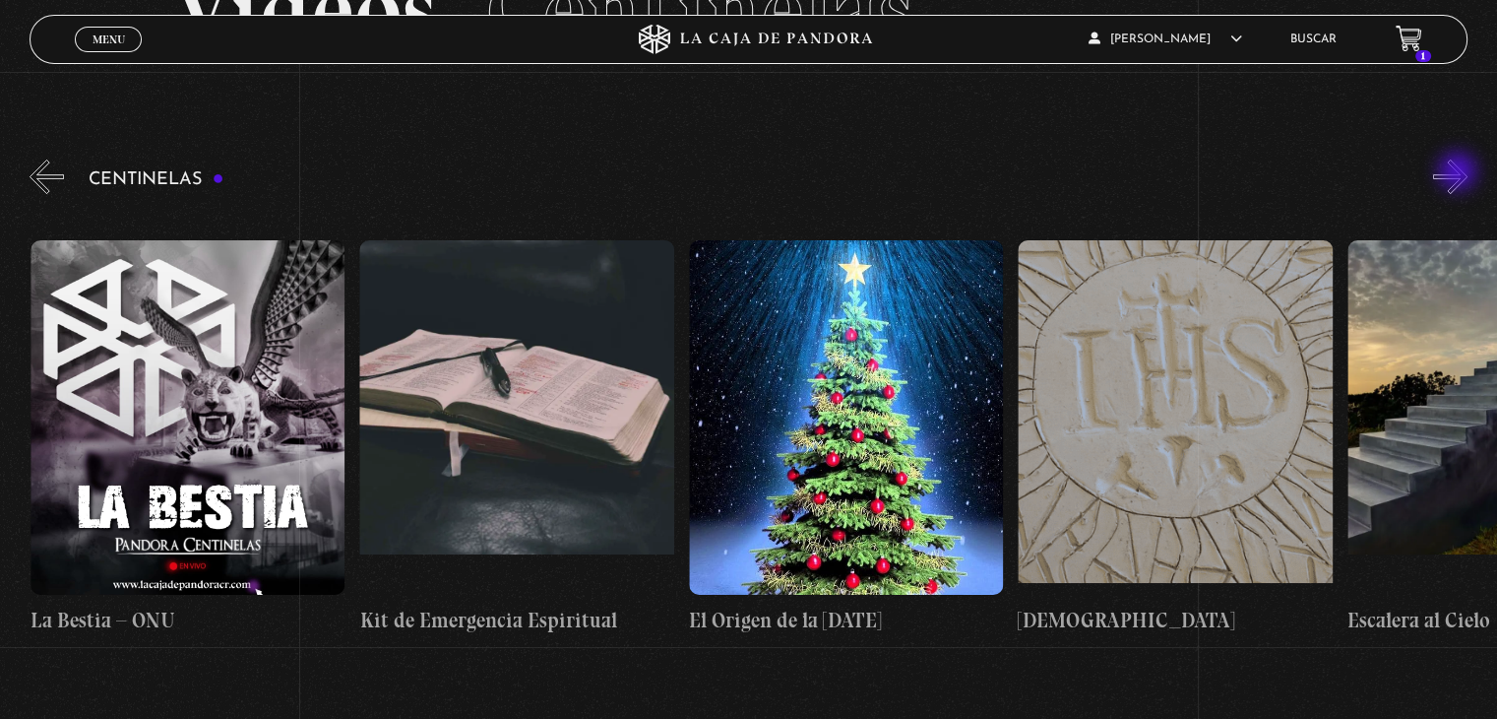
scroll to position [0, 24364]
click at [1137, 141] on link "Pandora" at bounding box center [1159, 120] width 178 height 51
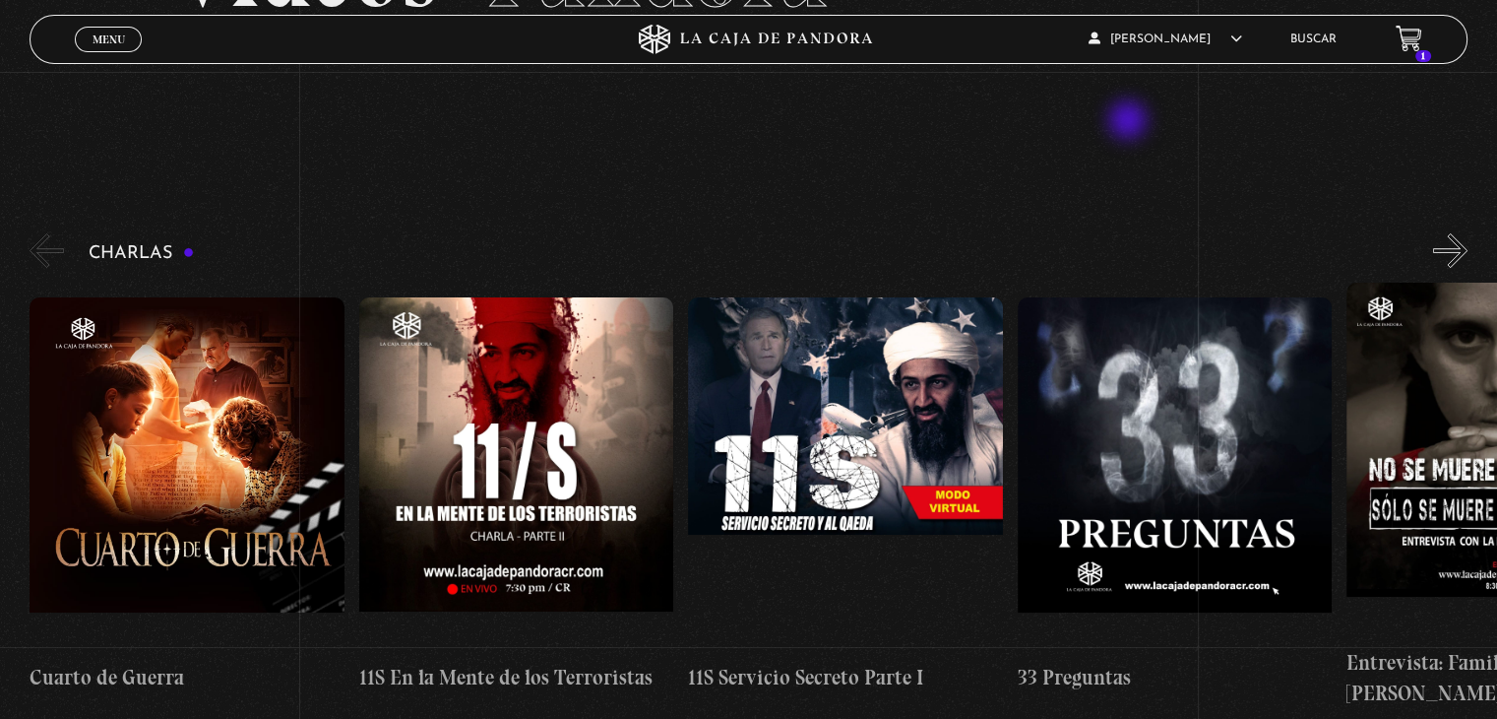
drag, startPoint x: 0, startPoint y: 0, endPoint x: 1126, endPoint y: 156, distance: 1136.9
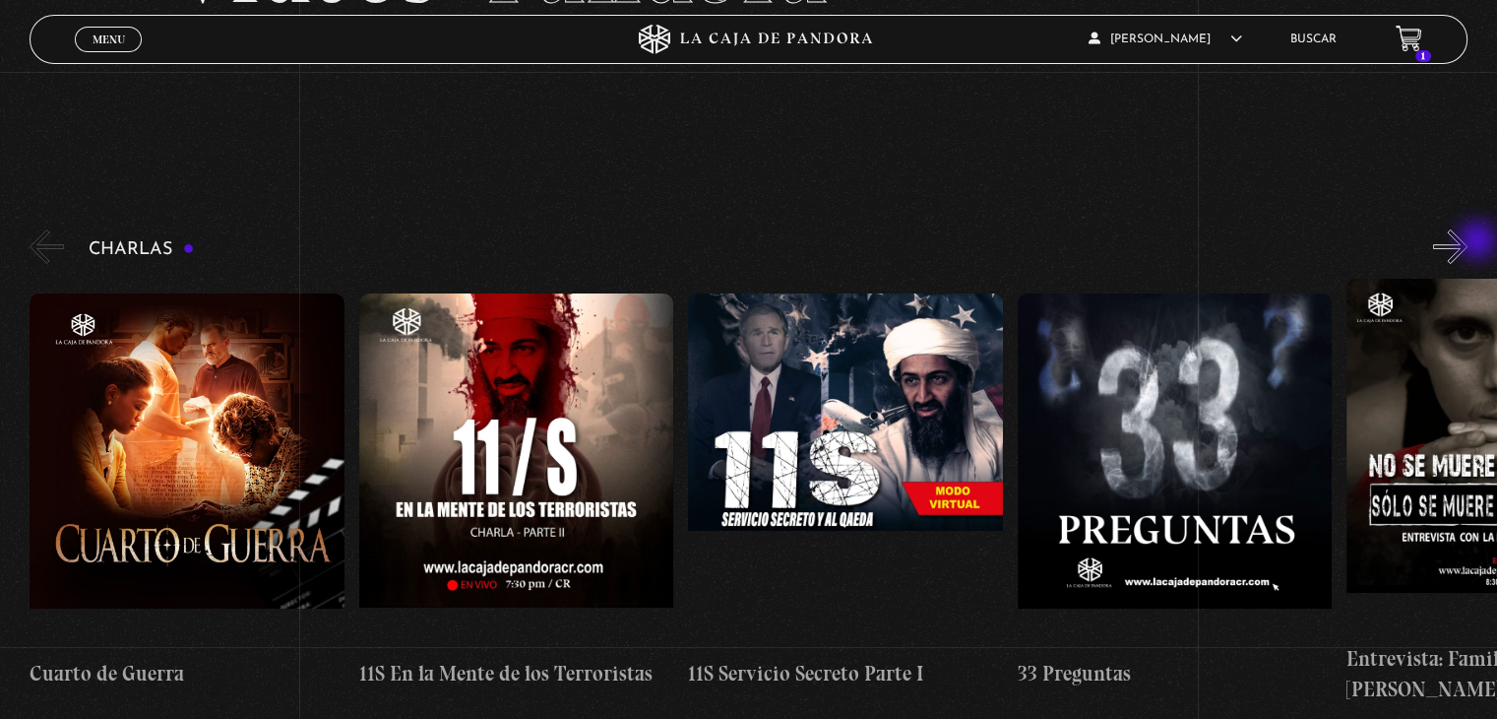
click at [1468, 242] on button "»" at bounding box center [1450, 246] width 34 height 34
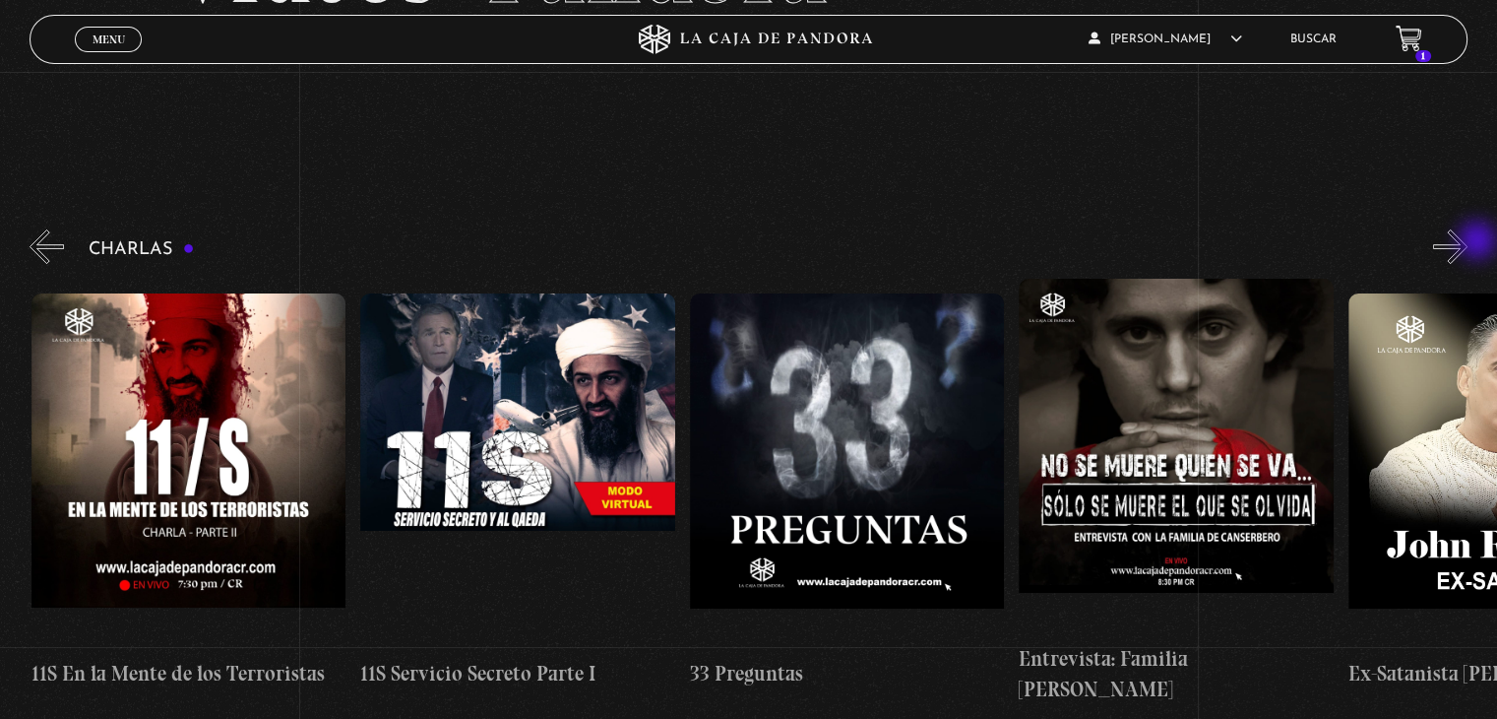
scroll to position [0, 329]
click at [1468, 242] on button "»" at bounding box center [1450, 246] width 34 height 34
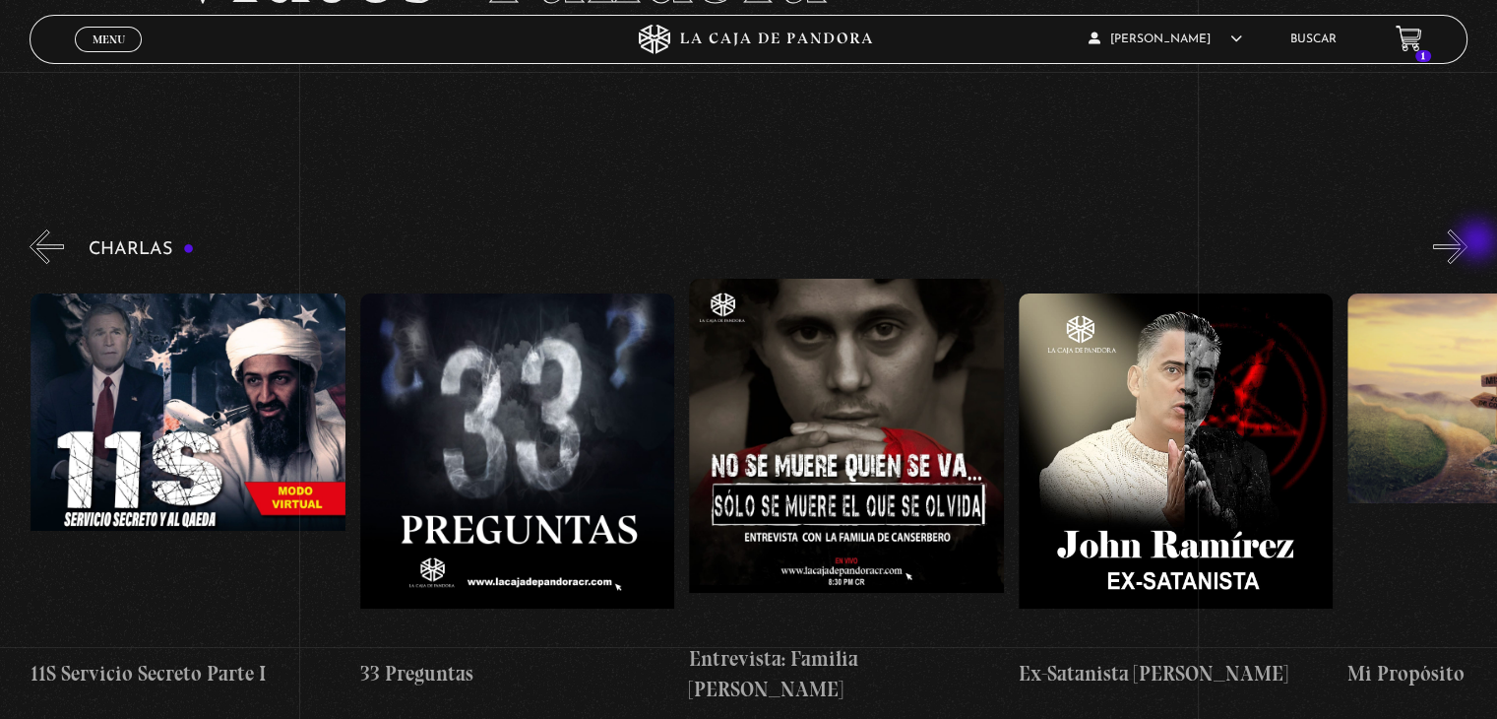
click at [1468, 242] on button "»" at bounding box center [1450, 246] width 34 height 34
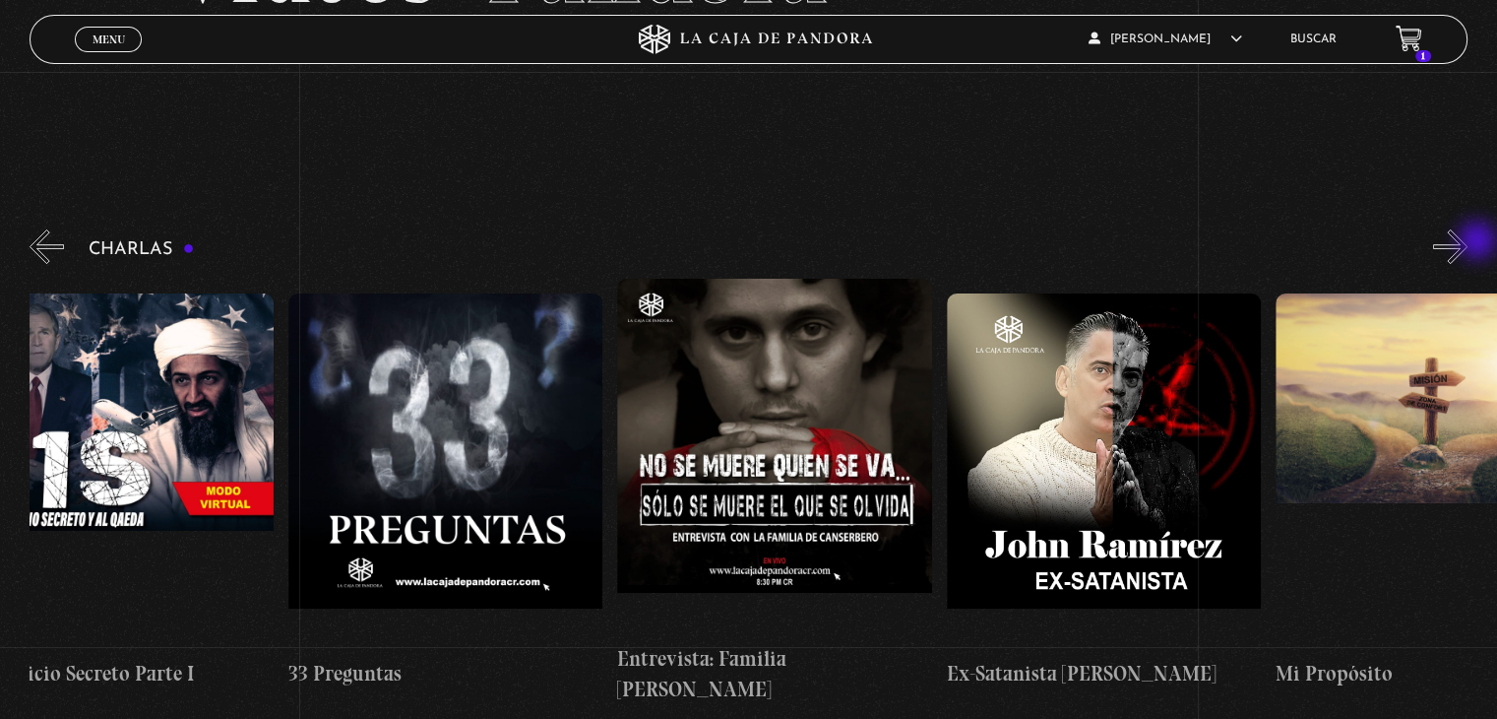
scroll to position [0, 822]
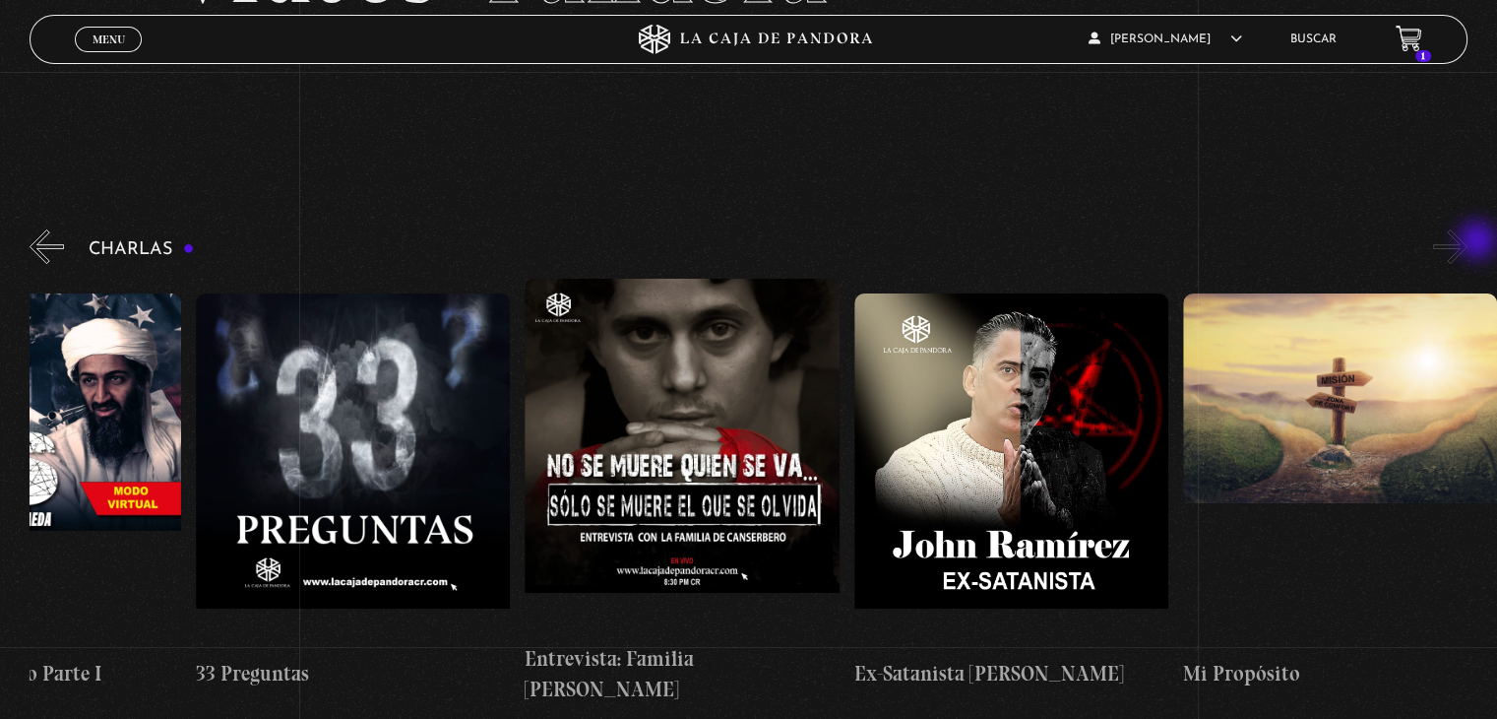
click at [1468, 242] on button "»" at bounding box center [1450, 246] width 34 height 34
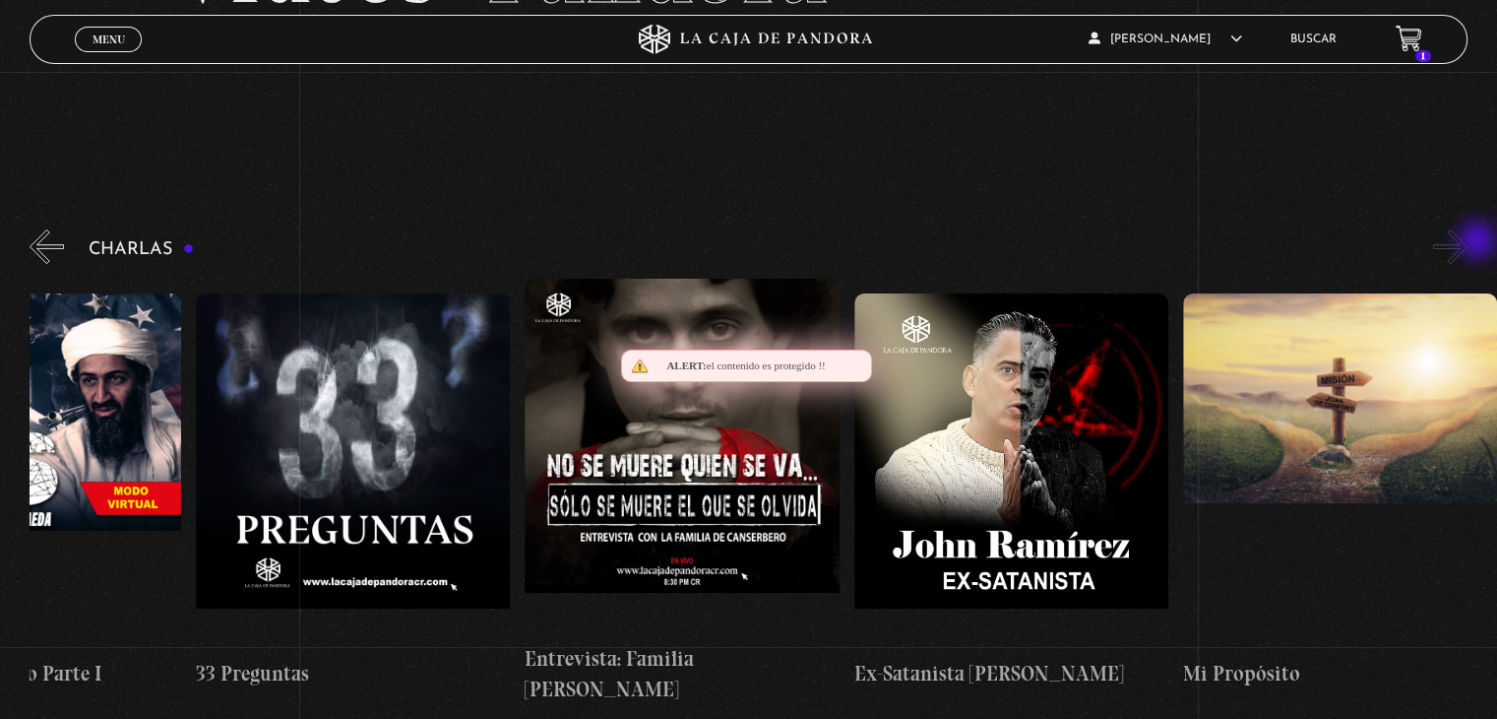
click at [1468, 242] on button "»" at bounding box center [1450, 246] width 34 height 34
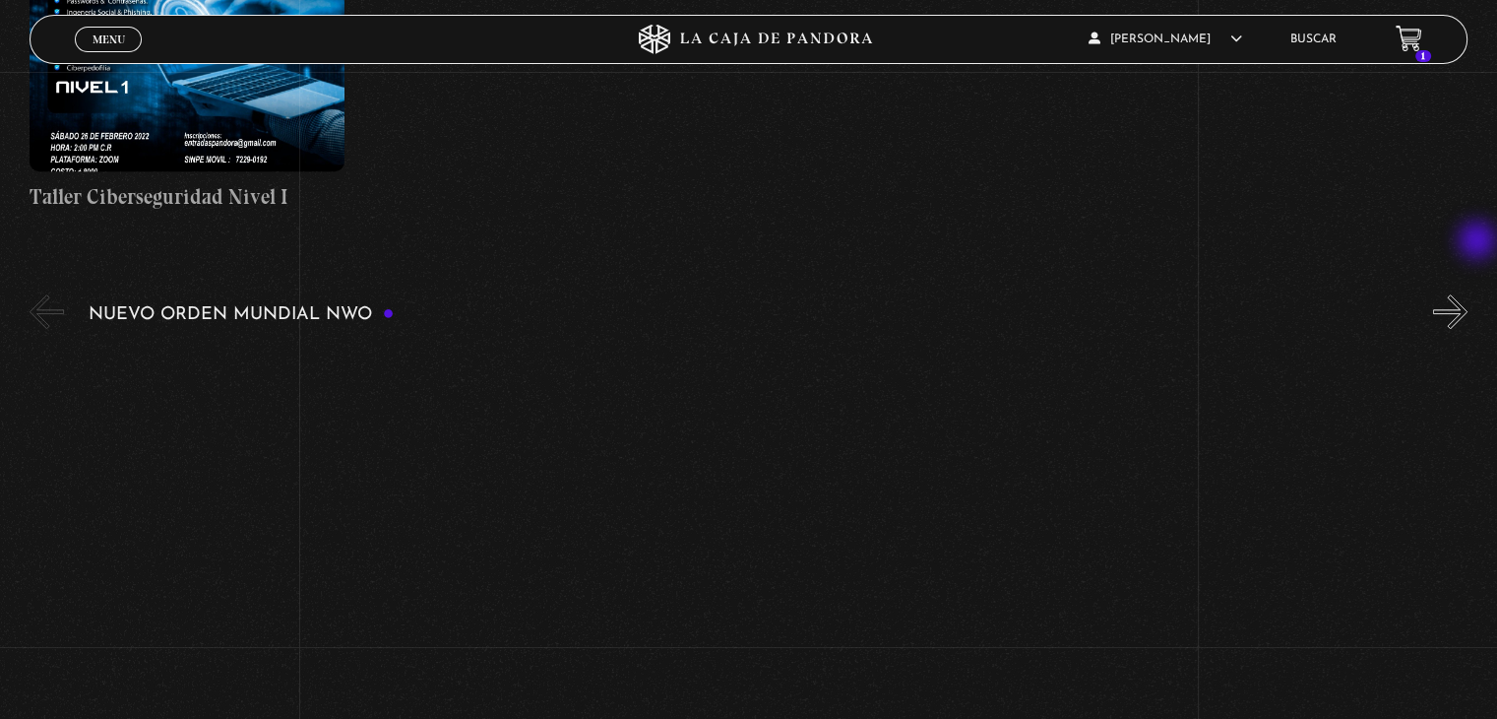
scroll to position [1221, 0]
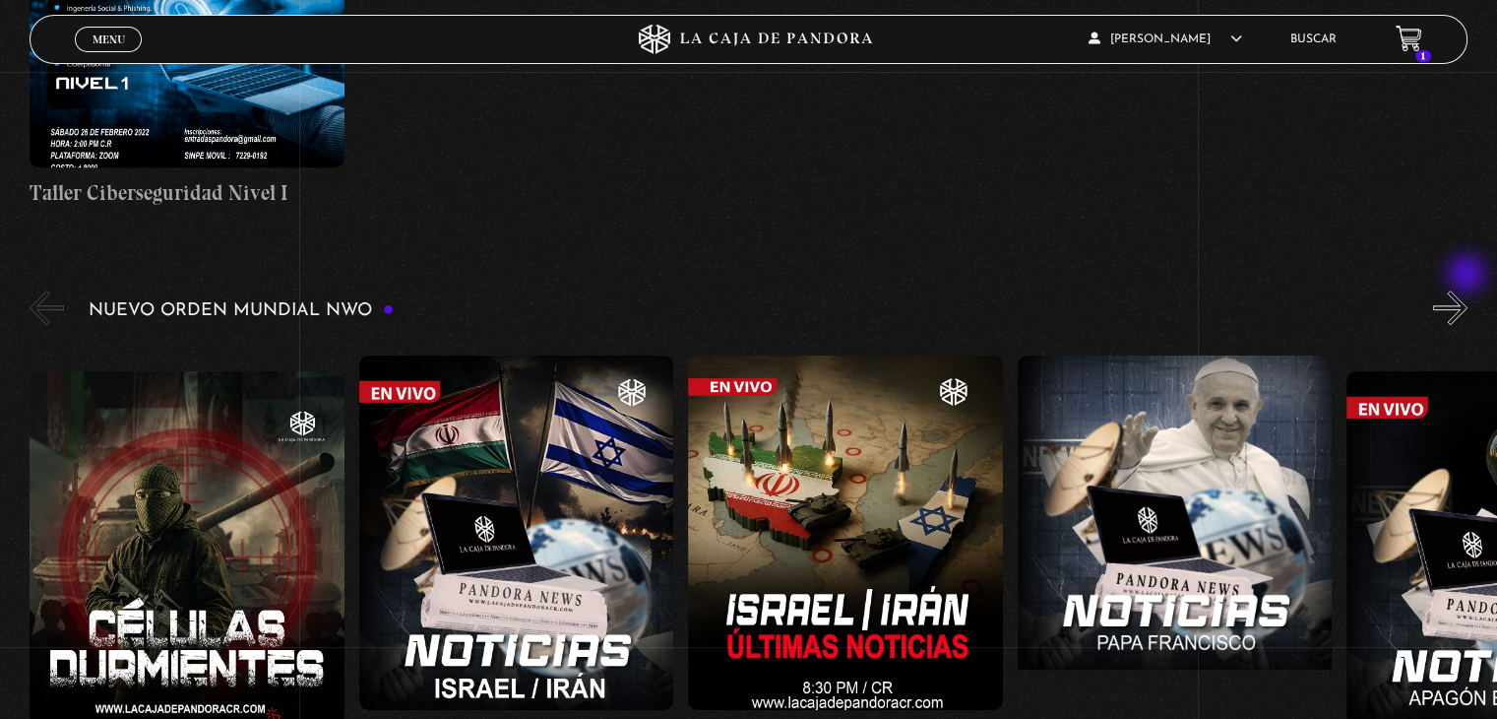
click at [1468, 290] on button "»" at bounding box center [1450, 307] width 34 height 34
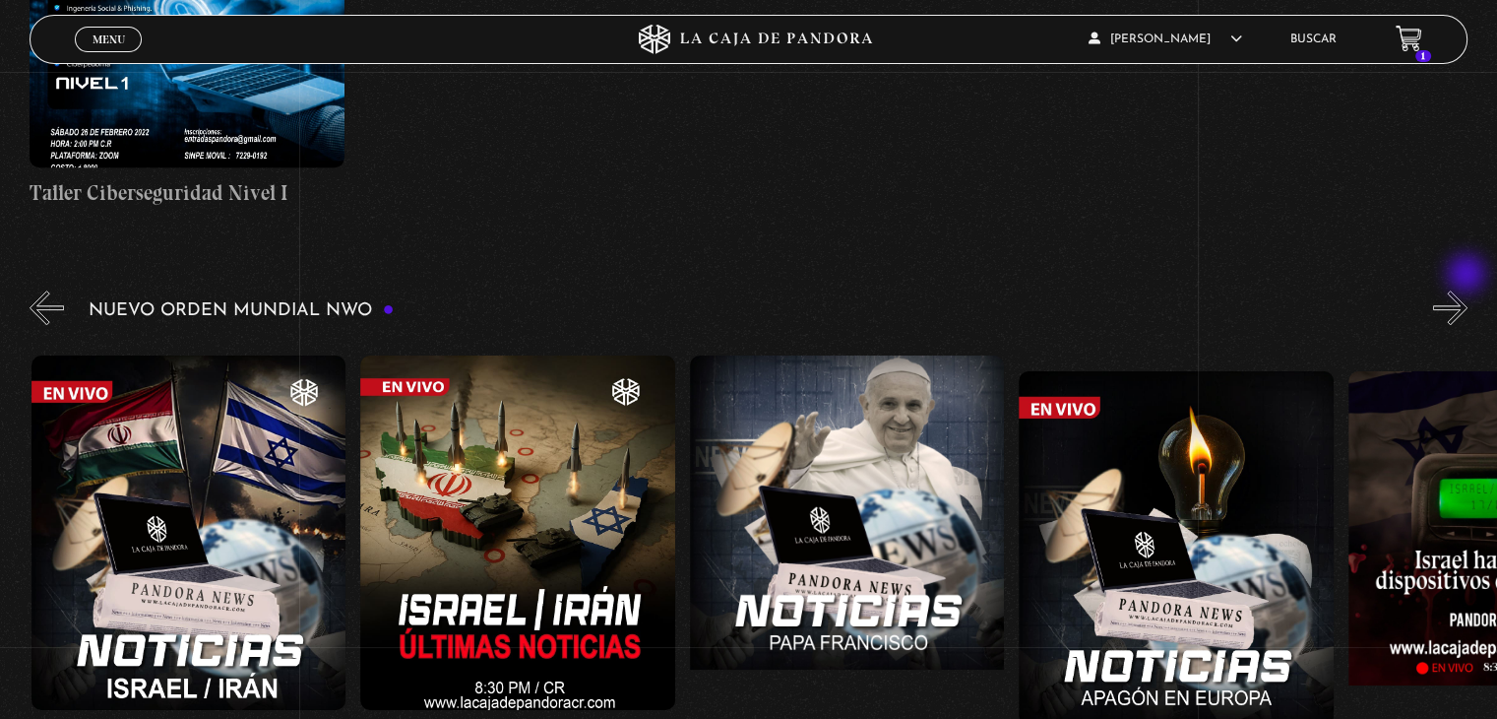
scroll to position [0, 329]
click at [1468, 290] on button "»" at bounding box center [1450, 307] width 34 height 34
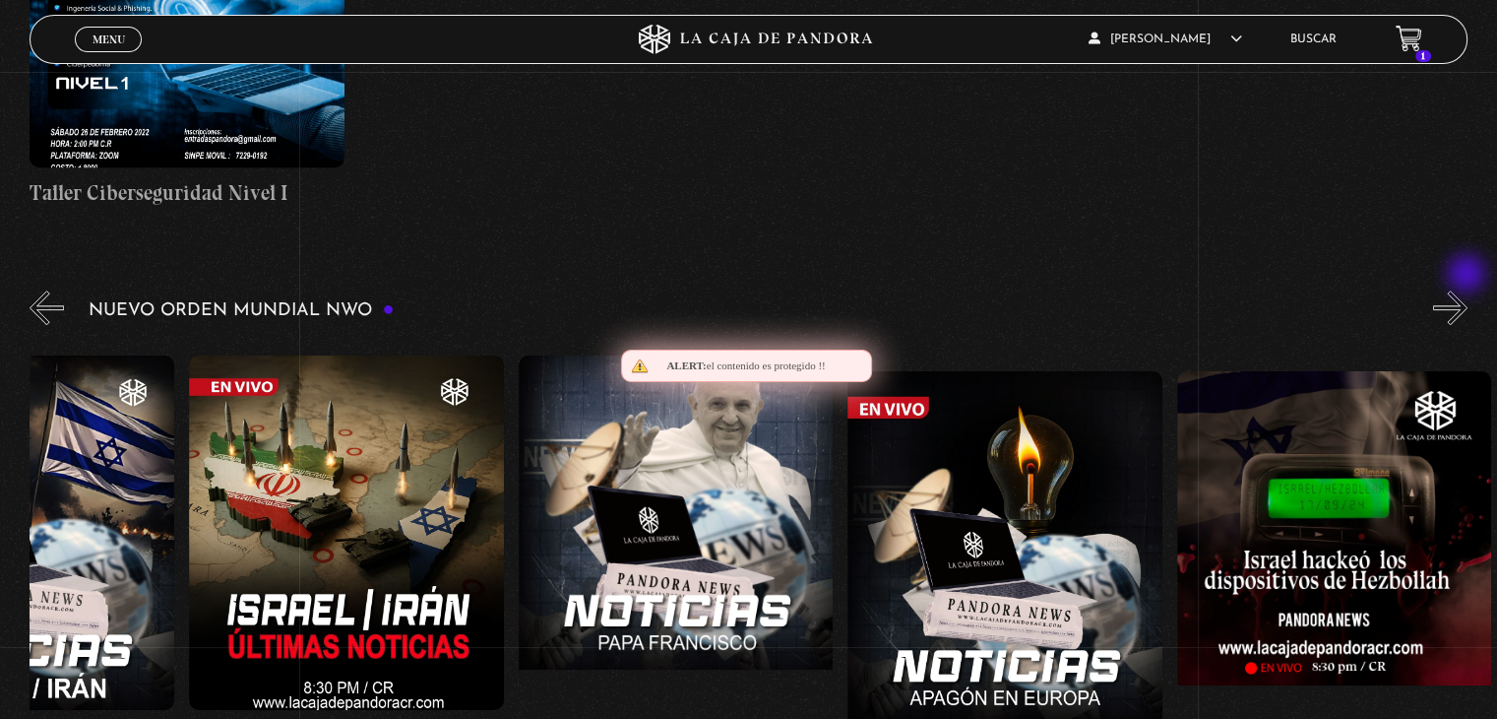
click at [1468, 290] on button "»" at bounding box center [1450, 307] width 34 height 34
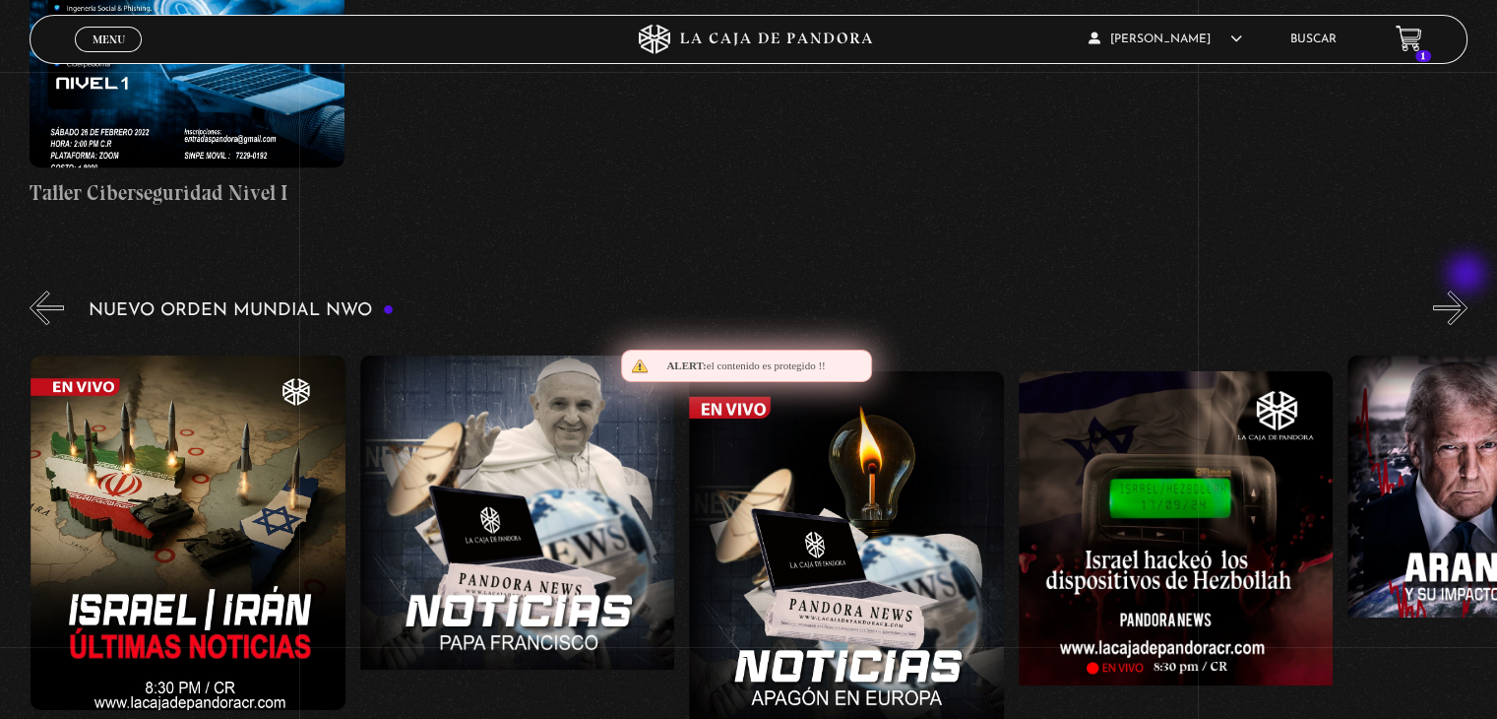
click at [1468, 290] on button "»" at bounding box center [1450, 307] width 34 height 34
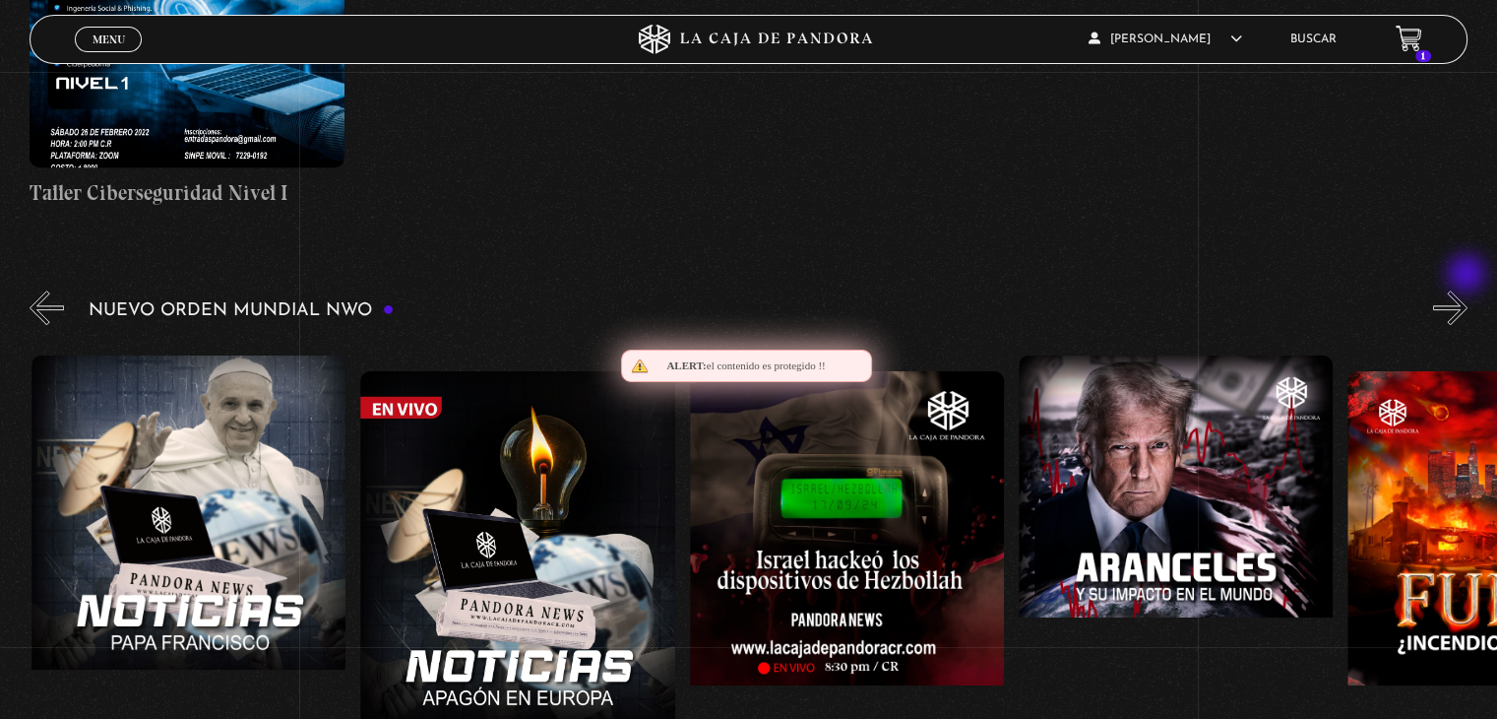
scroll to position [0, 987]
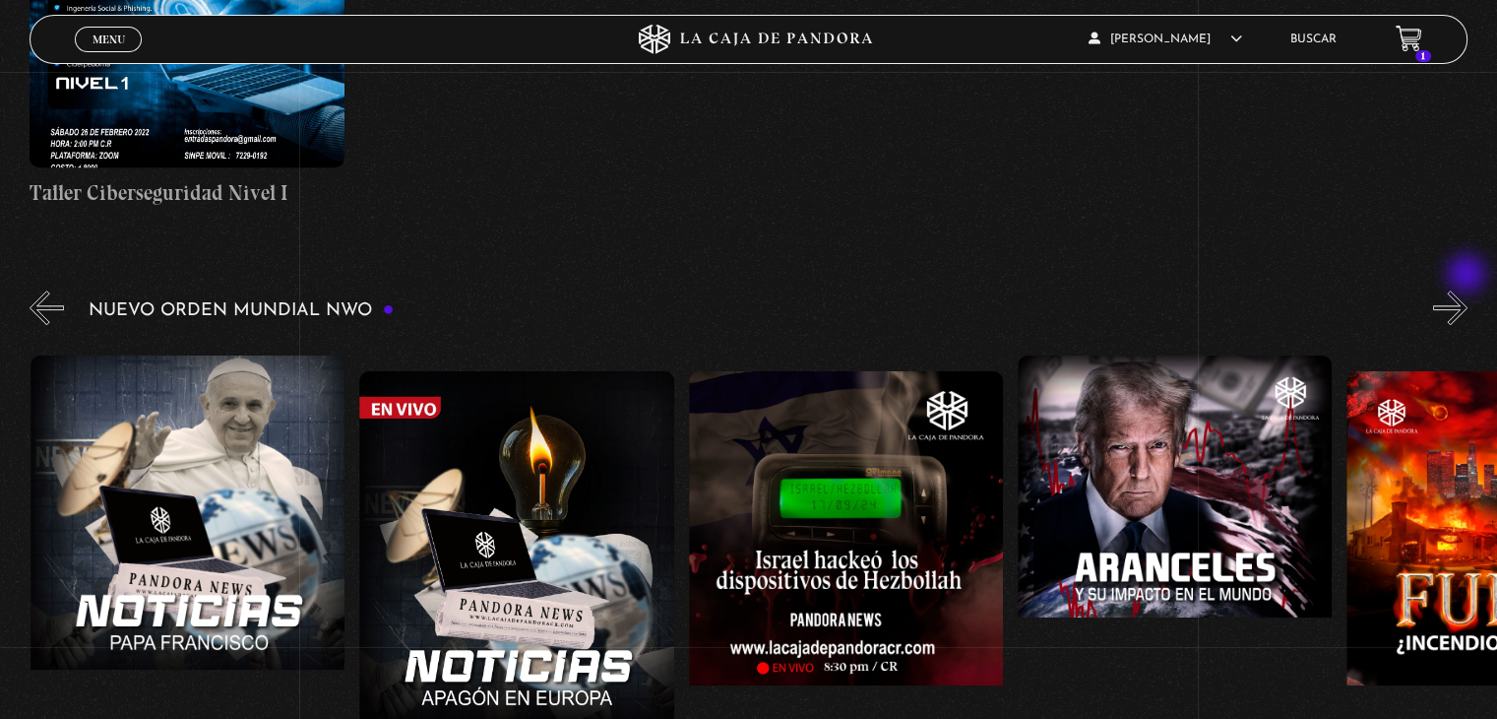
click at [1468, 290] on button "»" at bounding box center [1450, 307] width 34 height 34
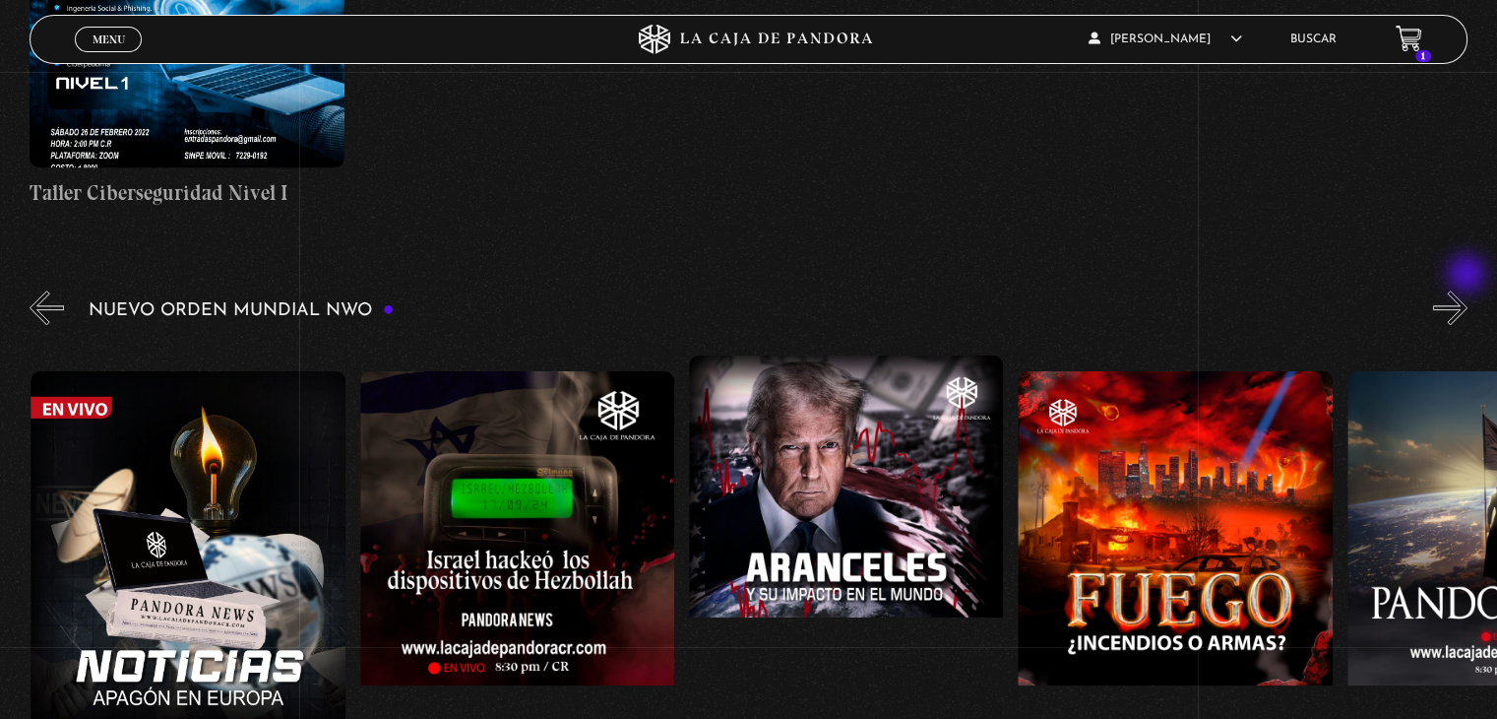
click at [1468, 290] on button "»" at bounding box center [1450, 307] width 34 height 34
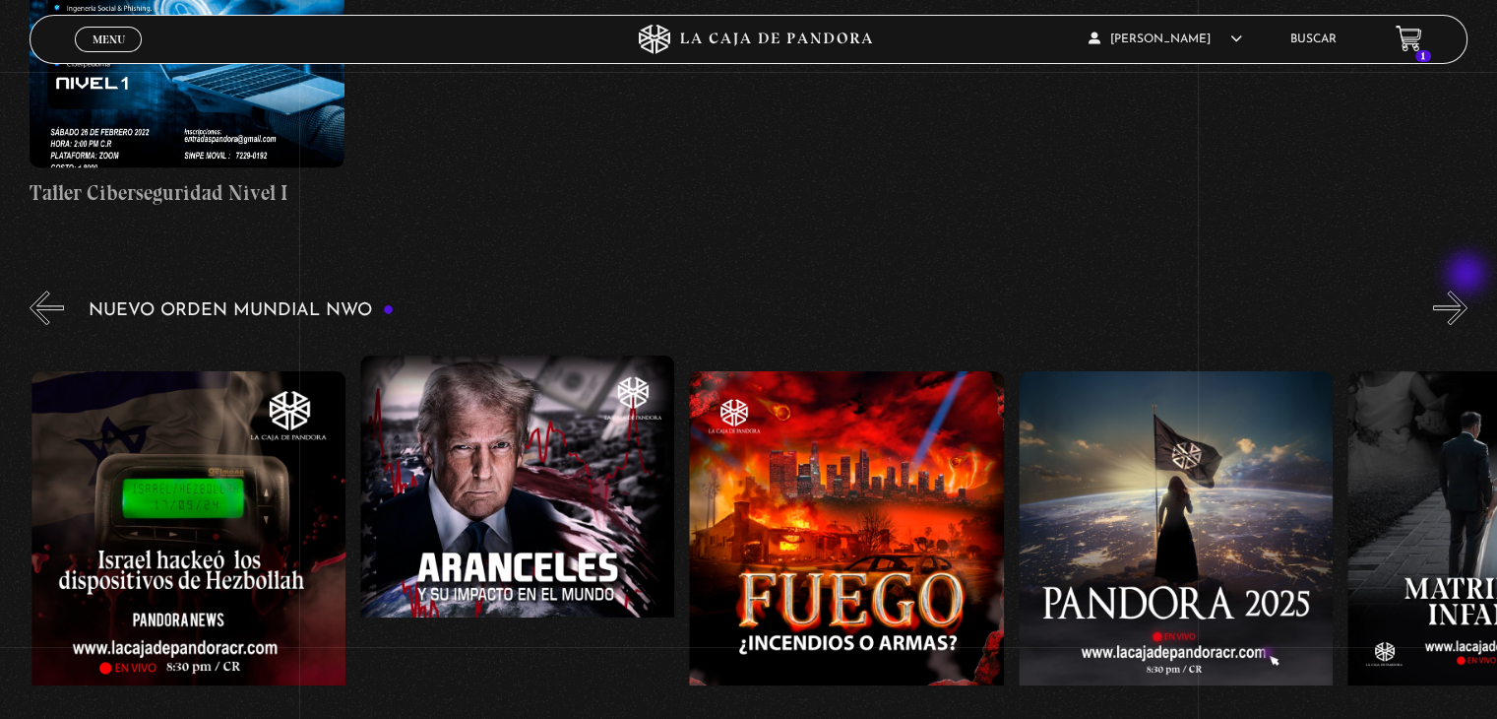
scroll to position [0, 1646]
click at [1468, 290] on button "»" at bounding box center [1450, 307] width 34 height 34
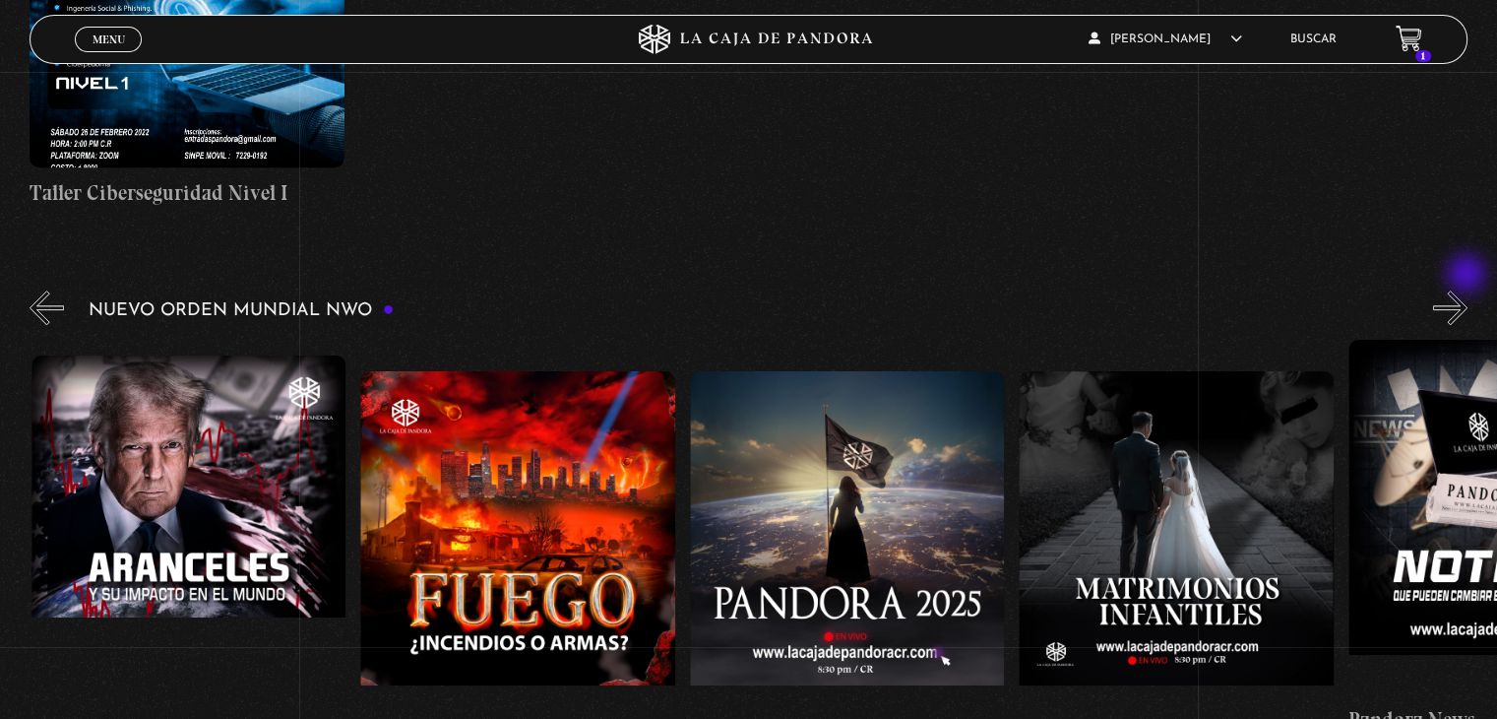
scroll to position [0, 1975]
click at [1468, 290] on button "»" at bounding box center [1450, 307] width 34 height 34
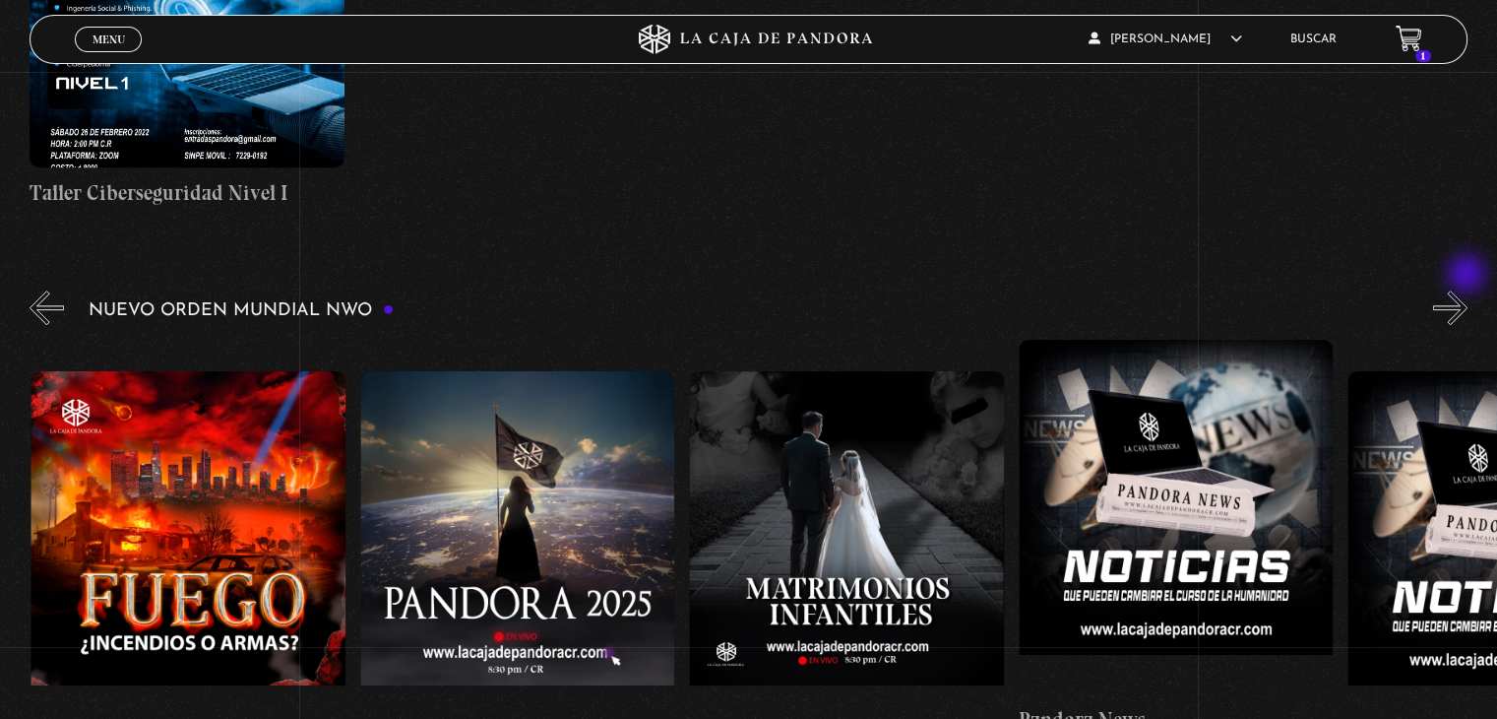
click at [1468, 290] on button "»" at bounding box center [1450, 307] width 34 height 34
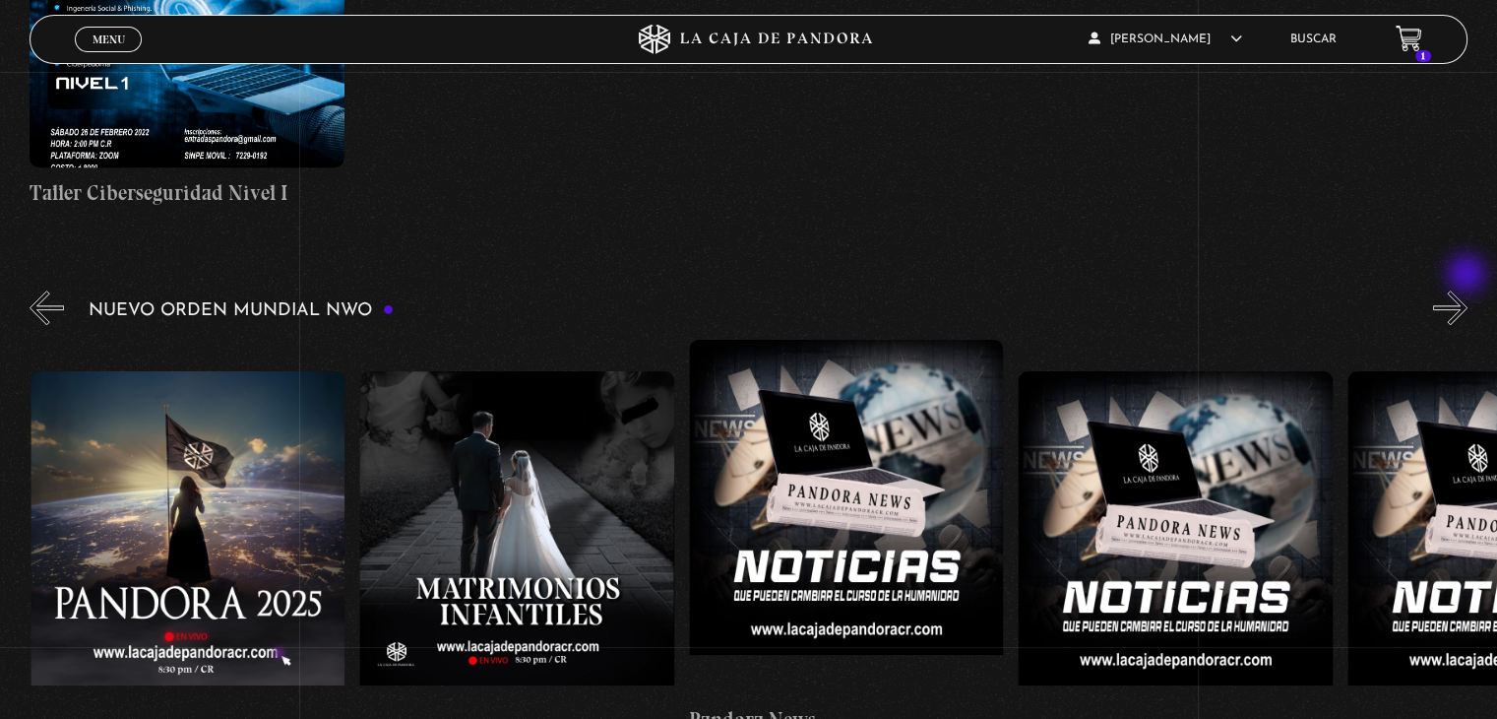
scroll to position [0, 2633]
click at [1468, 290] on button "»" at bounding box center [1450, 307] width 34 height 34
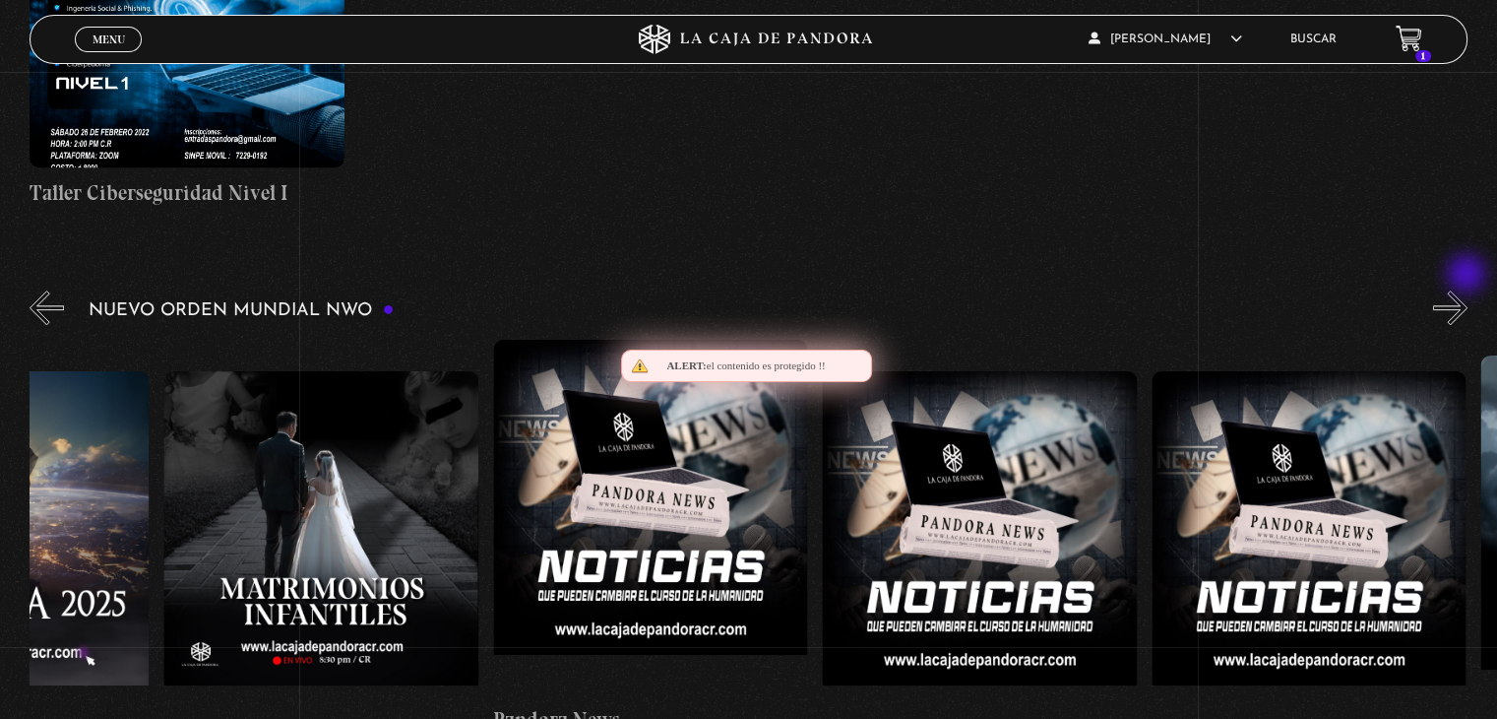
click at [1468, 290] on button "»" at bounding box center [1450, 307] width 34 height 34
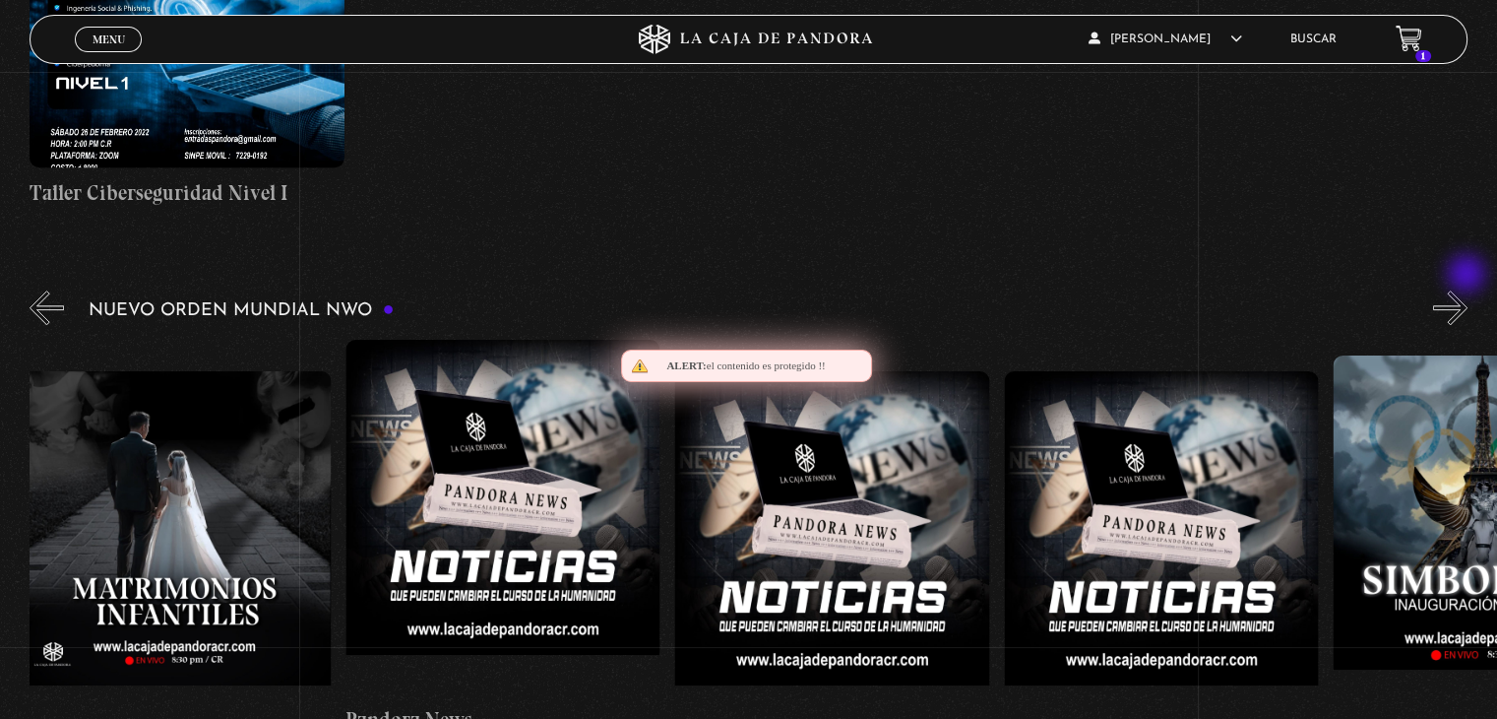
click at [1468, 290] on button "»" at bounding box center [1450, 307] width 34 height 34
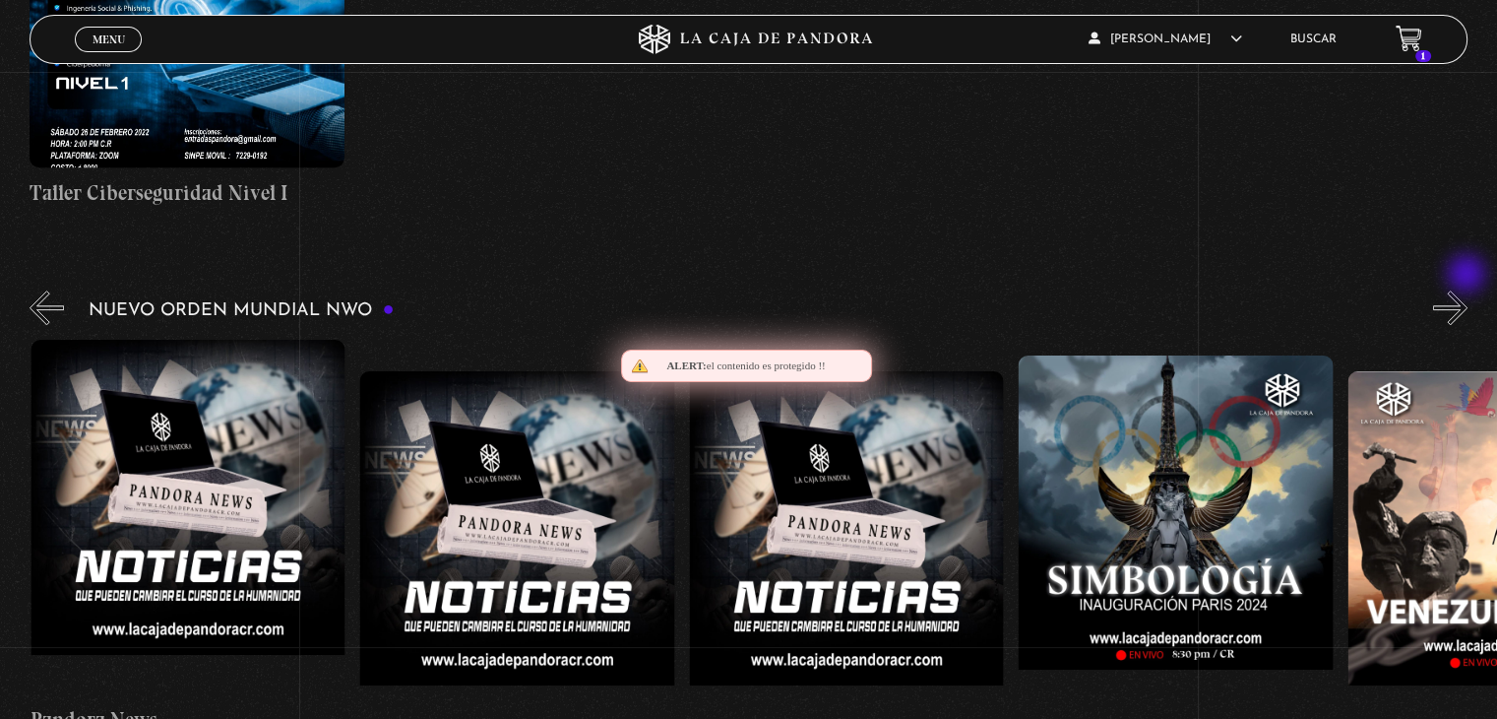
click at [1468, 290] on button "»" at bounding box center [1450, 307] width 34 height 34
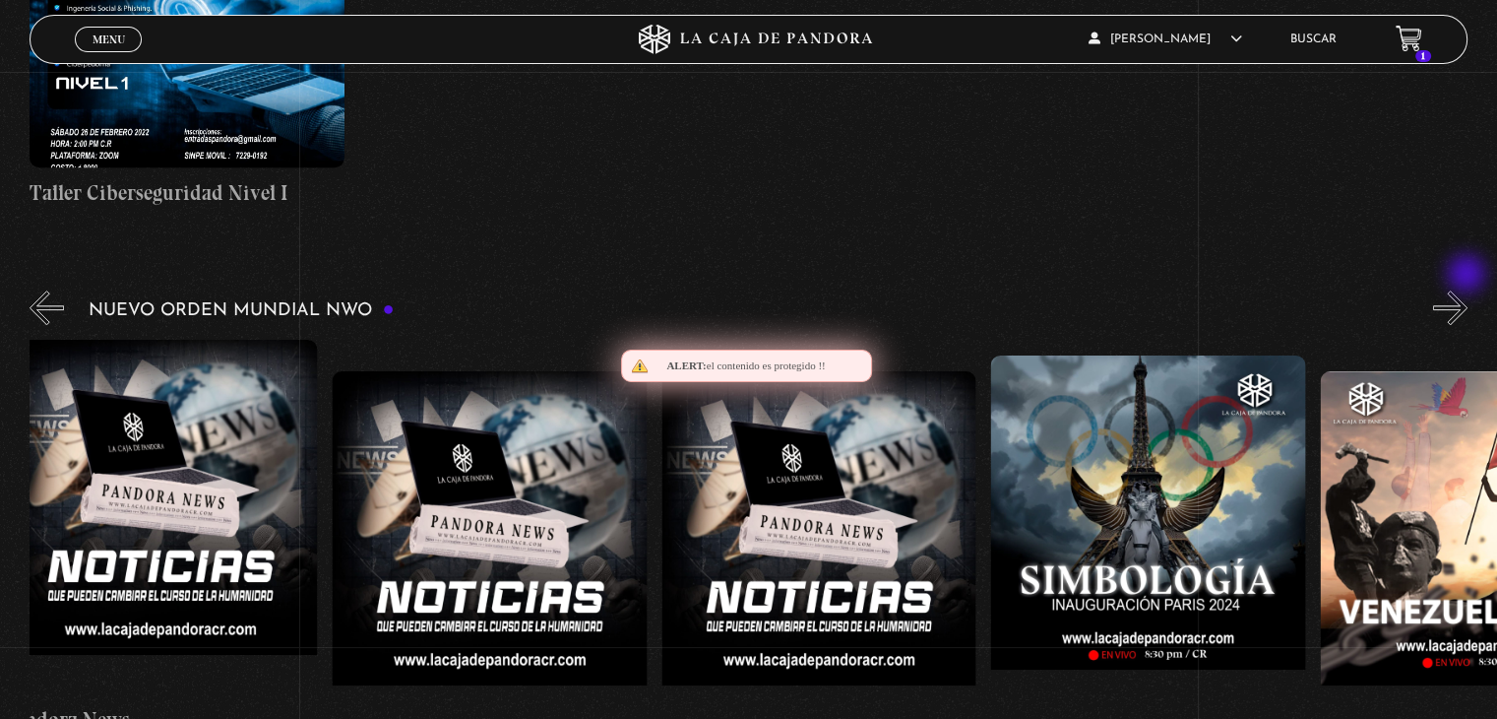
click at [1468, 290] on button "»" at bounding box center [1450, 307] width 34 height 34
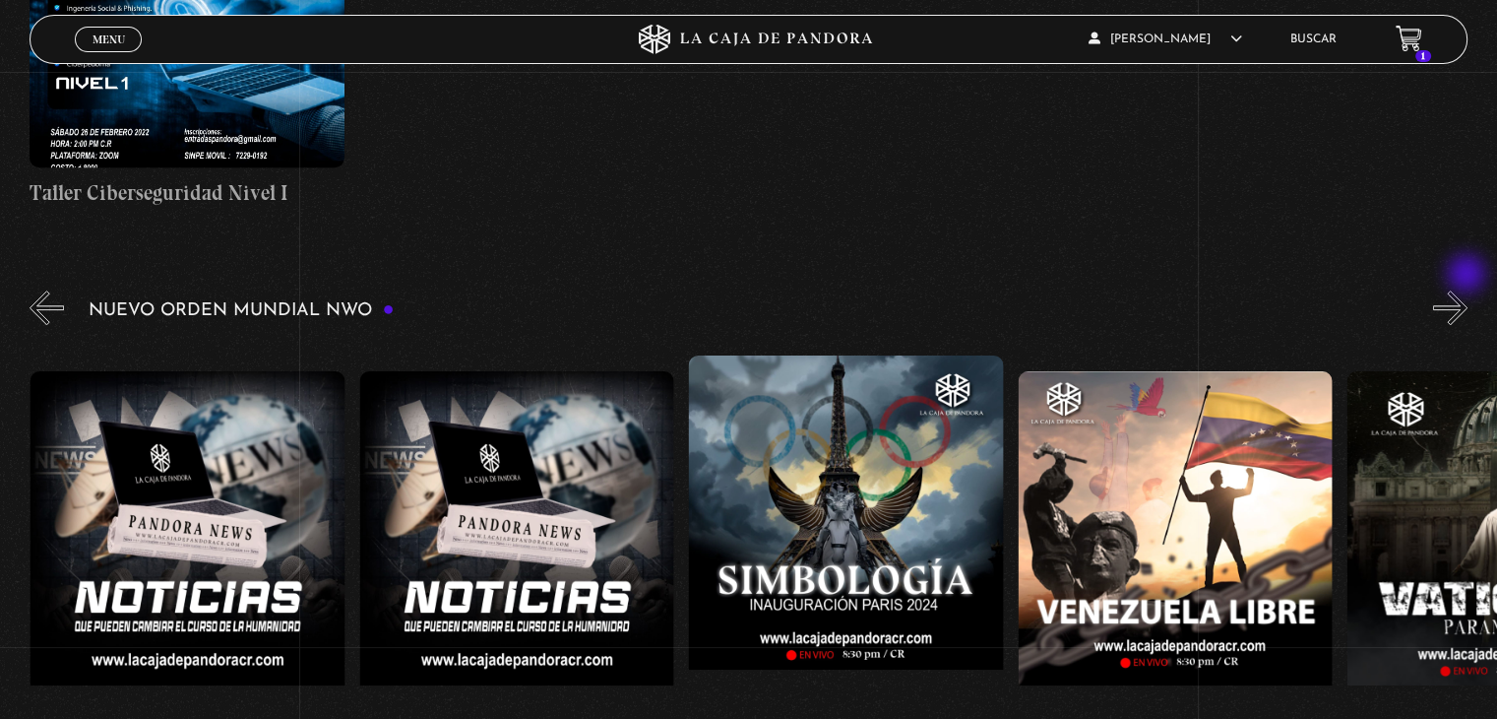
click at [1468, 290] on button "»" at bounding box center [1450, 307] width 34 height 34
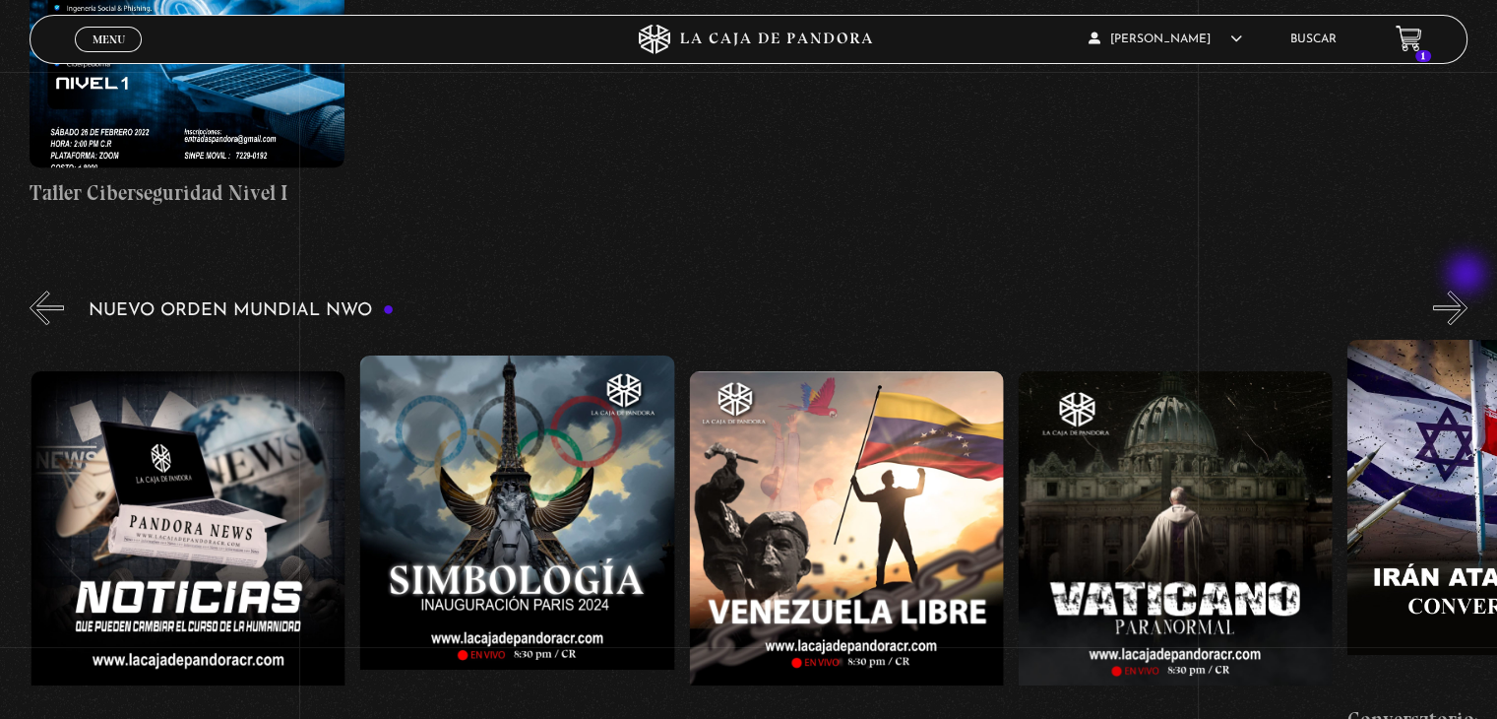
scroll to position [0, 3951]
click at [1468, 290] on button "»" at bounding box center [1450, 307] width 34 height 34
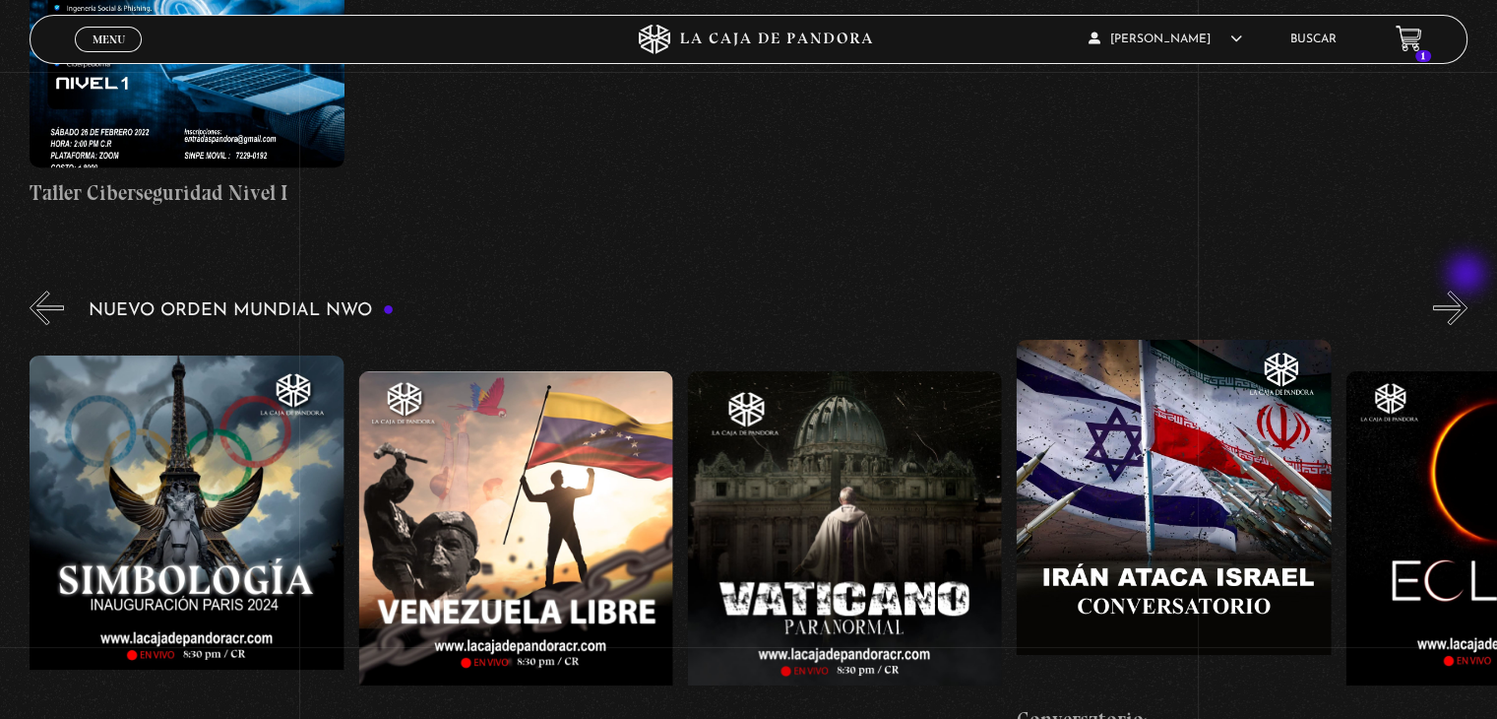
click at [1468, 290] on button "»" at bounding box center [1450, 307] width 34 height 34
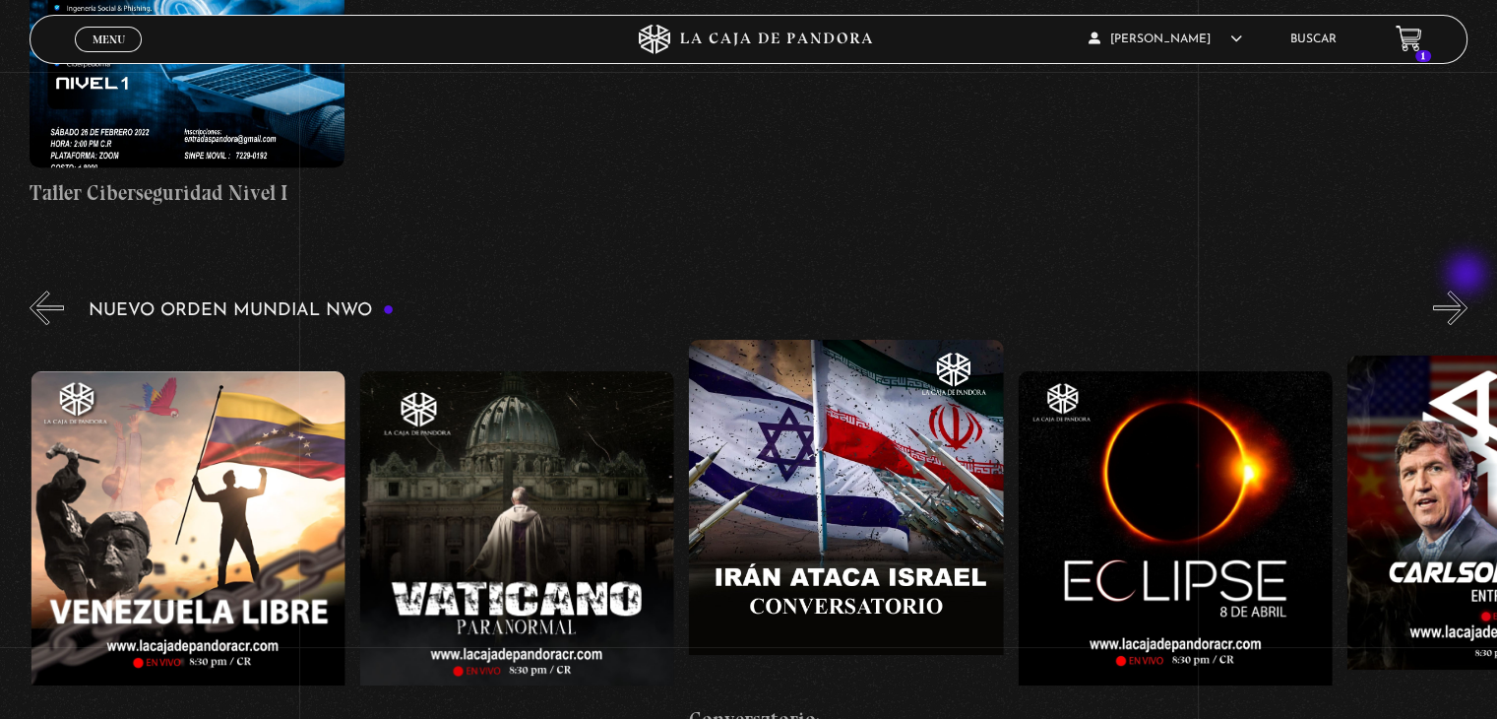
scroll to position [0, 4609]
click at [1468, 290] on button "»" at bounding box center [1450, 307] width 34 height 34
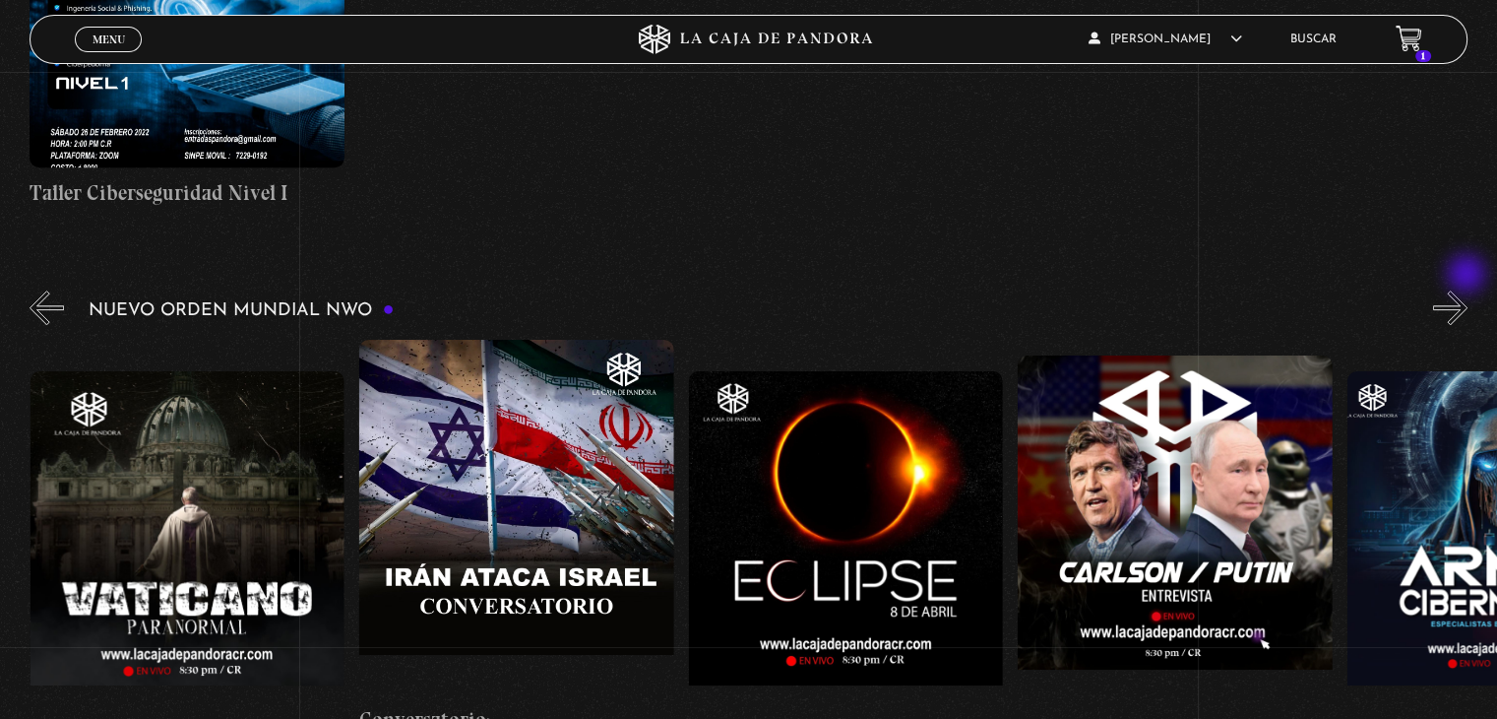
scroll to position [0, 4938]
click at [1468, 290] on button "»" at bounding box center [1450, 307] width 34 height 34
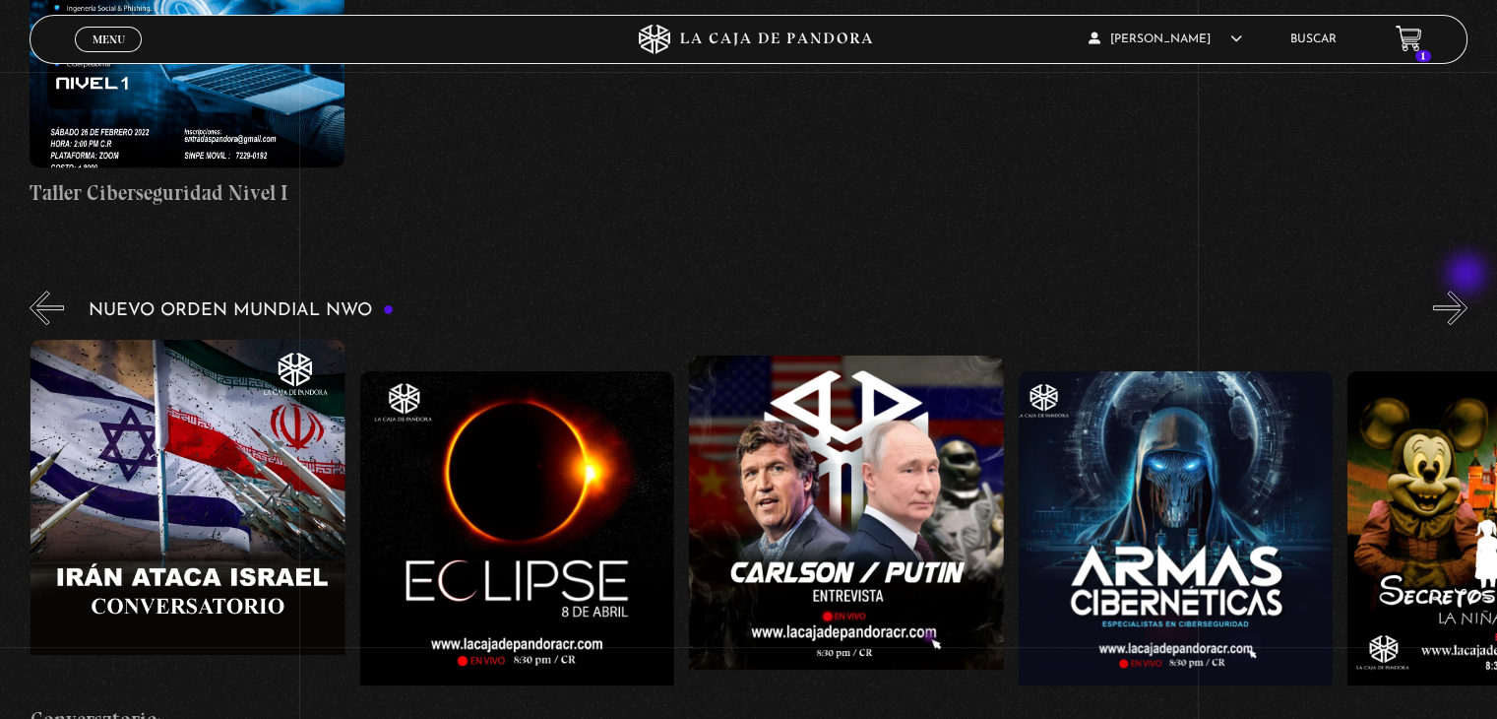
scroll to position [0, 5268]
click at [1468, 290] on button "»" at bounding box center [1450, 307] width 34 height 34
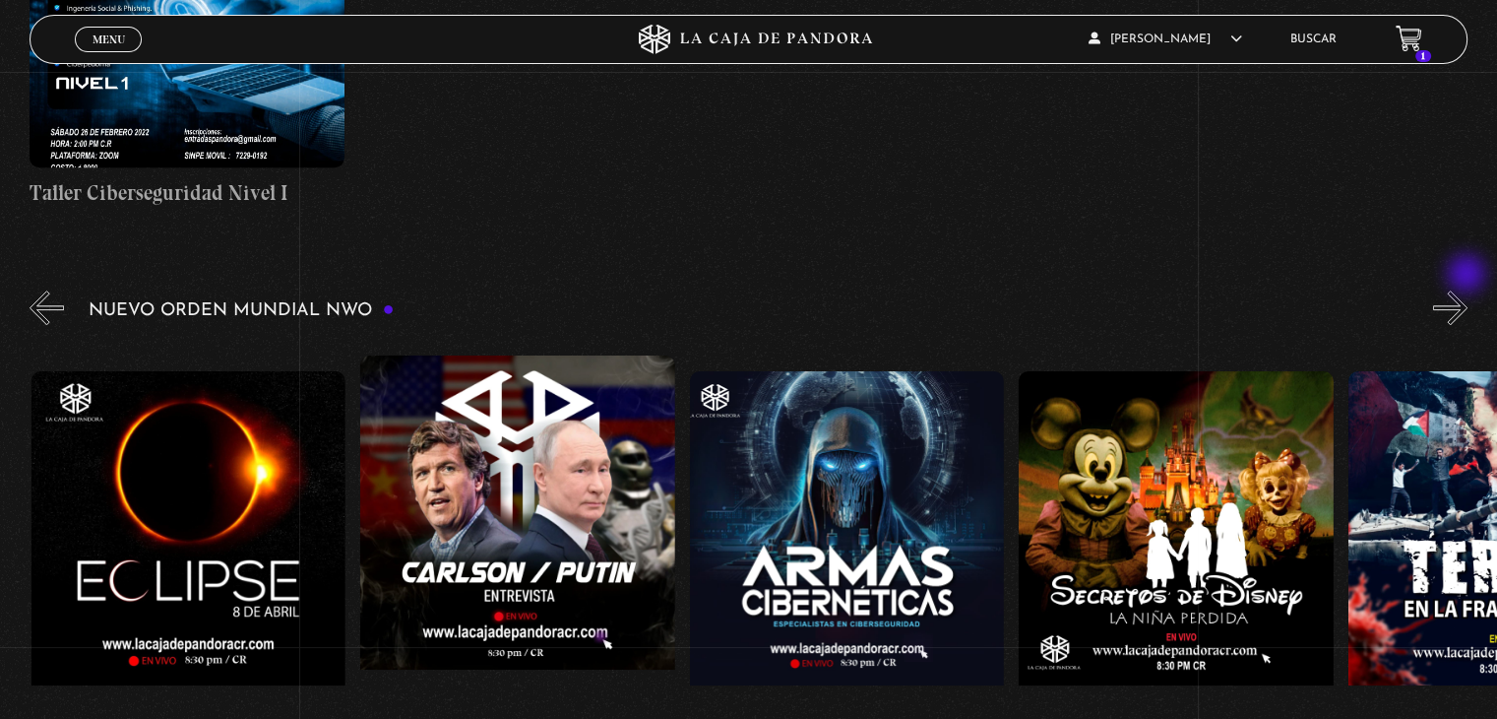
scroll to position [0, 5597]
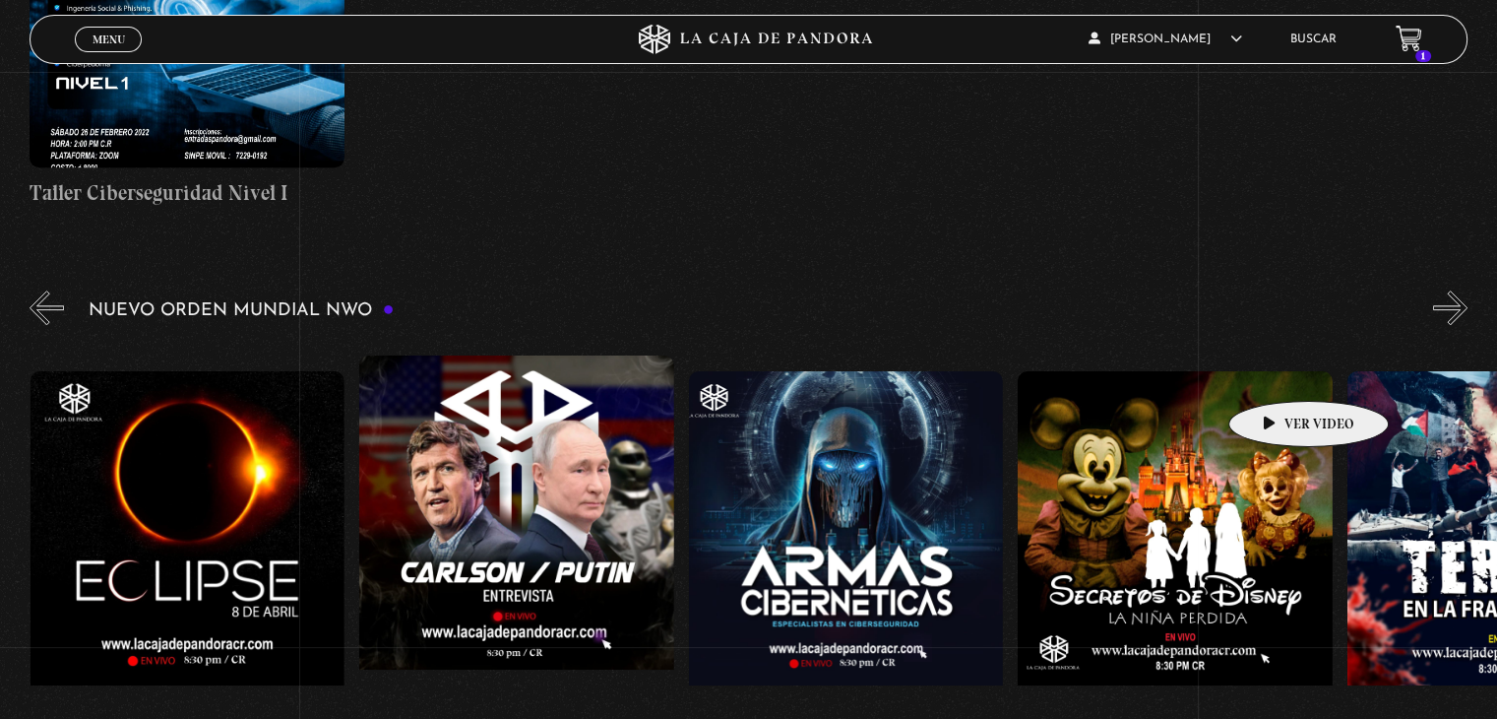
click at [1278, 371] on figure at bounding box center [1175, 548] width 314 height 354
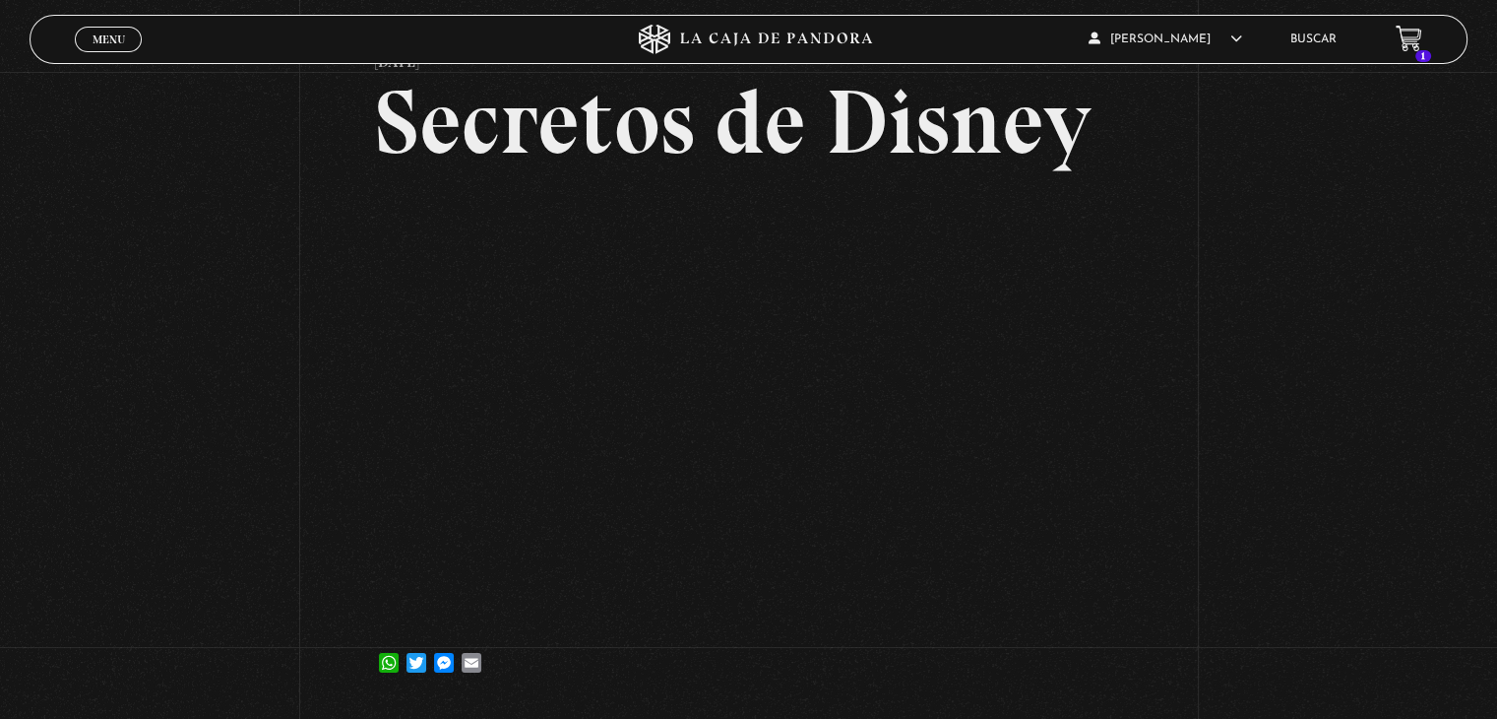
scroll to position [118, 0]
